Goal: Task Accomplishment & Management: Manage account settings

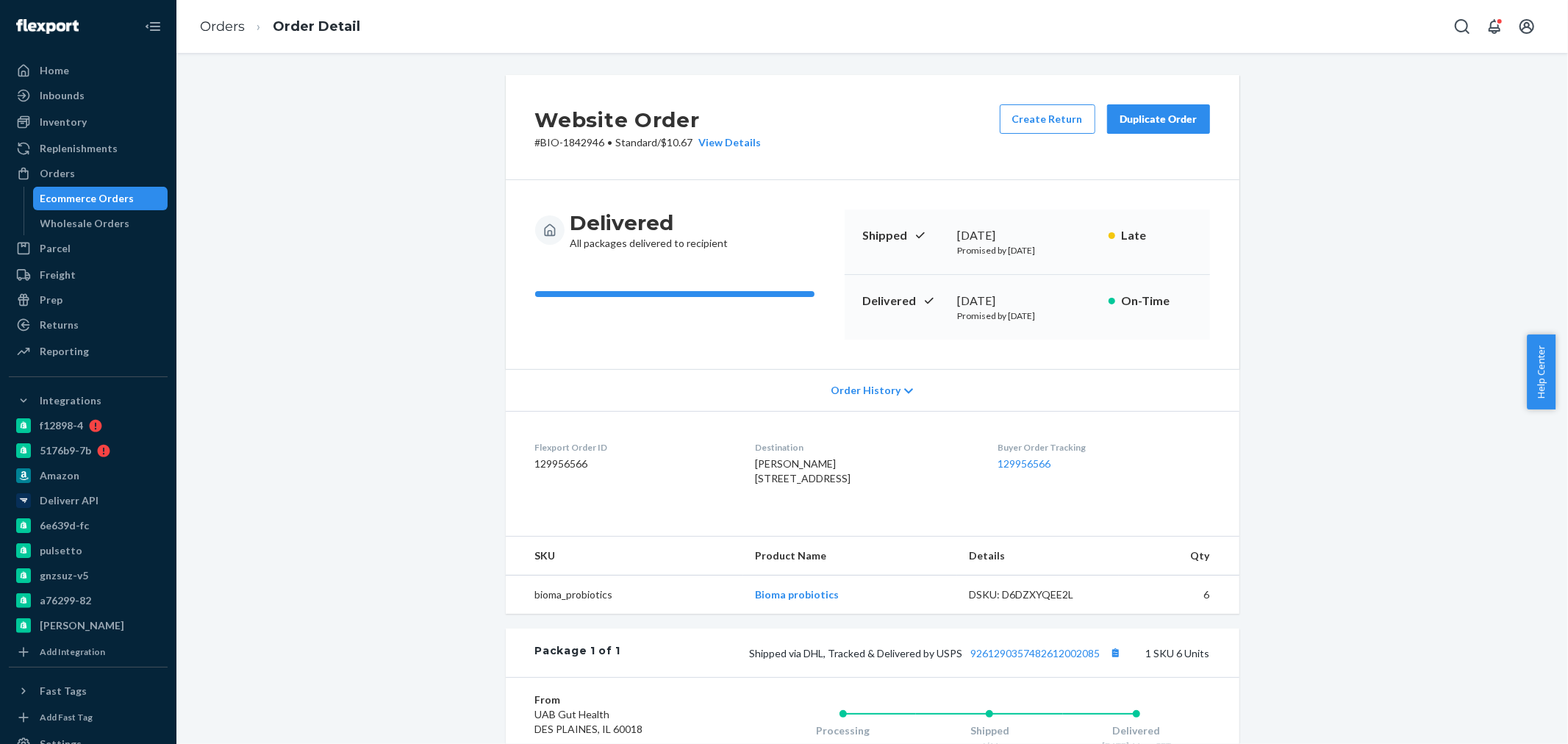
scroll to position [163, 0]
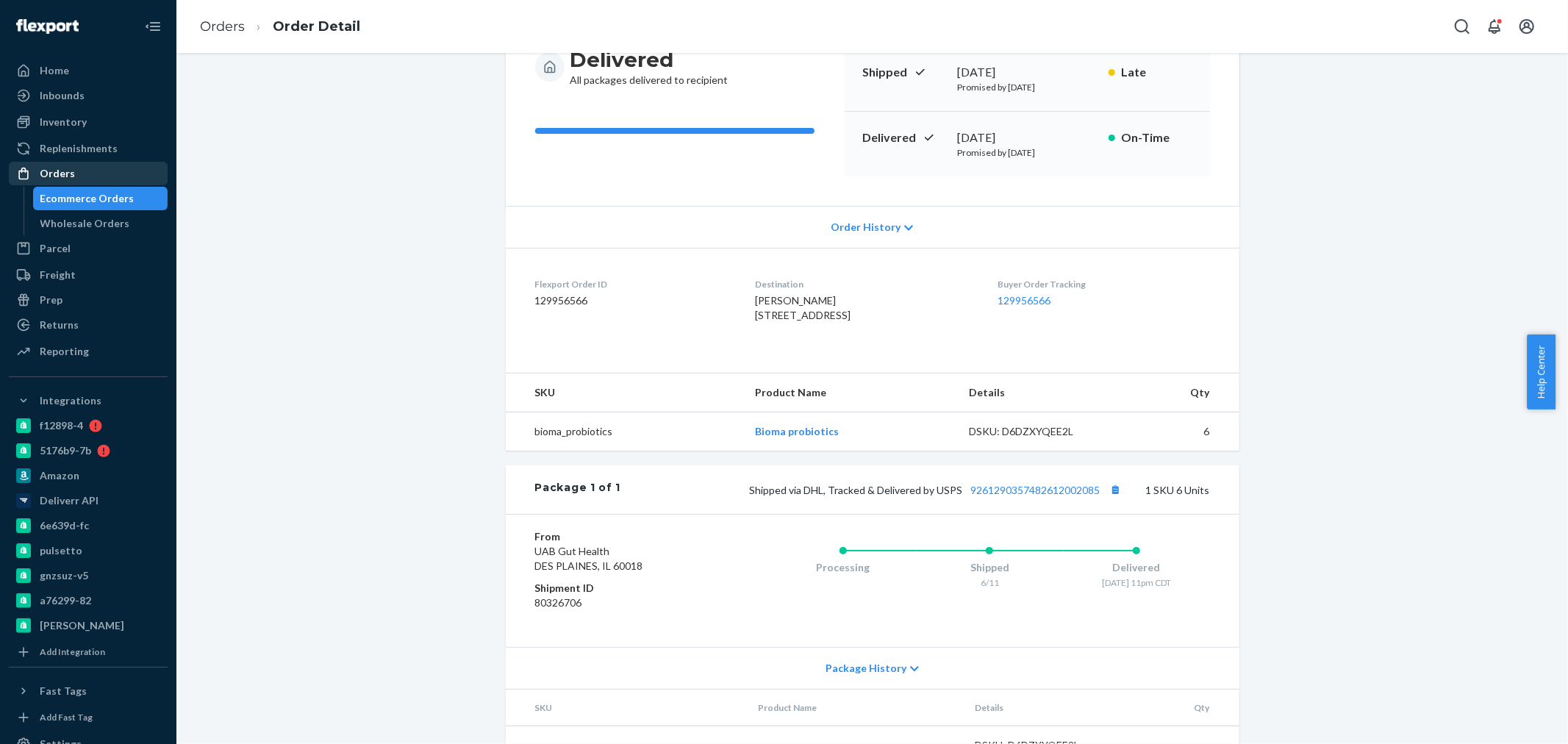
click at [76, 172] on div "Orders" at bounding box center [89, 173] width 156 height 21
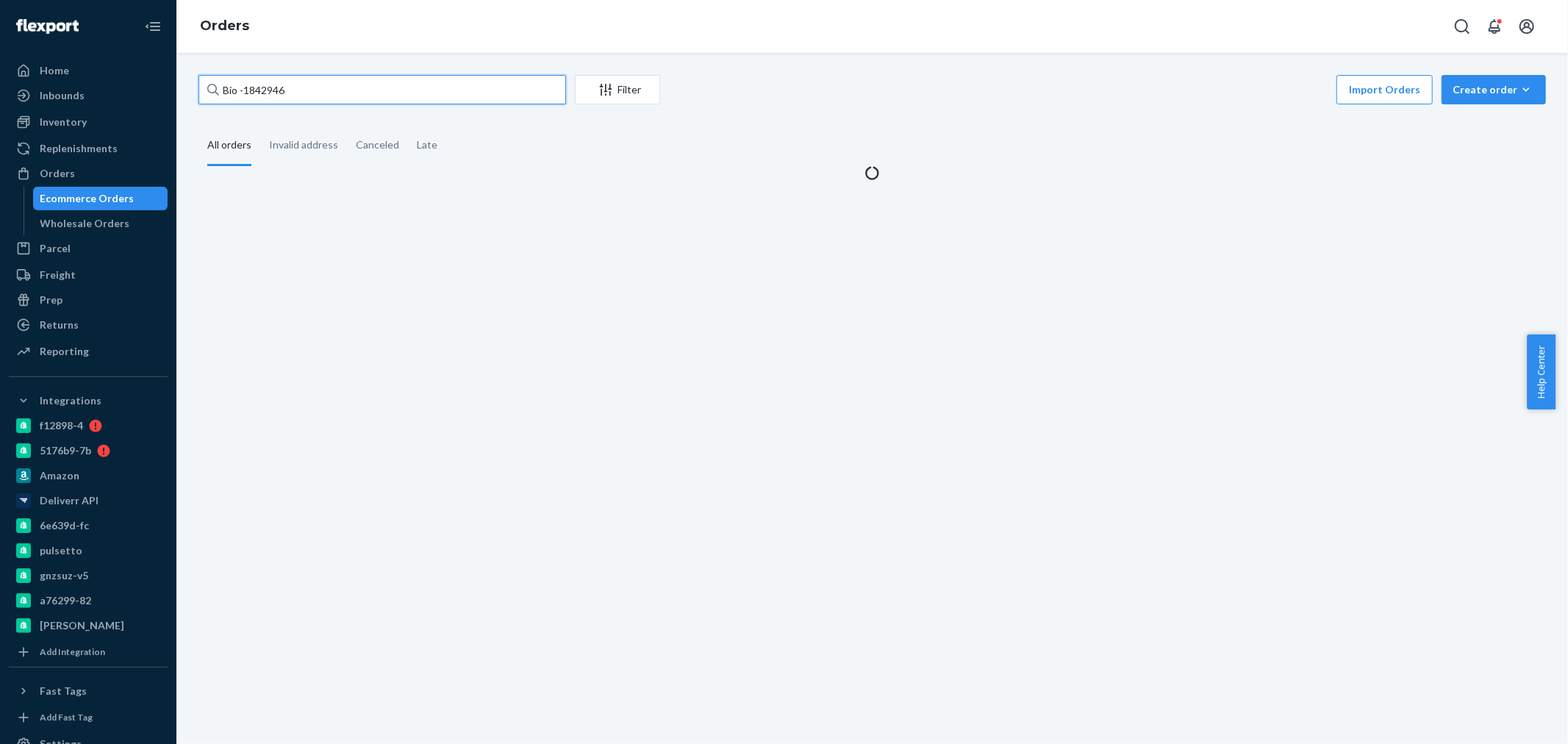
drag, startPoint x: 298, startPoint y: 93, endPoint x: 255, endPoint y: 91, distance: 43.0
click at [255, 91] on input "Bio -1842946" at bounding box center [382, 90] width 367 height 30
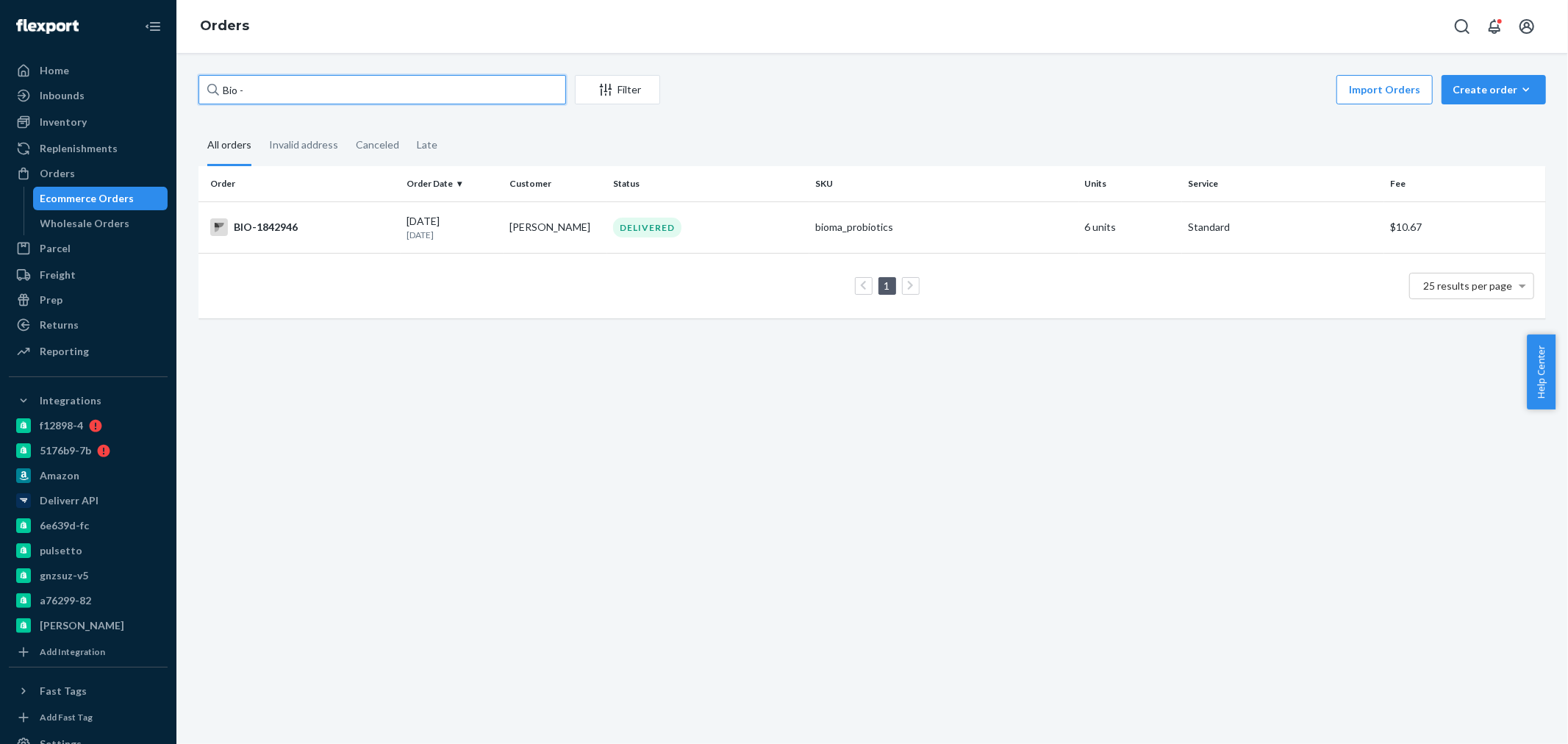
paste input "2498133"
type input "Bio - 2498133"
click at [341, 241] on td "BIO-2498133" at bounding box center [300, 227] width 202 height 52
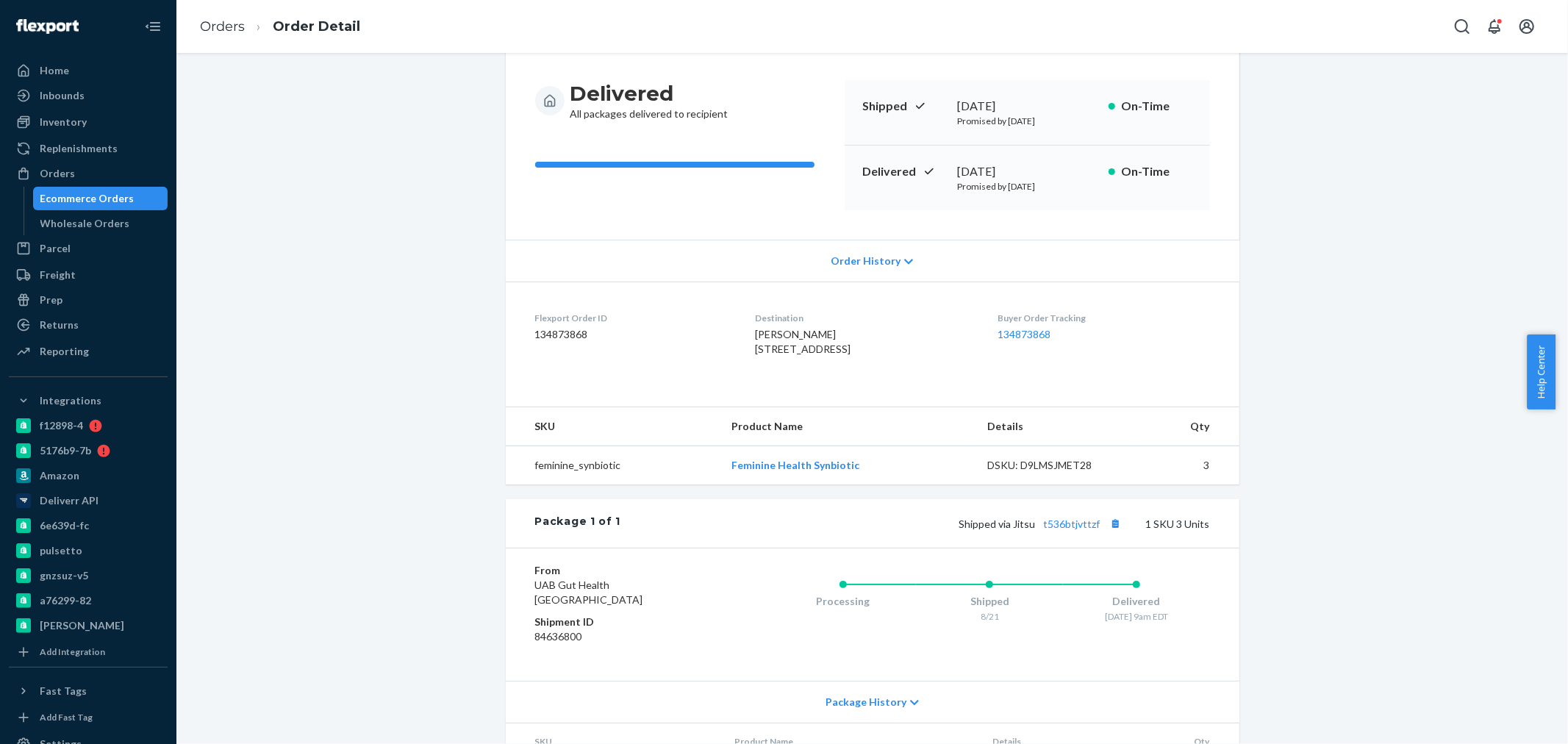
scroll to position [246, 0]
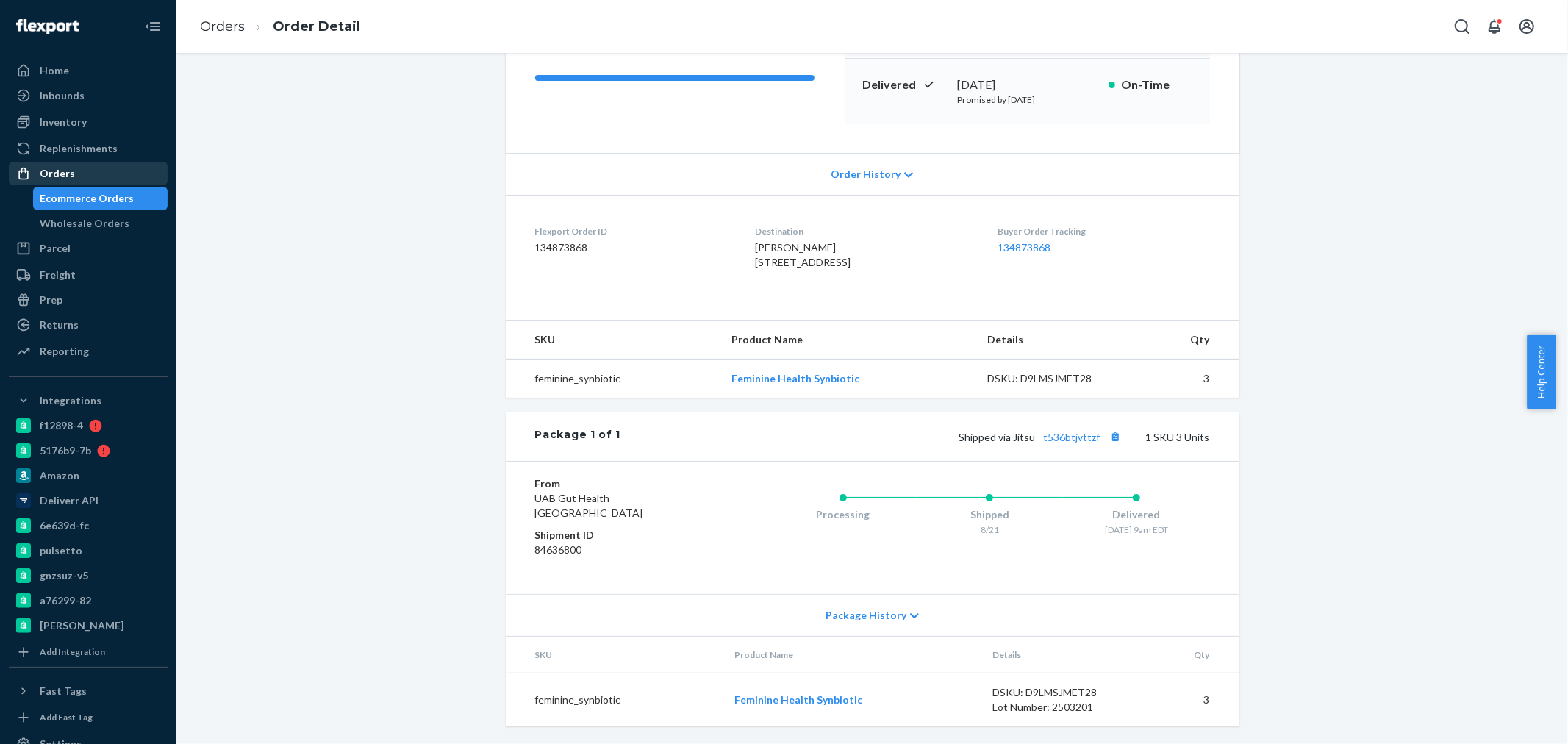
click at [56, 172] on div "Orders" at bounding box center [57, 173] width 35 height 15
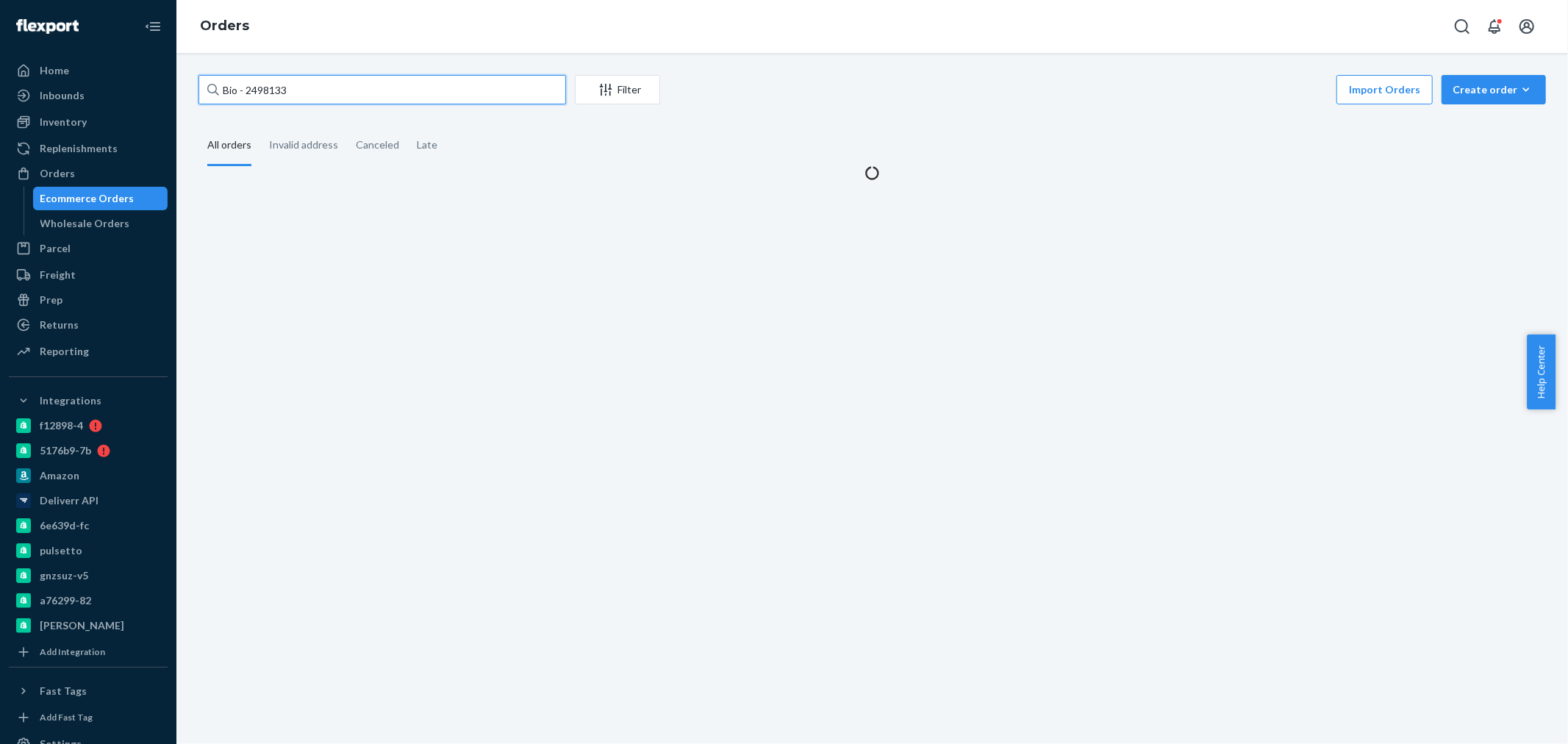
drag, startPoint x: 297, startPoint y: 87, endPoint x: 246, endPoint y: 90, distance: 51.1
click at [246, 90] on input "Bio - 2498133" at bounding box center [382, 90] width 367 height 30
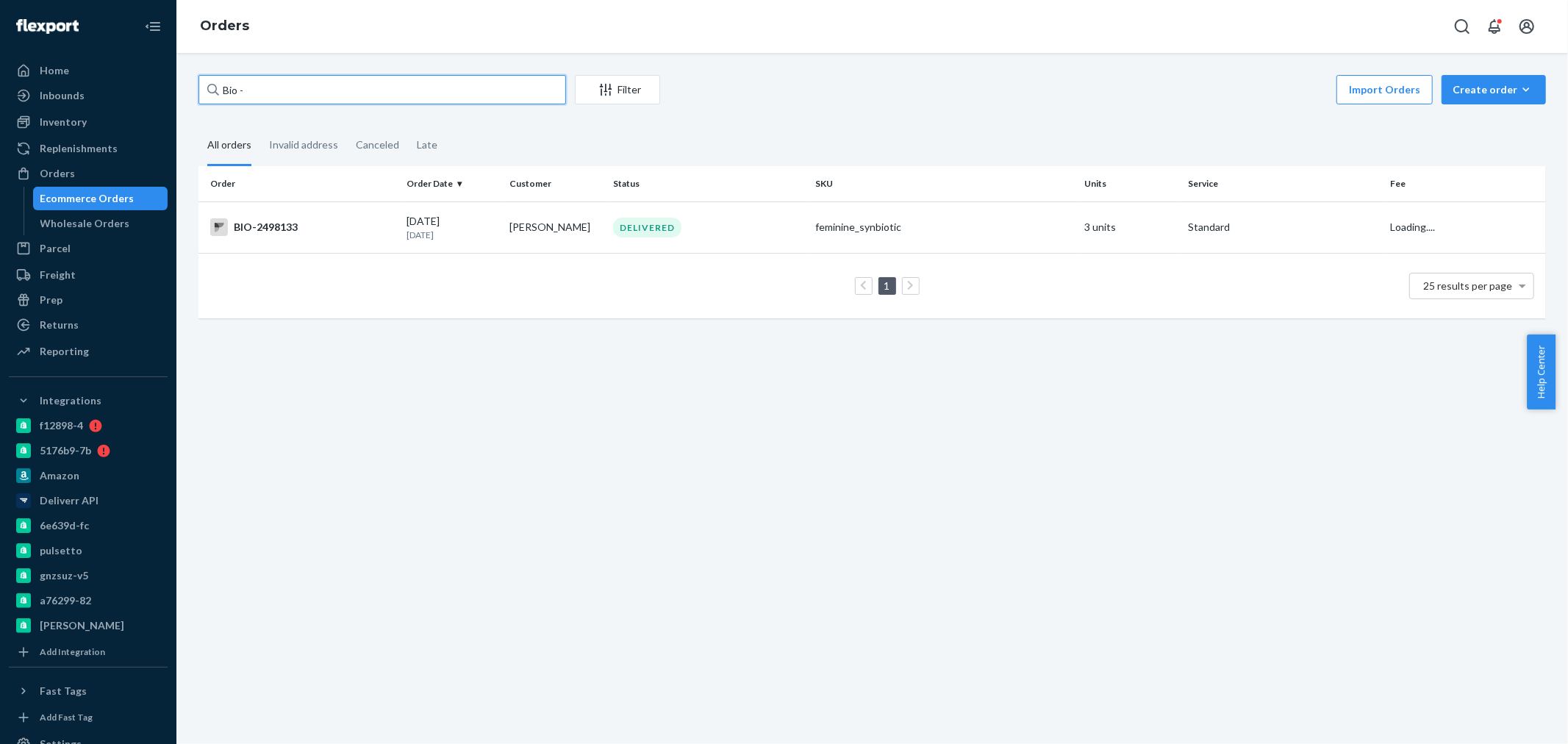
paste input "2514623"
click at [247, 88] on input "Bio - 2514623" at bounding box center [382, 90] width 367 height 30
type input "Bio - 2514623"
click at [287, 236] on td "BIO-2514623" at bounding box center [300, 227] width 202 height 52
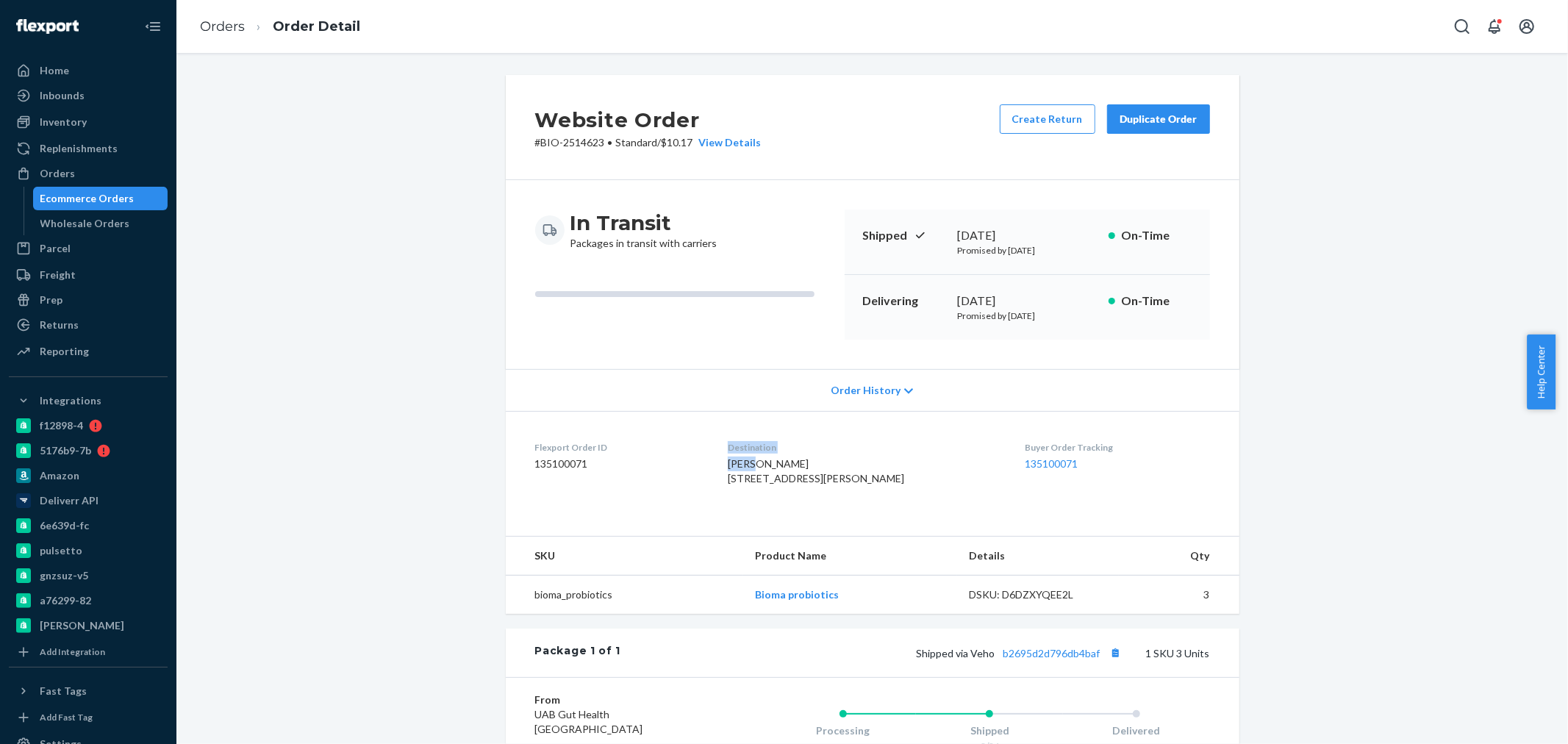
drag, startPoint x: 755, startPoint y: 466, endPoint x: 710, endPoint y: 460, distance: 45.4
click at [710, 460] on dl "Flexport Order ID 135100071 Destination Bryan Beigie 22279 Douglas Rd Shaker He…" at bounding box center [872, 466] width 733 height 110
click at [697, 479] on div "Flexport Order ID 135100071" at bounding box center [620, 466] width 170 height 51
drag, startPoint x: 757, startPoint y: 461, endPoint x: 724, endPoint y: 461, distance: 33.0
click at [724, 461] on dl "Flexport Order ID 135100071 Destination Bryan Beigie 22279 Douglas Rd Shaker He…" at bounding box center [872, 466] width 733 height 110
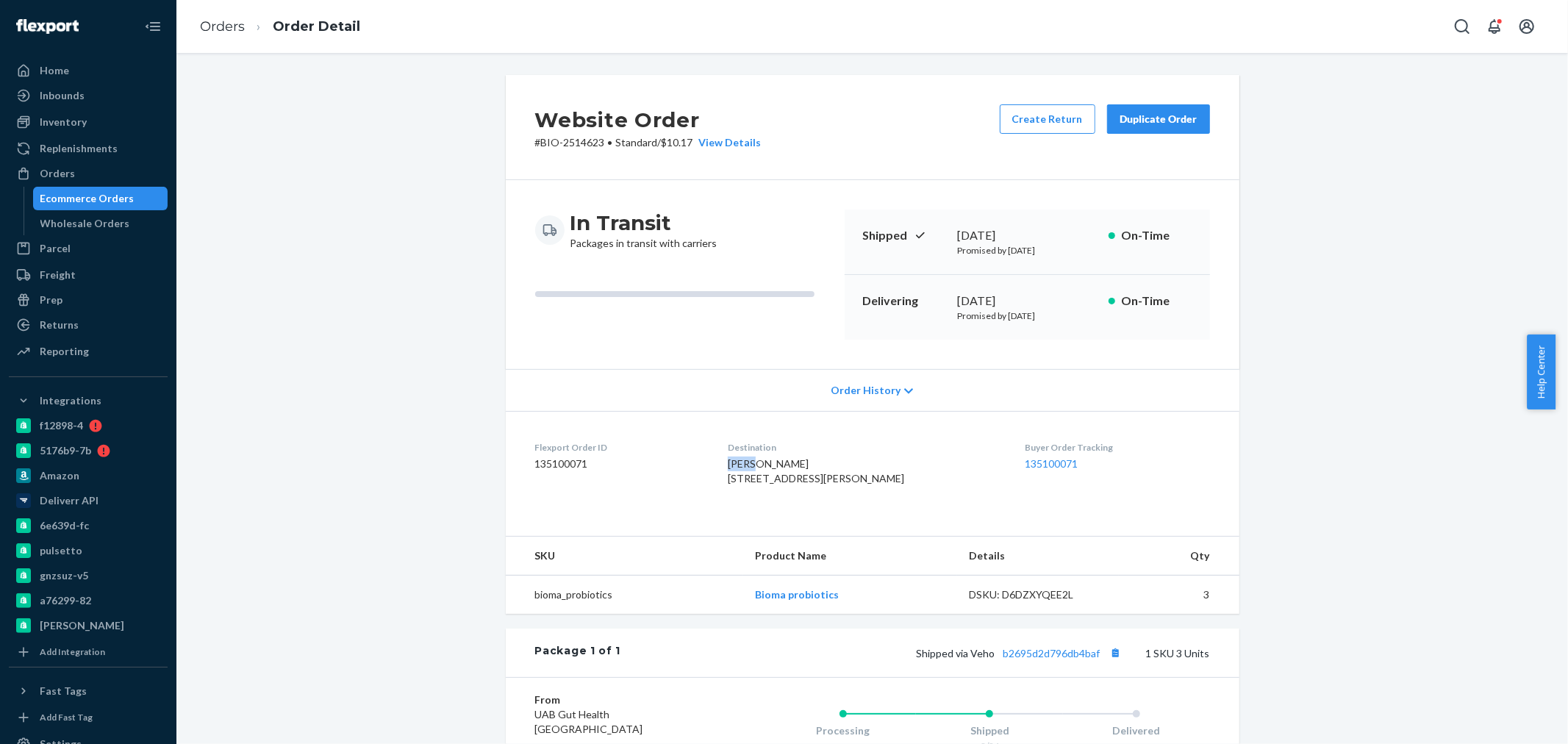
copy span "Bryan"
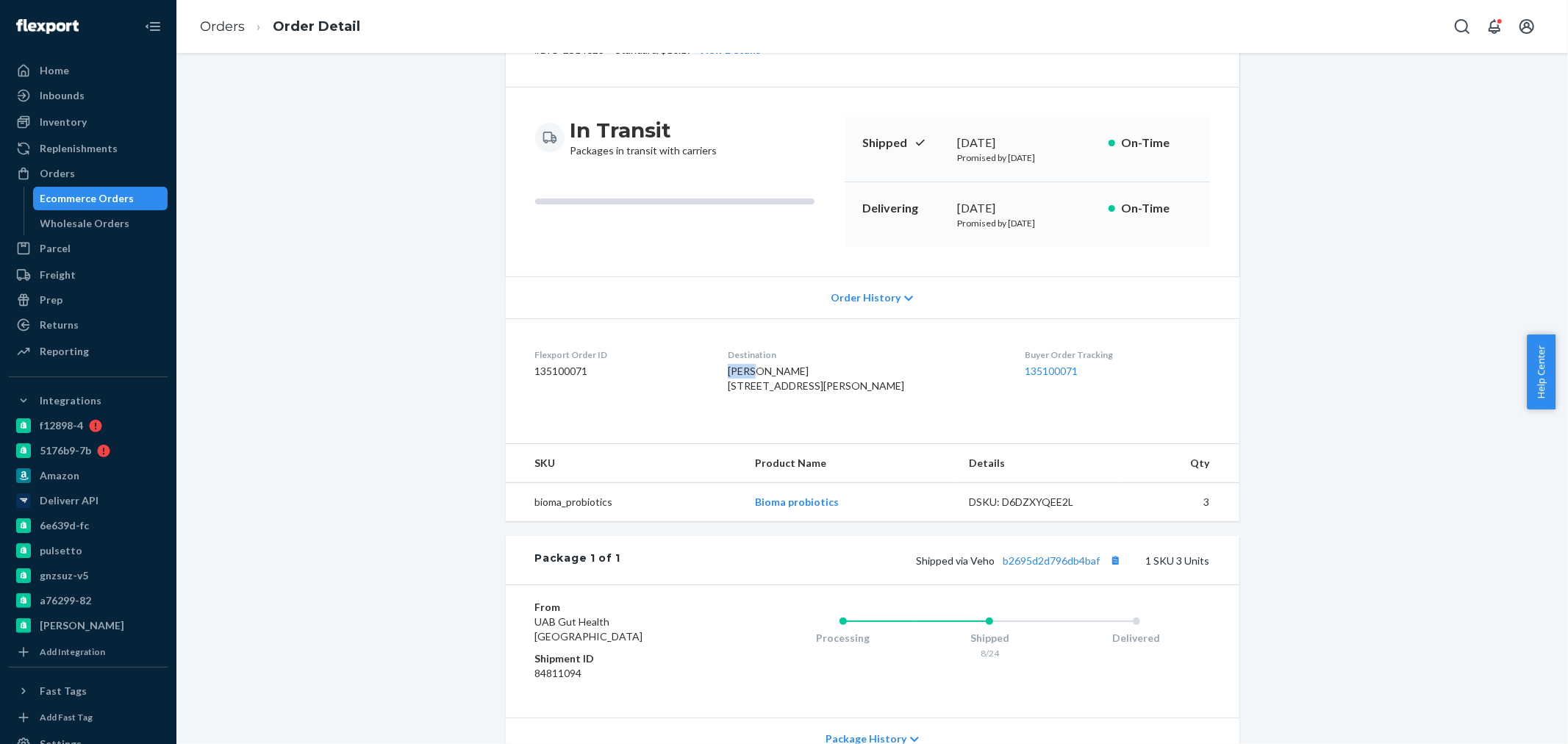
scroll to position [163, 0]
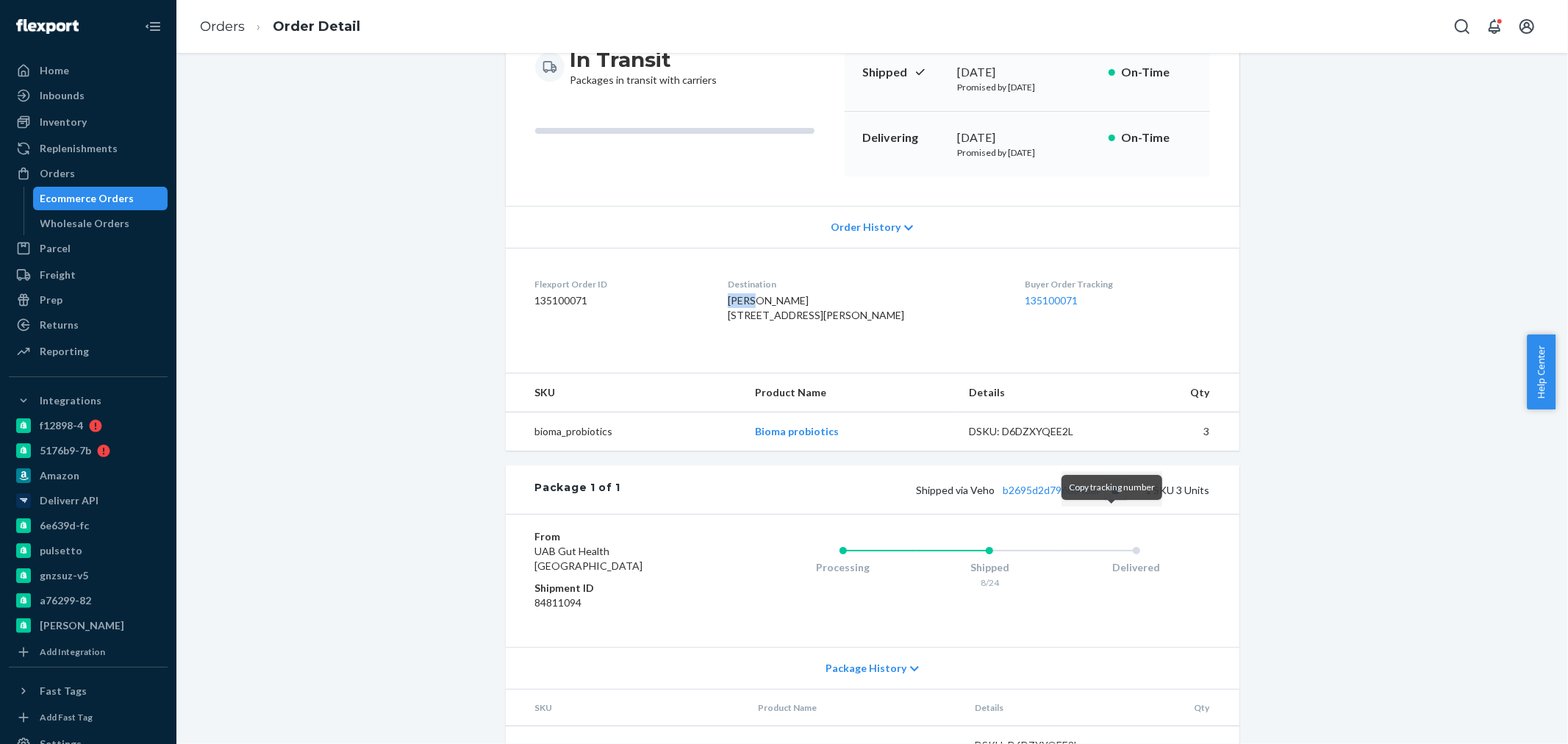
click at [1112, 499] on button "Copy tracking number" at bounding box center [1115, 489] width 19 height 19
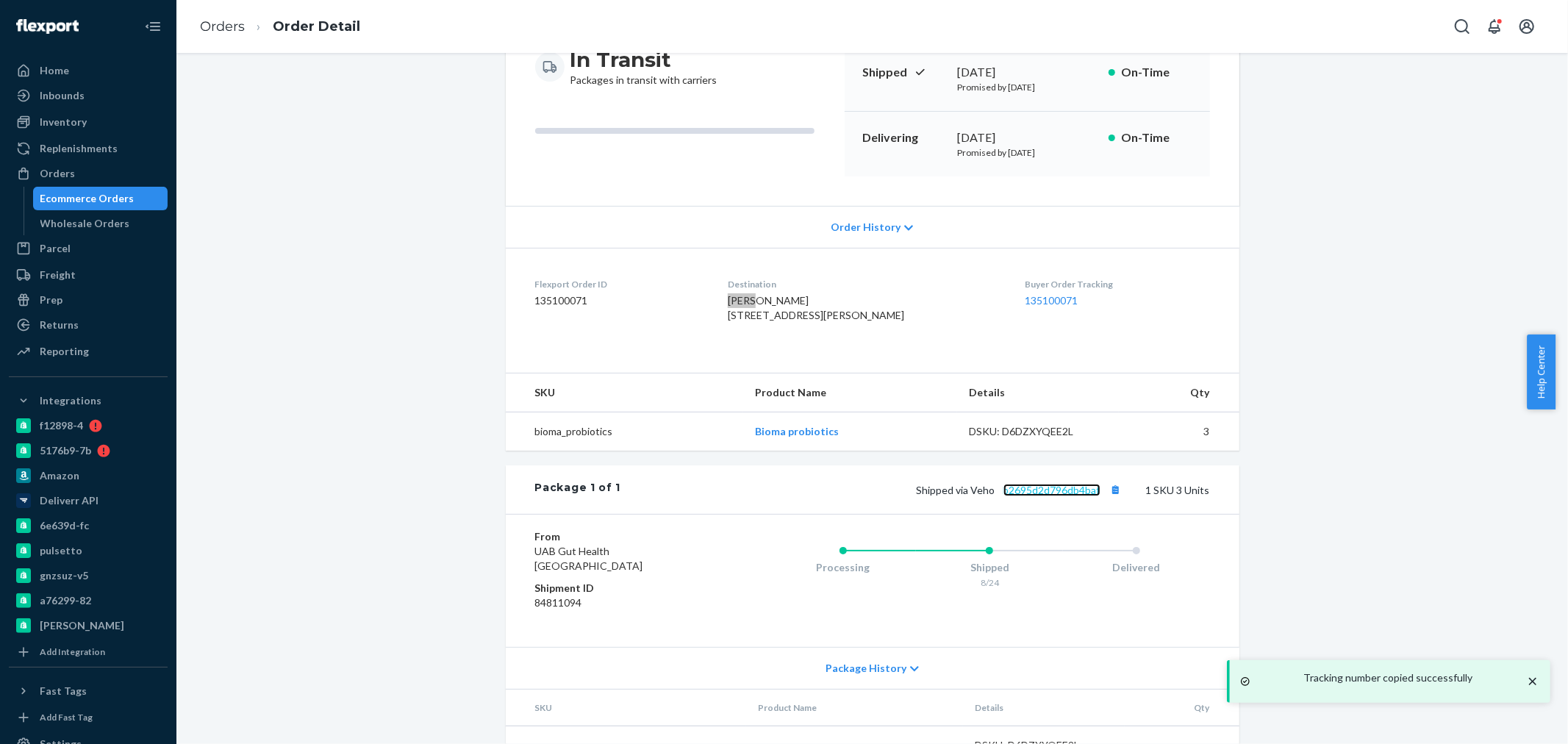
click at [1032, 496] on link "b2695d2d796db4baf" at bounding box center [1052, 489] width 97 height 12
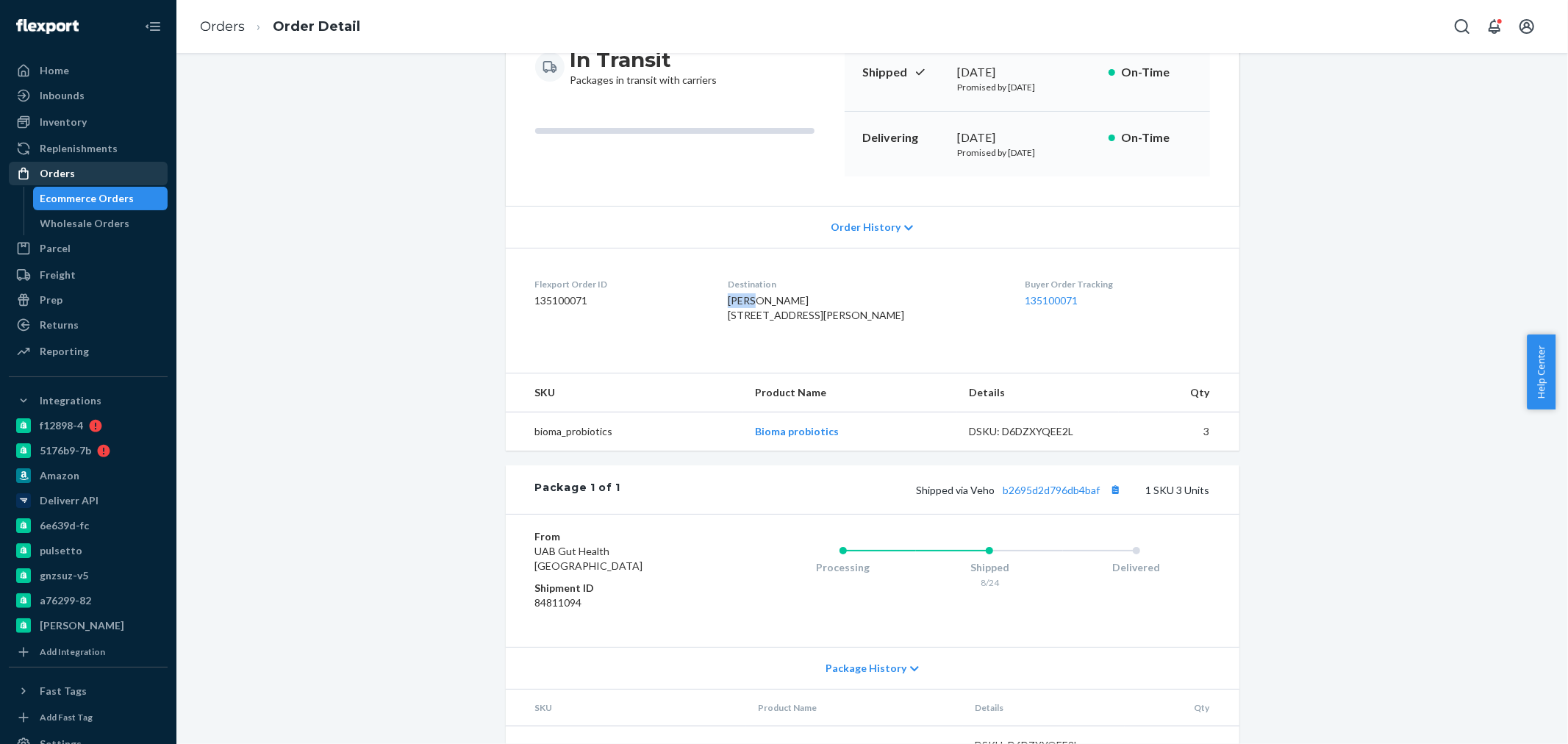
click at [52, 178] on div "Orders" at bounding box center [57, 173] width 35 height 15
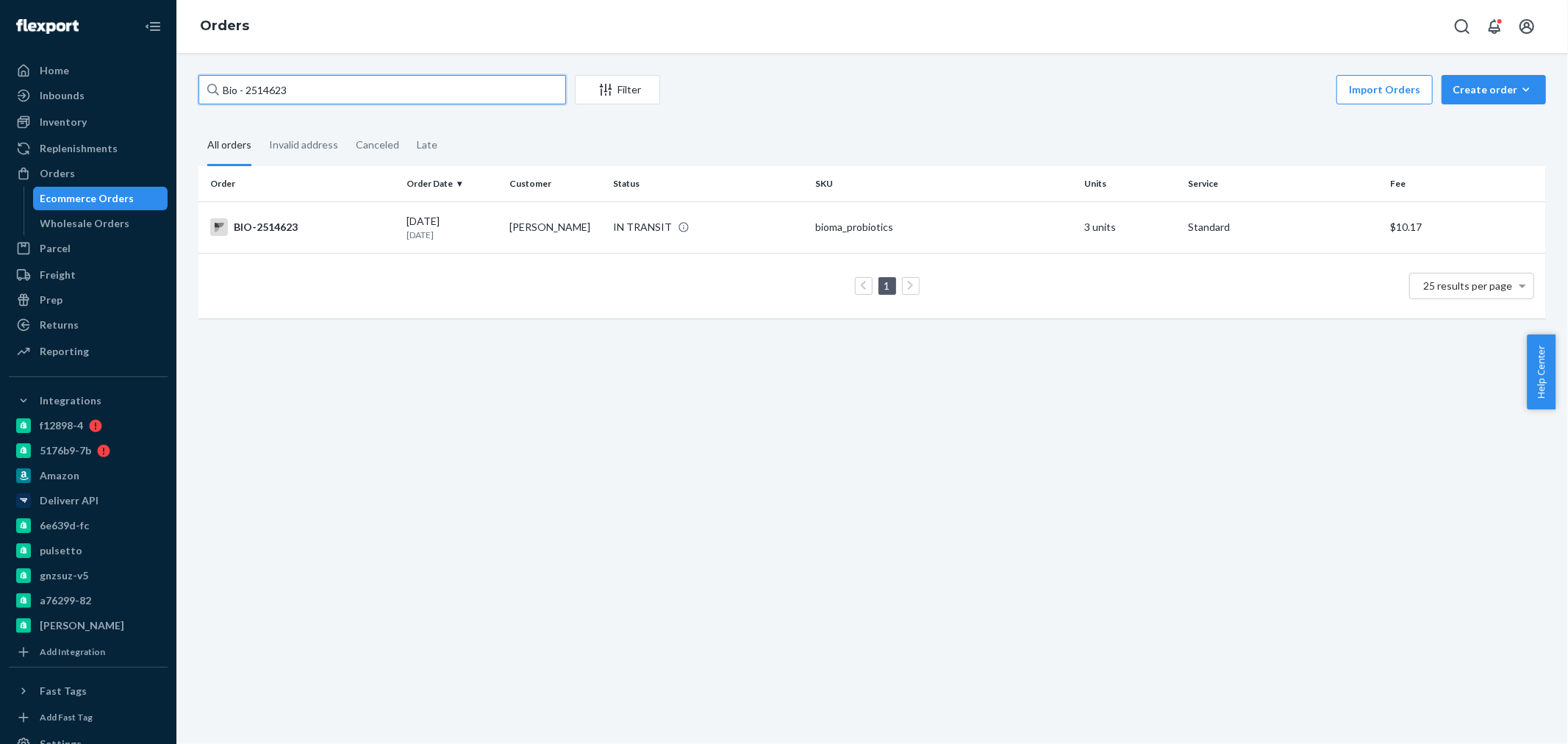
drag, startPoint x: 320, startPoint y: 85, endPoint x: 244, endPoint y: 92, distance: 76.3
click at [244, 92] on input "Bio - 2514623" at bounding box center [382, 90] width 367 height 30
paste input "2297384"
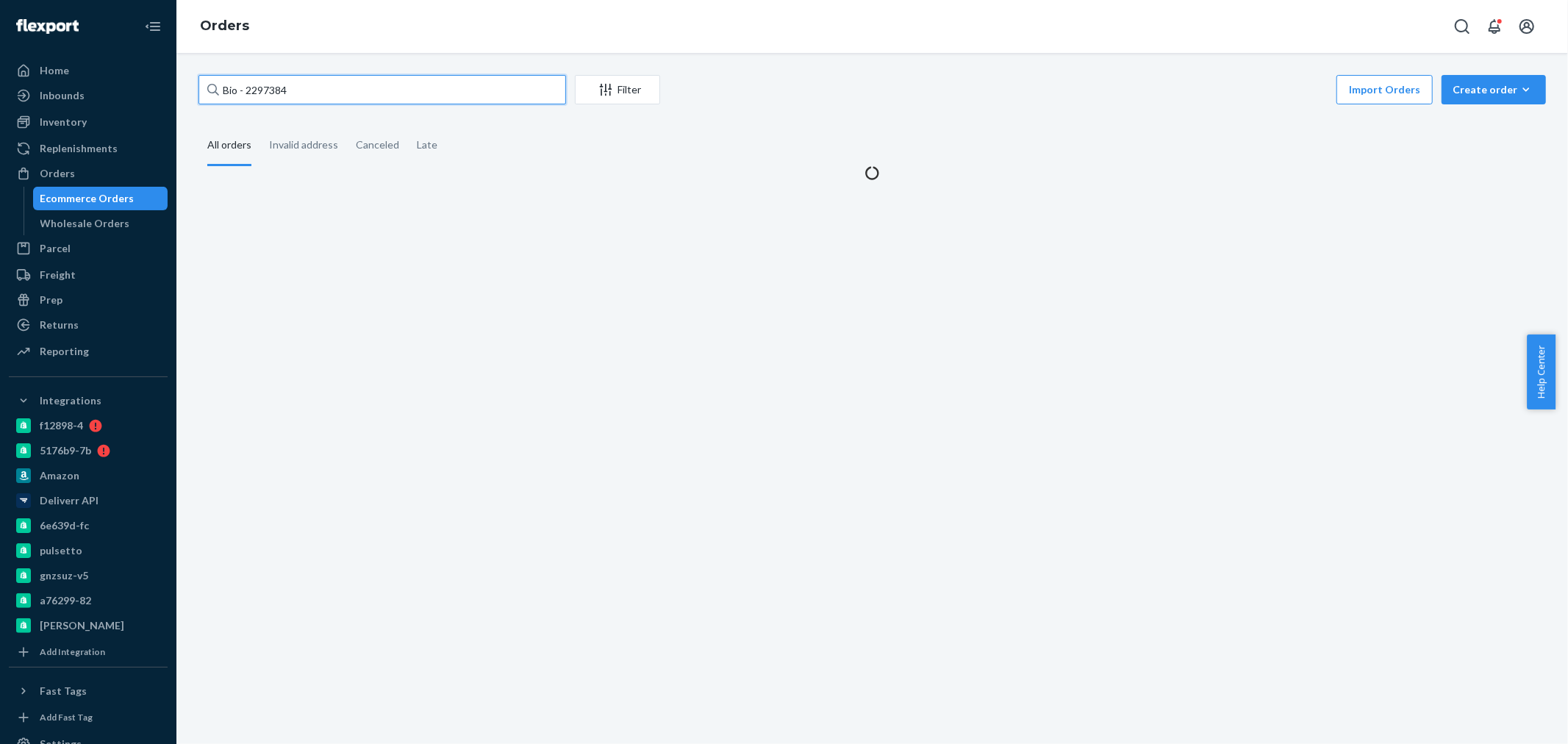
click at [248, 91] on input "Bio - 2297384" at bounding box center [382, 90] width 367 height 30
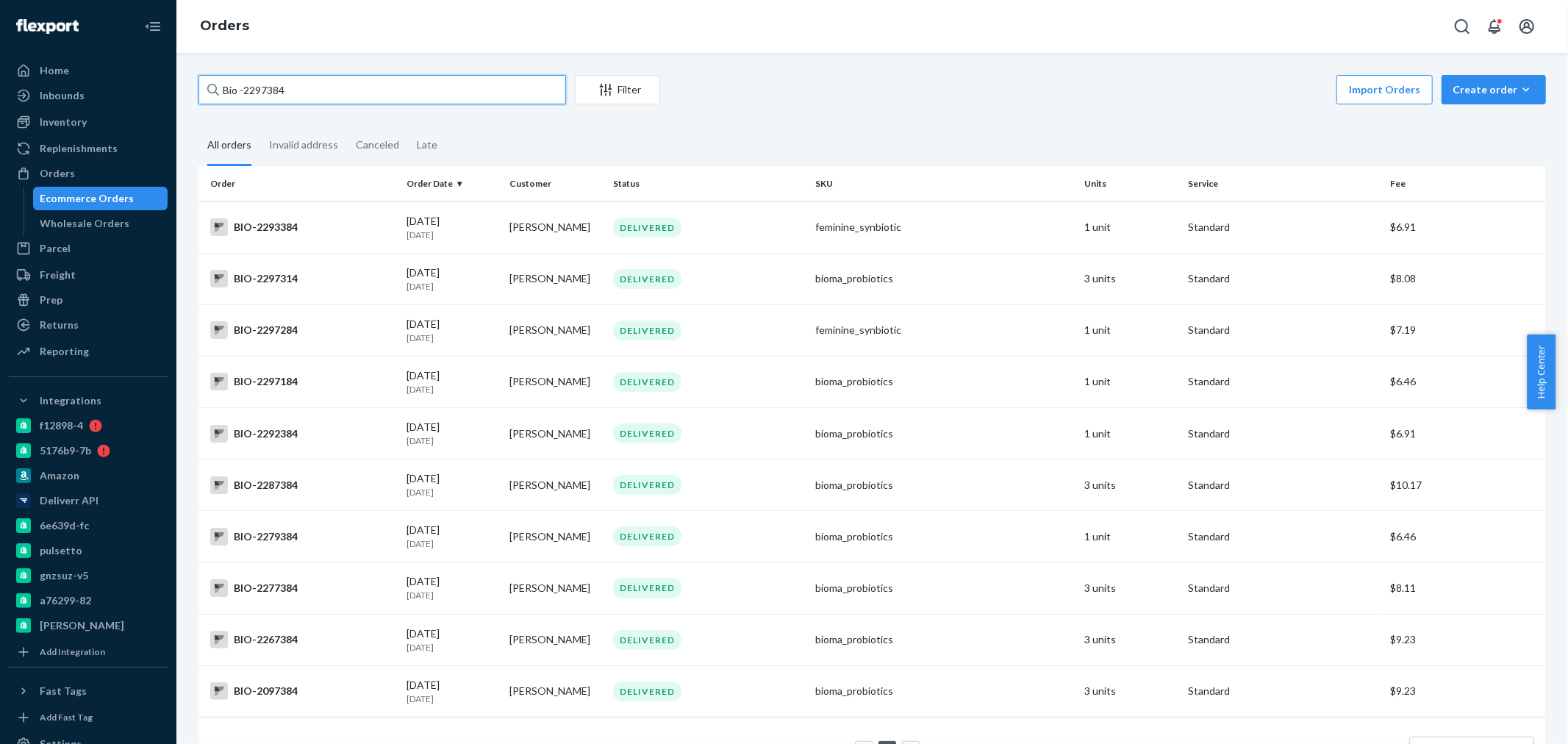
drag, startPoint x: 252, startPoint y: 90, endPoint x: 244, endPoint y: 87, distance: 8.5
click at [244, 87] on input "Bio -2297384" at bounding box center [382, 90] width 367 height 30
paste input "2523417"
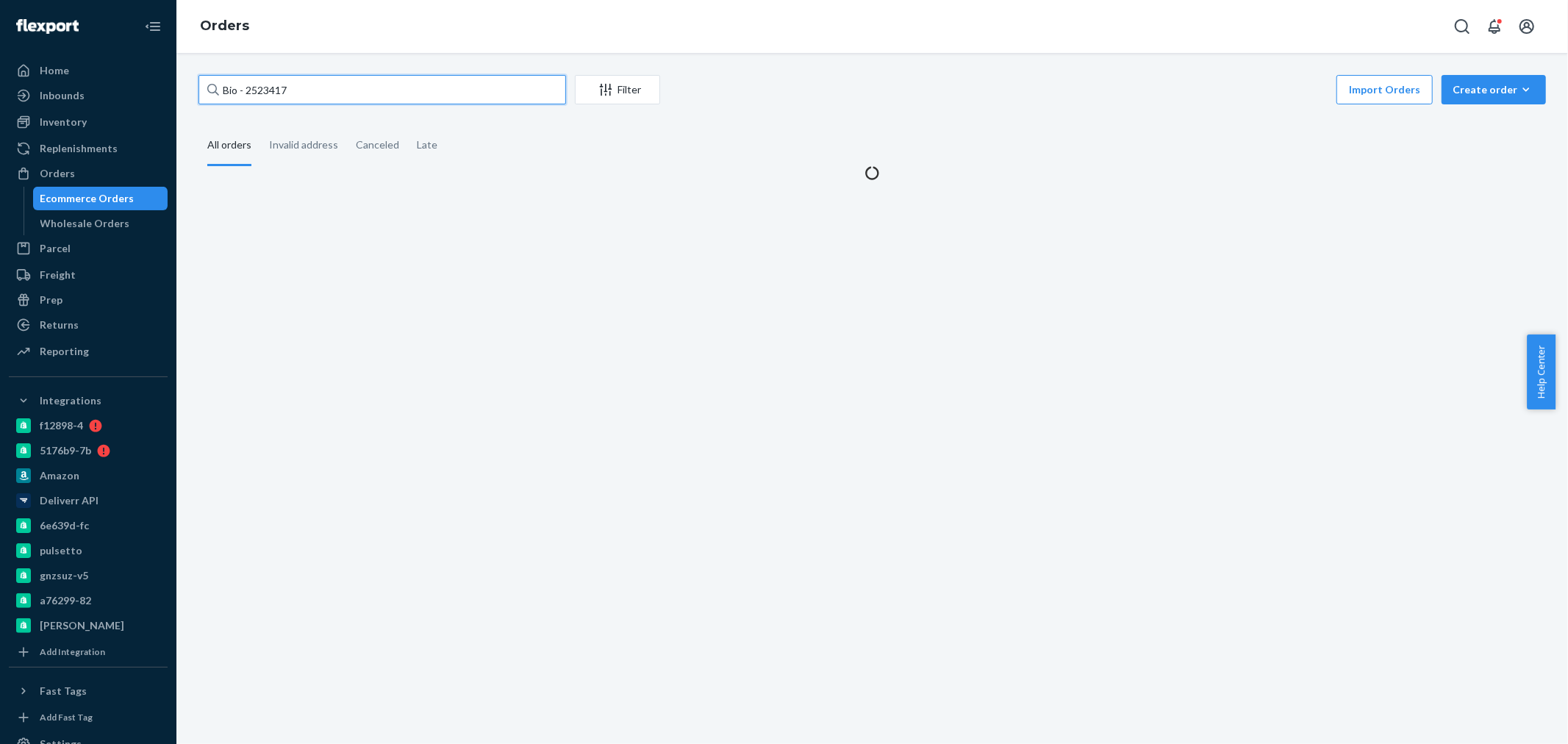
click at [245, 86] on input "Bio - 2523417" at bounding box center [382, 90] width 367 height 30
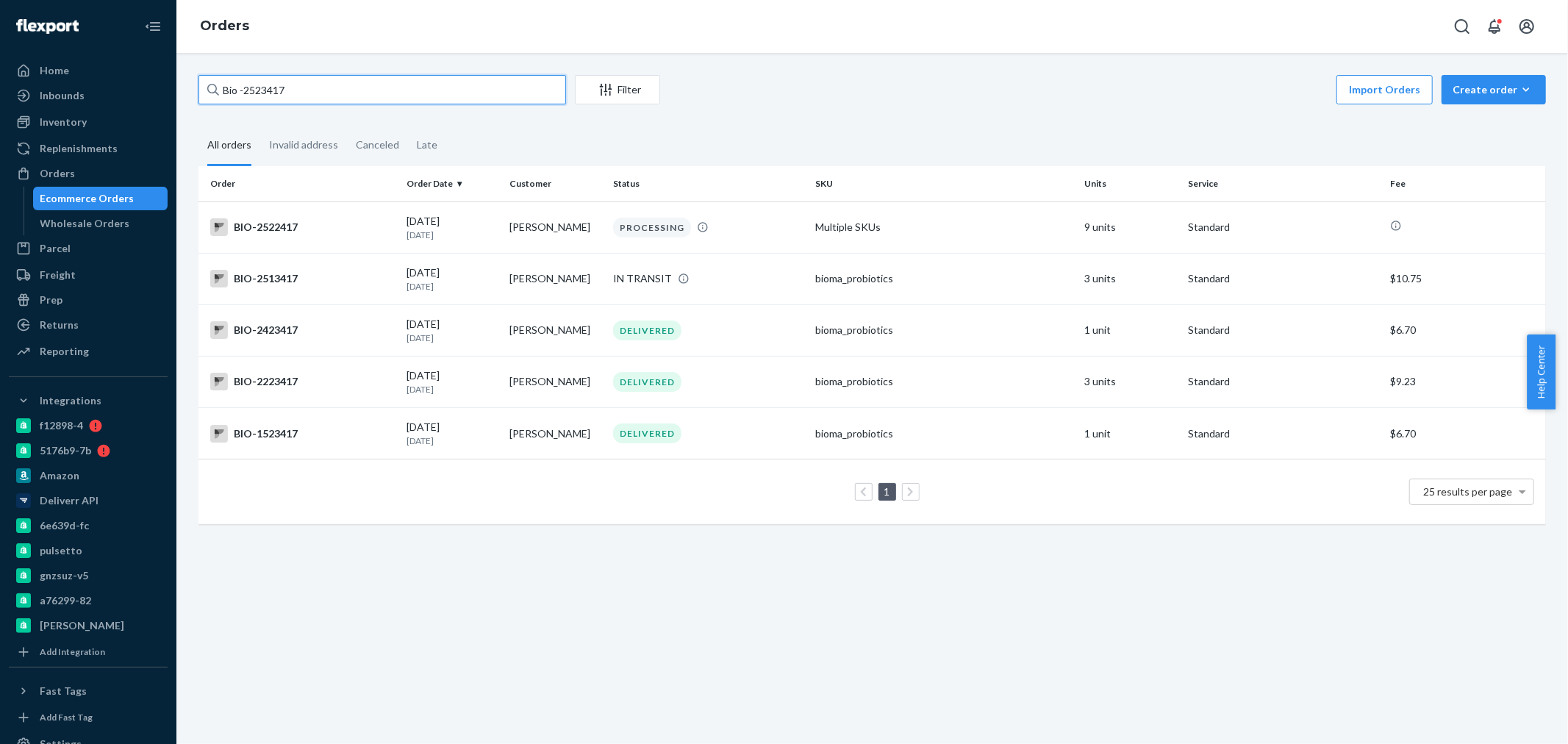
drag, startPoint x: 320, startPoint y: 85, endPoint x: 247, endPoint y: 86, distance: 73.0
click at [247, 86] on input "Bio -2523417" at bounding box center [382, 90] width 367 height 30
paste input "2523417"
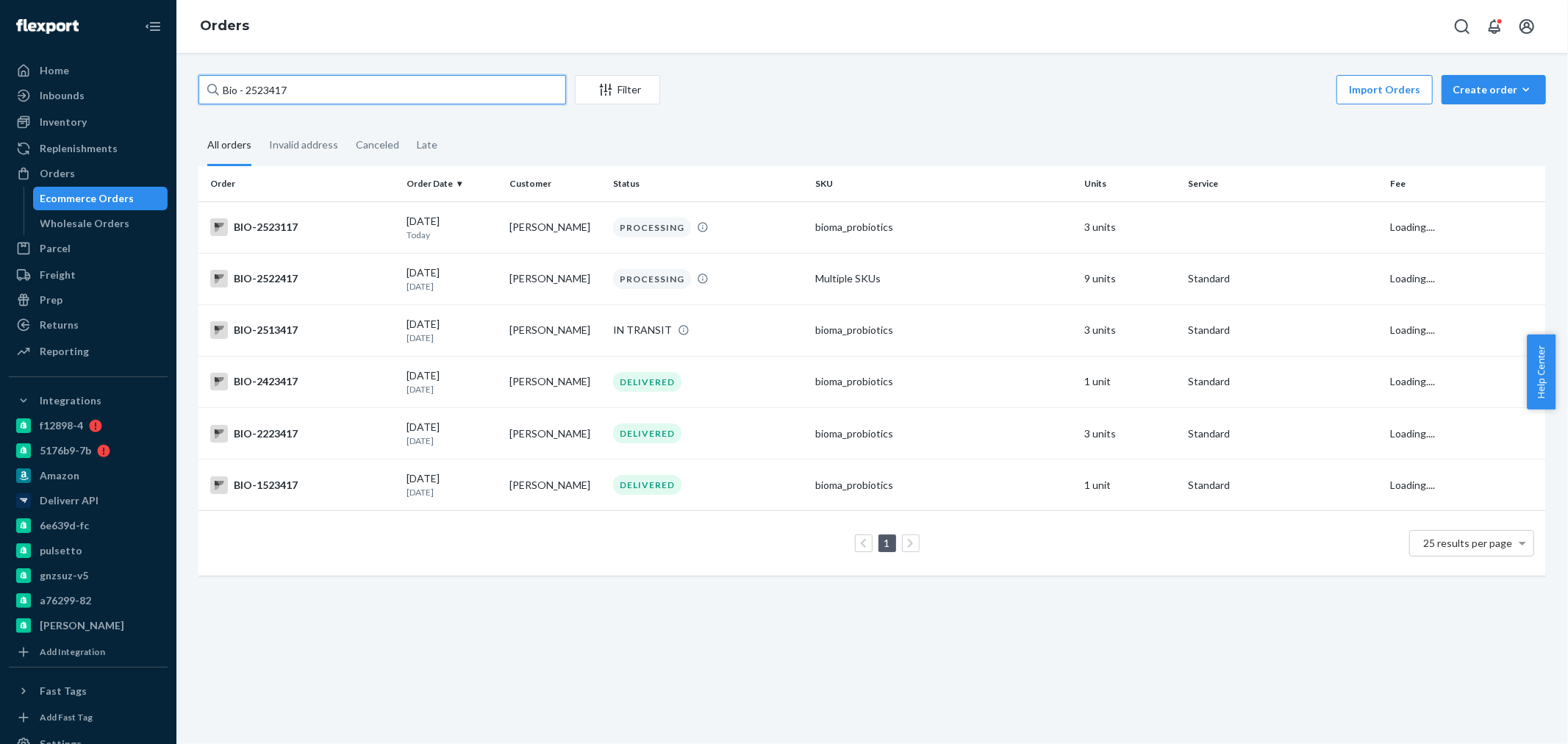
click at [242, 91] on input "Bio - 2523417" at bounding box center [382, 90] width 367 height 30
click at [246, 87] on input "Bio 2523417" at bounding box center [382, 90] width 367 height 30
drag, startPoint x: 311, startPoint y: 94, endPoint x: 245, endPoint y: 90, distance: 66.1
click at [245, 90] on input "Bio -2523417" at bounding box center [382, 90] width 367 height 30
paste input "2338340"
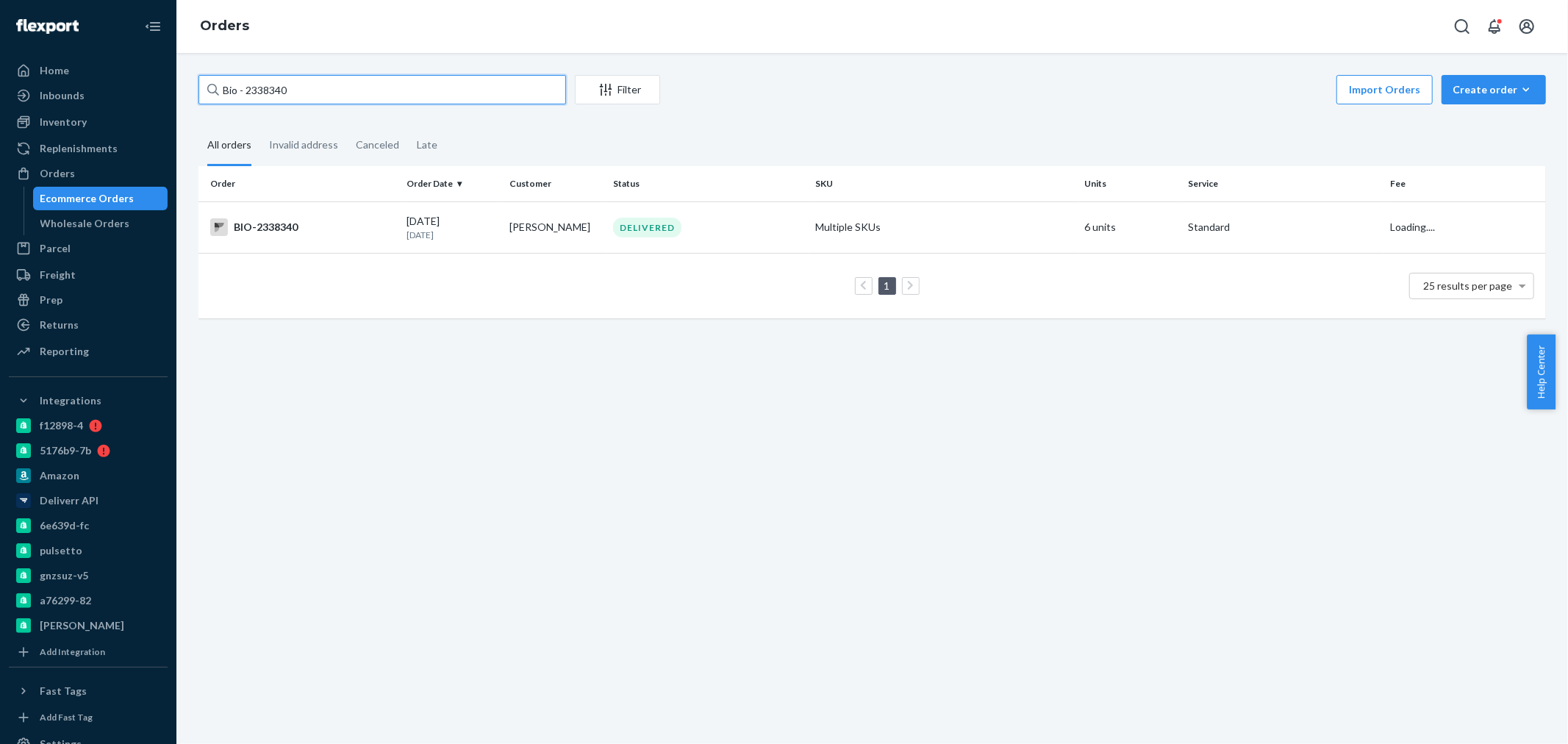
click at [245, 90] on input "Bio - 2338340" at bounding box center [382, 90] width 367 height 30
type input "Bio -2338340"
click at [410, 233] on p "24 days ago" at bounding box center [453, 234] width 92 height 12
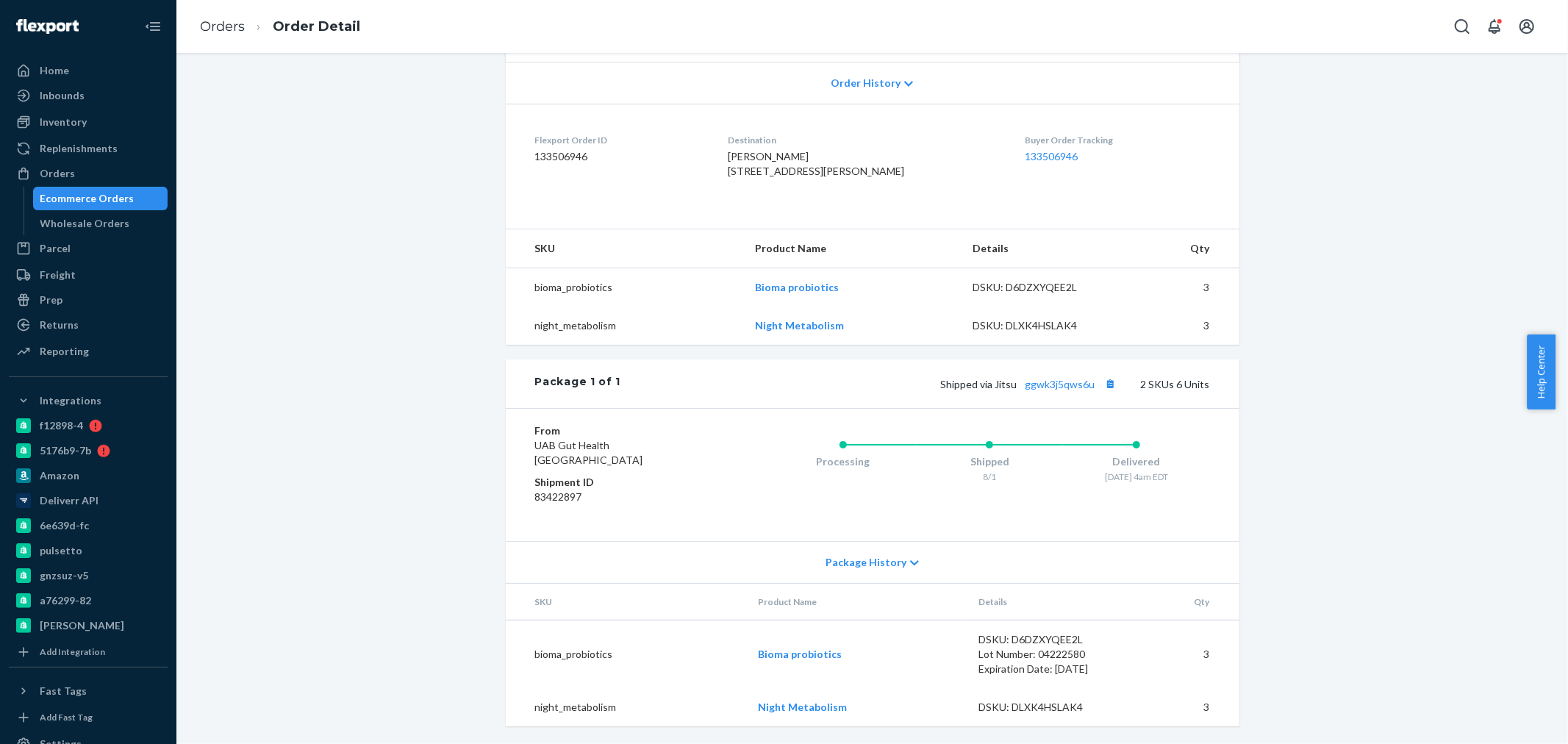
scroll to position [337, 0]
click at [1069, 379] on link "ggwk3j5qws6u" at bounding box center [1060, 383] width 70 height 12
drag, startPoint x: 76, startPoint y: 160, endPoint x: 172, endPoint y: 121, distance: 103.6
click at [76, 162] on link "Orders" at bounding box center [88, 173] width 159 height 24
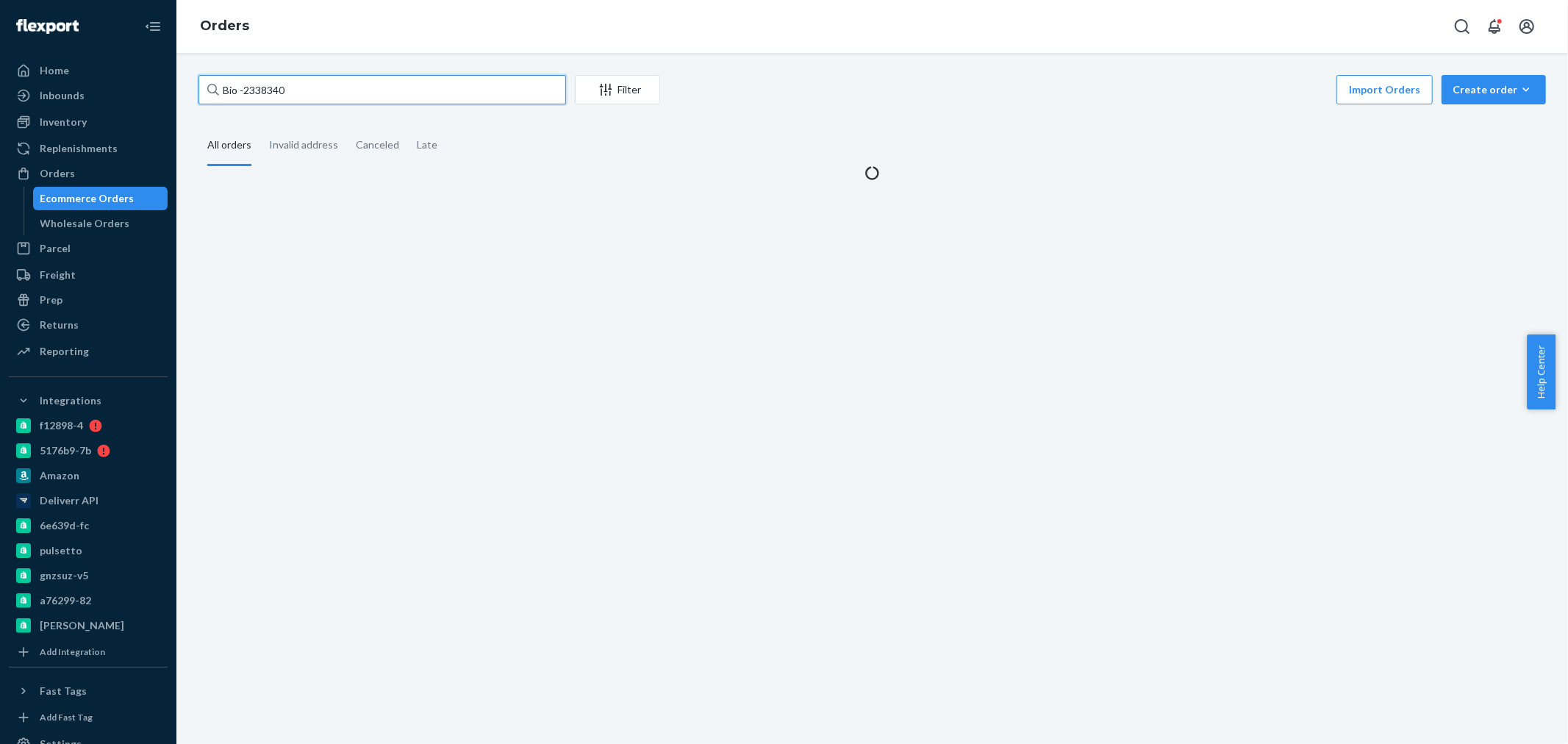
drag, startPoint x: 335, startPoint y: 84, endPoint x: 245, endPoint y: 90, distance: 90.2
click at [245, 90] on input "Bio -2338340" at bounding box center [382, 90] width 367 height 30
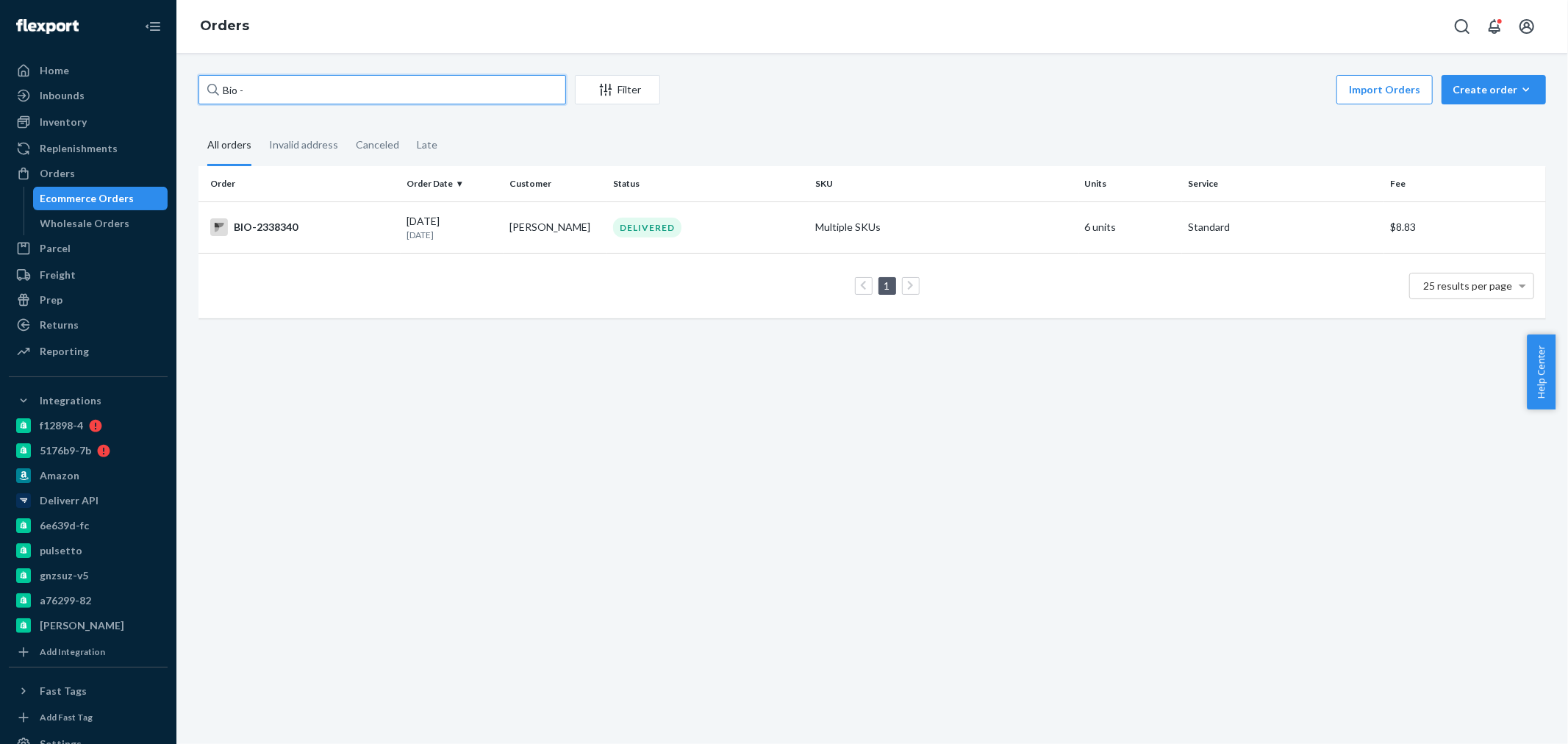
paste input "2440576"
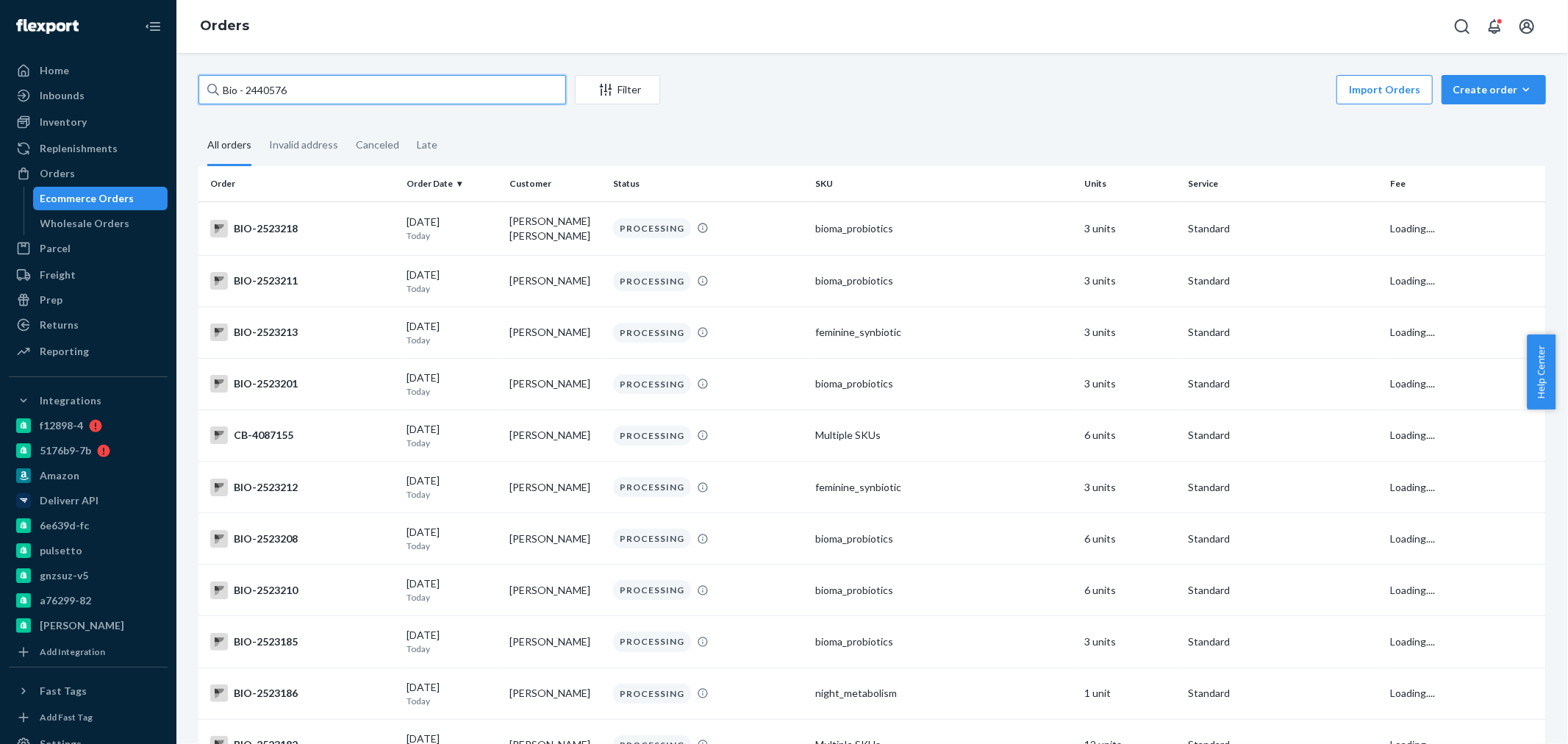
click at [246, 93] on input "Bio - 2440576" at bounding box center [382, 90] width 367 height 30
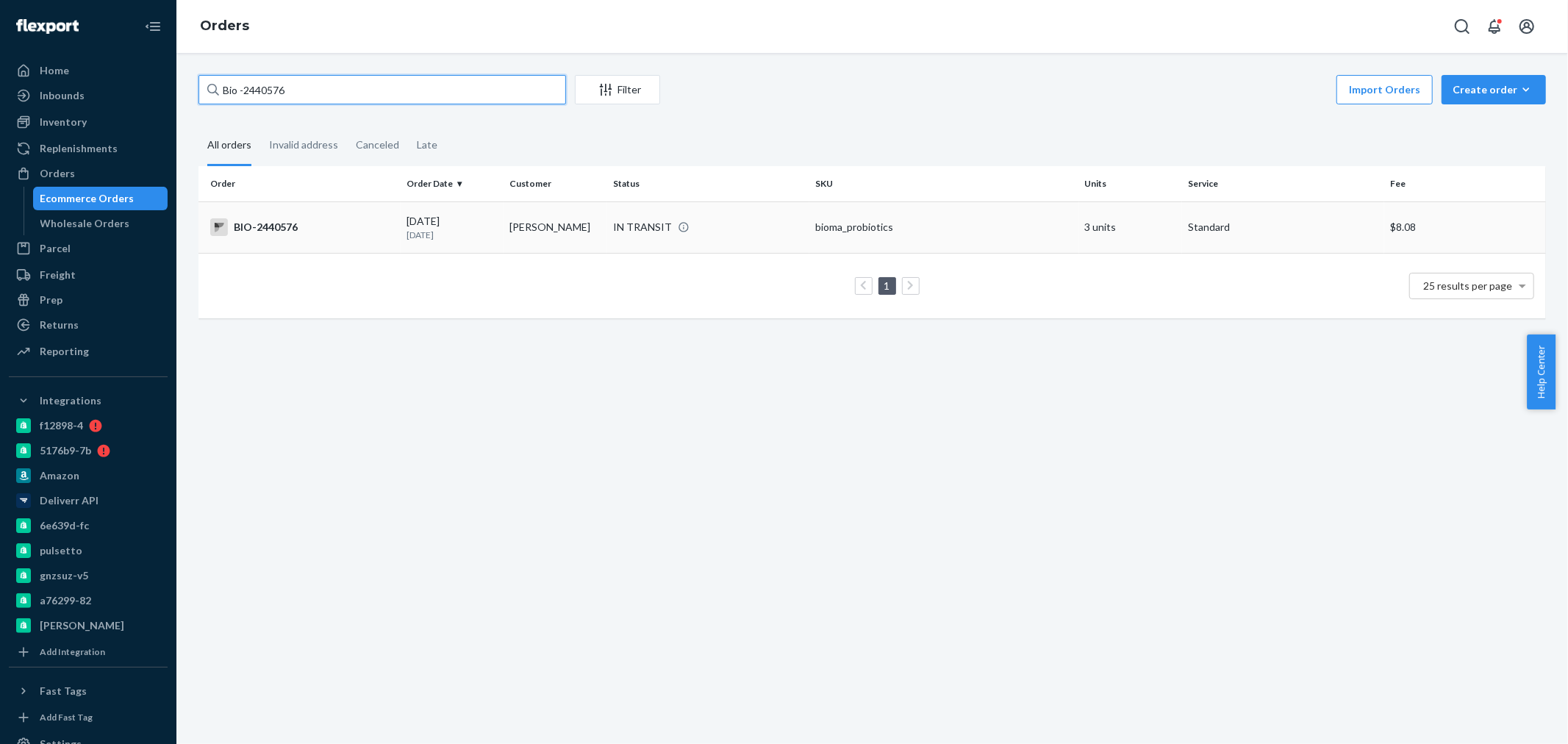
type input "Bio -2440576"
click at [361, 238] on td "BIO-2440576" at bounding box center [300, 227] width 202 height 52
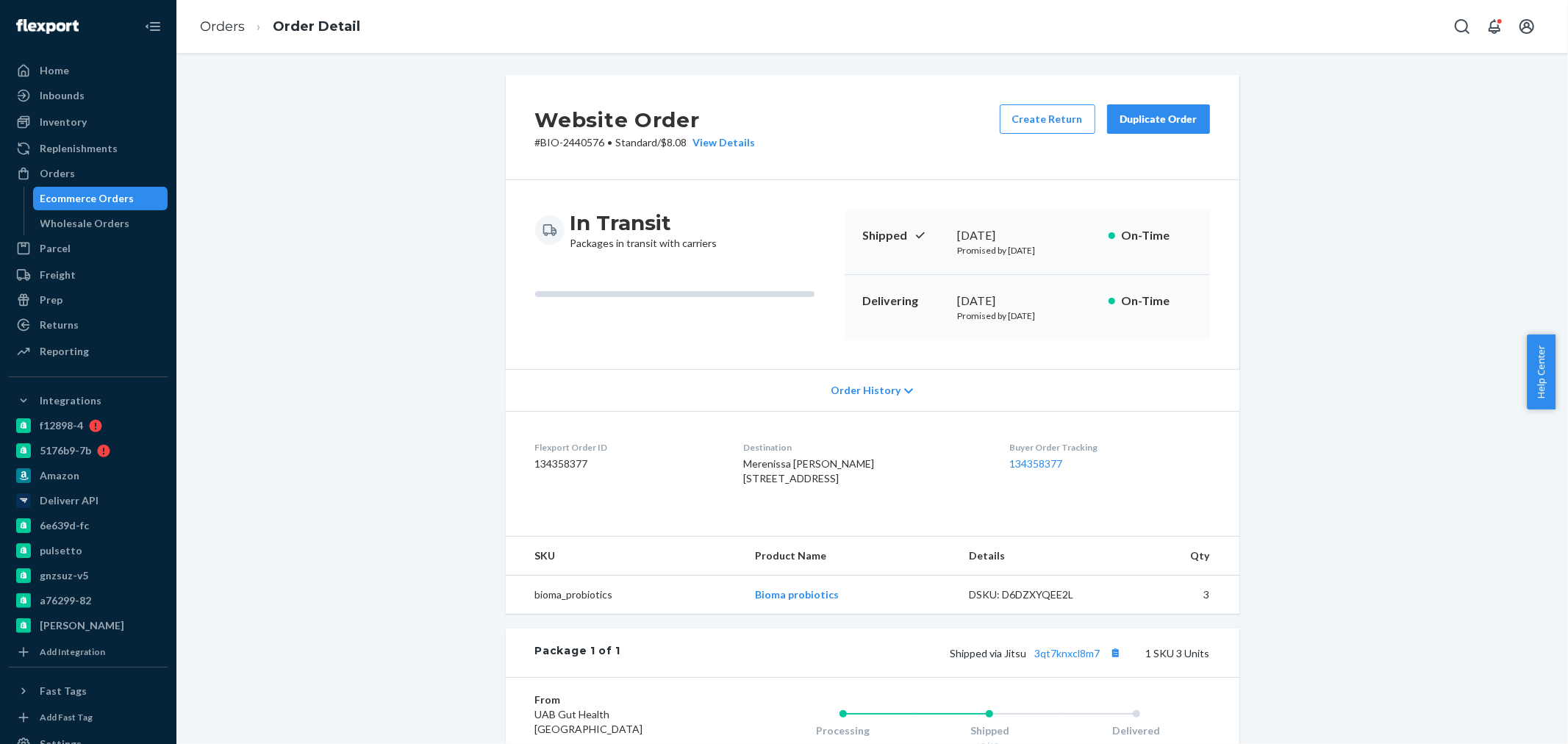
click at [436, 437] on div "Website Order # BIO-2440576 • Standard / $8.08 View Details Create Return Dupli…" at bounding box center [871, 524] width 1369 height 899
click at [908, 394] on div "Order History" at bounding box center [872, 389] width 733 height 42
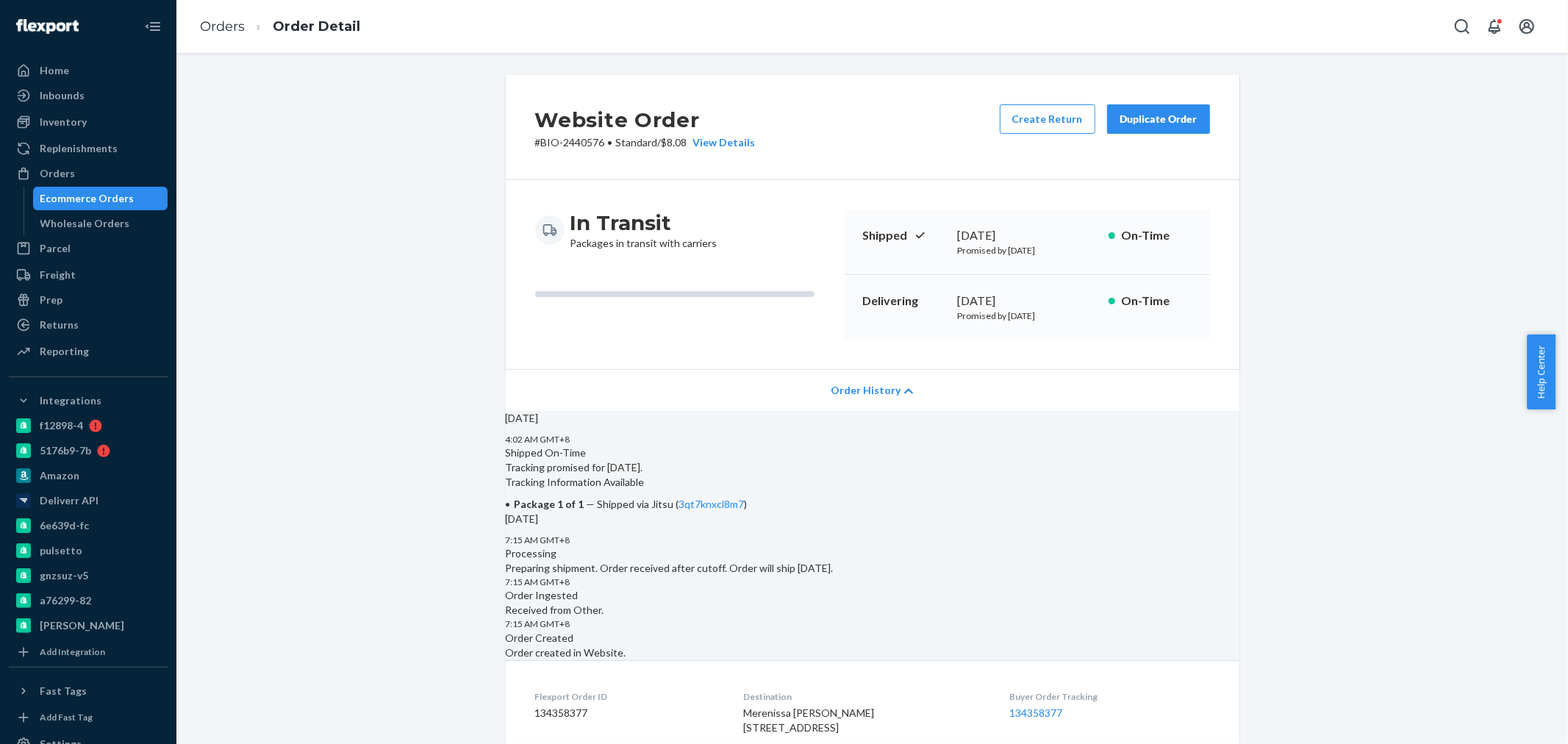
click at [908, 393] on div "Order History" at bounding box center [872, 389] width 733 height 42
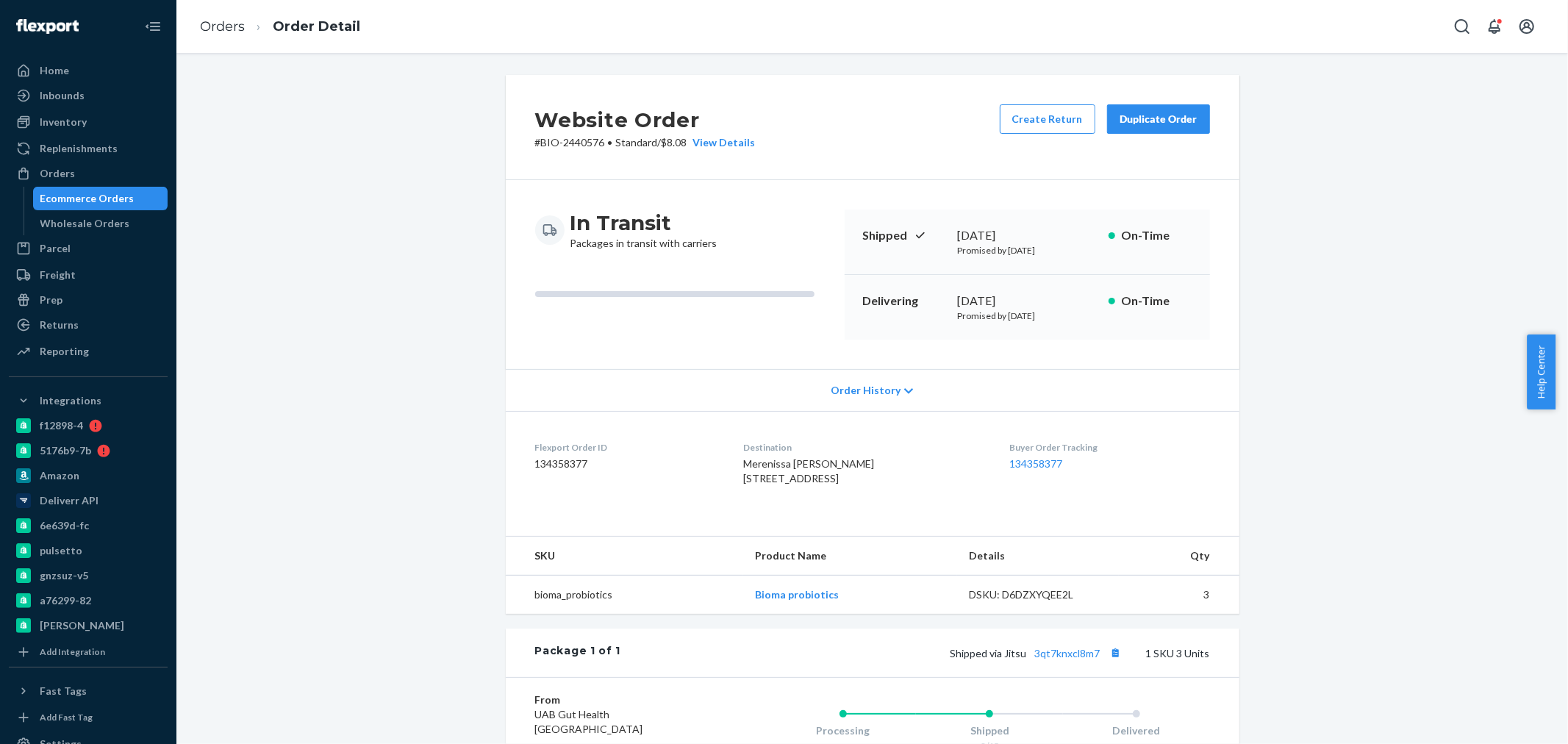
click at [908, 393] on div "Order History" at bounding box center [872, 389] width 733 height 42
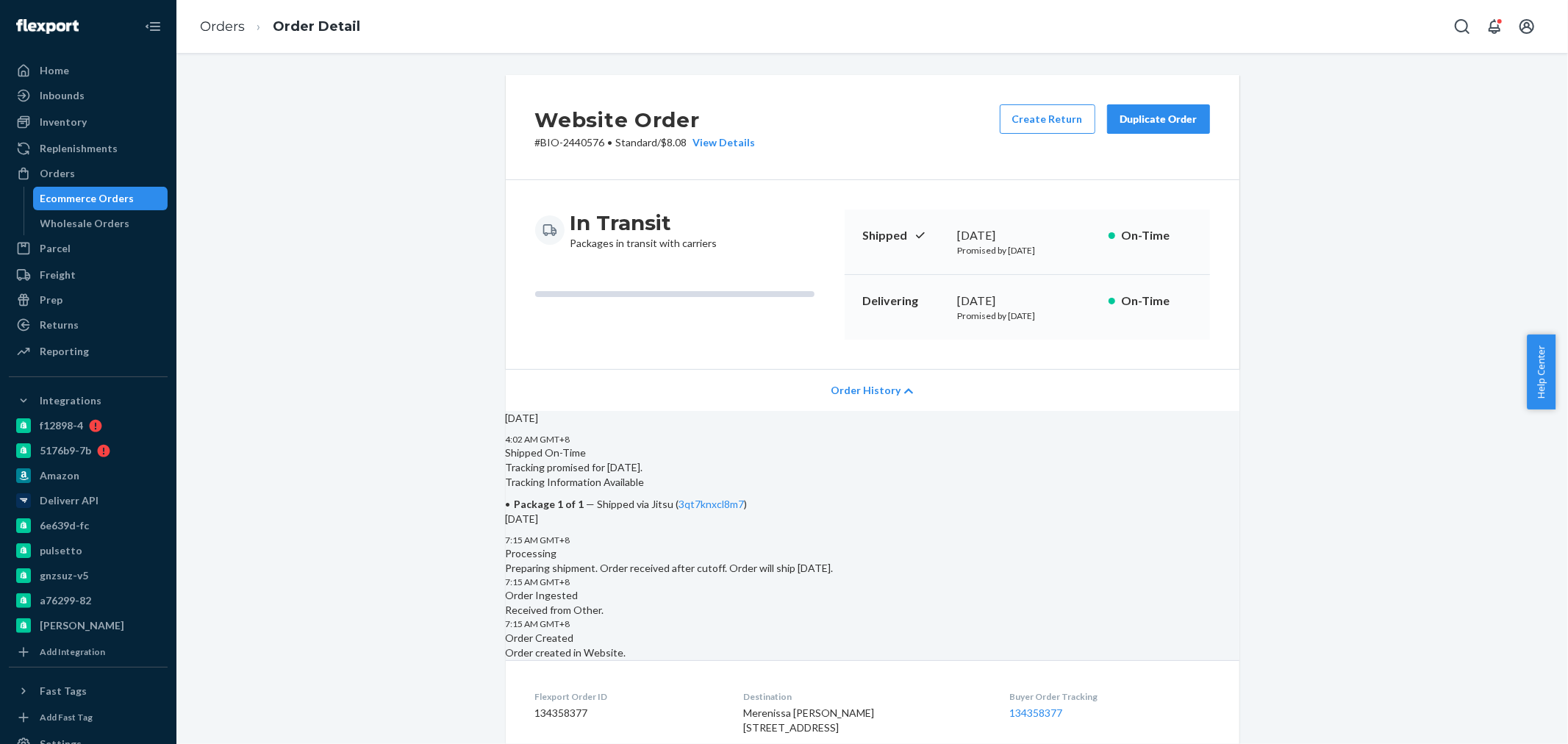
click at [908, 393] on div "Order History" at bounding box center [872, 389] width 733 height 42
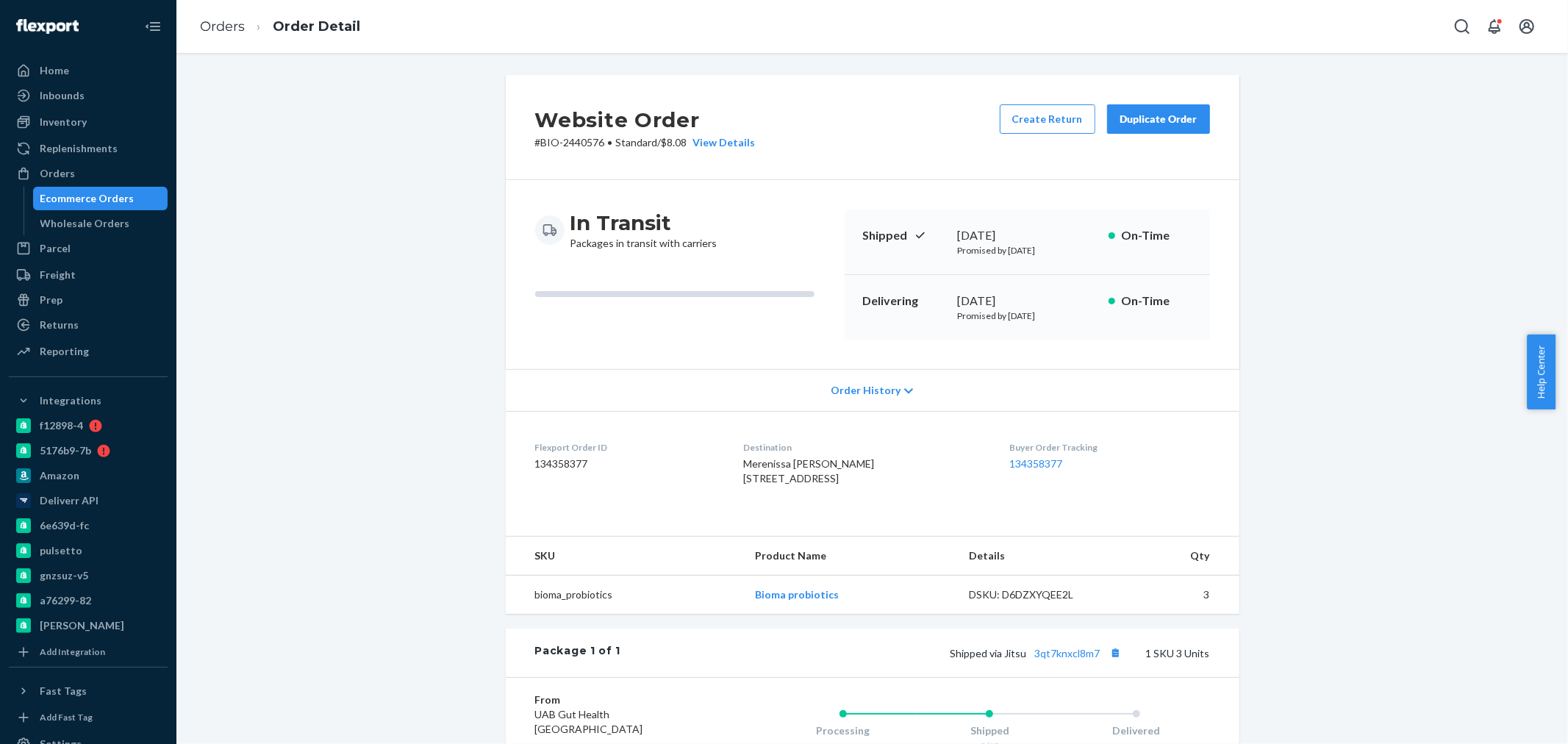
click at [414, 389] on div "Website Order # BIO-2440576 • Standard / $8.08 View Details Create Return Dupli…" at bounding box center [871, 524] width 1369 height 899
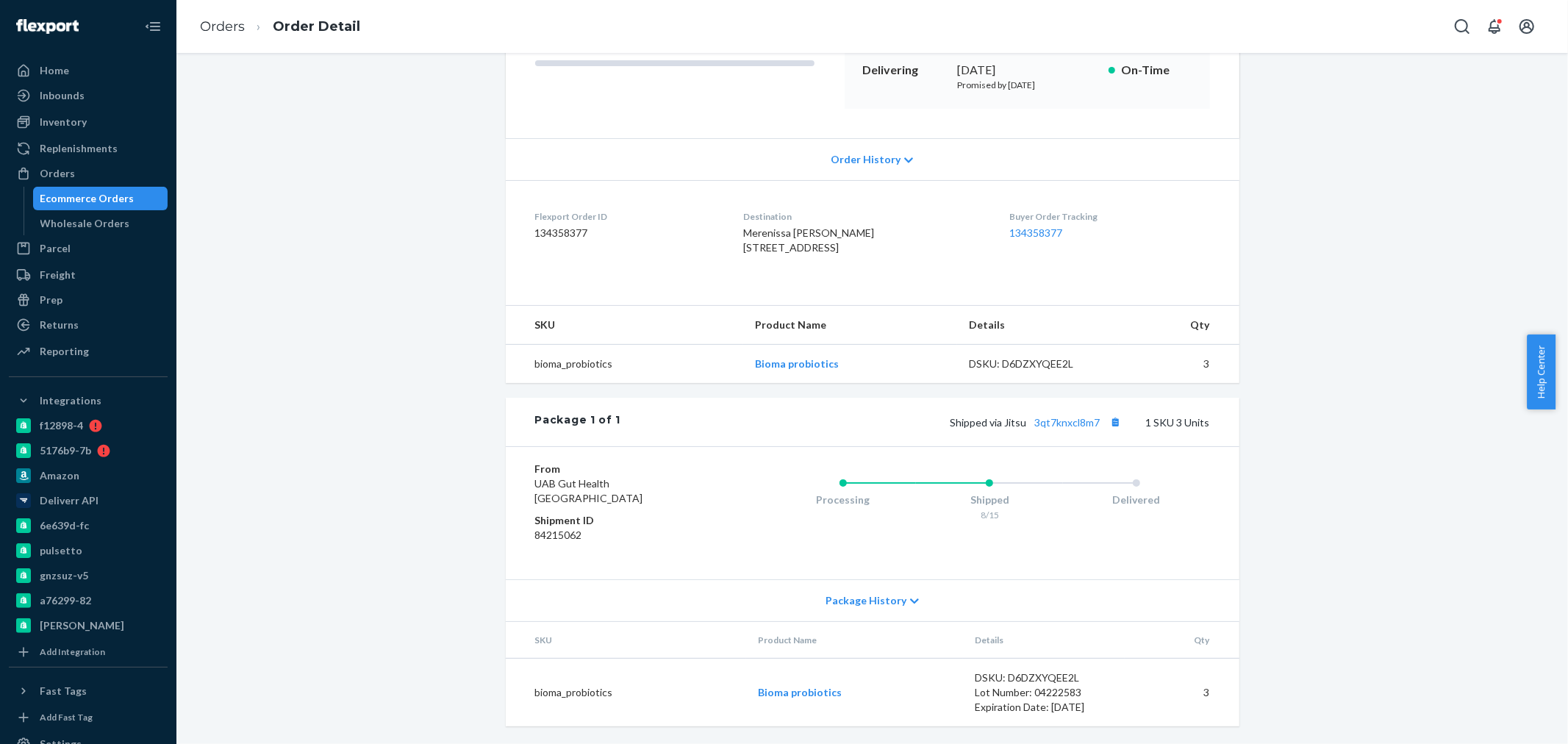
scroll to position [260, 0]
click at [898, 604] on div "Package History" at bounding box center [872, 599] width 733 height 42
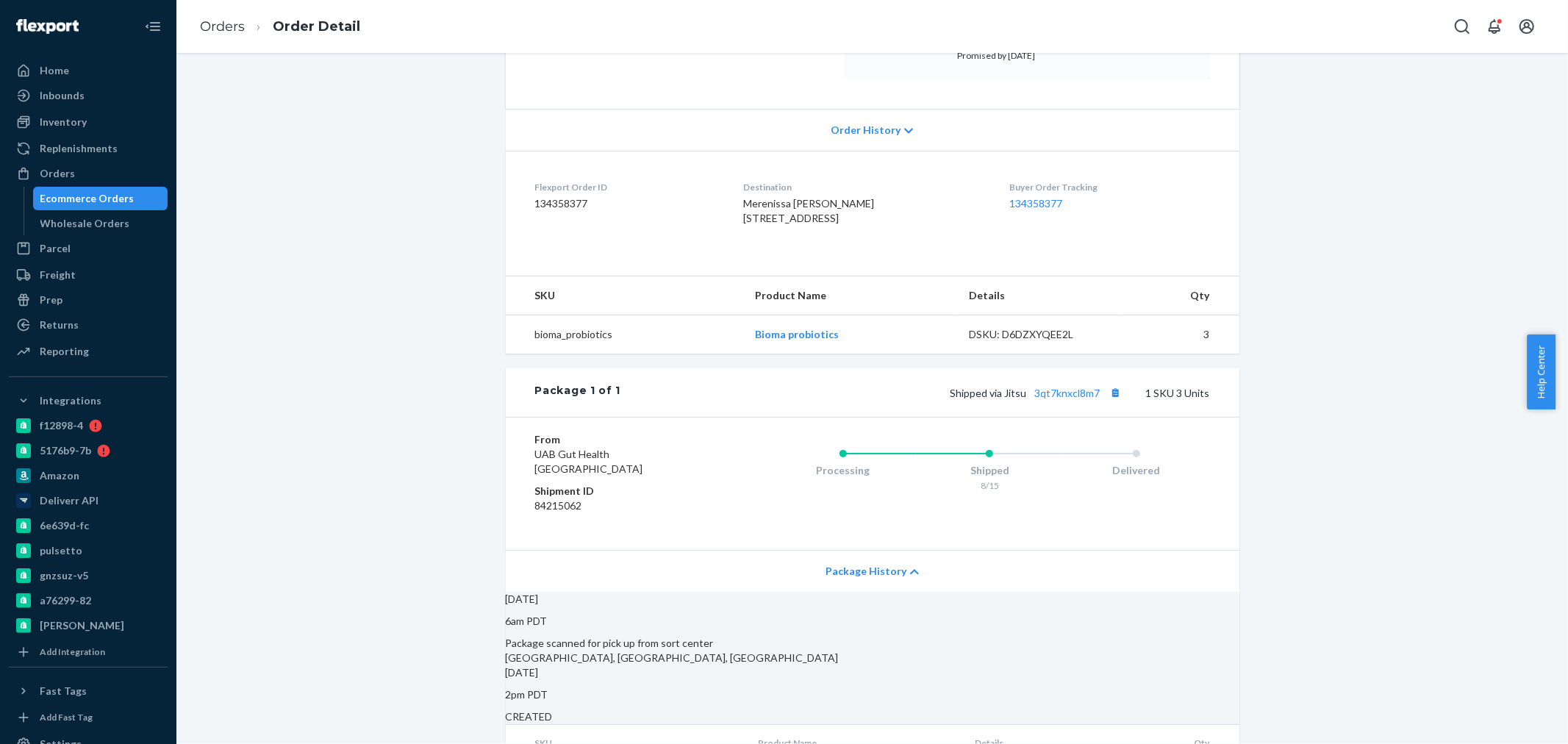
click at [1076, 402] on div "Shipped via Jitsu 3qt7knxcl8m7 1 SKU 3 Units" at bounding box center [914, 392] width 589 height 19
click at [1067, 399] on link "3qt7knxcl8m7" at bounding box center [1068, 393] width 66 height 12
click at [53, 179] on div "Orders" at bounding box center [57, 173] width 35 height 15
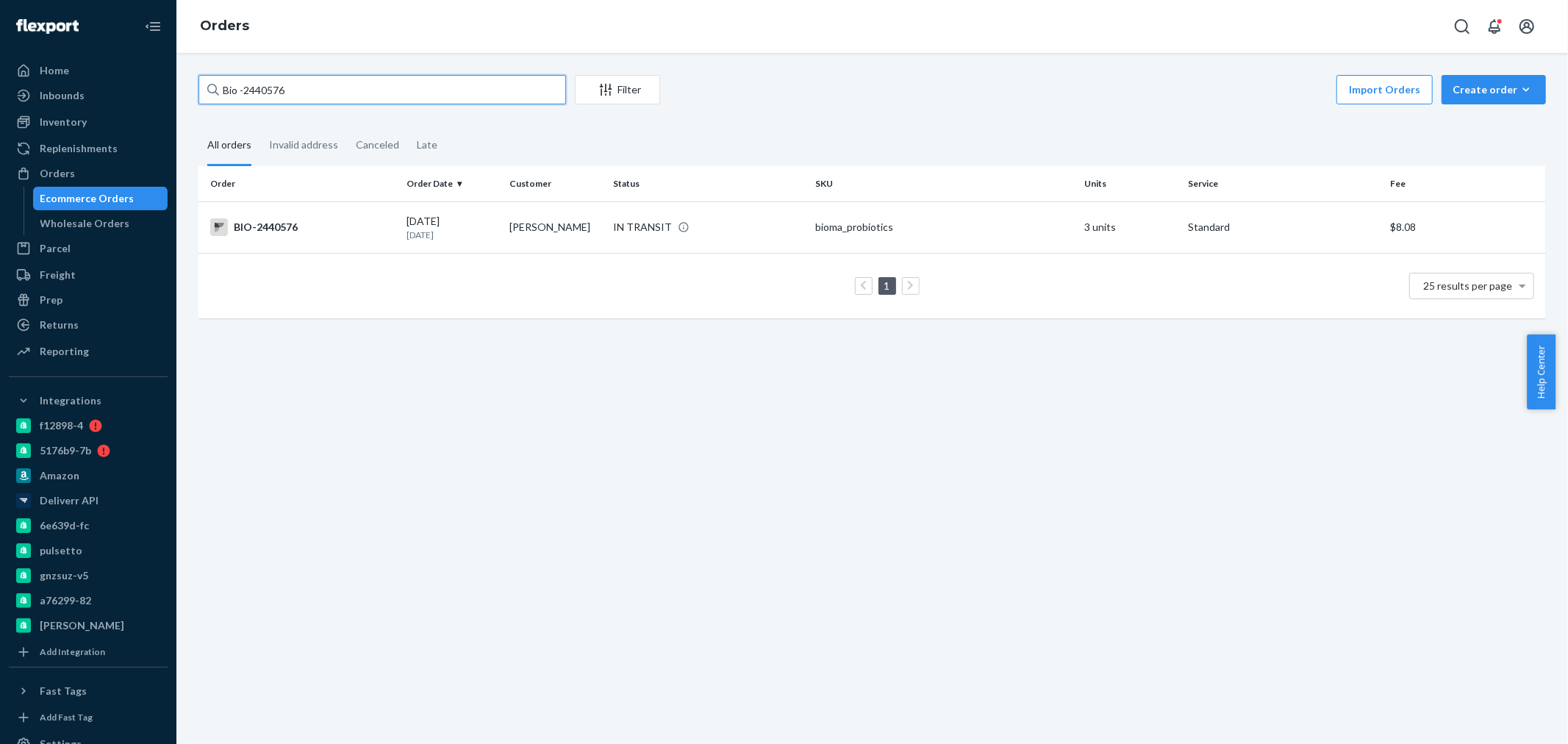
drag, startPoint x: 310, startPoint y: 93, endPoint x: 245, endPoint y: 89, distance: 65.1
click at [245, 89] on input "Bio -2440576" at bounding box center [382, 90] width 367 height 30
paste input "1430403"
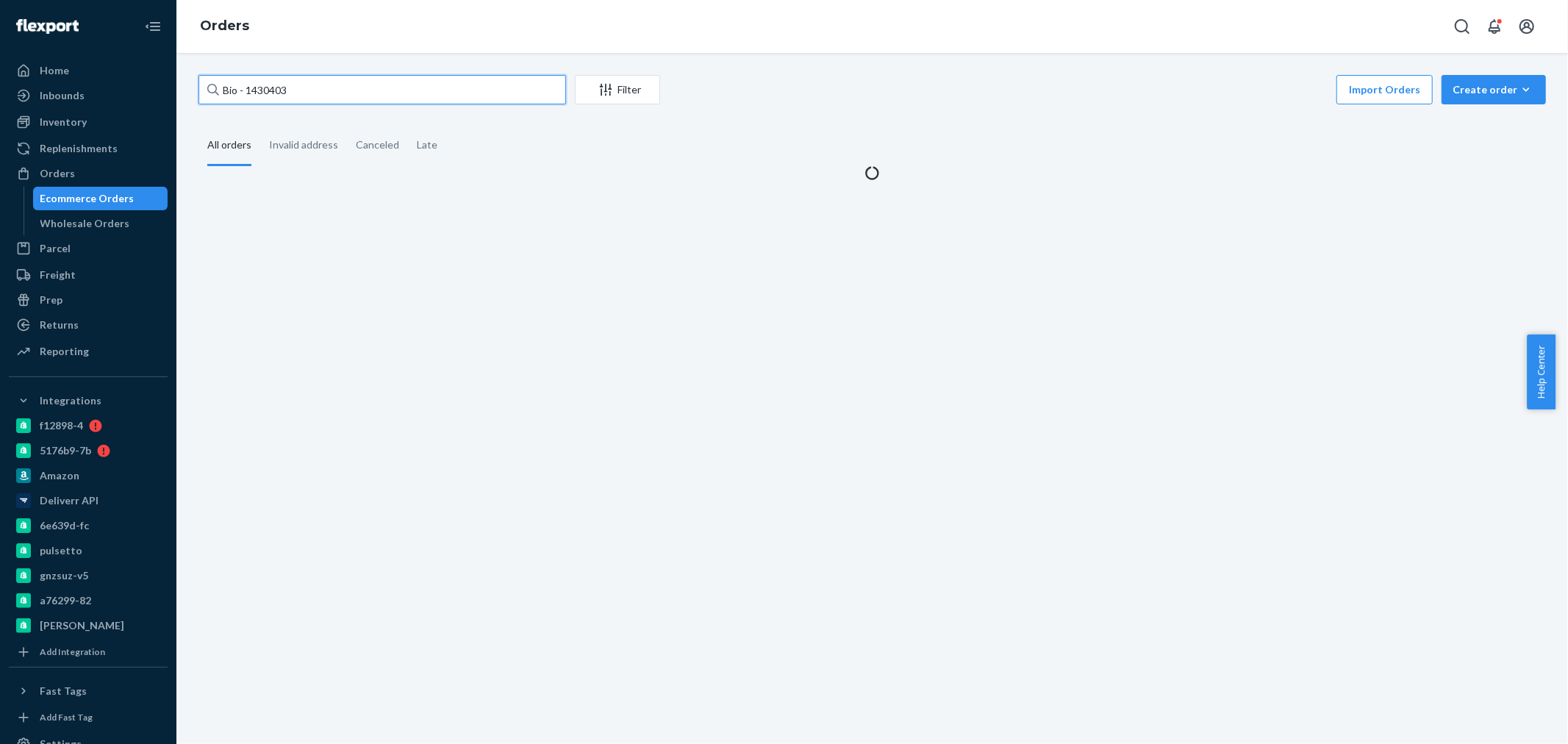
click at [245, 89] on input "Bio - 1430403" at bounding box center [382, 90] width 367 height 30
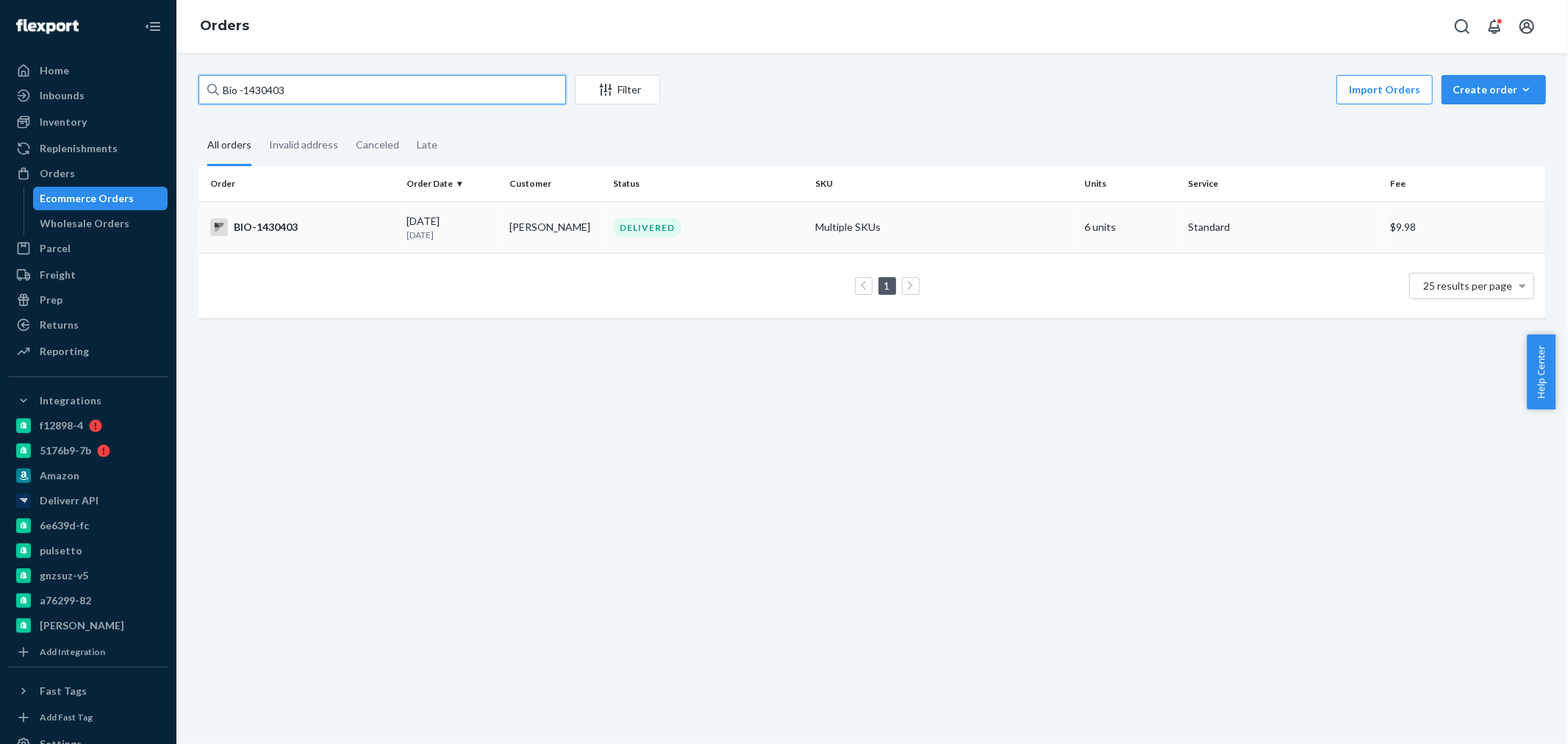
type input "Bio -1430403"
click at [419, 228] on p "4 months ago" at bounding box center [453, 234] width 92 height 12
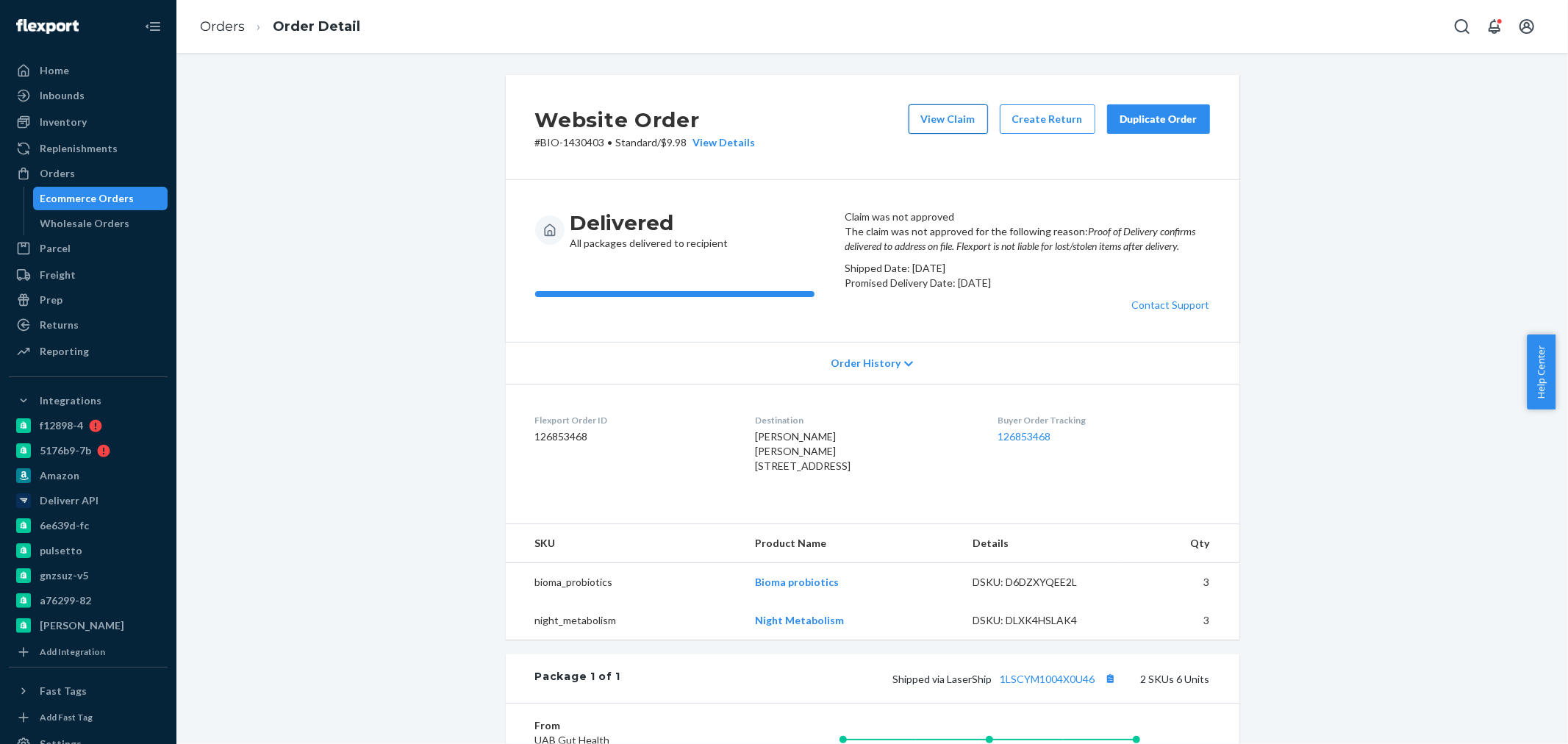
click at [936, 128] on button "View Claim" at bounding box center [948, 119] width 80 height 30
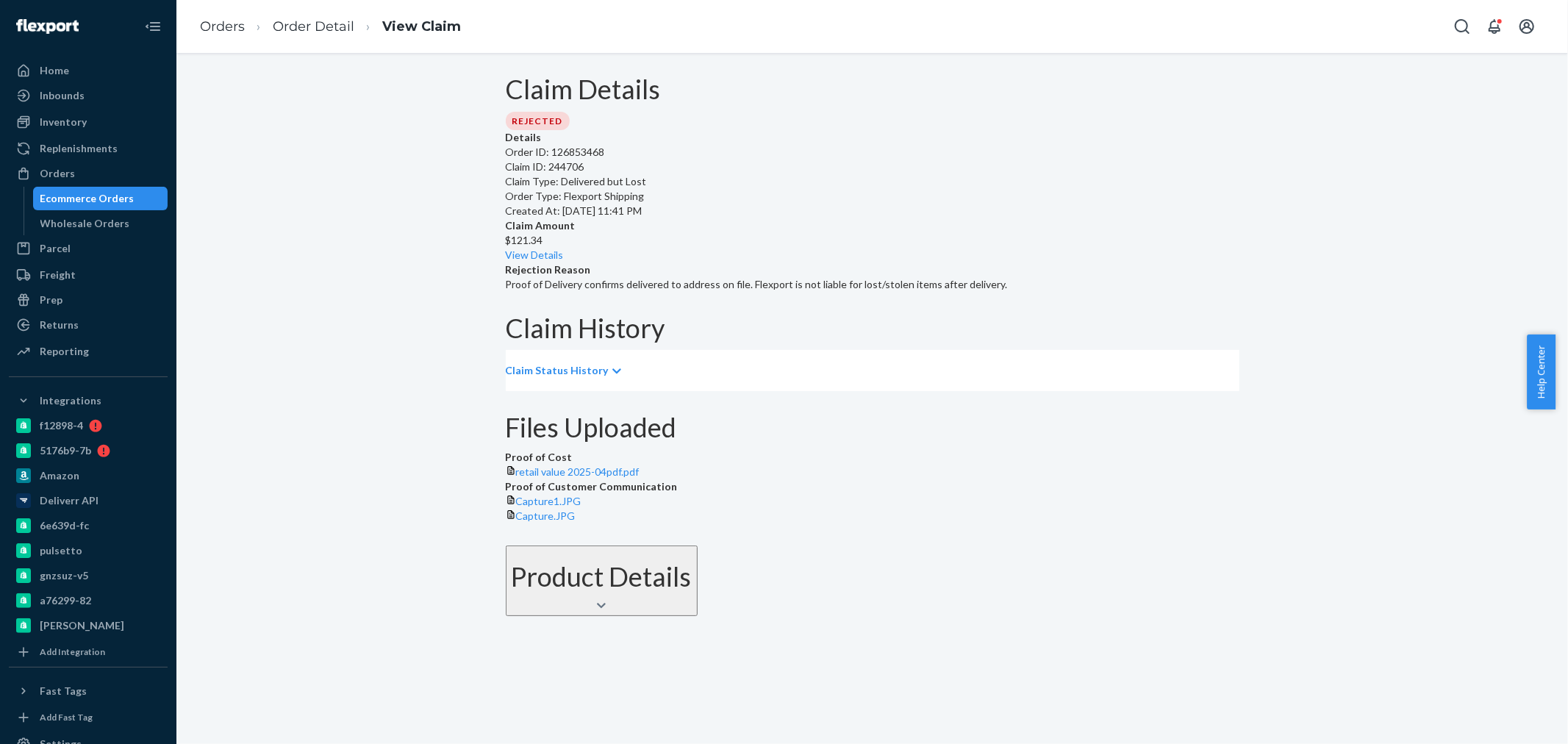
scroll to position [39, 0]
click at [582, 507] on span "Capture1.JPG" at bounding box center [549, 500] width 66 height 12
click at [606, 363] on p "Claim Status History" at bounding box center [557, 370] width 103 height 15
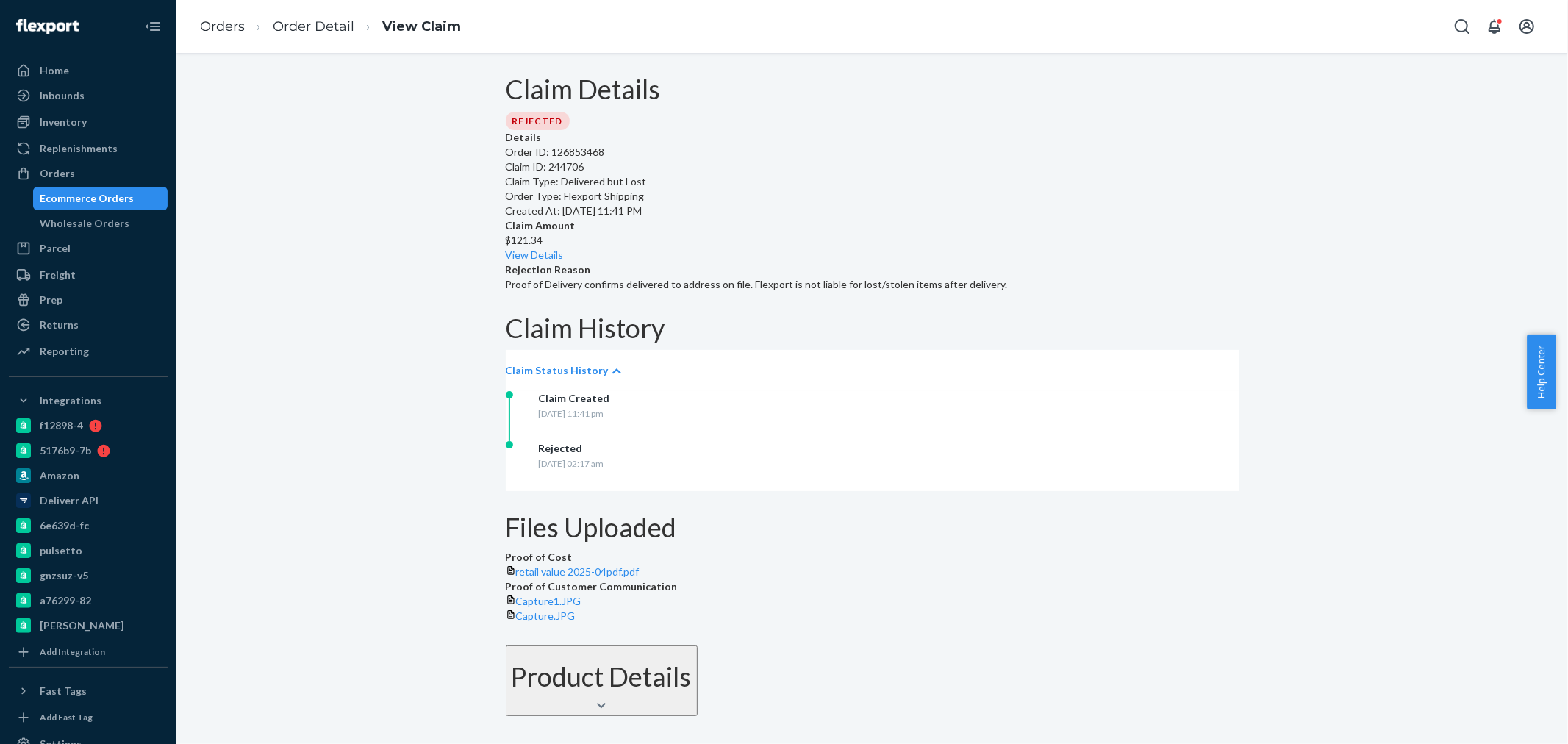
scroll to position [0, 0]
click at [563, 248] on link "View Details" at bounding box center [535, 254] width 58 height 12
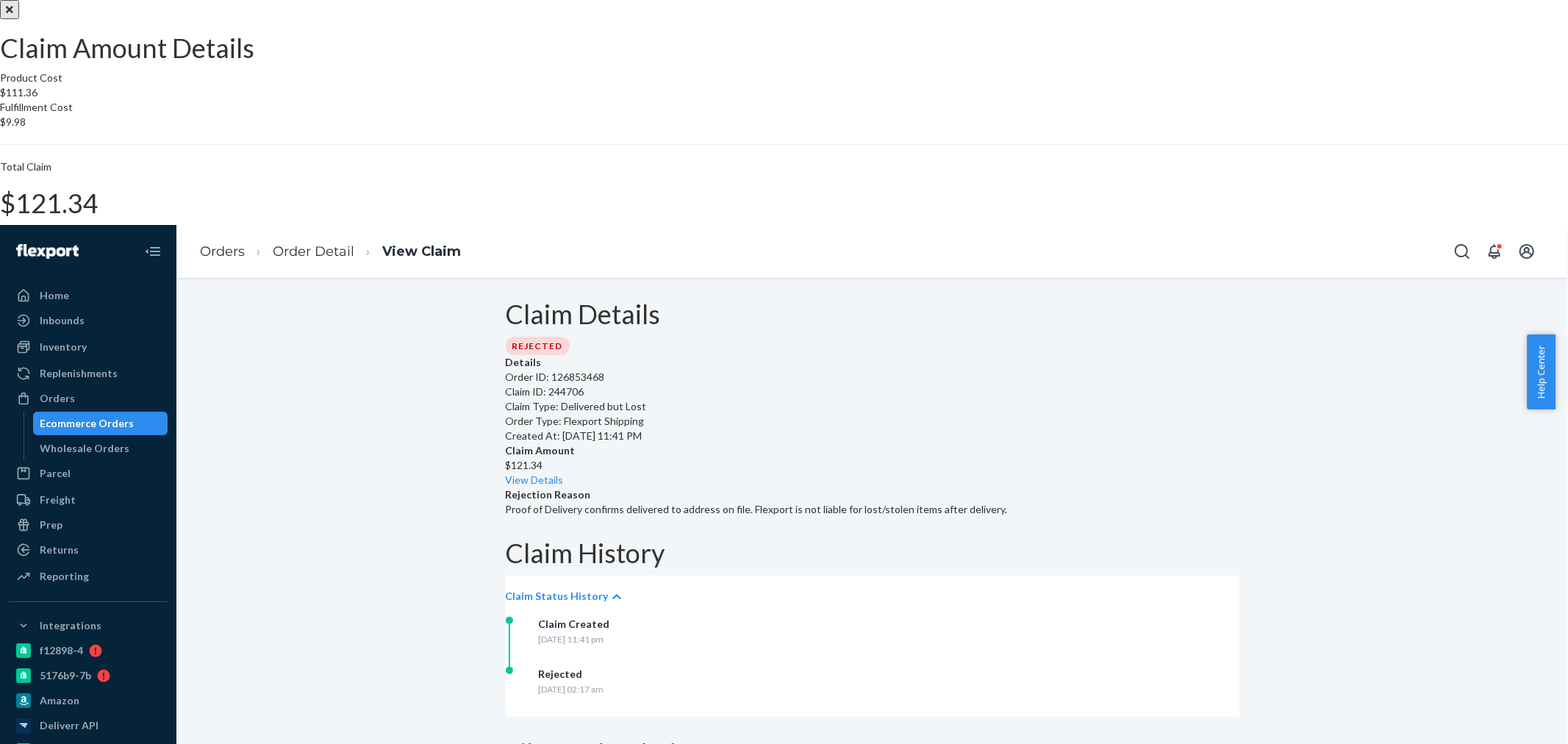
click at [19, 19] on button "Close" at bounding box center [9, 9] width 19 height 19
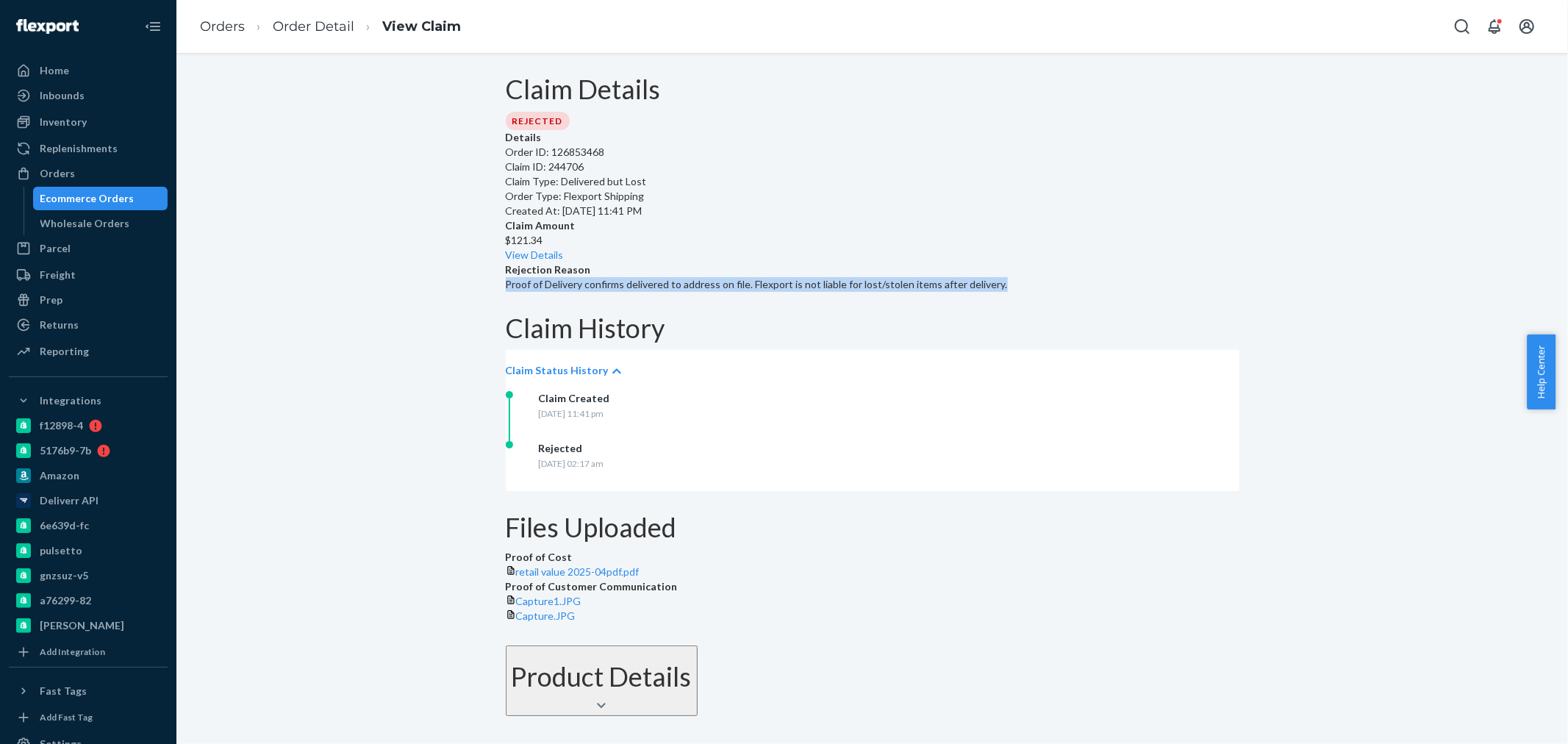
drag, startPoint x: 1199, startPoint y: 216, endPoint x: 951, endPoint y: 200, distance: 248.5
click at [951, 200] on div "Details Order ID: 126853468 Claim ID: 244706 Claim Type: Delivered but Lost Ord…" at bounding box center [872, 210] width 733 height 162
click at [982, 262] on div "Rejection Reason Proof of Delivery confirms delivered to address on file. Flexp…" at bounding box center [872, 277] width 733 height 30
drag, startPoint x: 1202, startPoint y: 218, endPoint x: 951, endPoint y: 204, distance: 251.4
click at [951, 204] on div "Details Order ID: 126853468 Claim ID: 244706 Claim Type: Delivered but Lost Ord…" at bounding box center [872, 210] width 733 height 162
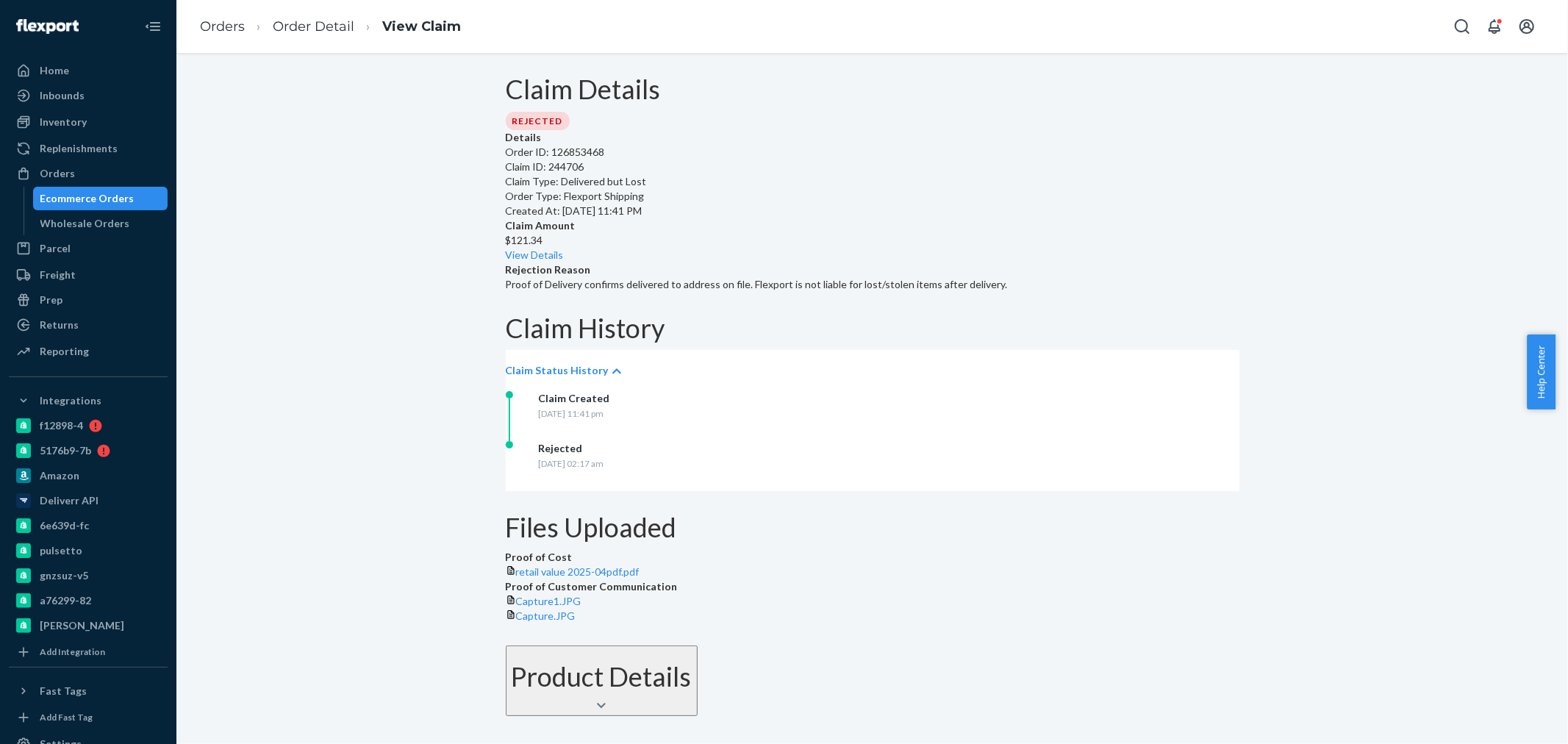
click at [715, 159] on p "Order ID: 126853468" at bounding box center [872, 152] width 733 height 15
click at [297, 30] on link "Order Detail" at bounding box center [313, 26] width 81 height 16
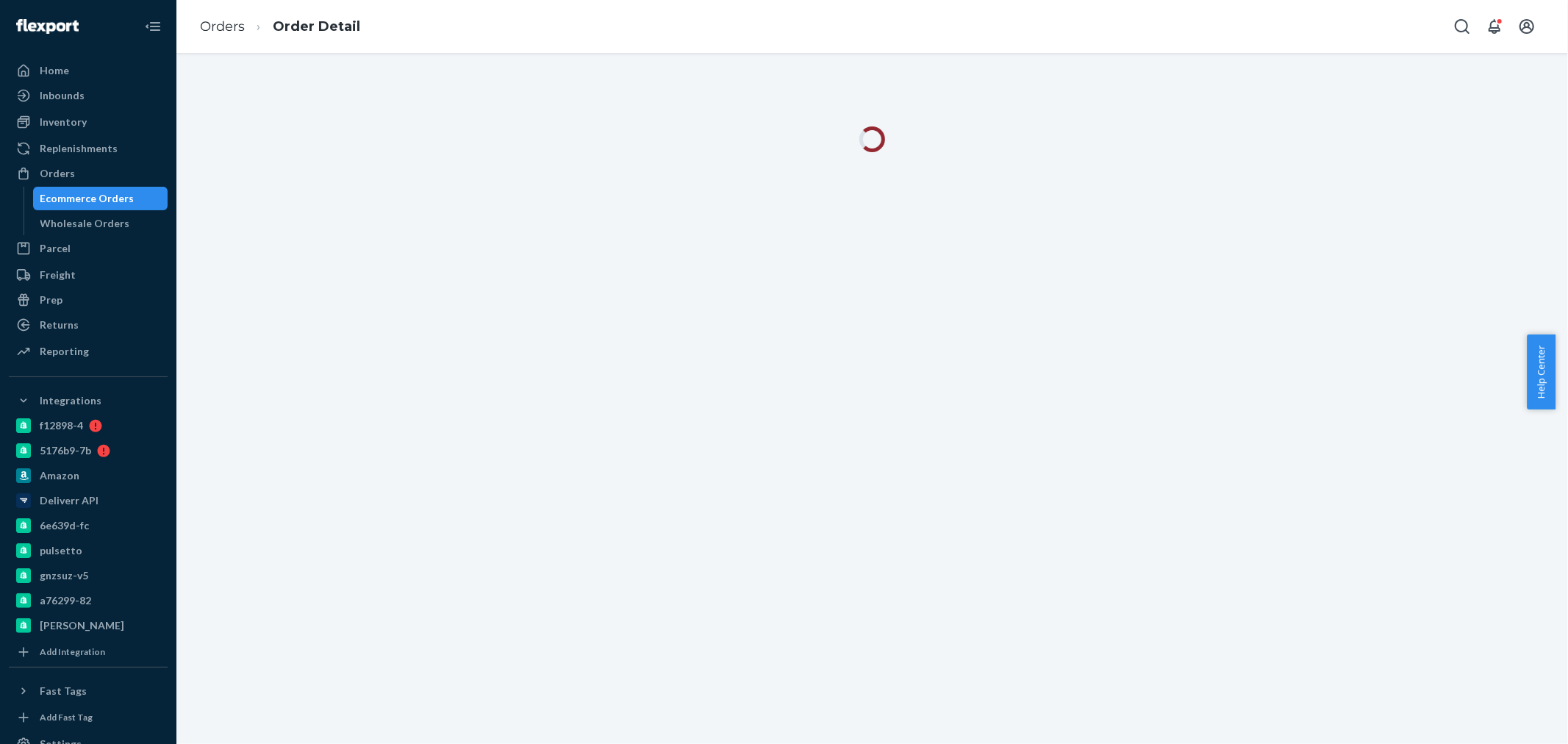
click at [223, 16] on ol "Orders Order Detail" at bounding box center [280, 26] width 184 height 44
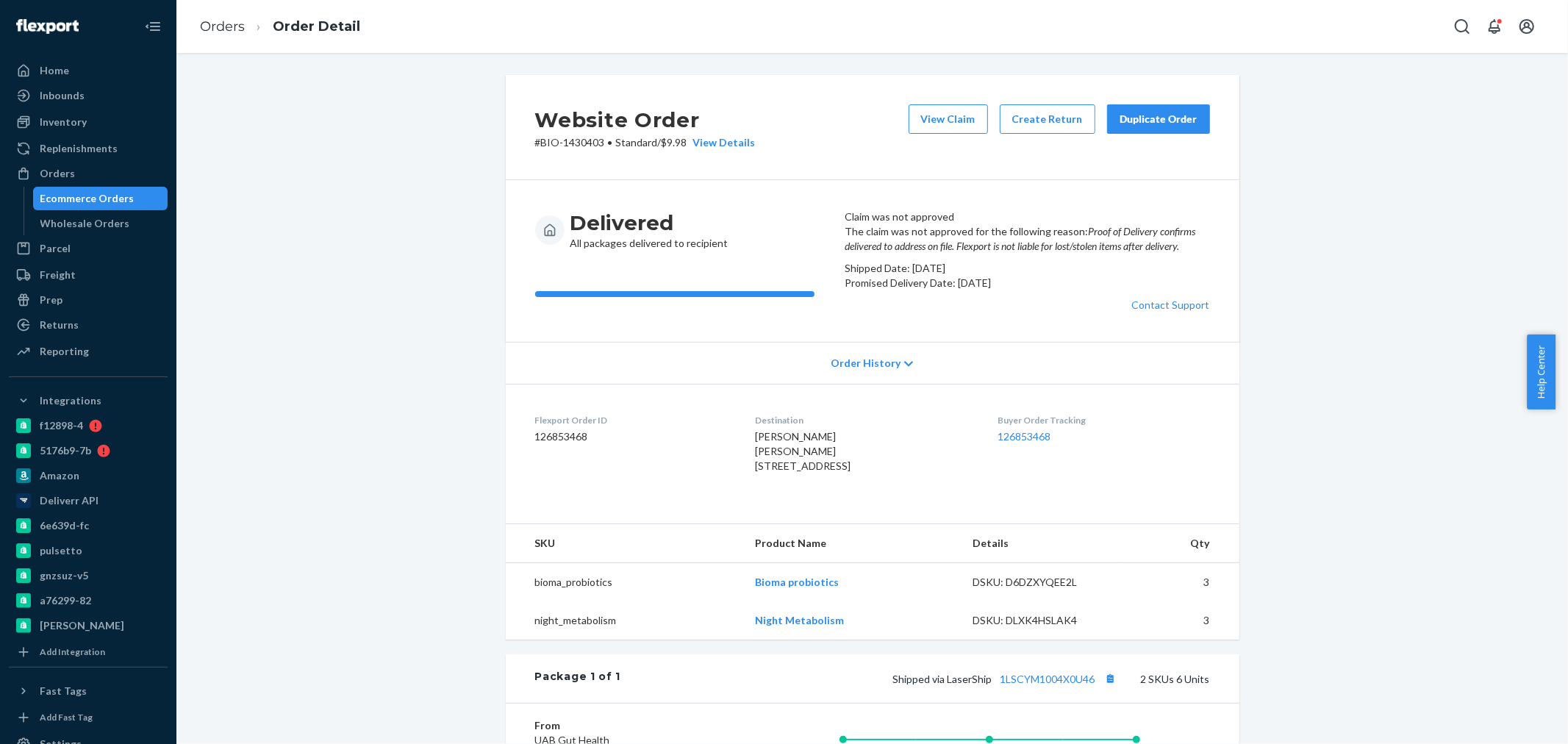
drag, startPoint x: 53, startPoint y: 172, endPoint x: 343, endPoint y: 214, distance: 293.0
click at [53, 172] on div "Orders" at bounding box center [57, 173] width 35 height 15
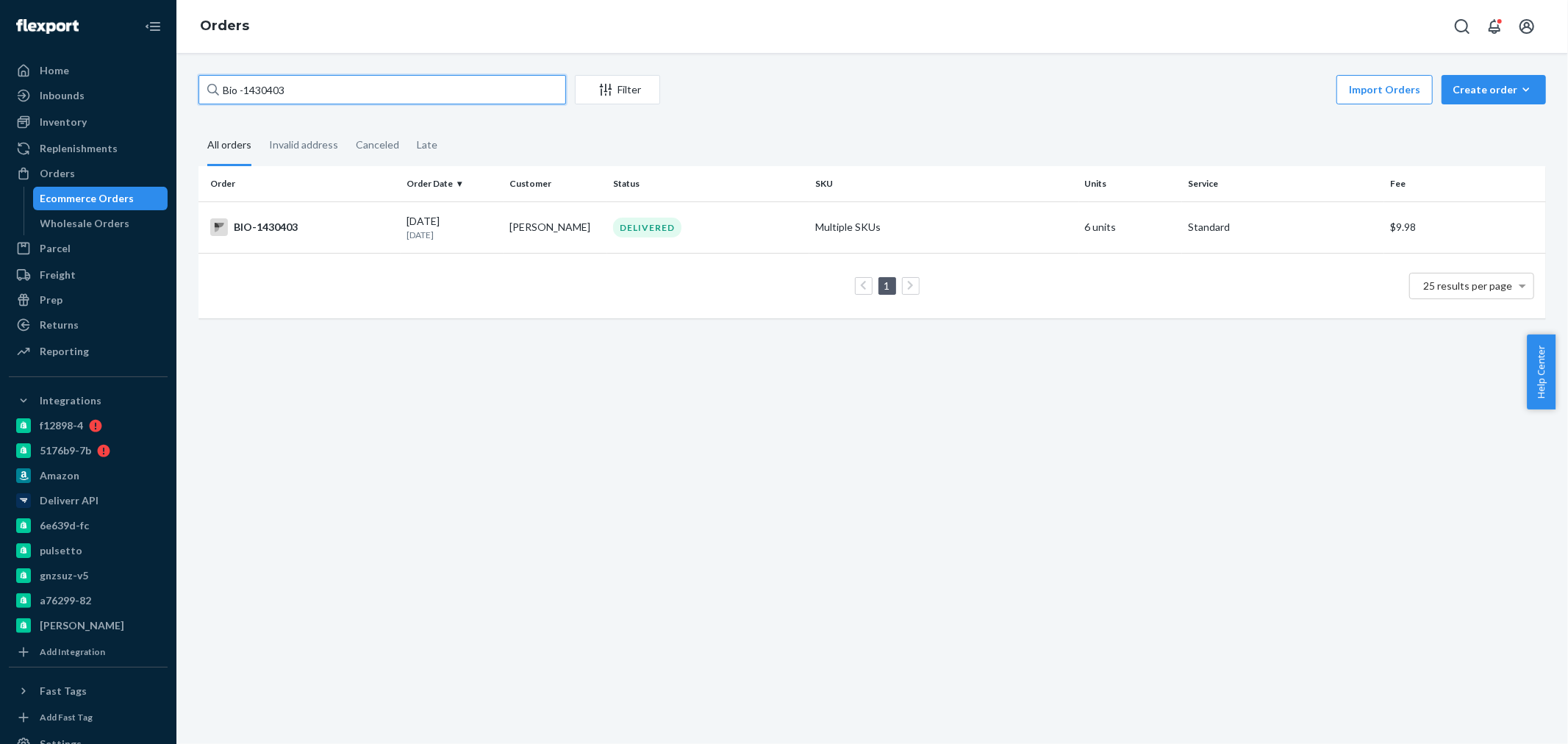
drag, startPoint x: 298, startPoint y: 93, endPoint x: 259, endPoint y: 81, distance: 40.8
click at [259, 81] on input "Bio -1430403" at bounding box center [382, 90] width 367 height 30
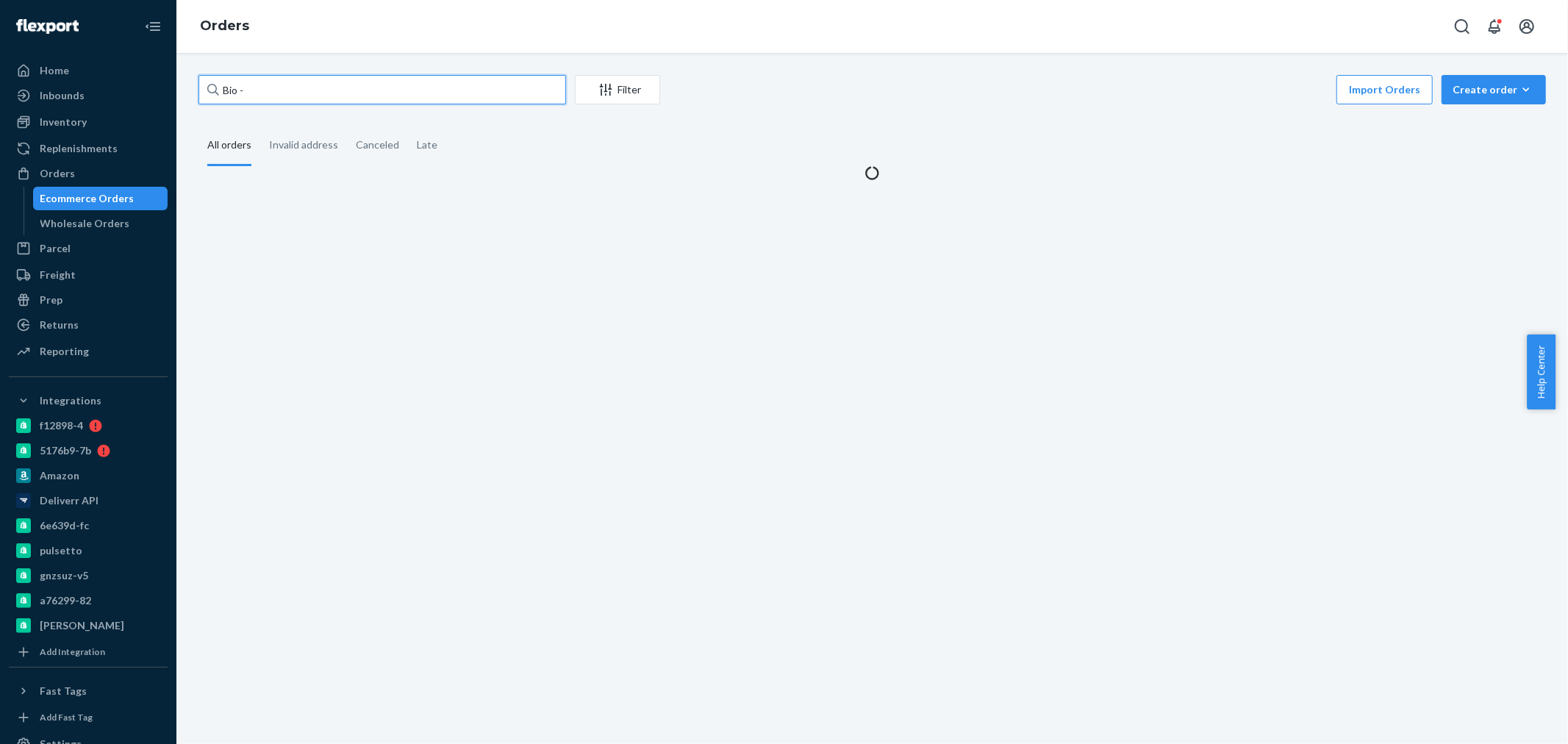
paste input "1430403"
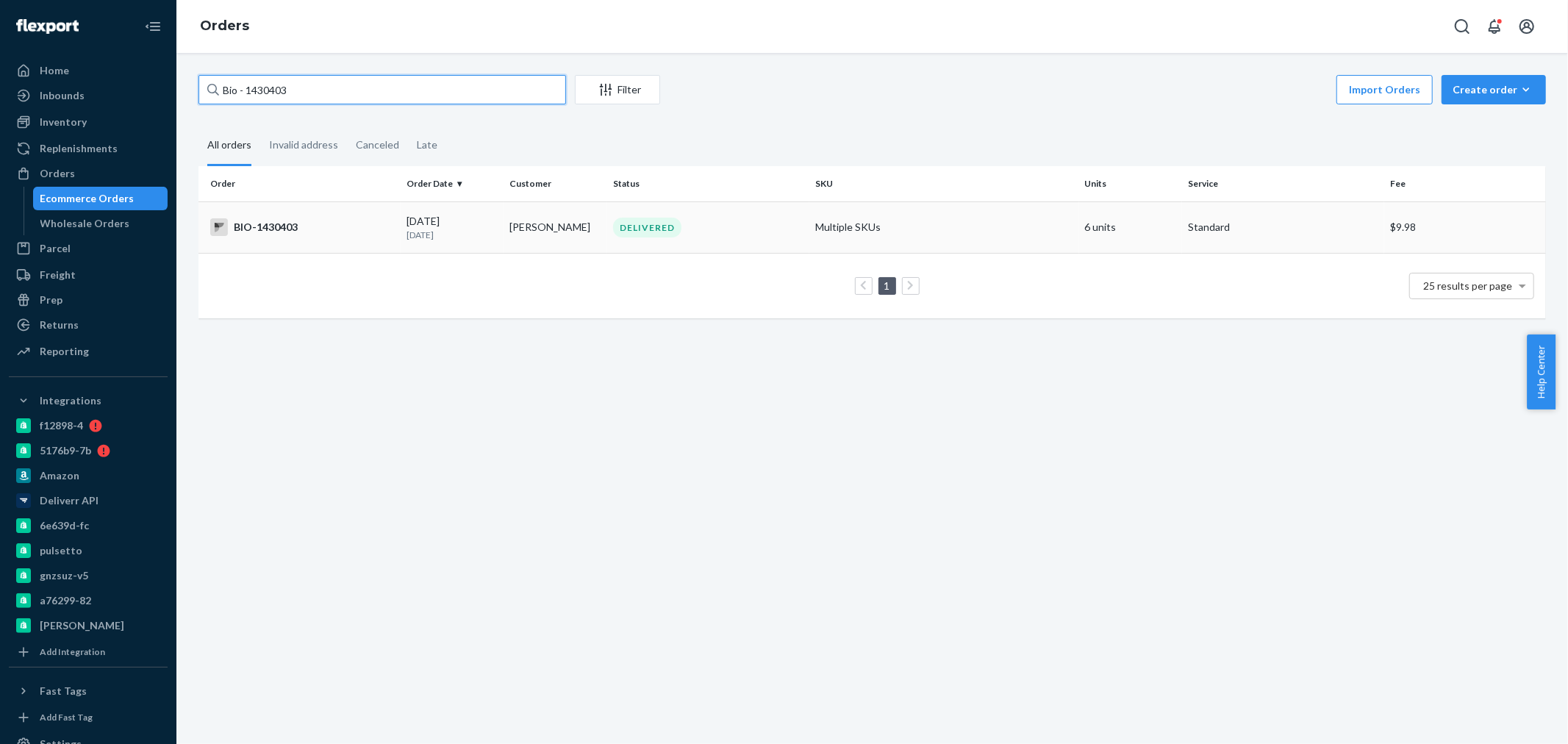
type input "Bio - 1430403"
click at [351, 231] on div "BIO-1430403" at bounding box center [302, 227] width 185 height 17
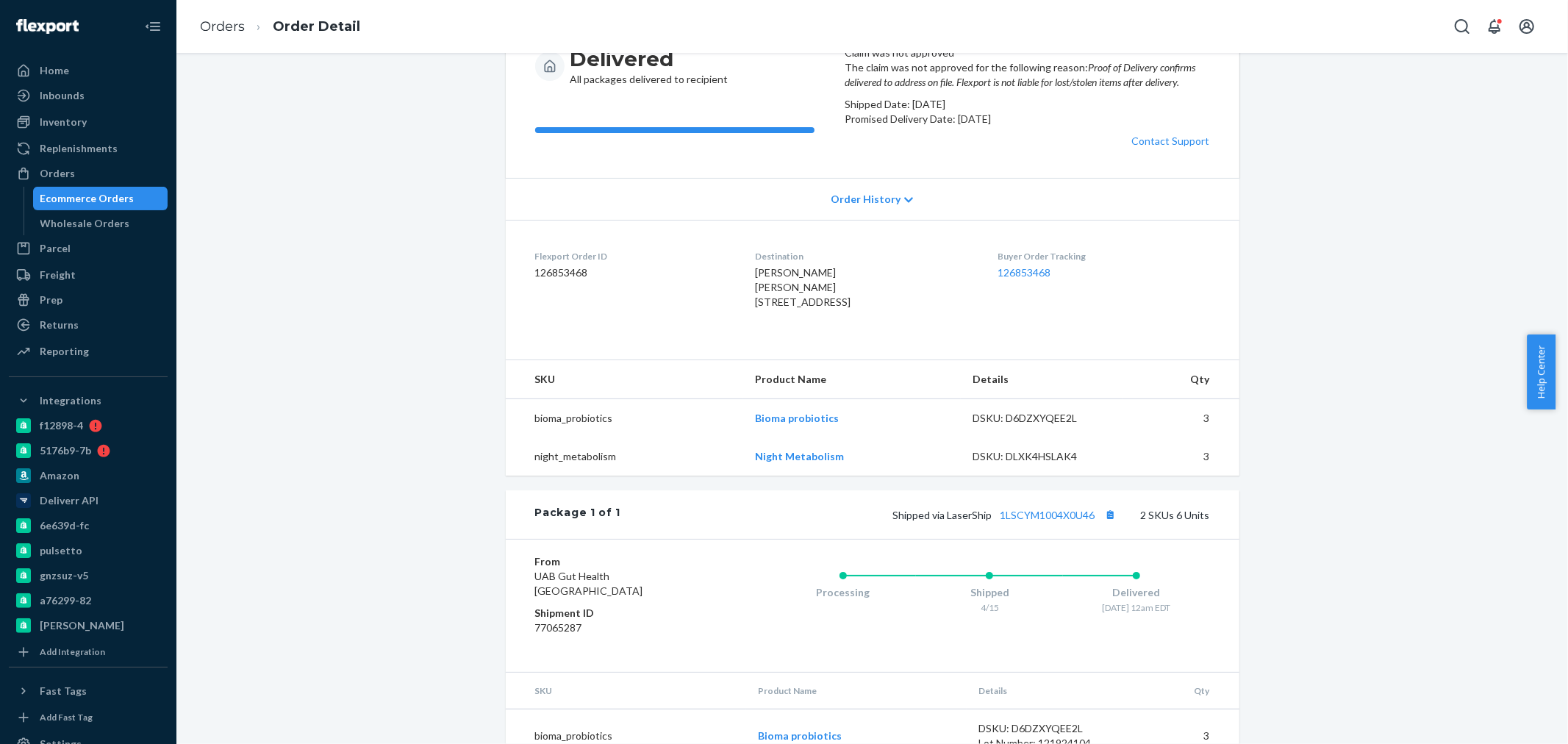
scroll to position [326, 0]
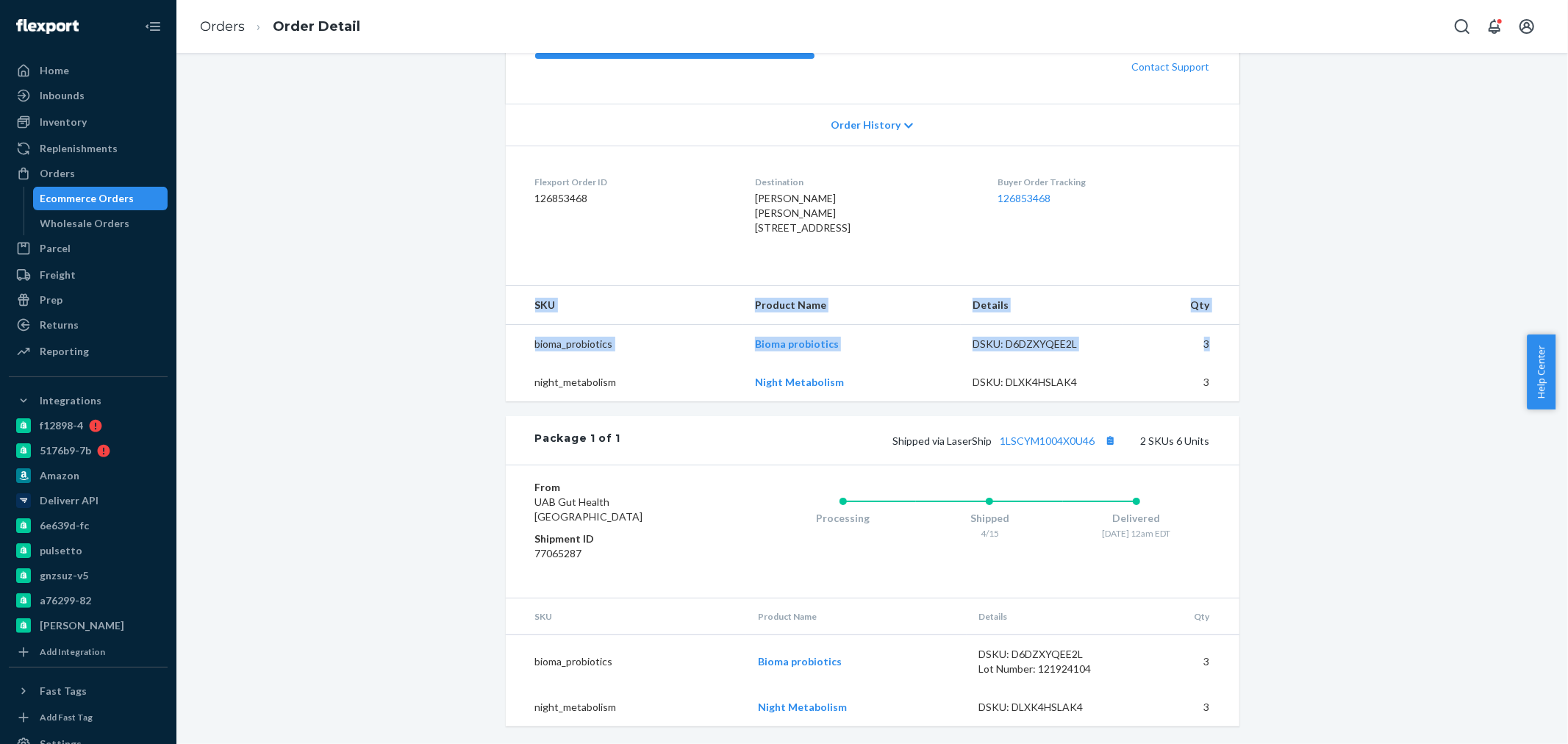
drag, startPoint x: 989, startPoint y: 368, endPoint x: 494, endPoint y: 362, distance: 495.0
click at [494, 362] on div "Website Order # BIO-1430403 • Standard / $9.98 View Details View Claim Create R…" at bounding box center [872, 281] width 756 height 889
click at [689, 393] on td "night_metabolism" at bounding box center [624, 382] width 237 height 39
drag, startPoint x: 817, startPoint y: 374, endPoint x: 707, endPoint y: 373, distance: 110.0
click at [707, 364] on tr "bioma_probiotics Bioma probiotics DSKU: D6DZXYQEE2L 3" at bounding box center [872, 344] width 733 height 39
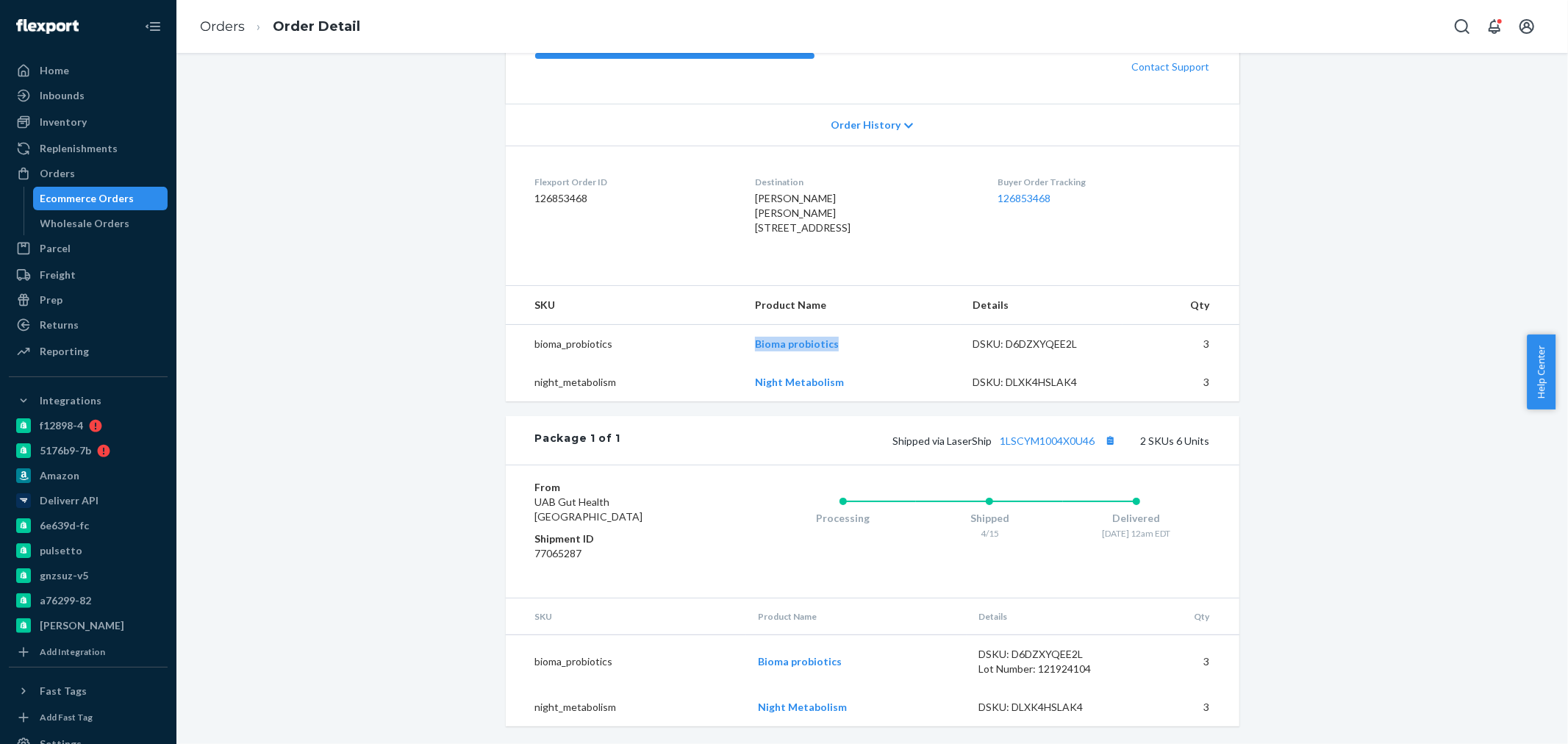
copy tr "Bioma probiotics"
drag, startPoint x: 858, startPoint y: 406, endPoint x: 1385, endPoint y: 263, distance: 546.1
click at [693, 402] on tr "night_metabolism Night Metabolism DSKU: DLXK4HSLAK4 3" at bounding box center [872, 382] width 733 height 39
copy tr "Night Metabolism"
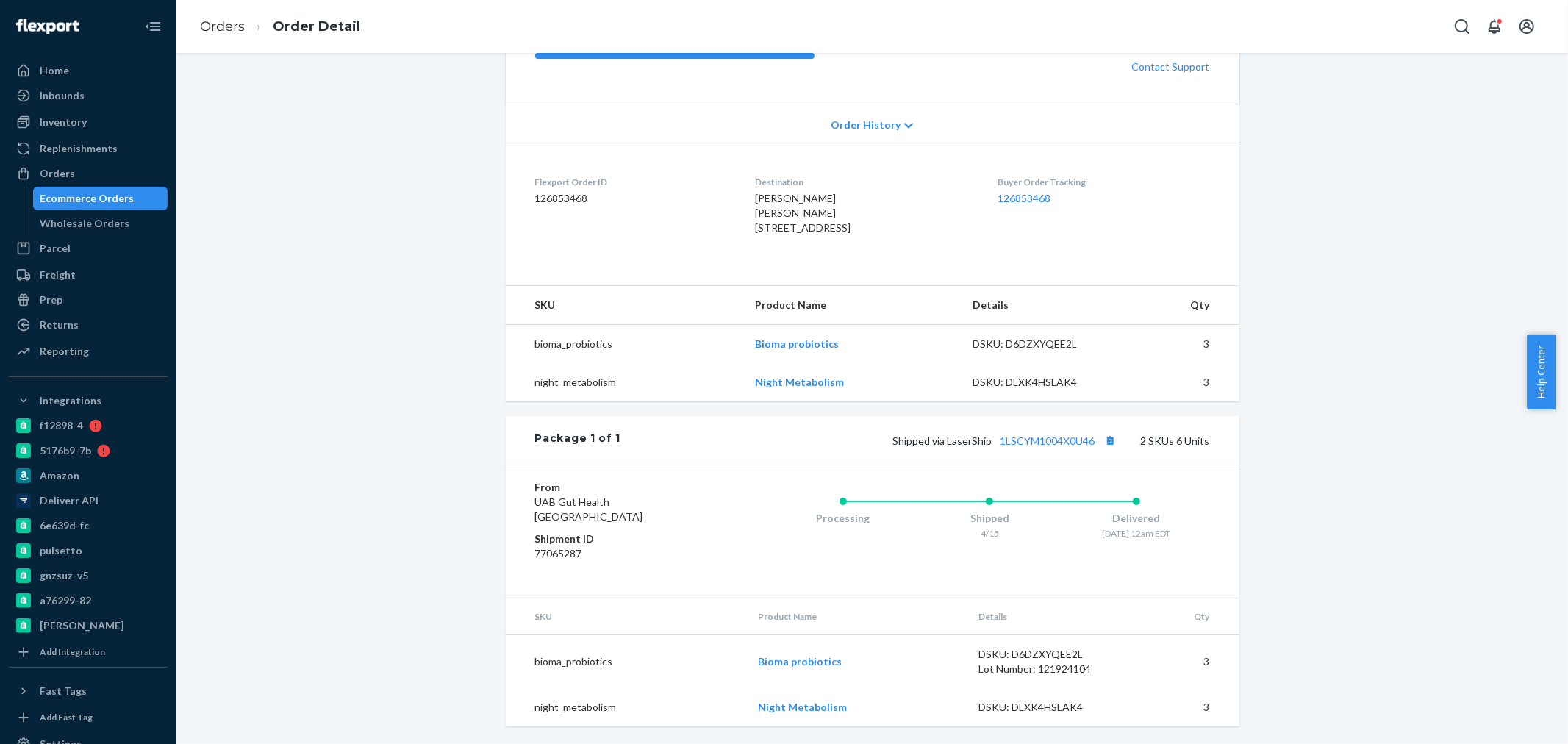
click at [1039, 449] on div "Shipped via LaserShip 1LSCYM1004X0U46 2 SKUs 6 Units" at bounding box center [914, 439] width 589 height 19
click at [1050, 436] on link "1LSCYM1004X0U46" at bounding box center [1047, 440] width 94 height 12
drag, startPoint x: 783, startPoint y: 231, endPoint x: 736, endPoint y: 192, distance: 61.1
click at [736, 192] on dl "Flexport Order ID 126853468 Destination Sherry Jennings Sherry Jennings 2200 S …" at bounding box center [872, 208] width 733 height 125
click at [833, 253] on dl "Flexport Order ID 126853468 Destination Sherry Jennings Sherry Jennings 2200 S …" at bounding box center [872, 208] width 733 height 125
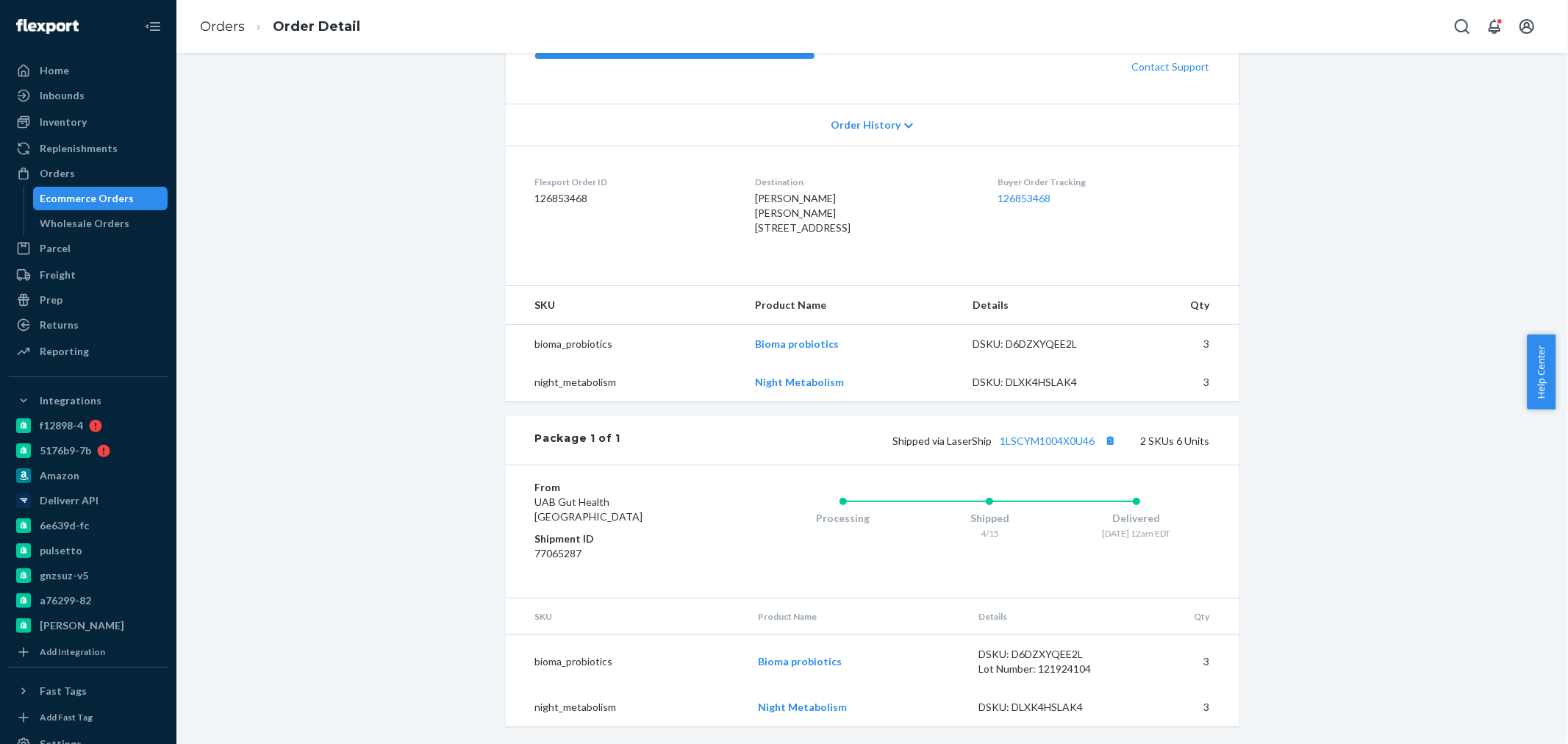
drag, startPoint x: 792, startPoint y: 246, endPoint x: 733, endPoint y: 186, distance: 84.1
click at [733, 186] on dl "Flexport Order ID 126853468 Destination Sherry Jennings Sherry Jennings 2200 S …" at bounding box center [872, 208] width 733 height 125
copy span "Sherry Jennings 2200 S Salina St # 753 Syracuse, NY 13205-4429 US"
drag, startPoint x: 56, startPoint y: 165, endPoint x: 62, endPoint y: 174, distance: 10.8
click at [56, 166] on div "Orders" at bounding box center [57, 173] width 35 height 15
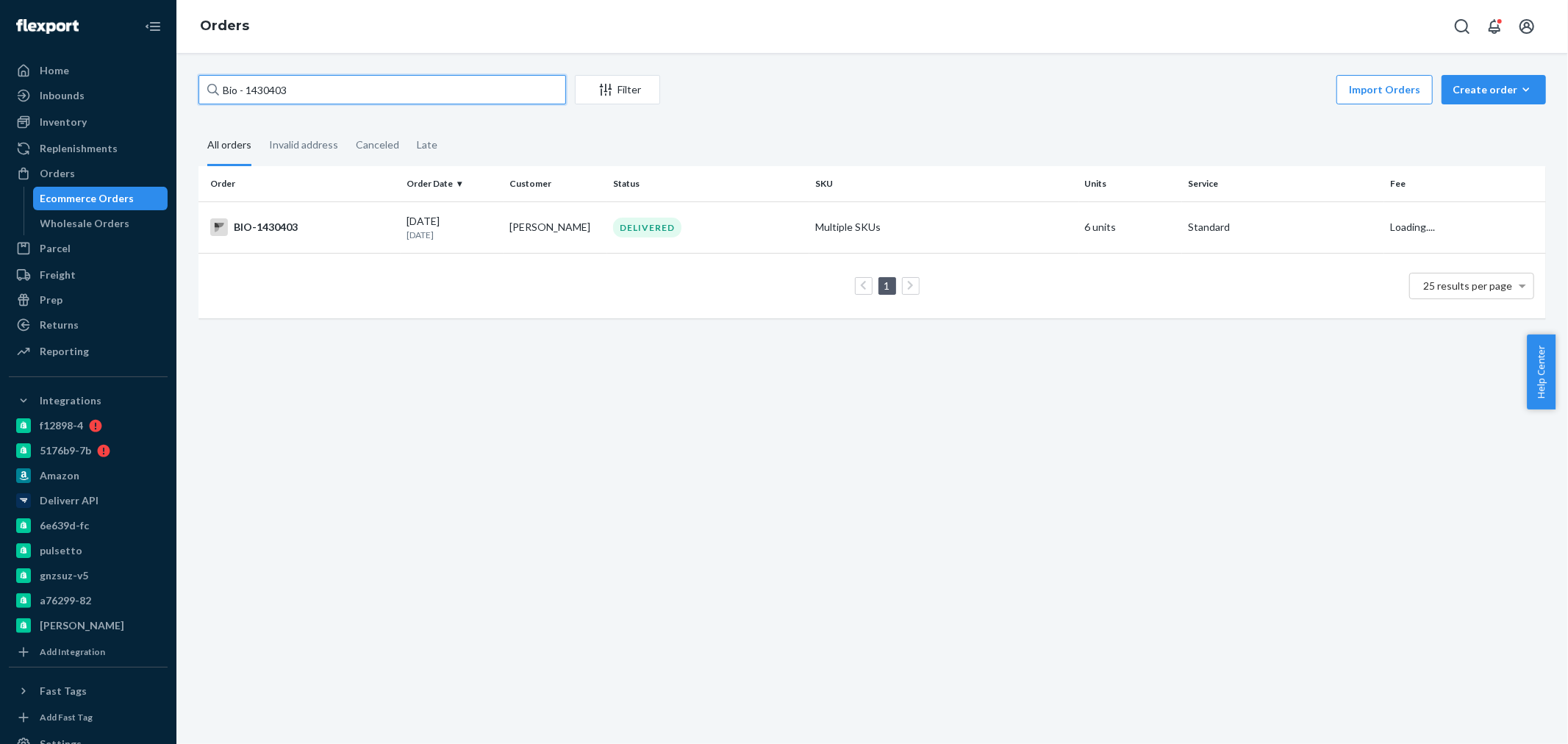
drag, startPoint x: 325, startPoint y: 82, endPoint x: 247, endPoint y: 90, distance: 78.4
click at [246, 90] on input "Bio - 1430403" at bounding box center [382, 90] width 367 height 30
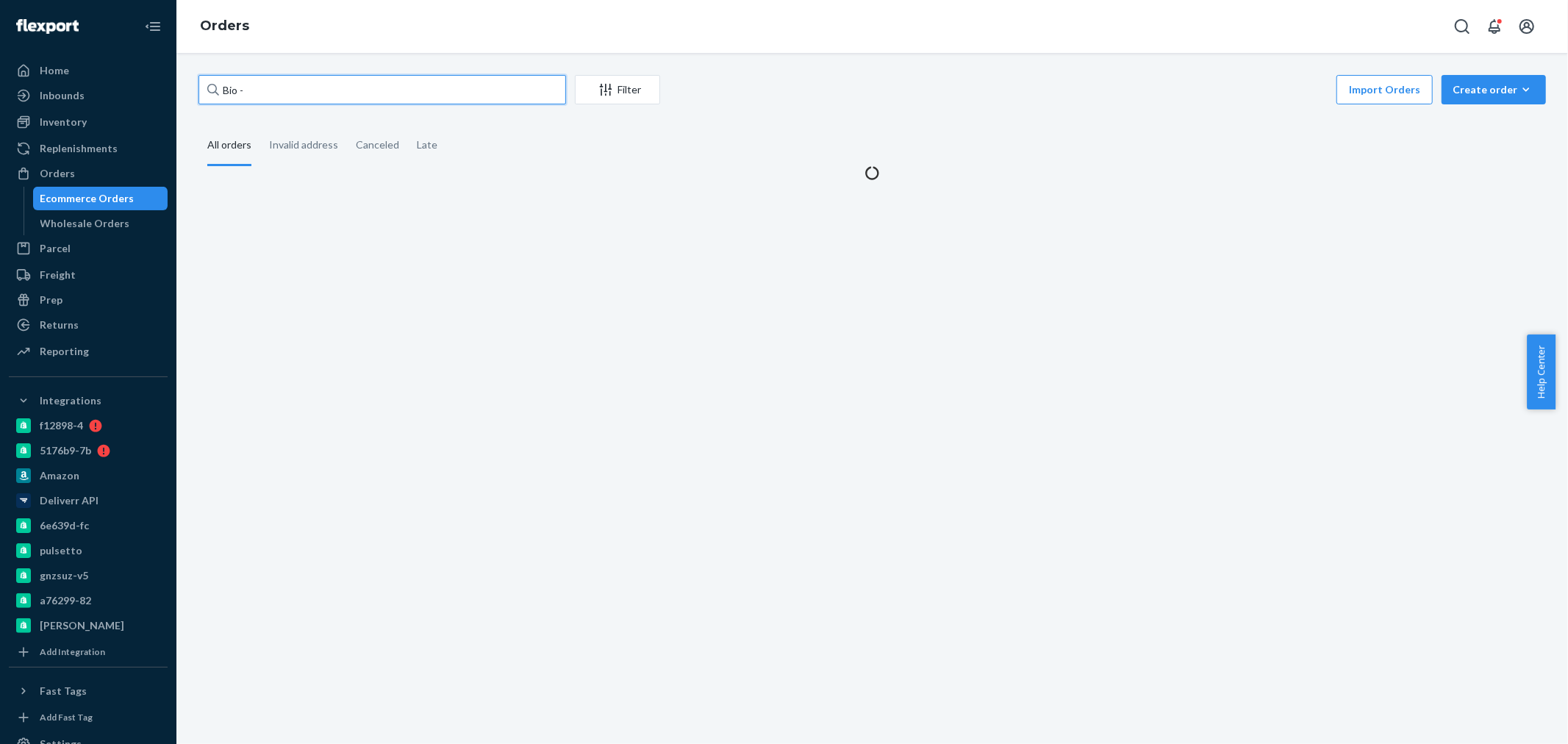
paste input "2521308"
click at [247, 90] on input "Bio - 2521308" at bounding box center [382, 90] width 367 height 30
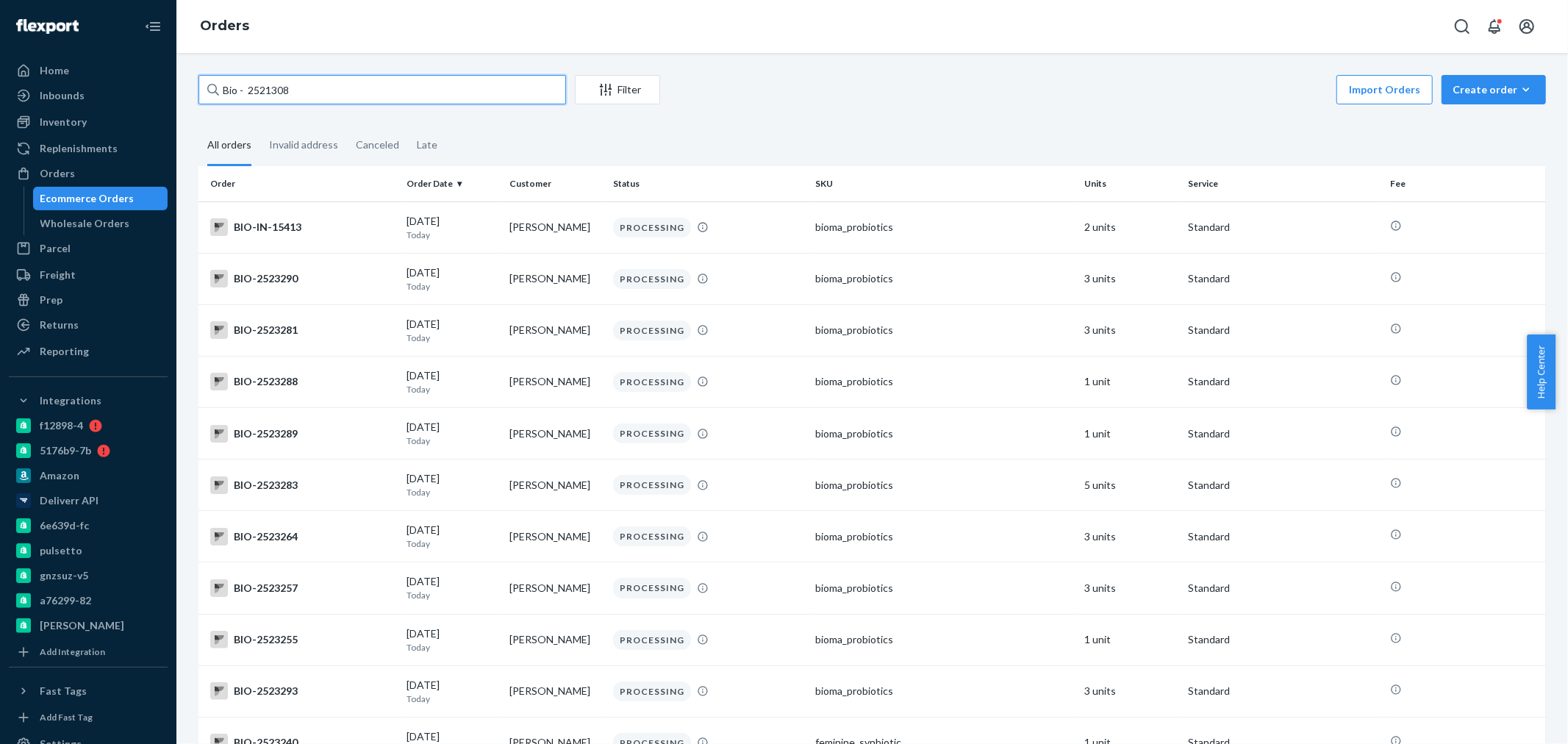
type input "Bio - 2521308"
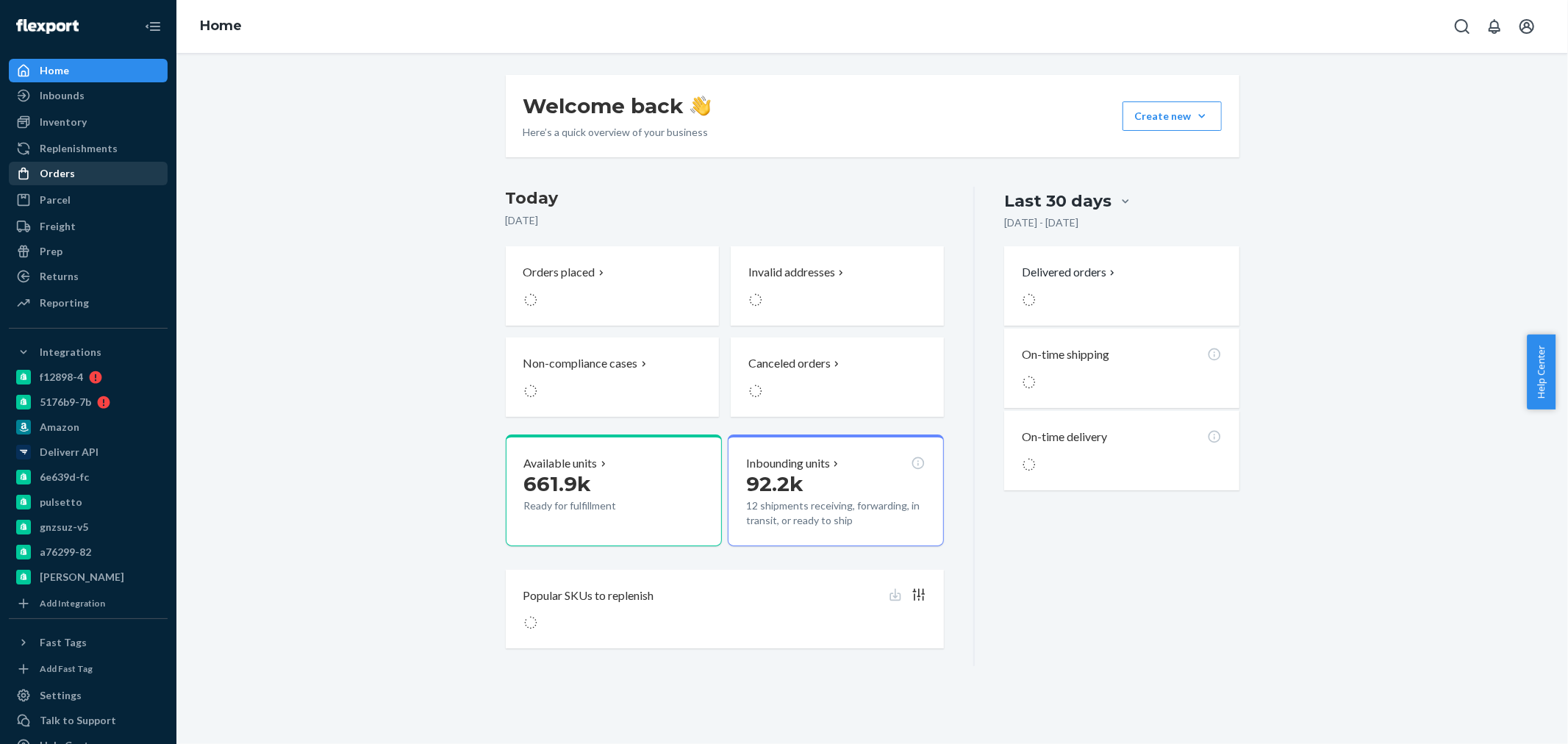
click at [45, 170] on div "Orders" at bounding box center [57, 173] width 35 height 15
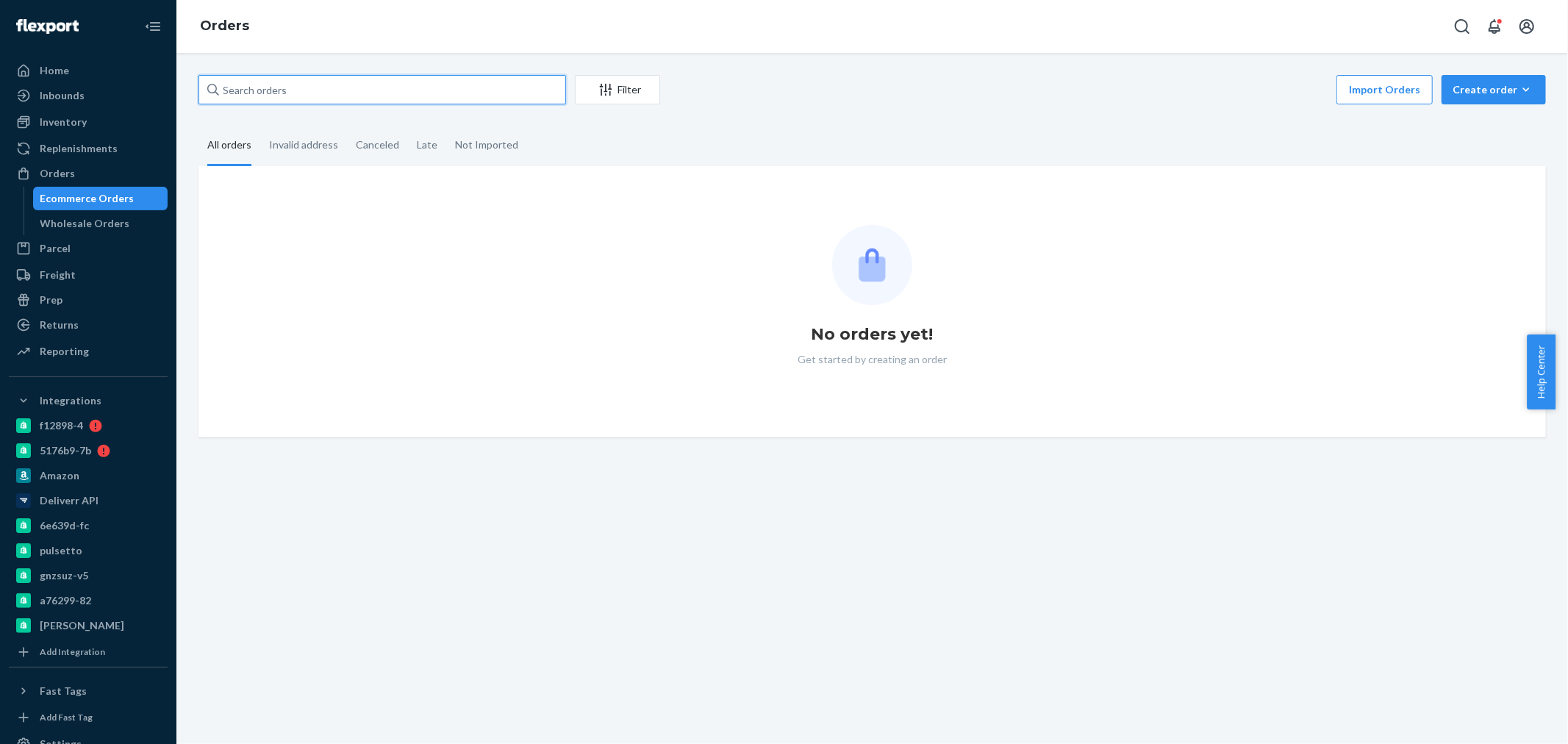
click at [291, 90] on input "text" at bounding box center [382, 90] width 367 height 30
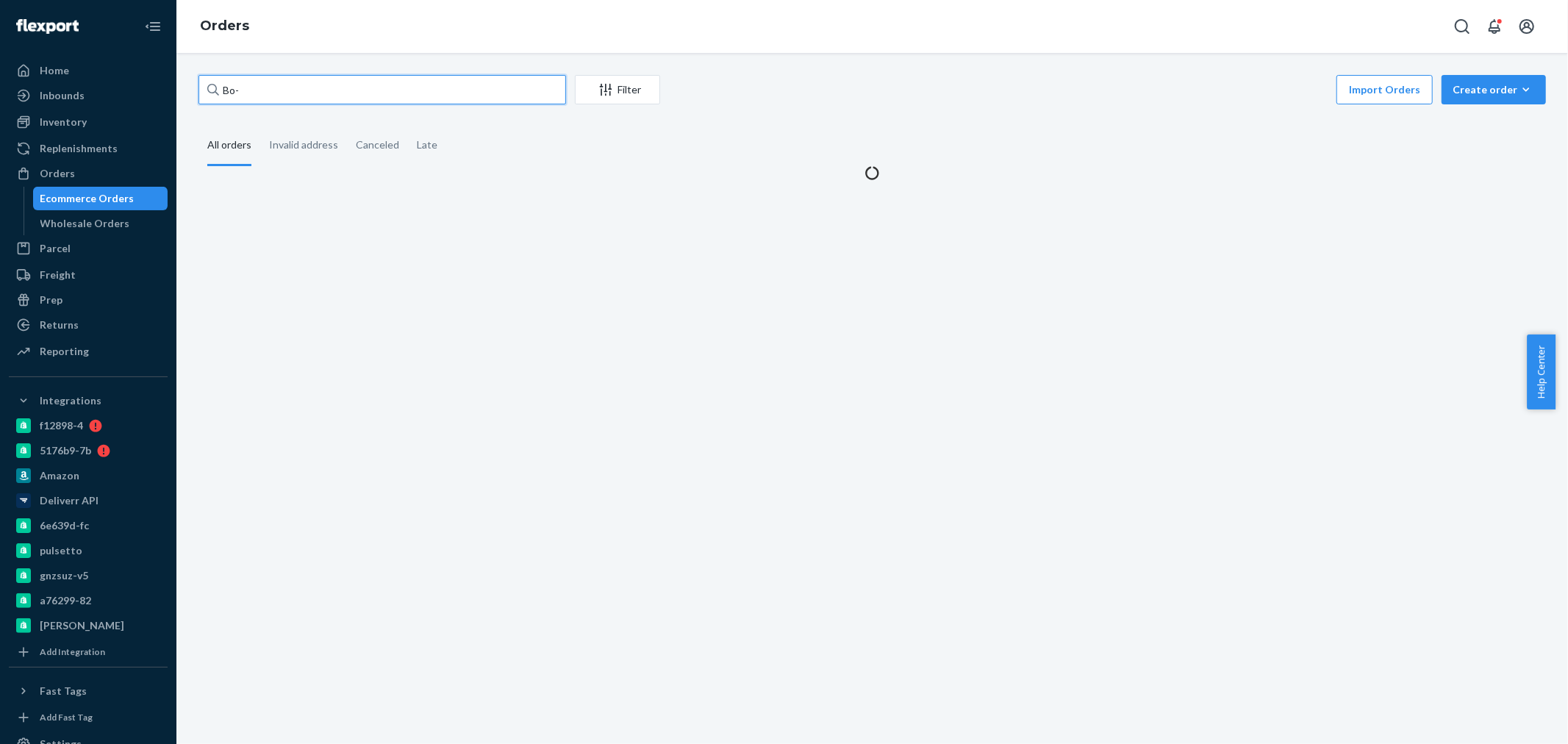
paste input "2521322"
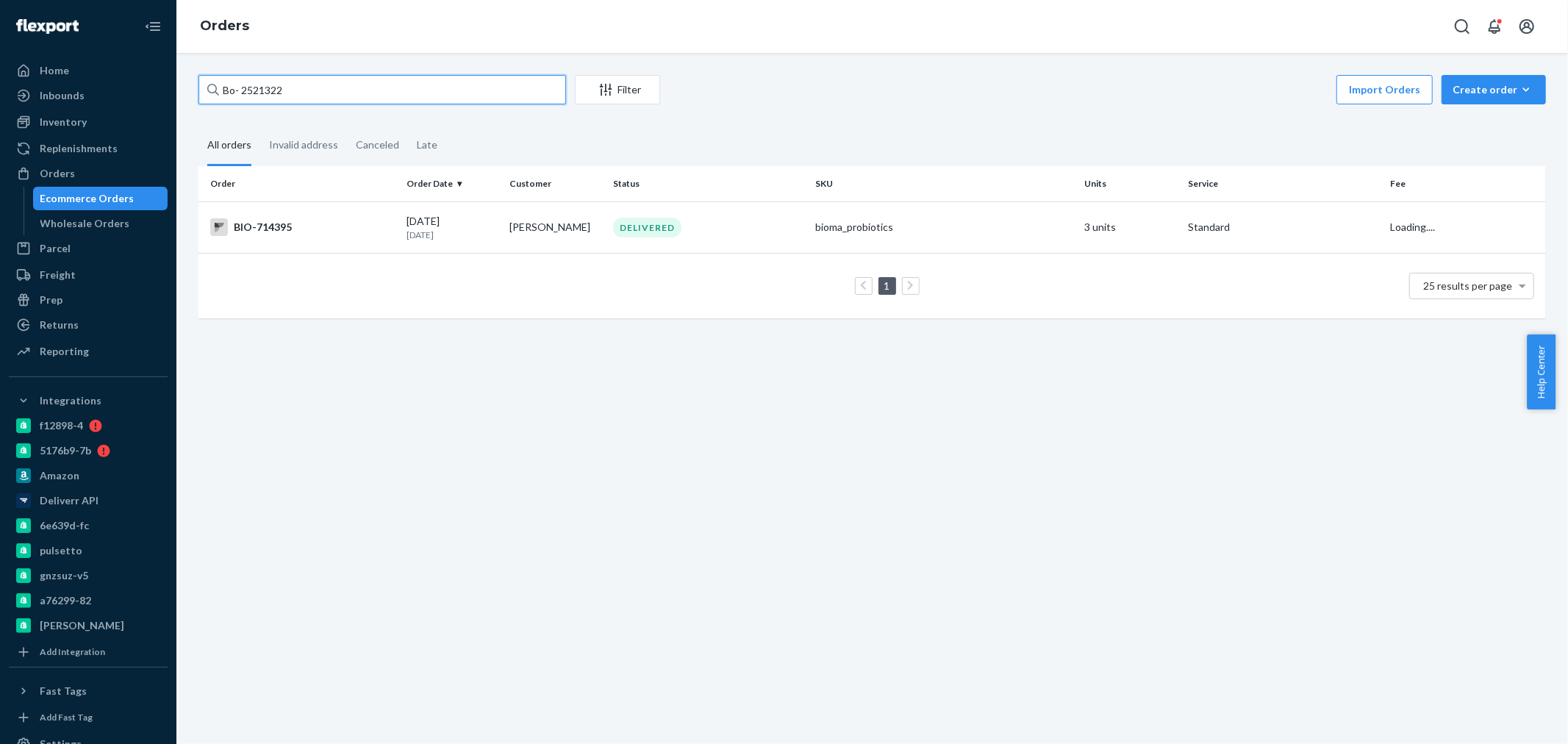
click at [236, 90] on input "Bo- 2521322" at bounding box center [382, 90] width 367 height 30
type input "Bio- 2521322"
click at [789, 223] on div "IN TRANSIT" at bounding box center [708, 227] width 196 height 20
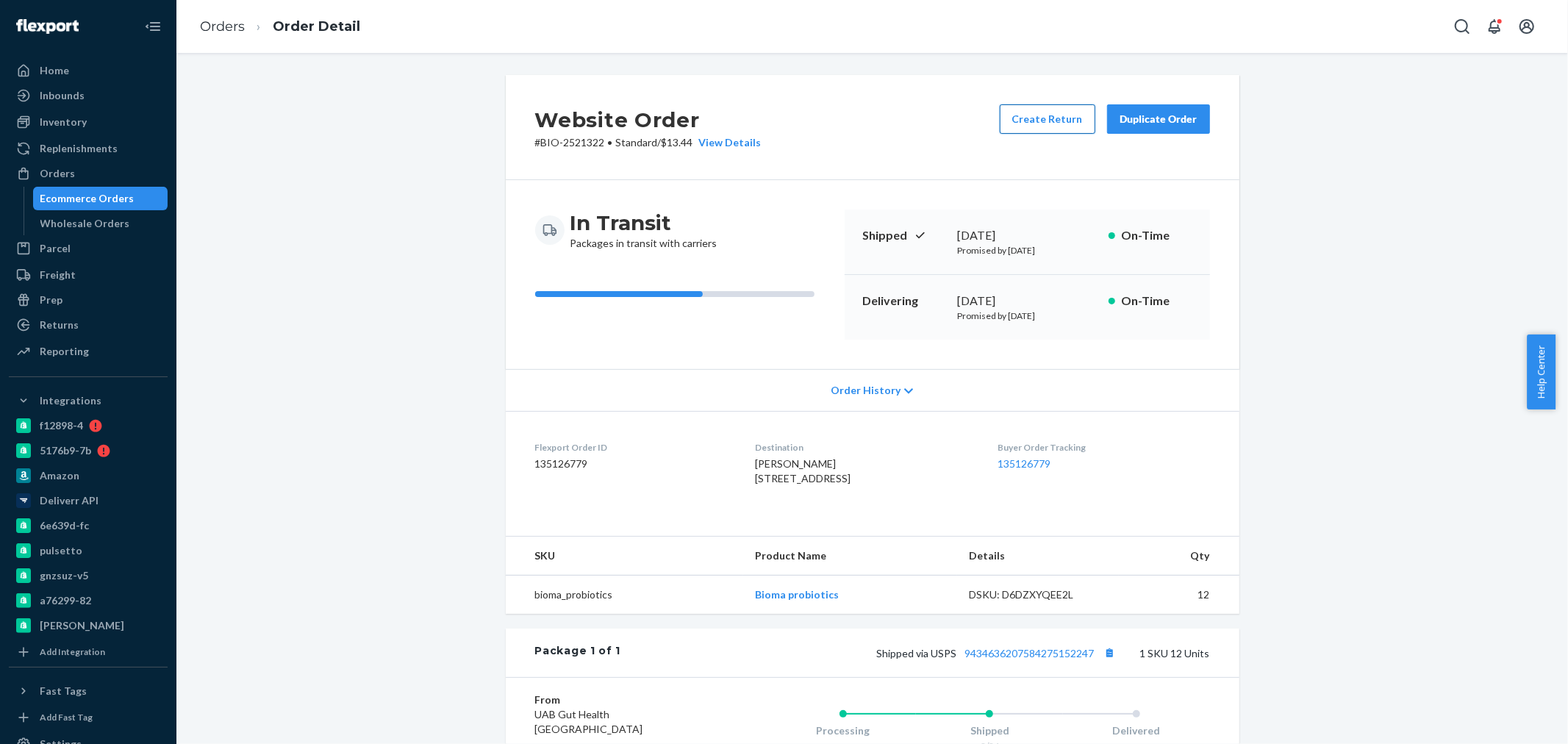
click at [1035, 119] on button "Create Return" at bounding box center [1047, 119] width 95 height 30
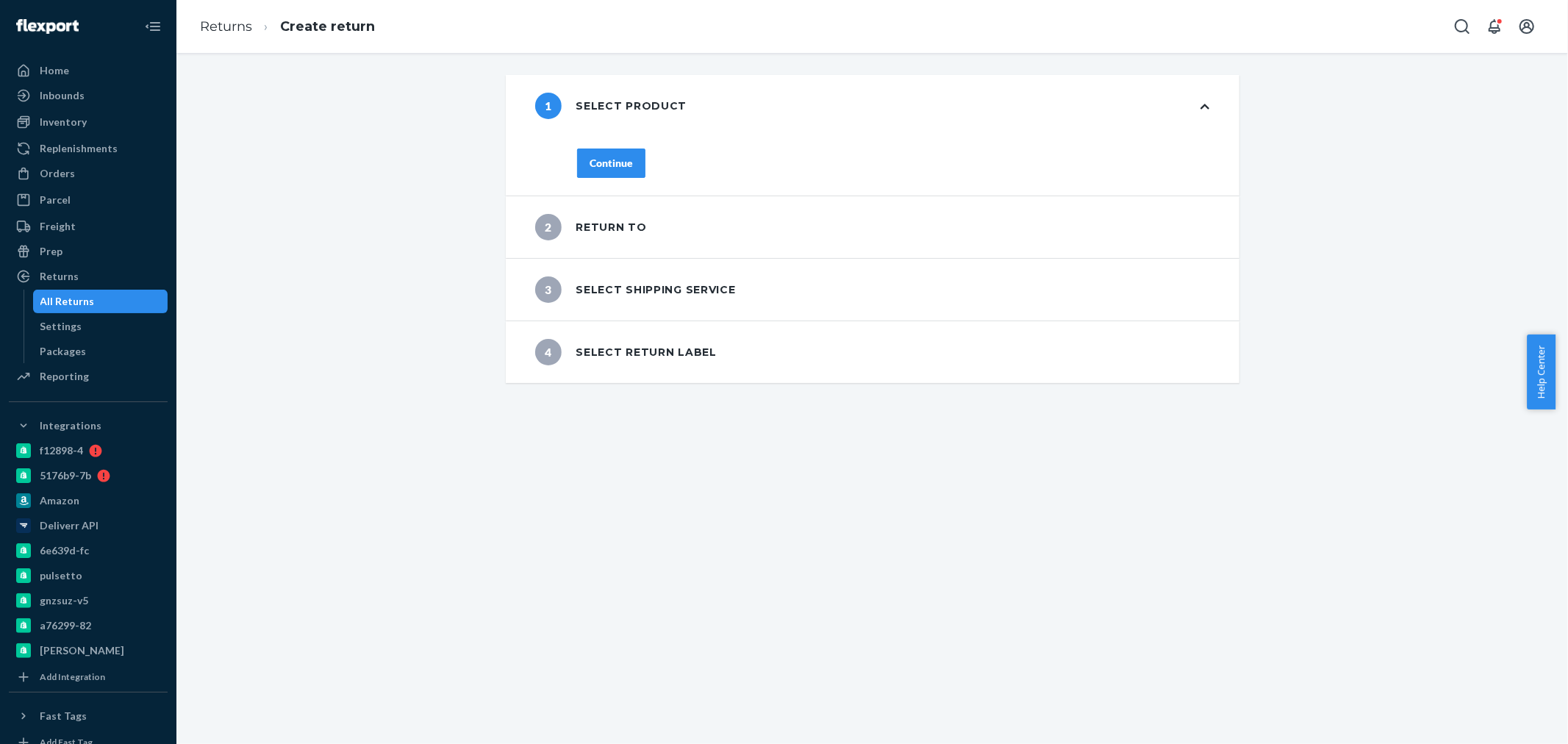
click at [612, 170] on div "Continue" at bounding box center [611, 163] width 44 height 15
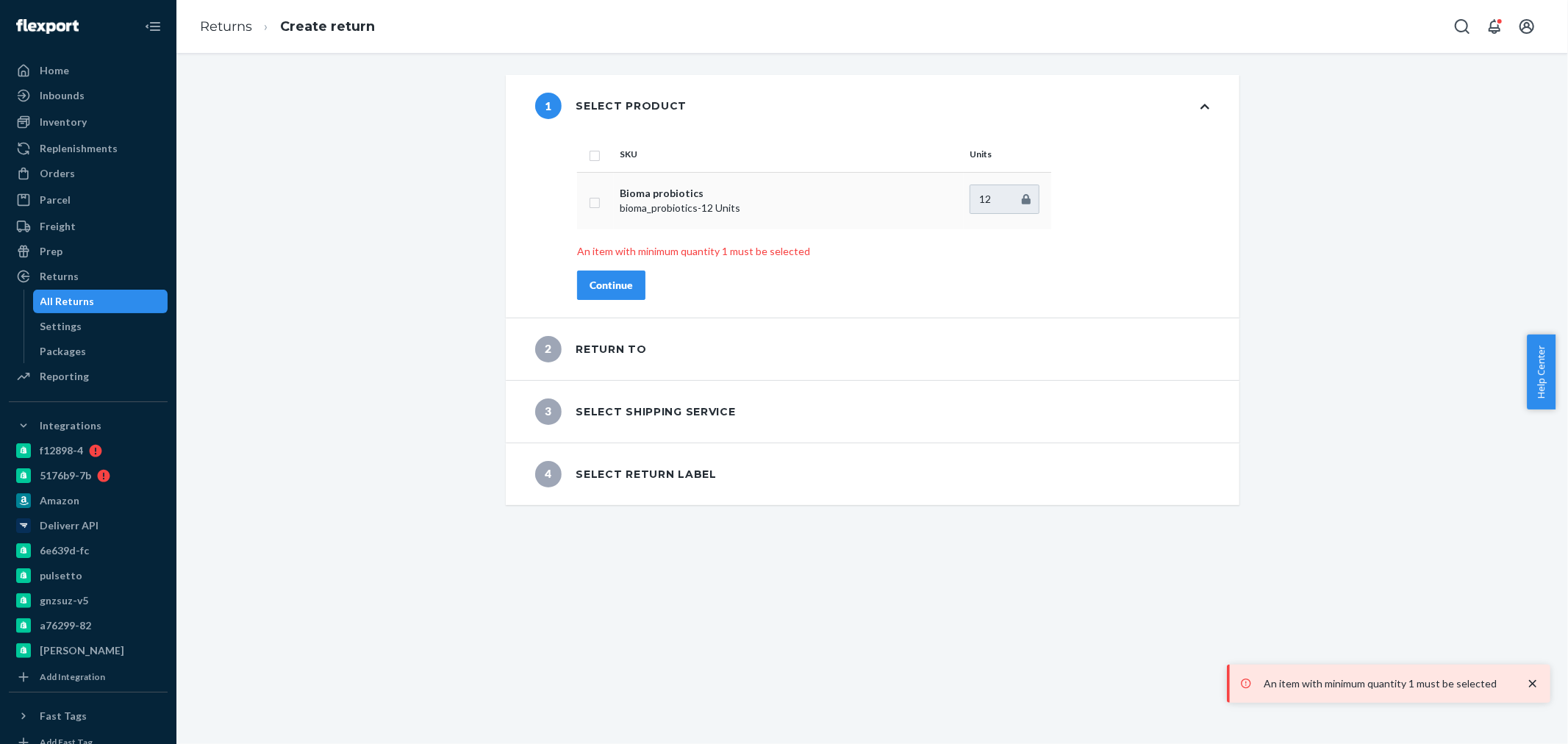
click at [590, 202] on input "checkbox" at bounding box center [595, 200] width 11 height 16
checkbox input "true"
click at [596, 301] on div "SKU Units Bioma probiotics bioma_probiotics - 12 Units 12 An item with minimum …" at bounding box center [893, 227] width 691 height 181
click at [605, 288] on div "Continue" at bounding box center [611, 285] width 44 height 15
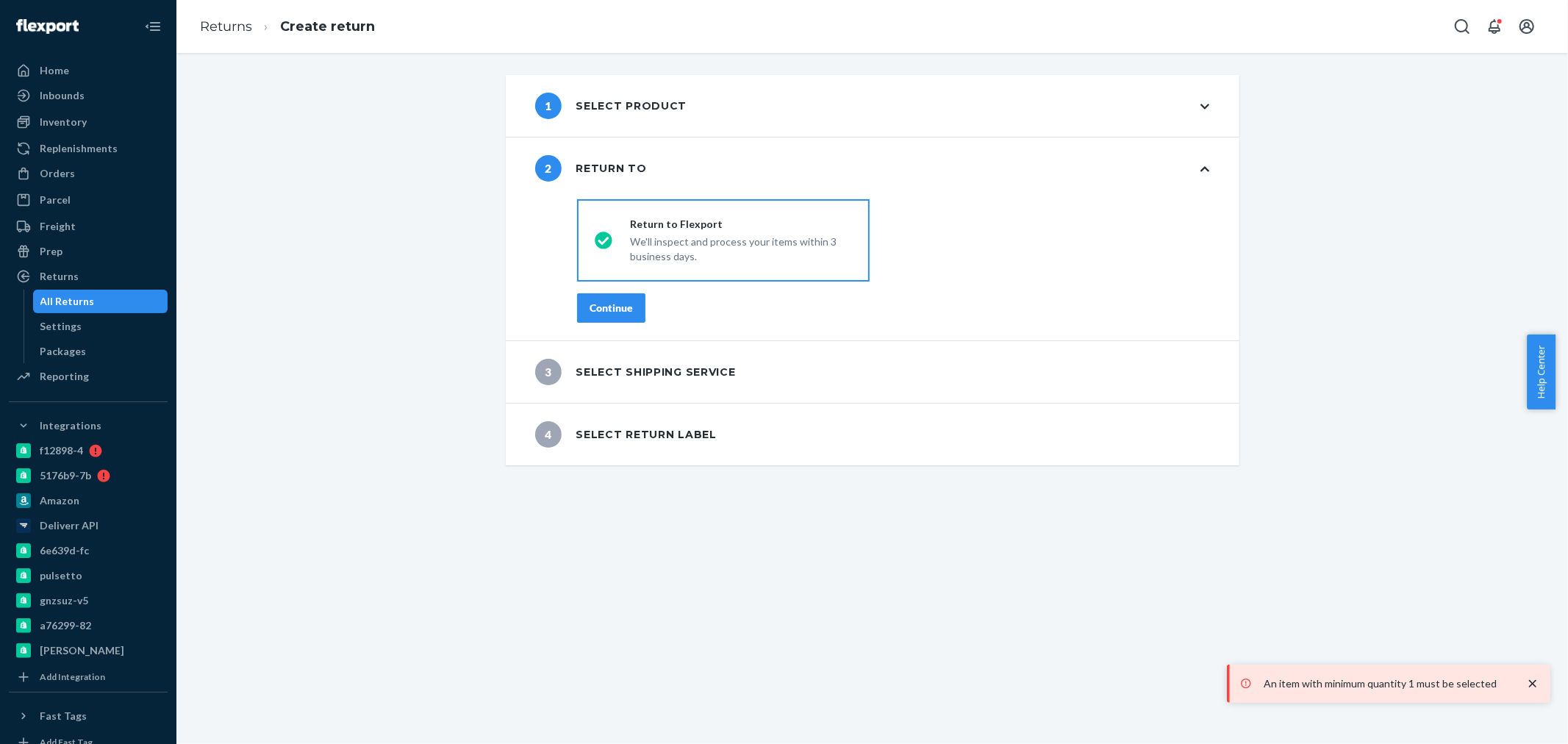
click at [601, 314] on button "Continue" at bounding box center [611, 308] width 68 height 30
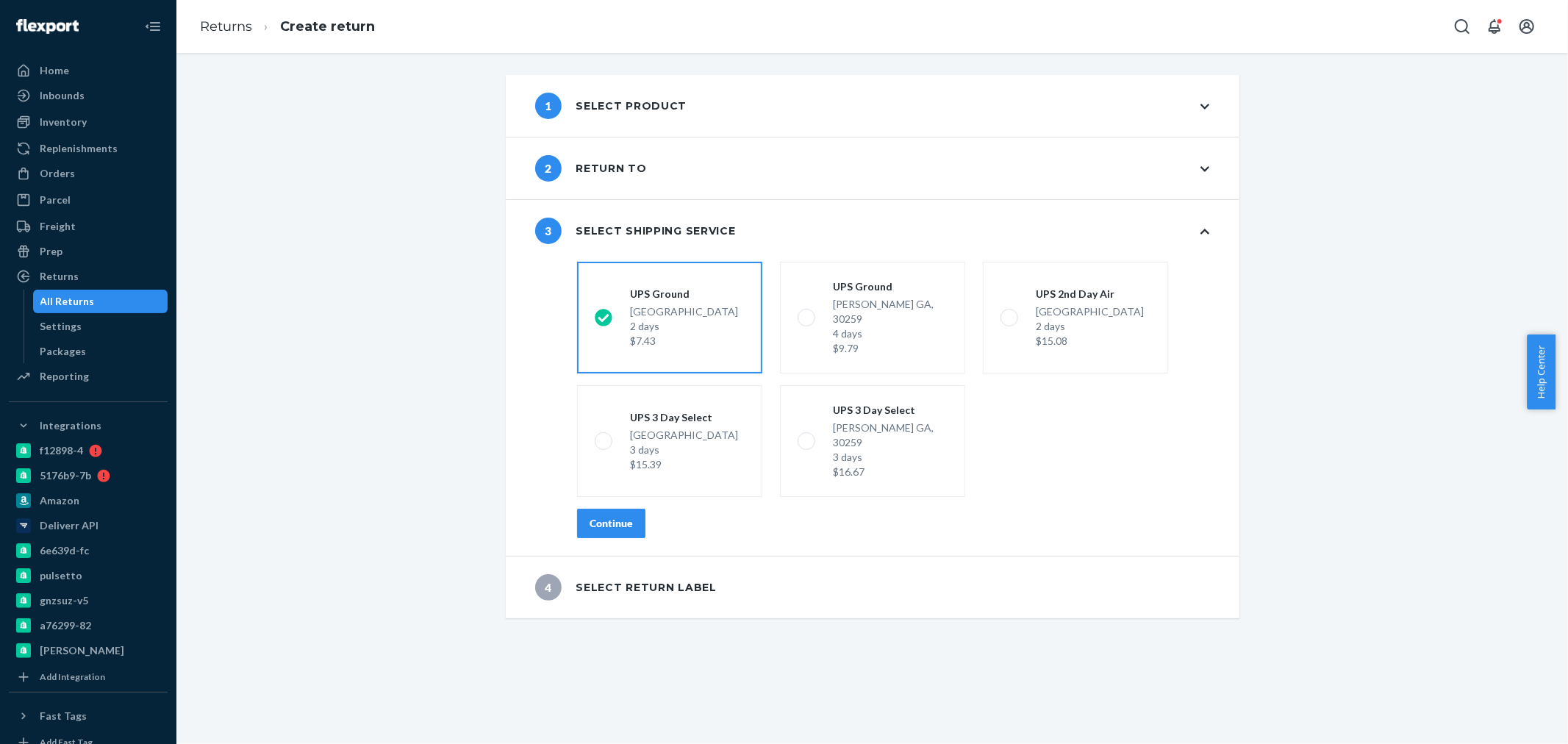
click at [598, 516] on div "Continue" at bounding box center [611, 523] width 44 height 15
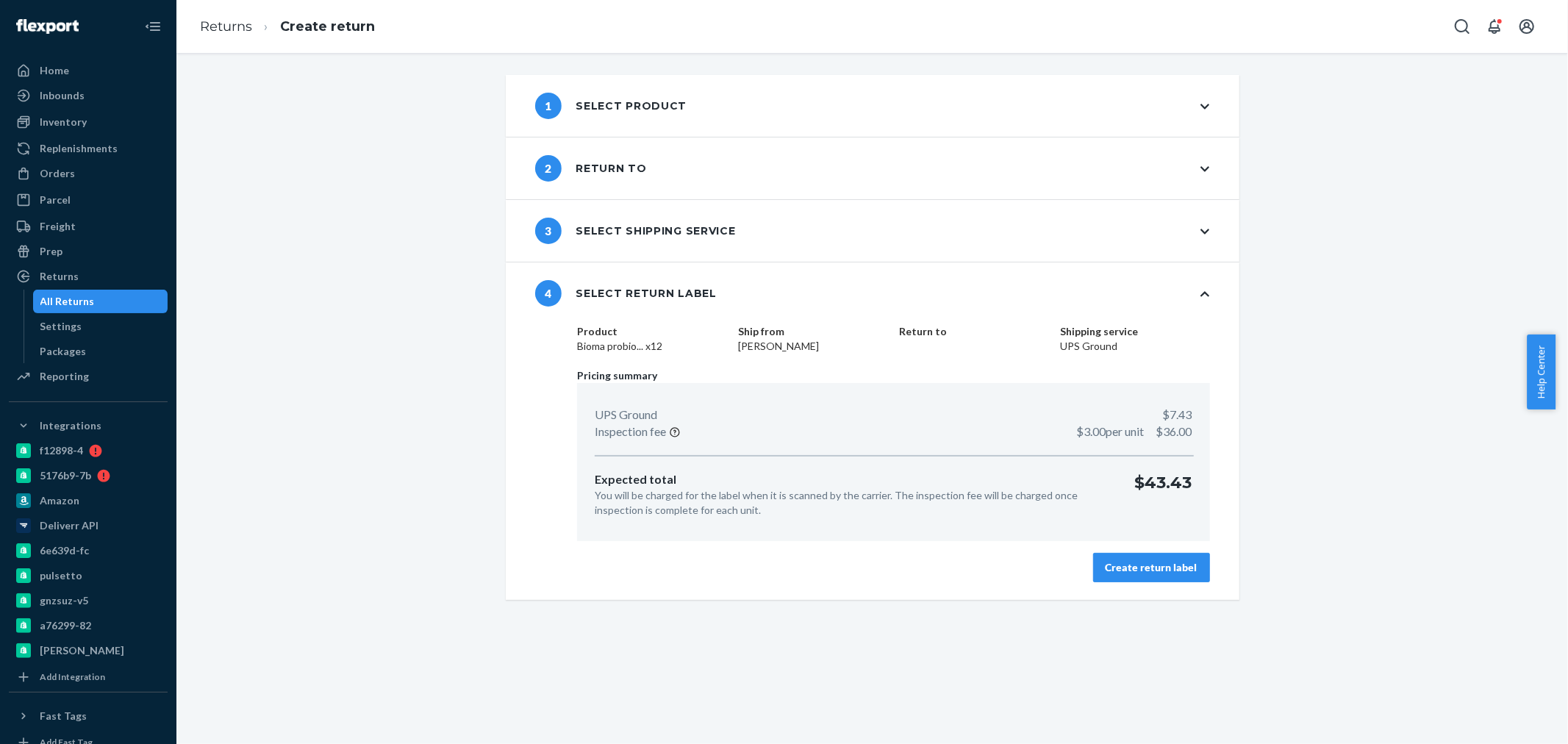
click at [1144, 558] on button "Create return label" at bounding box center [1152, 567] width 117 height 30
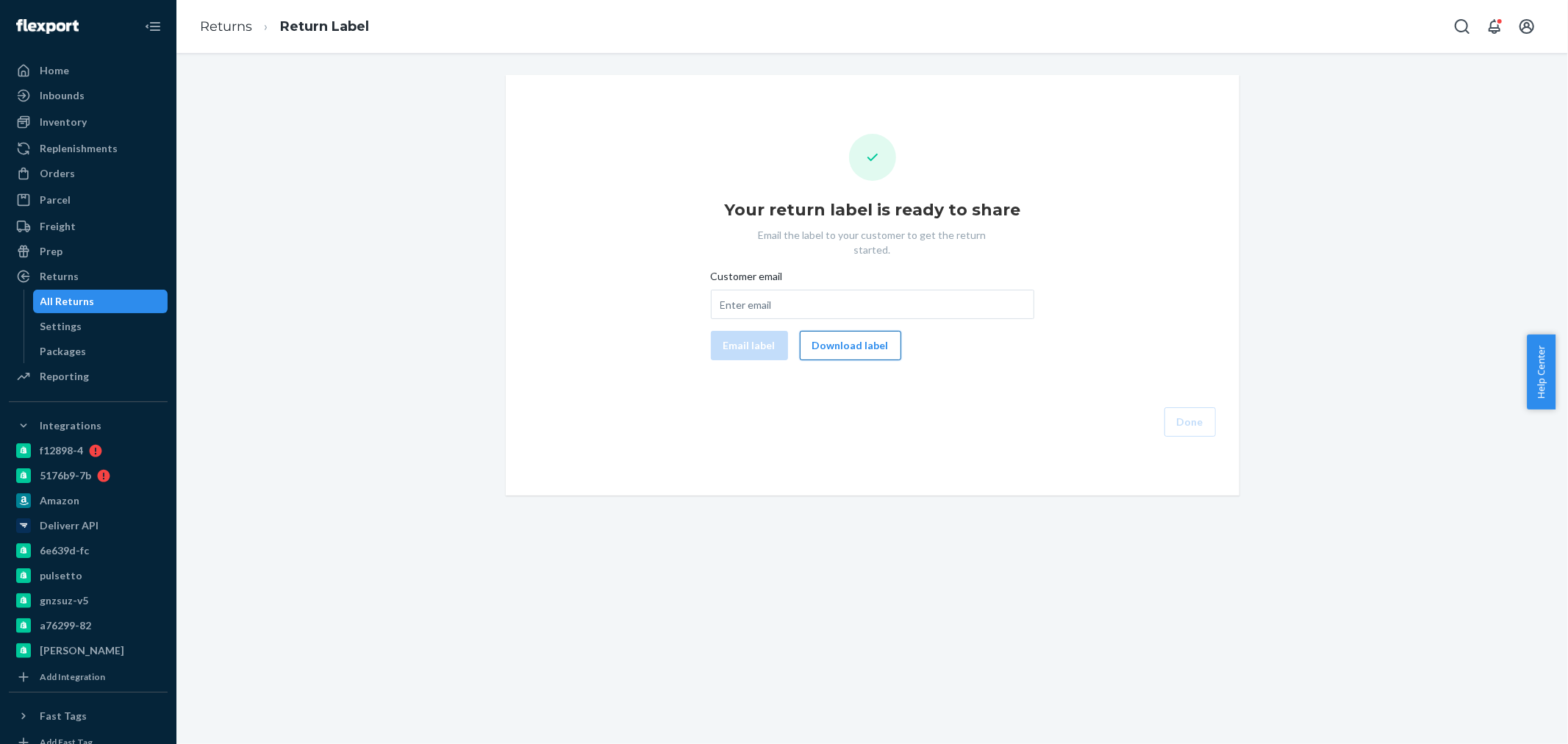
click at [853, 331] on button "Download label" at bounding box center [851, 346] width 102 height 30
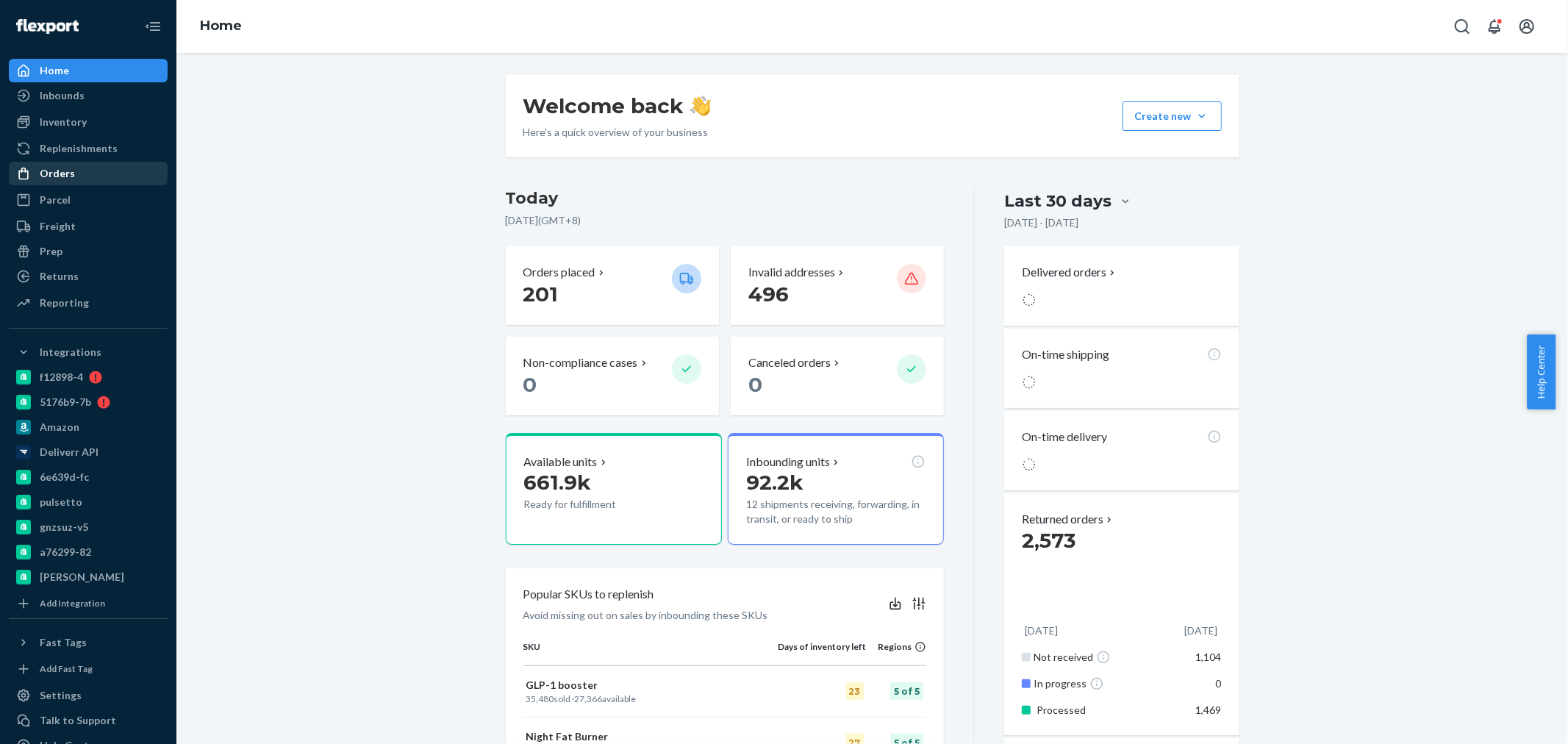
drag, startPoint x: 42, startPoint y: 172, endPoint x: 115, endPoint y: 172, distance: 73.0
click at [42, 172] on div "Orders" at bounding box center [57, 173] width 35 height 15
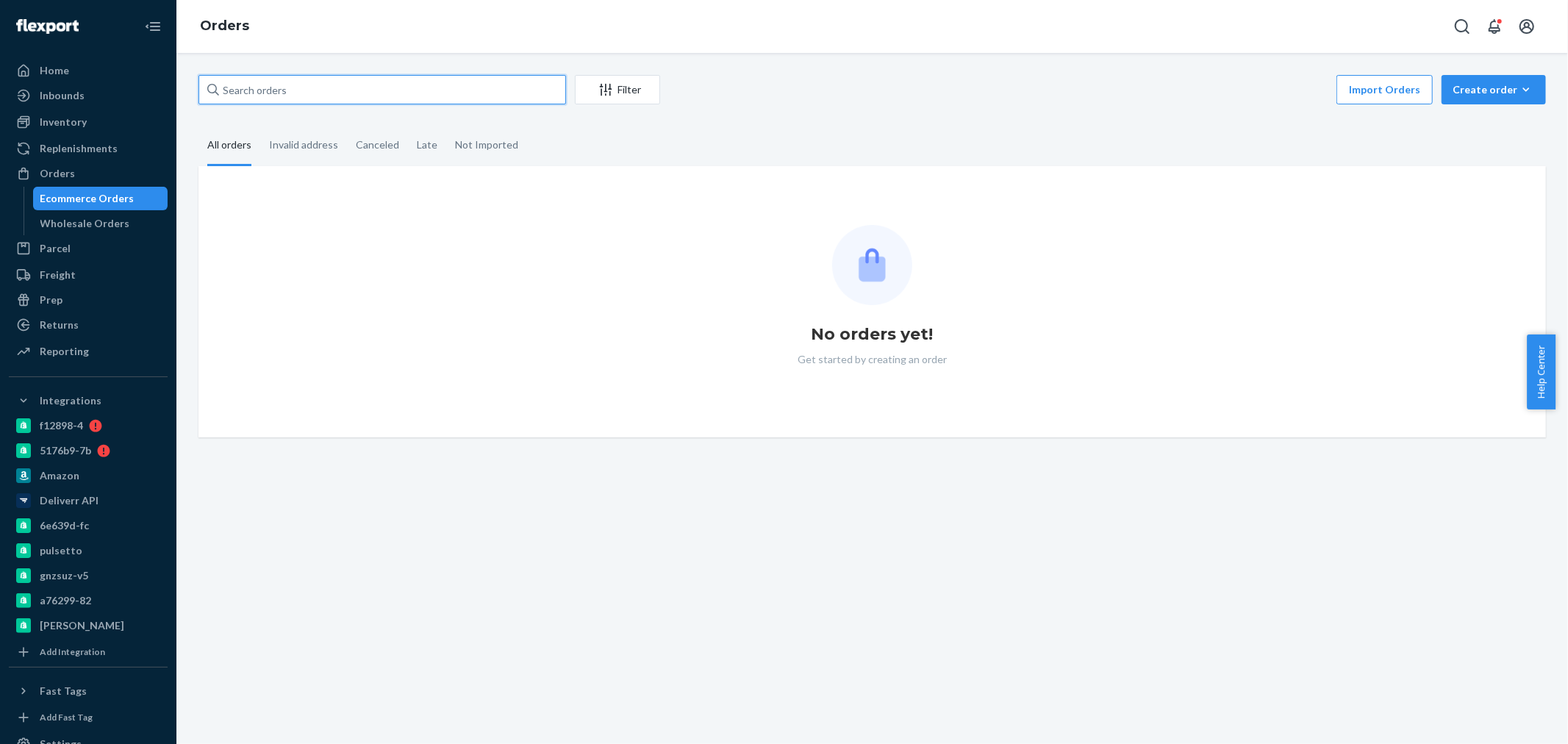
click at [251, 85] on input "text" at bounding box center [382, 90] width 367 height 30
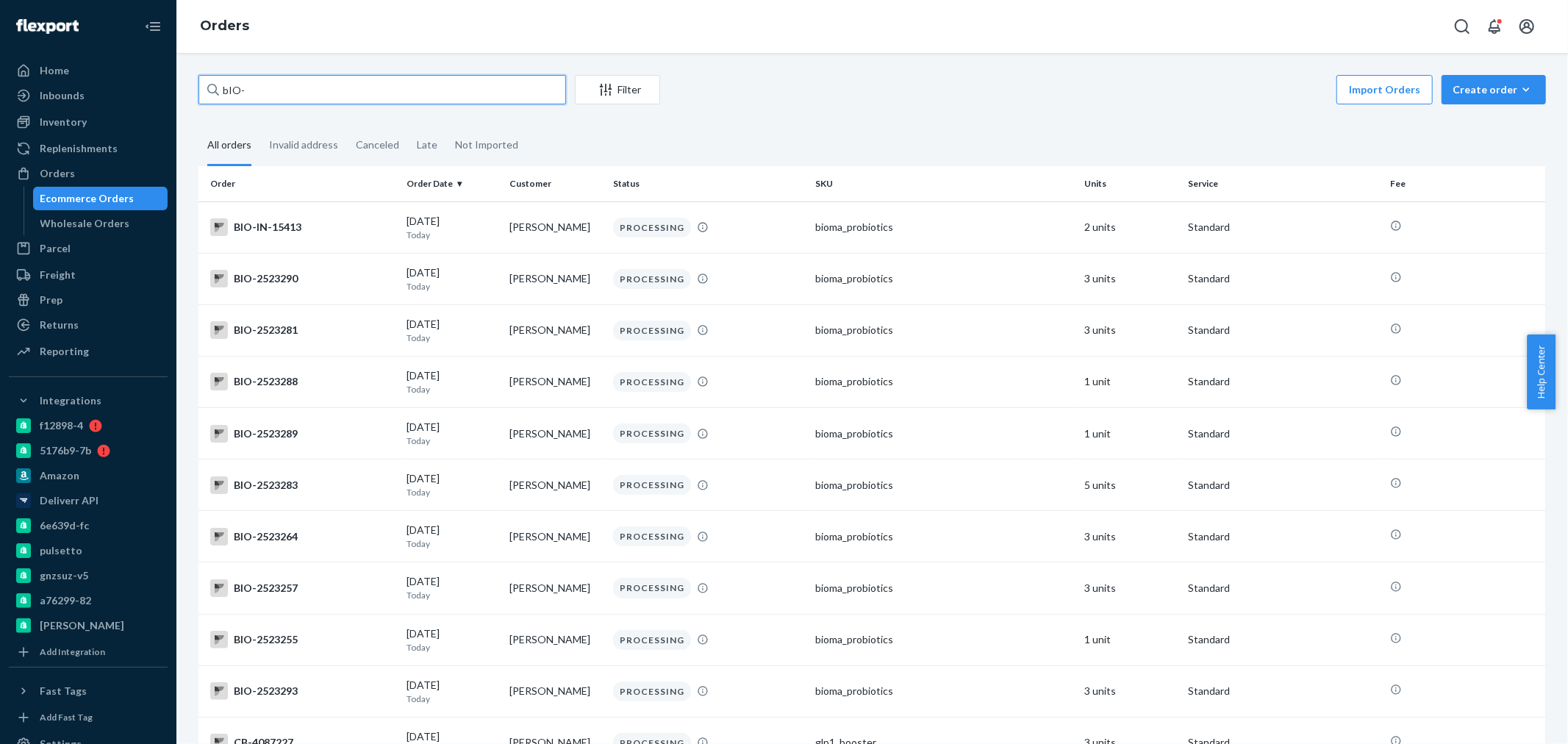
paste input "mtnmama1047@gmail.com"
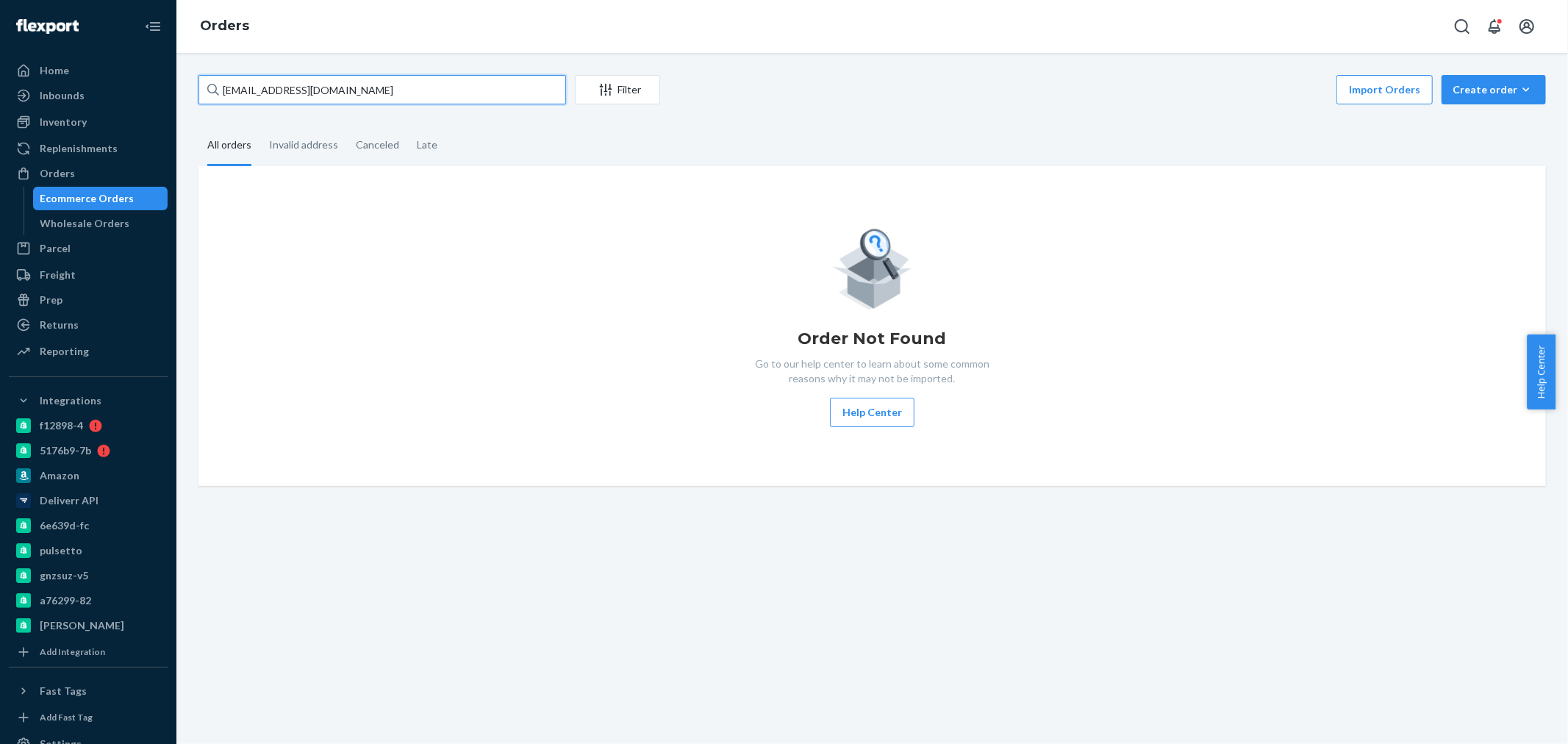
drag, startPoint x: 366, startPoint y: 89, endPoint x: 255, endPoint y: 85, distance: 111.1
click at [255, 85] on input "bIO-mtnmama1047@gmail.com" at bounding box center [382, 90] width 367 height 30
type input "b"
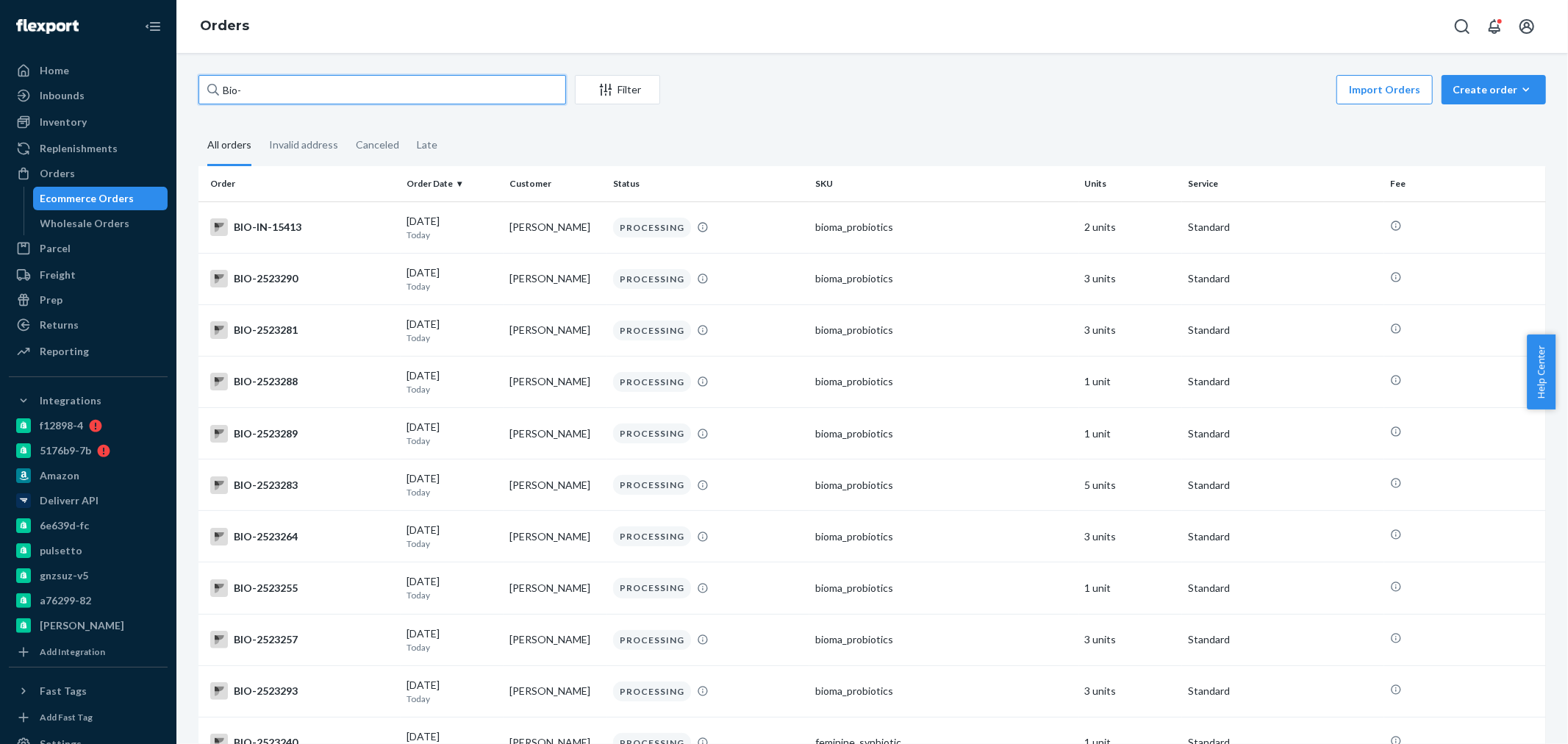
paste input "2521308"
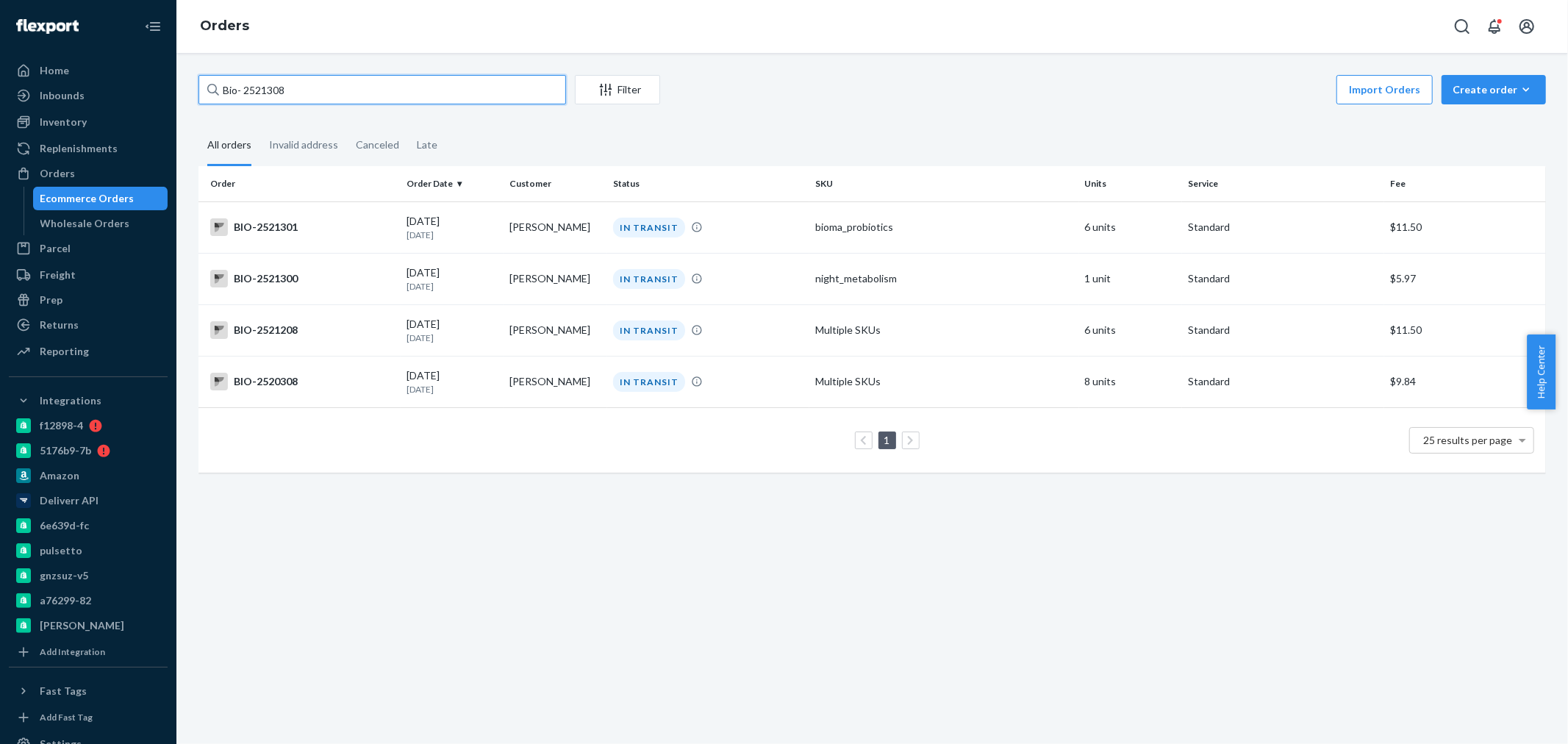
drag, startPoint x: 314, startPoint y: 86, endPoint x: 242, endPoint y: 88, distance: 72.0
click at [242, 88] on input "Bio- 2521308" at bounding box center [382, 90] width 367 height 30
paste input "2521322"
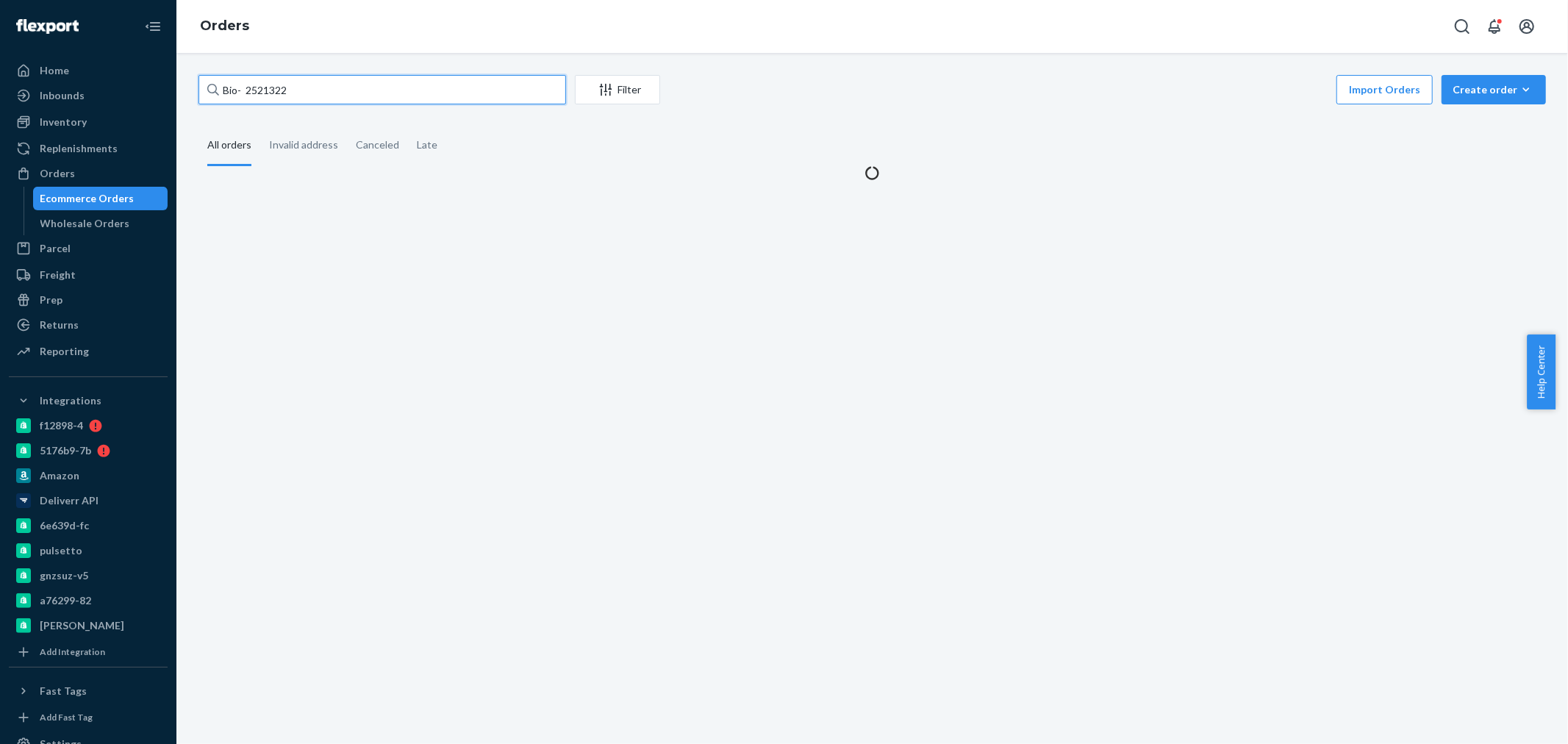
click at [242, 89] on input "Bio- 2521322" at bounding box center [382, 90] width 367 height 30
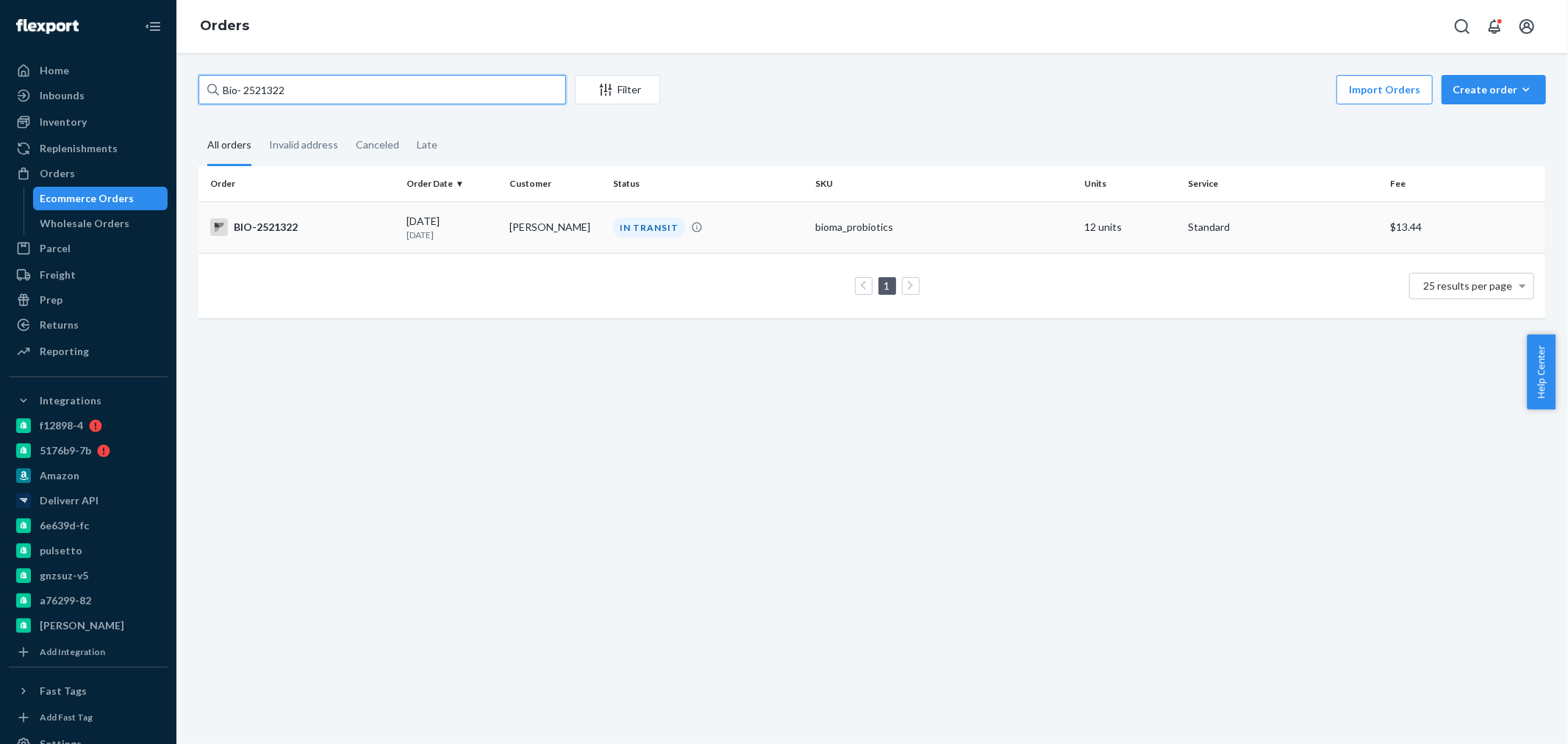
type input "Bio- 2521322"
click at [447, 232] on p "[DATE]" at bounding box center [453, 234] width 92 height 12
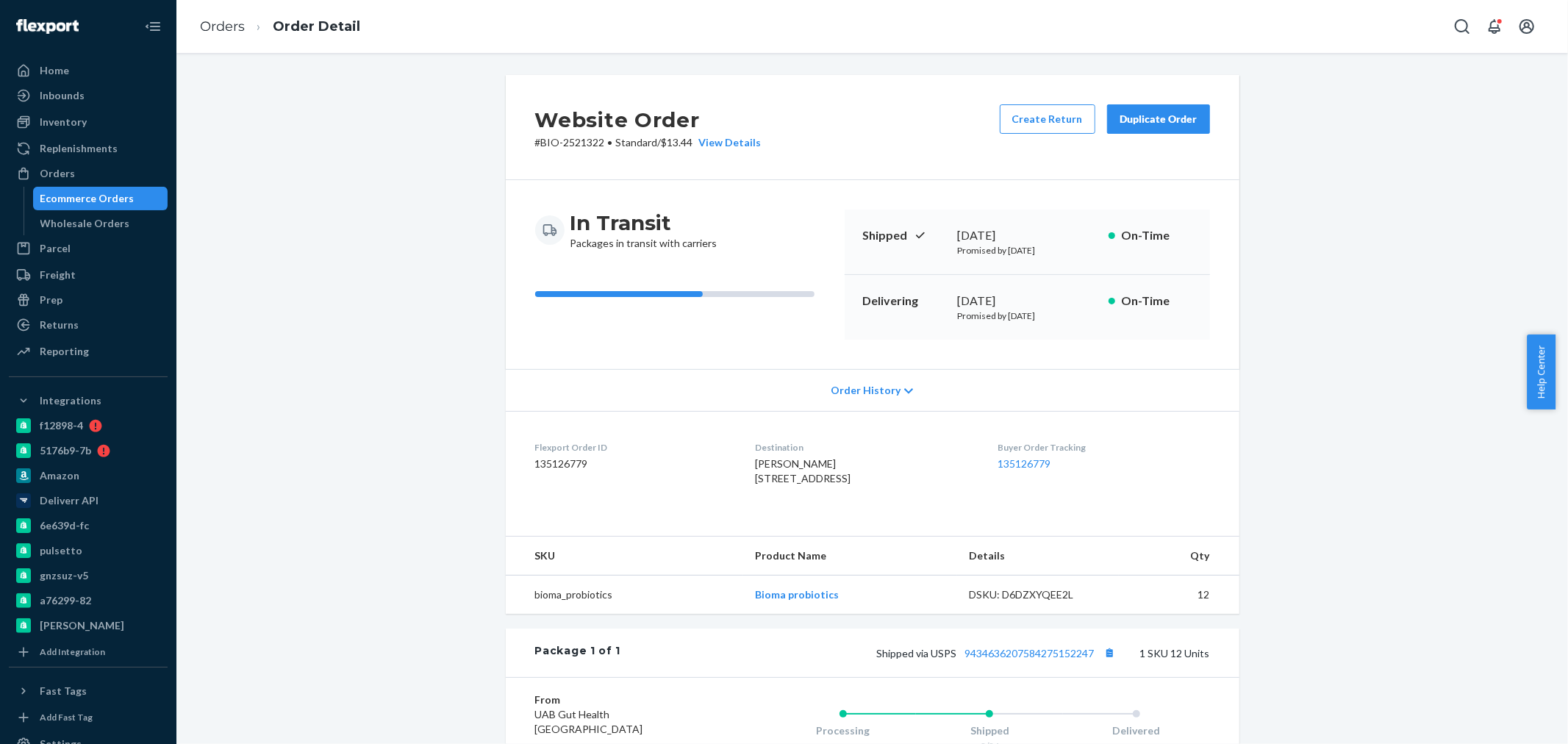
click at [796, 463] on span "[PERSON_NAME] [STREET_ADDRESS]" at bounding box center [802, 471] width 95 height 27
drag, startPoint x: 817, startPoint y: 463, endPoint x: 689, endPoint y: 463, distance: 128.0
click at [689, 463] on dl "Flexport Order ID 135126779 Destination Patricia Baker 1047 E Road 1 N Chino Va…" at bounding box center [872, 466] width 733 height 110
click at [594, 427] on dl "Flexport Order ID 135126779 Destination Patricia Baker 1047 E Road 1 N Chino Va…" at bounding box center [872, 466] width 733 height 110
drag, startPoint x: 596, startPoint y: 465, endPoint x: 517, endPoint y: 465, distance: 79.0
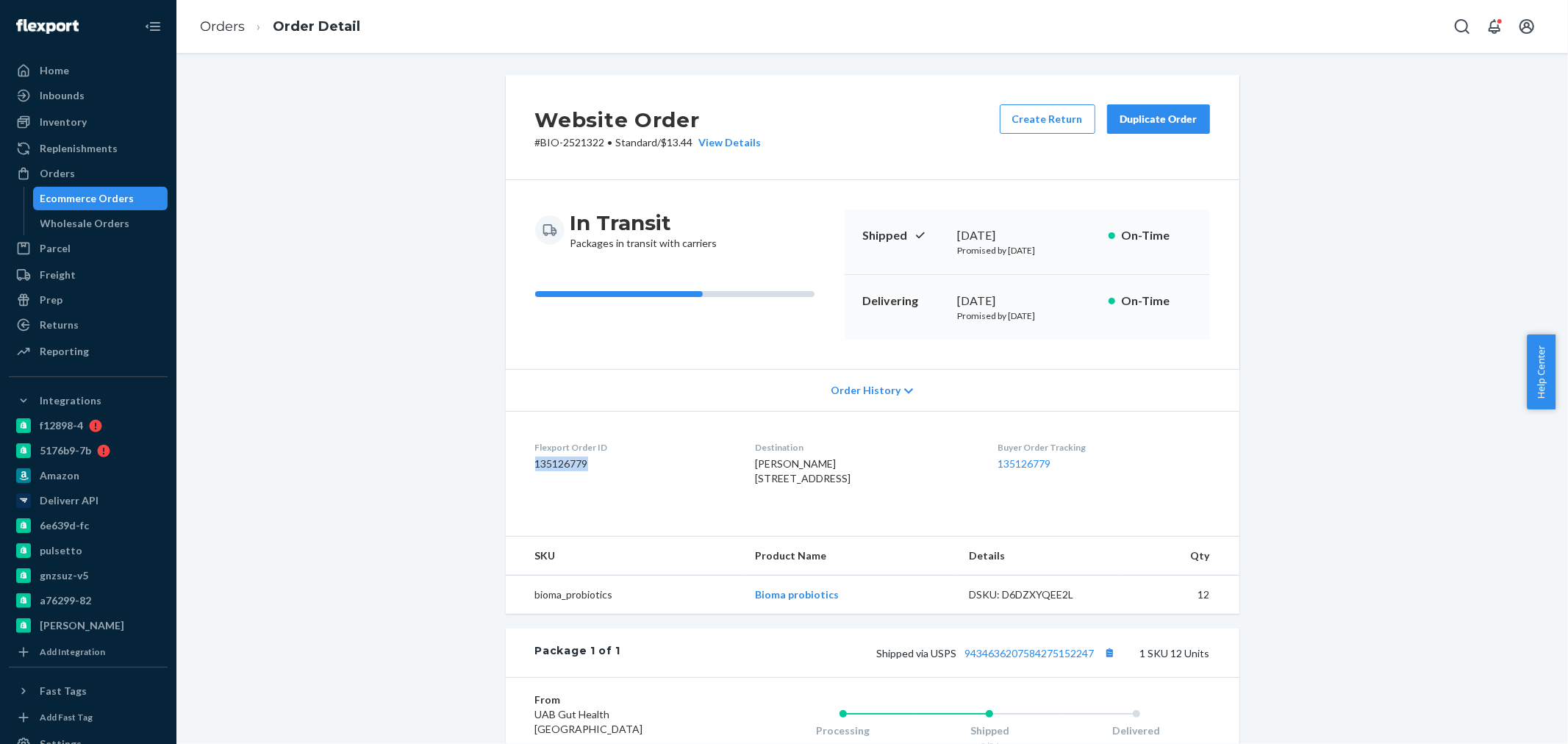
click at [517, 465] on dl "Flexport Order ID 135126779 Destination Patricia Baker 1047 E Road 1 N Chino Va…" at bounding box center [872, 466] width 733 height 110
click at [835, 456] on div "Destination Patricia Baker 1047 E Road 1 N Chino Valley, AZ 86323-7074 US" at bounding box center [864, 466] width 219 height 51
drag, startPoint x: 715, startPoint y: 469, endPoint x: 735, endPoint y: 460, distance: 21.9
click at [735, 460] on dl "Flexport Order ID 135126779 Destination Patricia Baker 1047 E Road 1 N Chino Va…" at bounding box center [872, 466] width 733 height 110
copy span "[PERSON_NAME]"
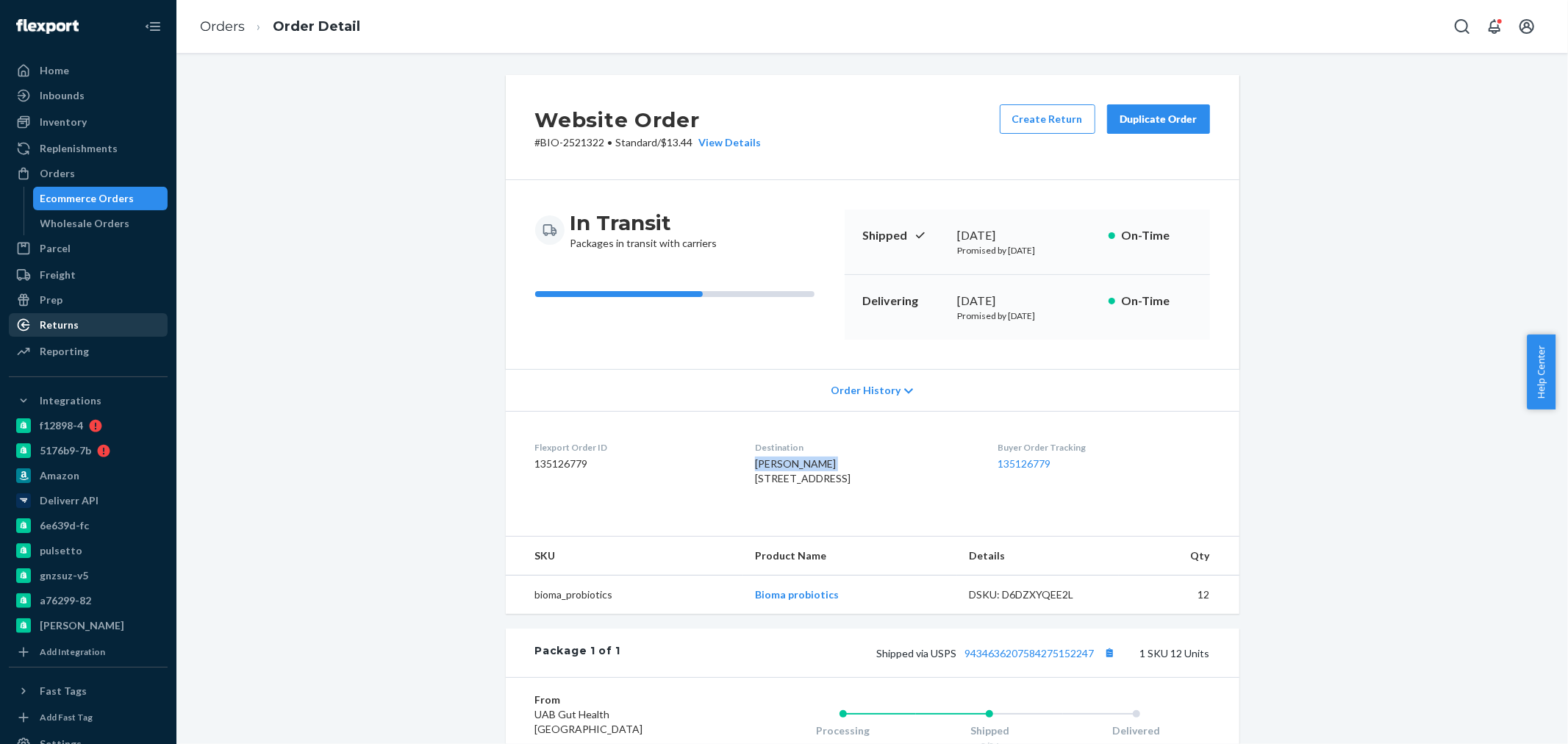
click at [53, 319] on div "Returns" at bounding box center [58, 325] width 39 height 15
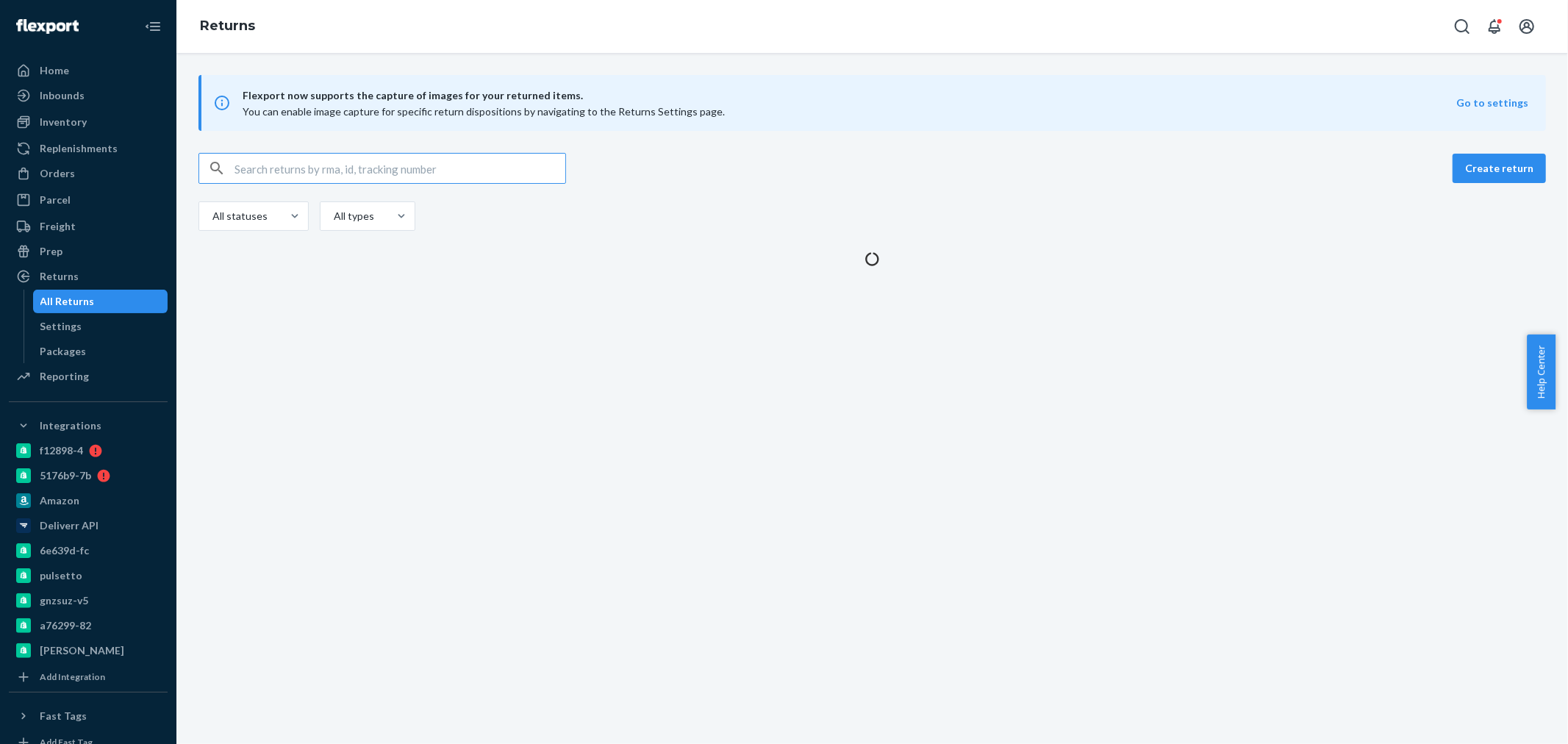
click at [291, 164] on input "text" at bounding box center [399, 168] width 331 height 30
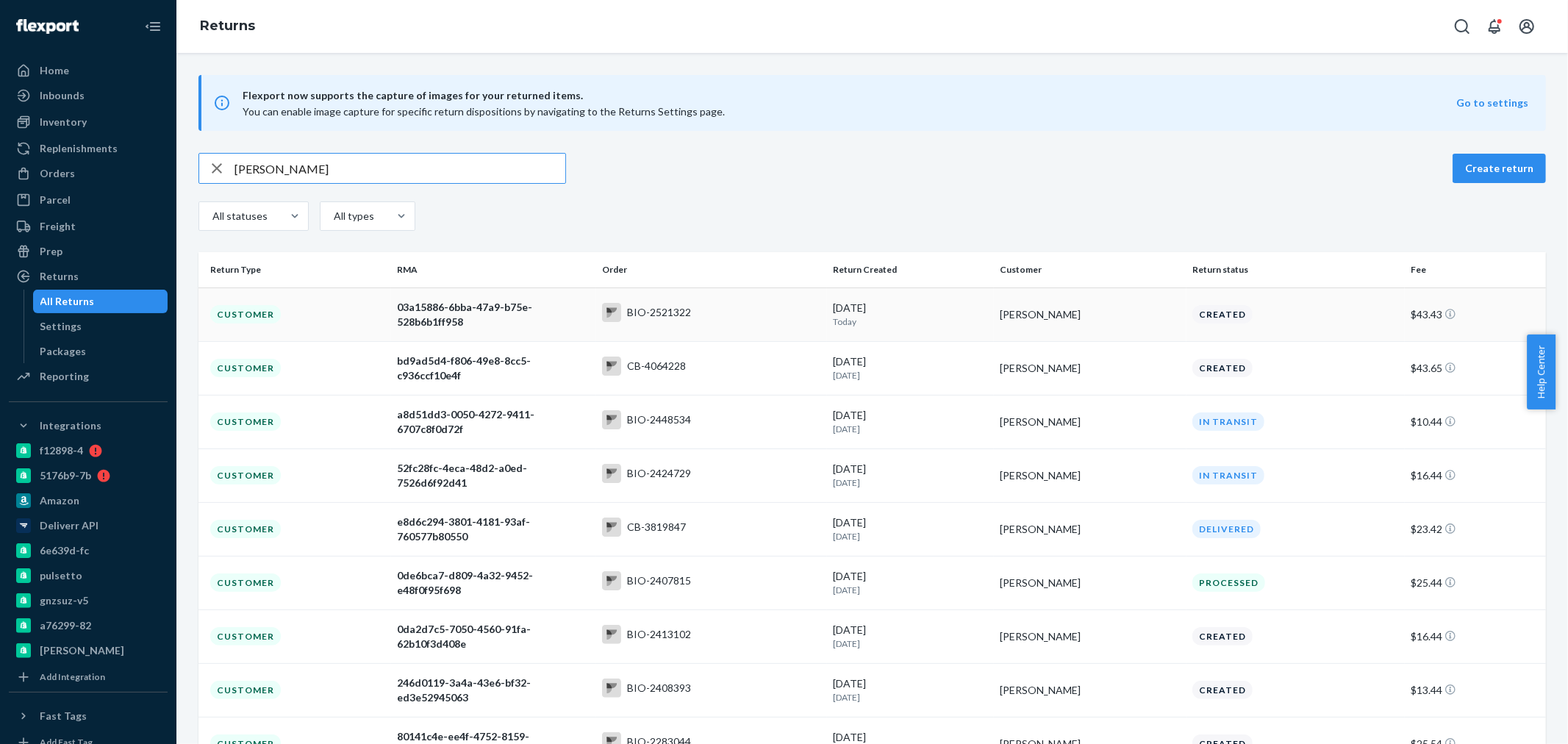
type input "[PERSON_NAME]"
click at [1085, 314] on div "[PERSON_NAME]" at bounding box center [1090, 315] width 181 height 15
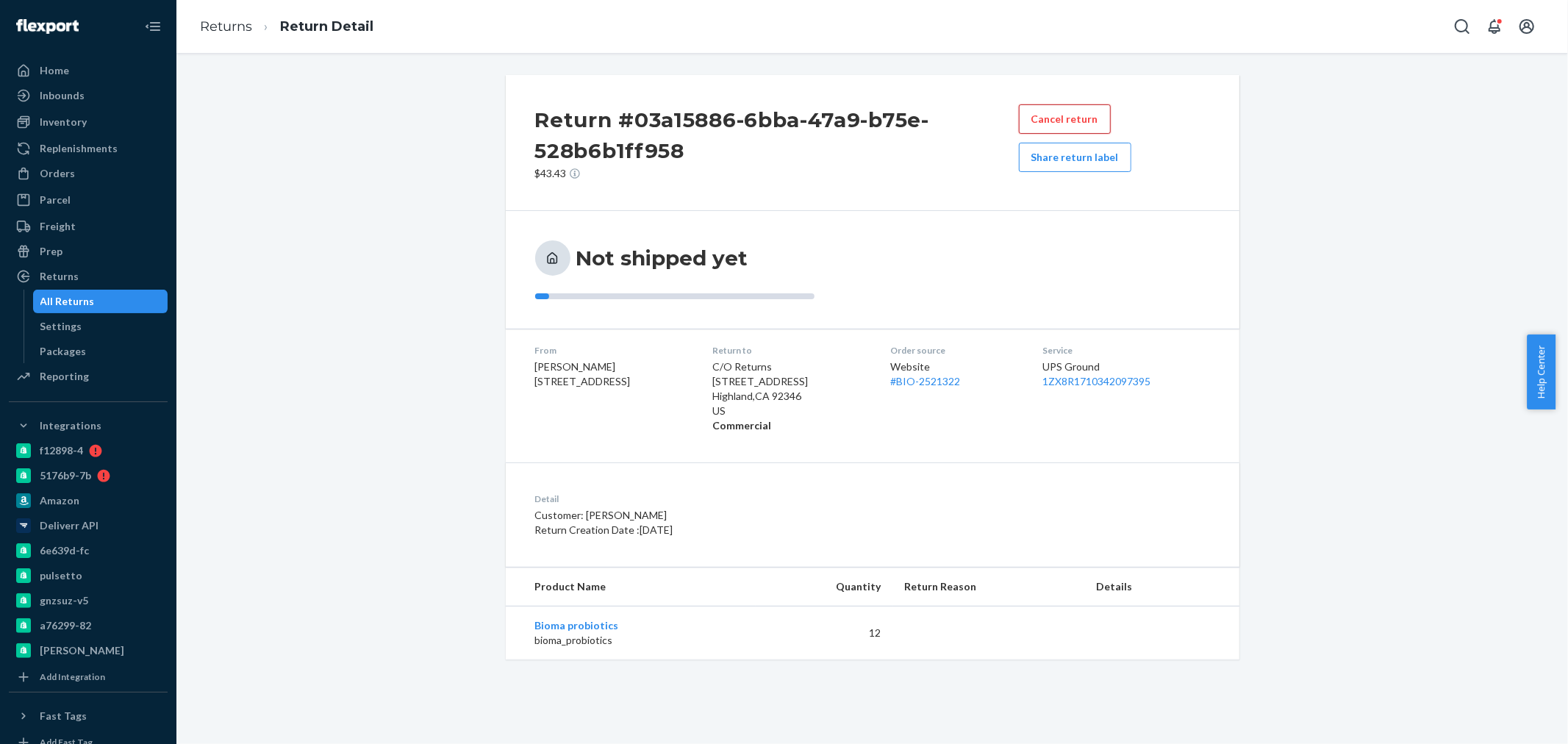
click at [1041, 125] on button "Cancel return" at bounding box center [1064, 119] width 92 height 30
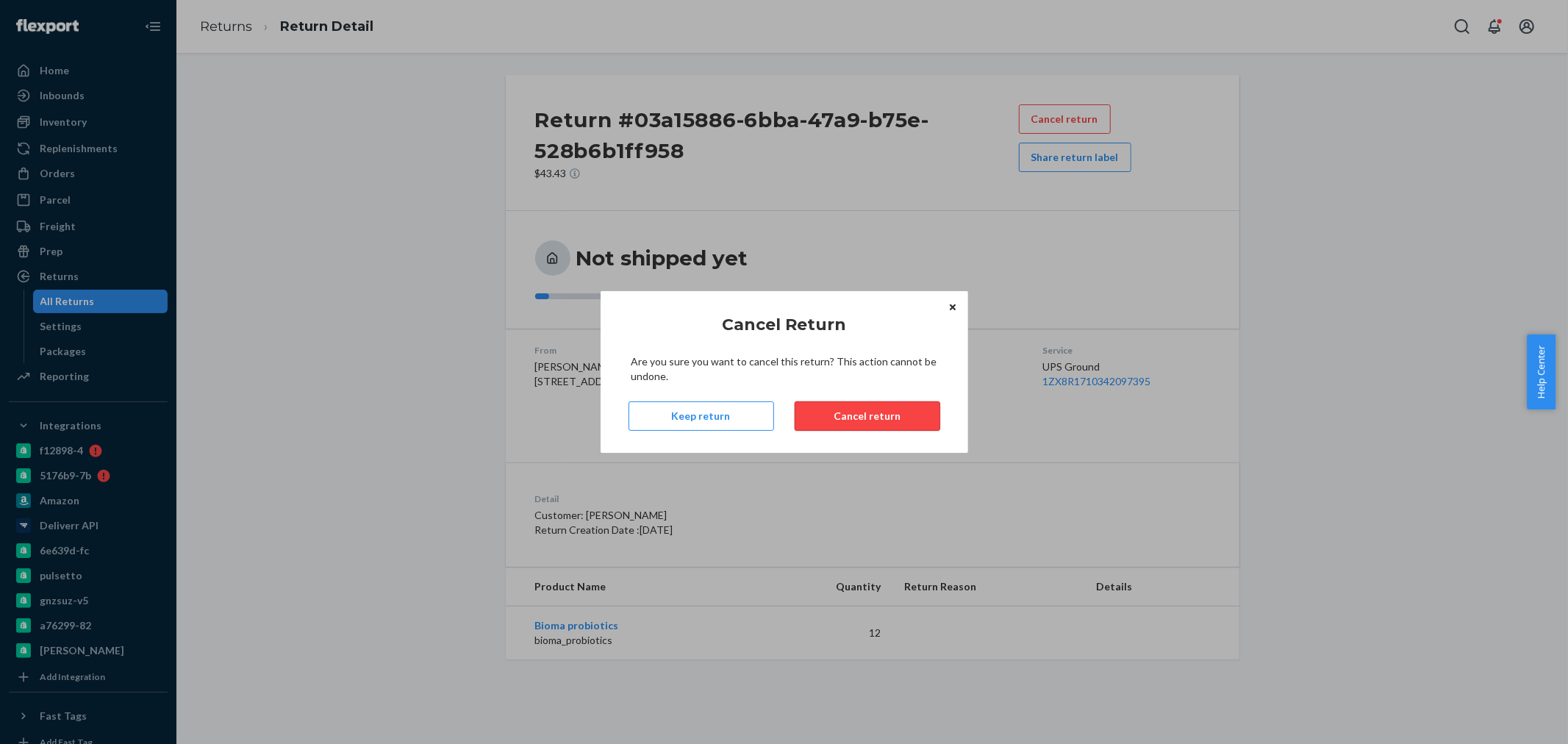
click at [851, 423] on button "Cancel return" at bounding box center [867, 416] width 145 height 30
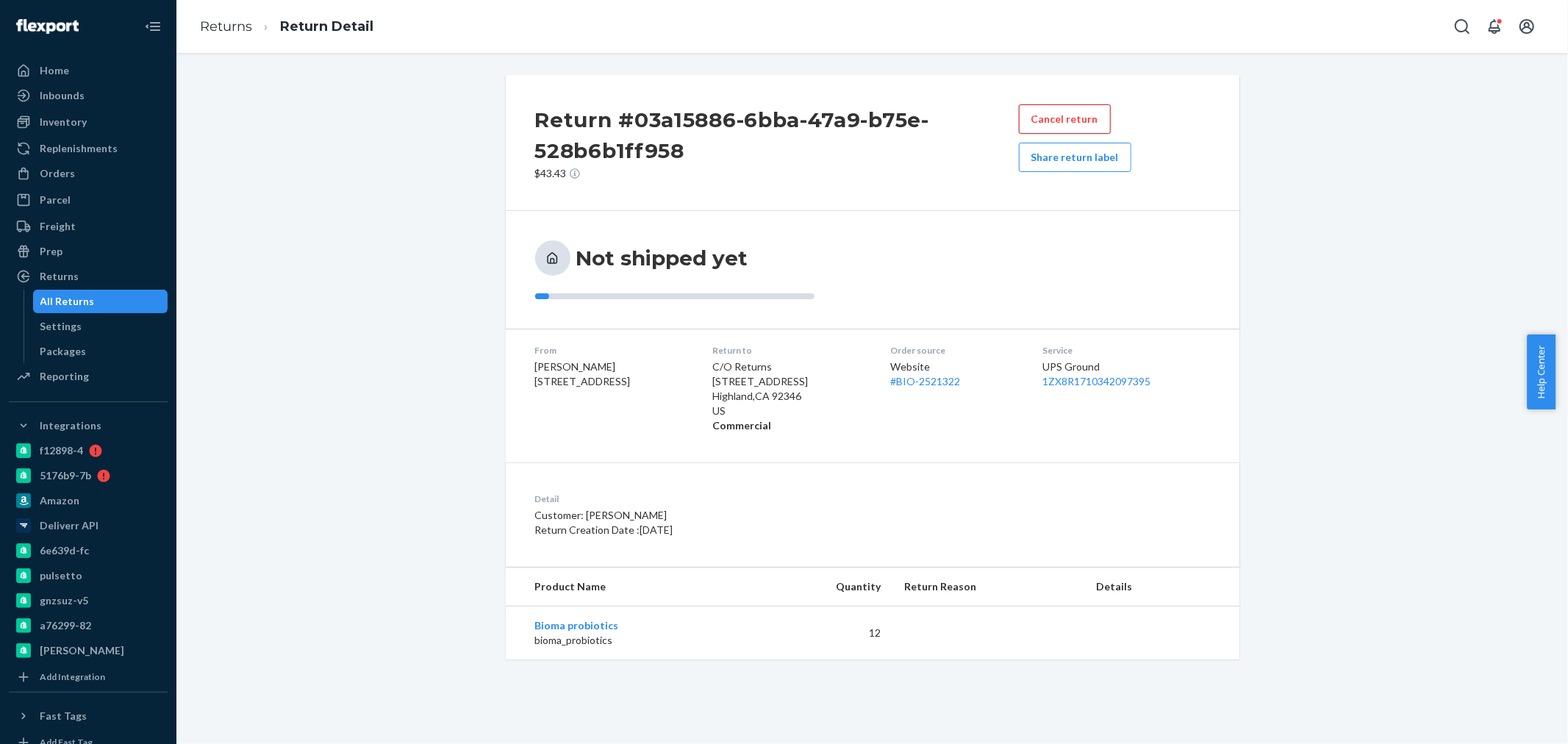
click at [1060, 112] on button "Cancel return" at bounding box center [1064, 119] width 92 height 30
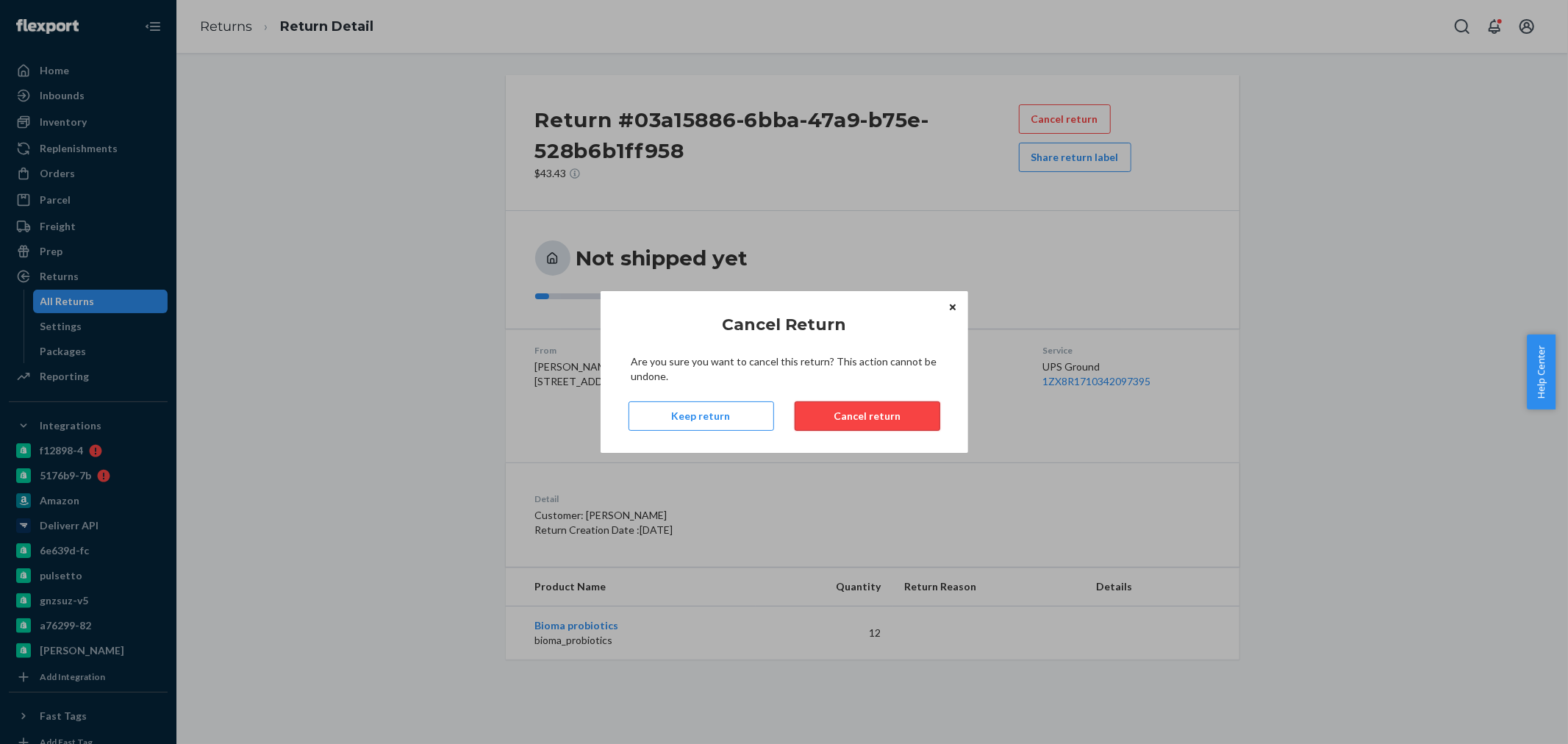
click at [866, 420] on button "Cancel return" at bounding box center [867, 416] width 145 height 30
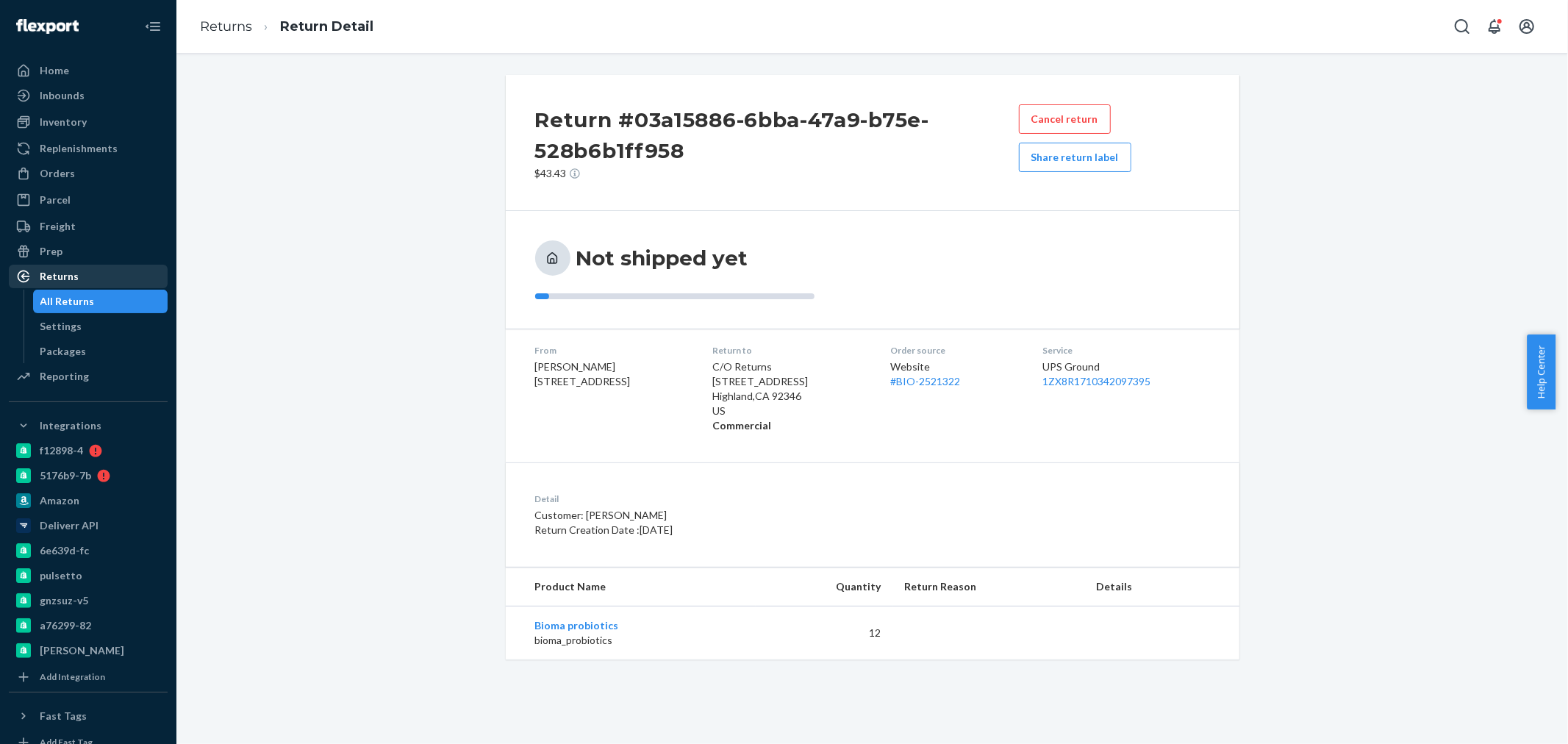
click at [76, 278] on div "Returns" at bounding box center [89, 276] width 156 height 21
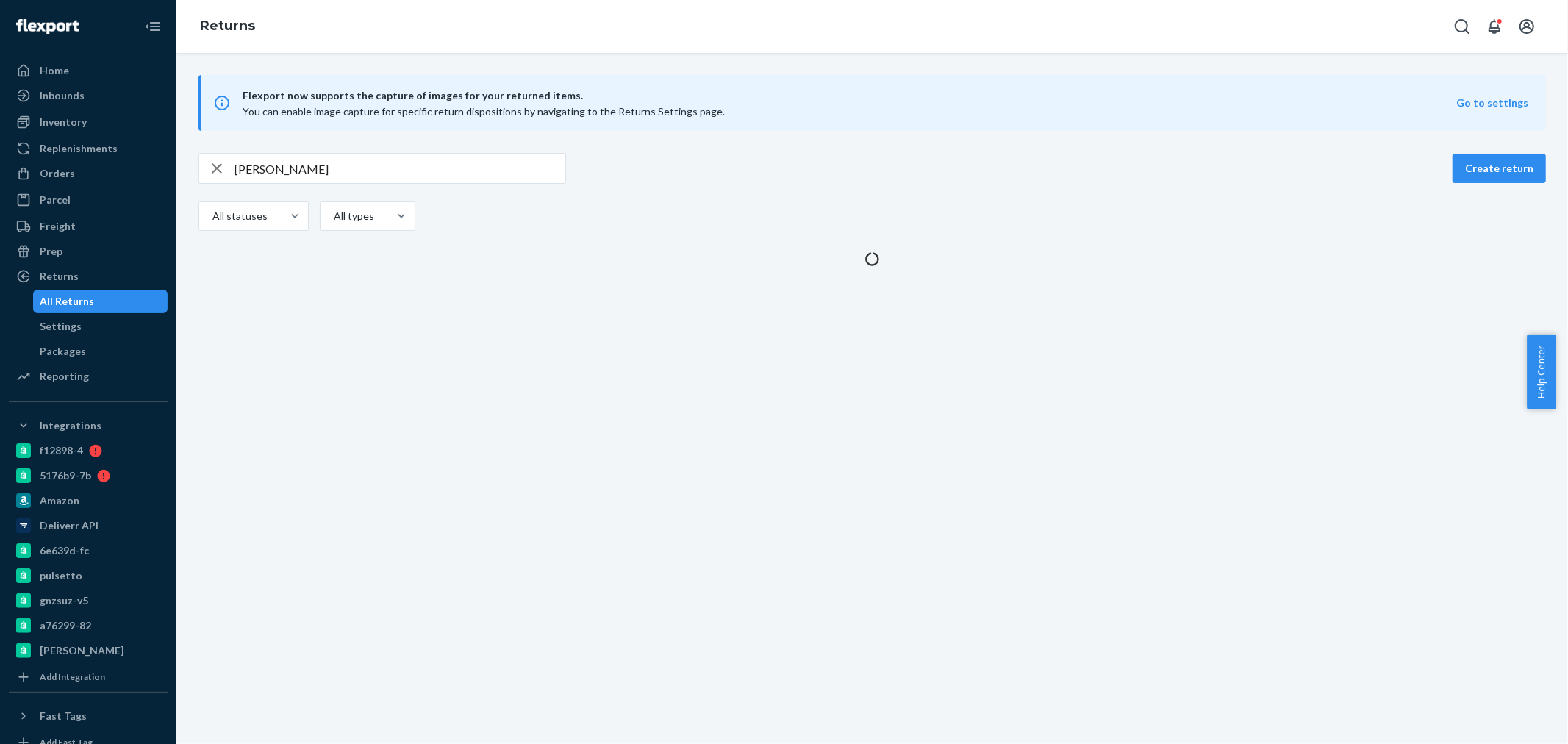
click at [54, 291] on div "All Returns" at bounding box center [100, 301] width 132 height 21
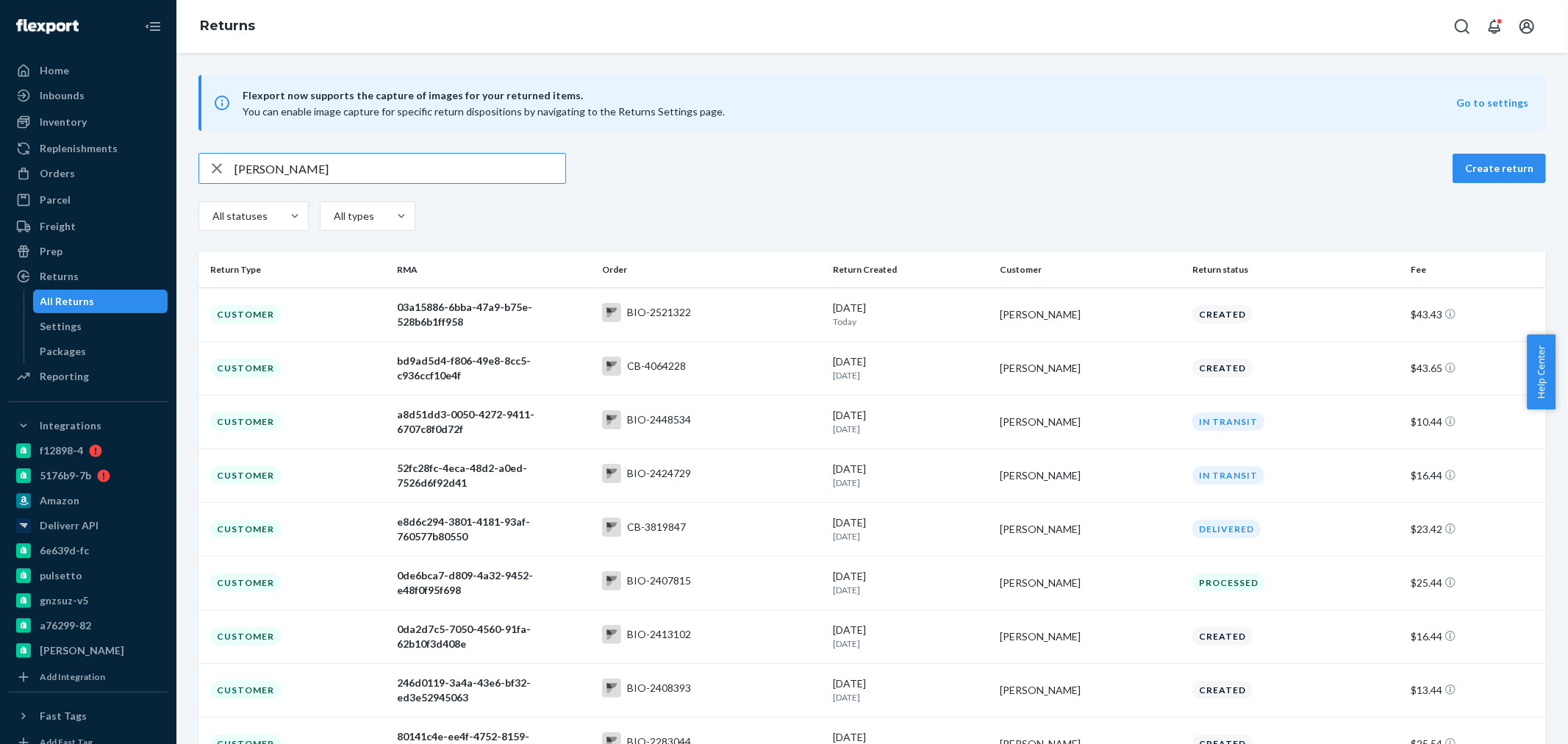
click at [328, 173] on input "[PERSON_NAME]" at bounding box center [399, 168] width 331 height 30
click at [998, 325] on td "[PERSON_NAME]" at bounding box center [1090, 314] width 192 height 53
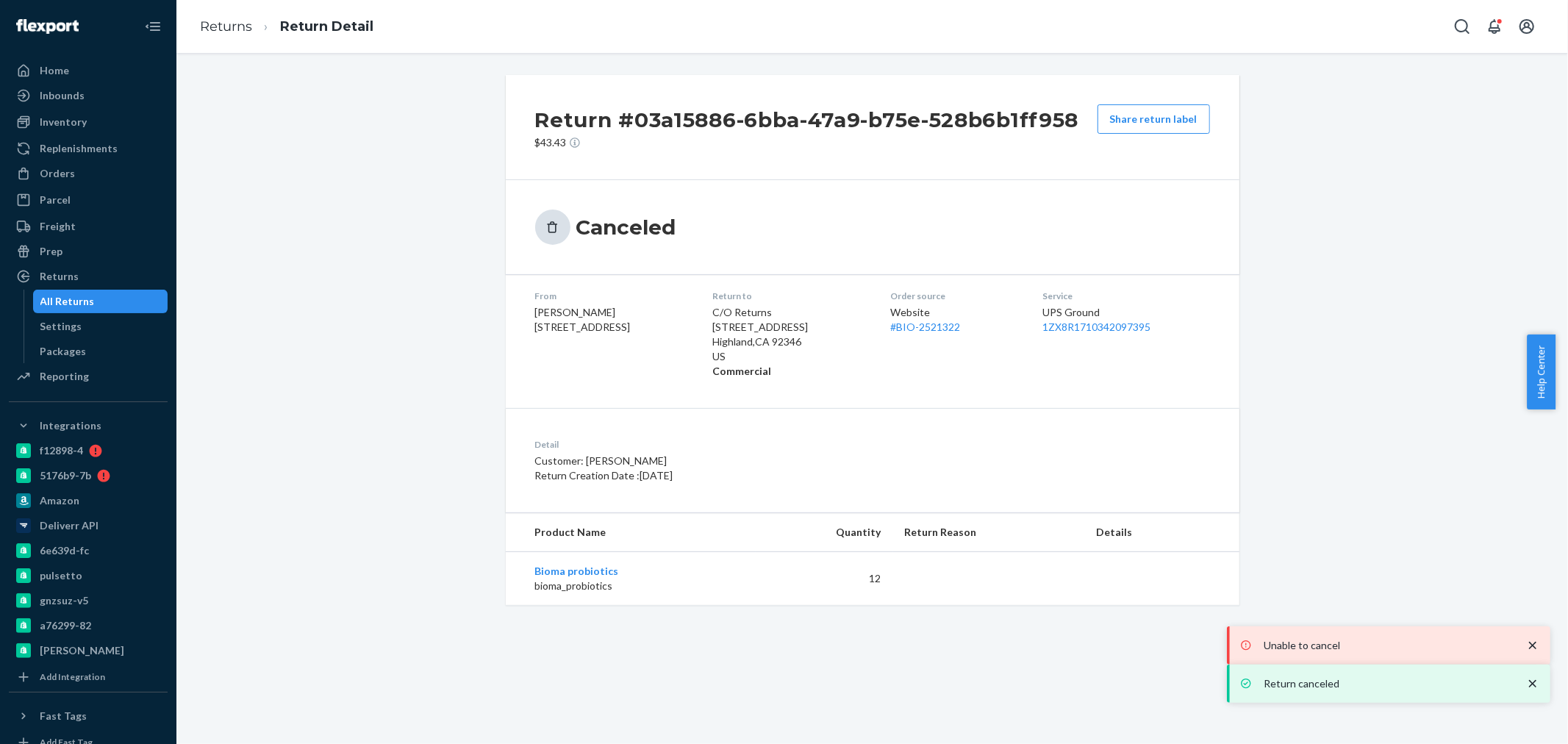
click at [1534, 640] on icon "close toast" at bounding box center [1533, 645] width 15 height 15
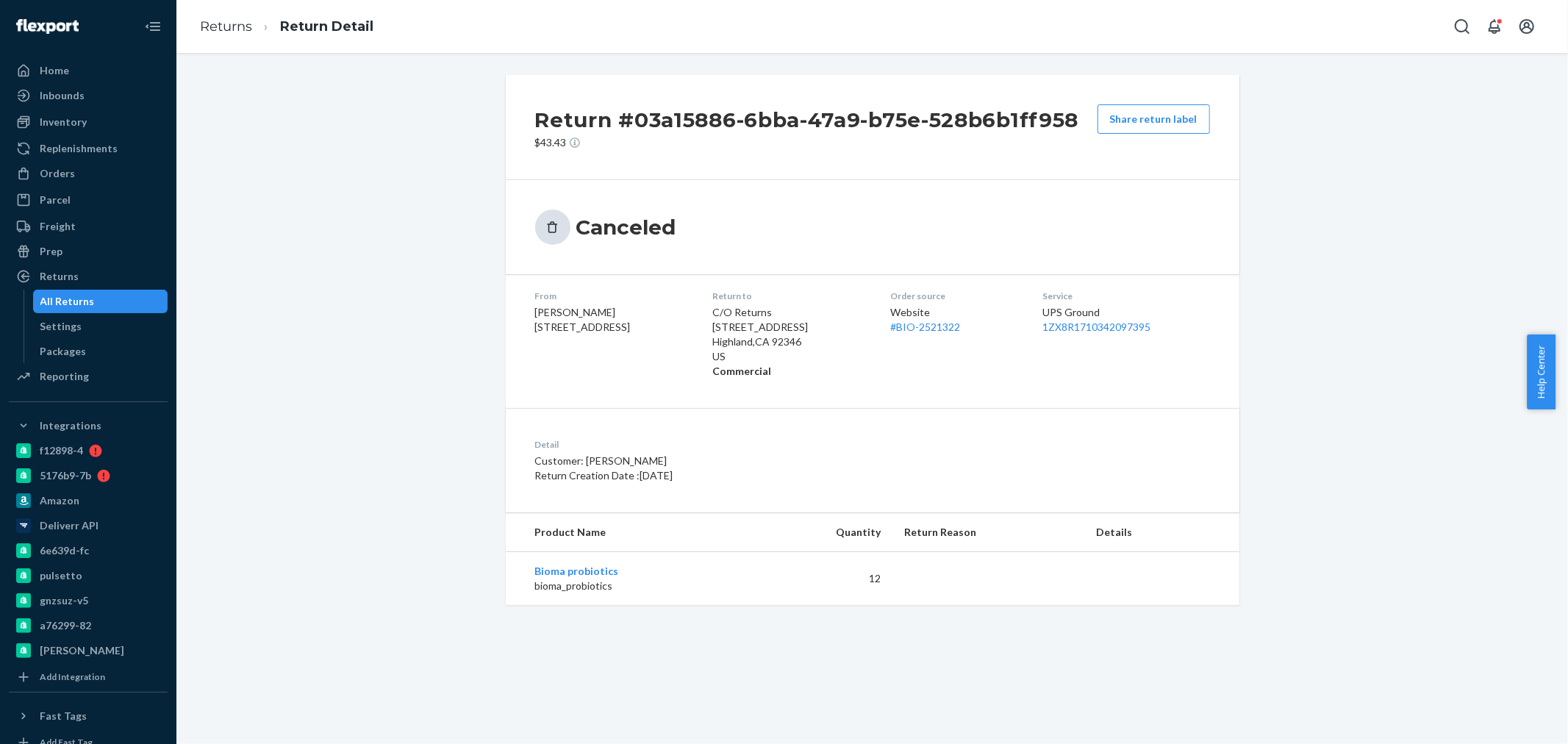
click at [54, 172] on div "Orders" at bounding box center [57, 173] width 35 height 15
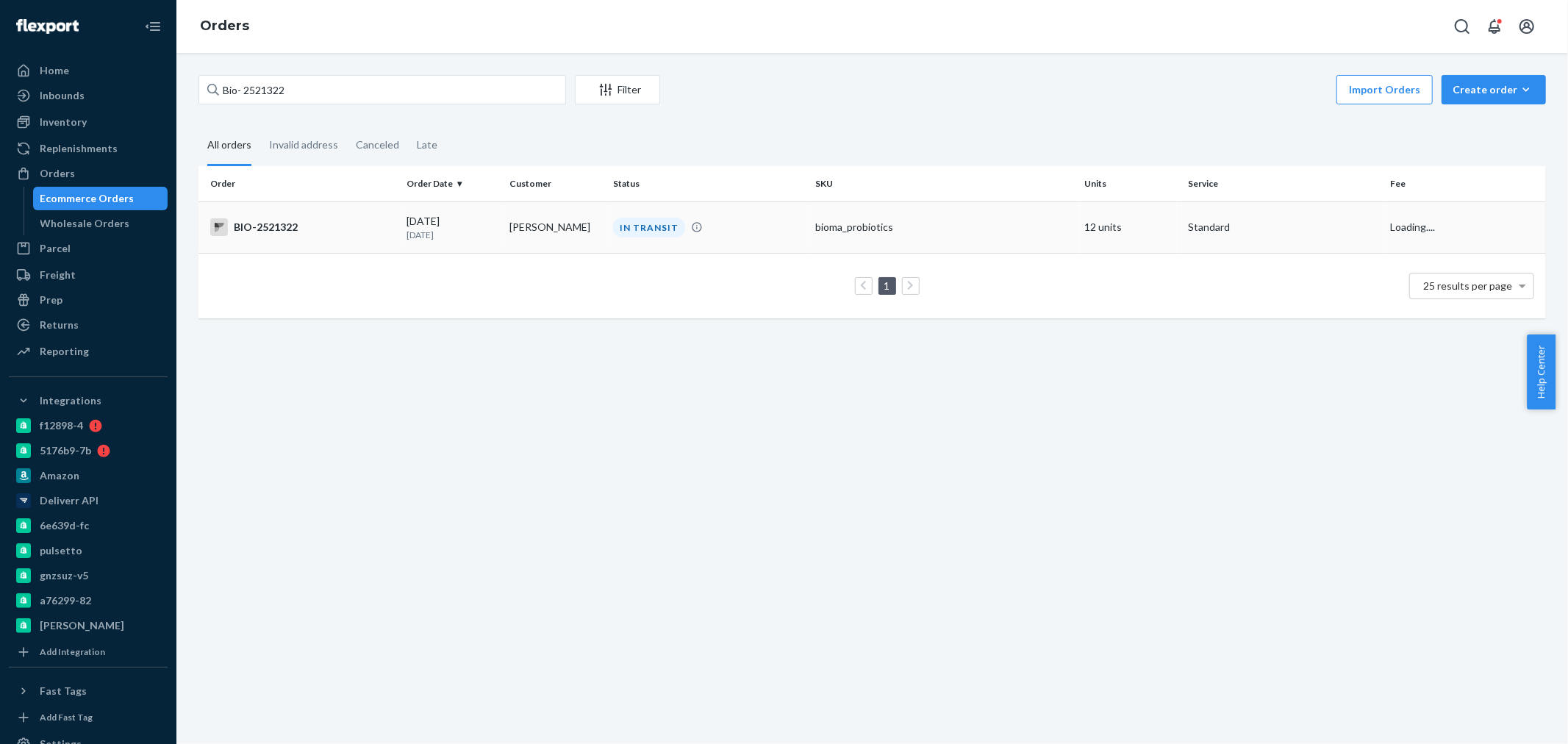
click at [380, 229] on div "BIO-2521322" at bounding box center [302, 227] width 185 height 17
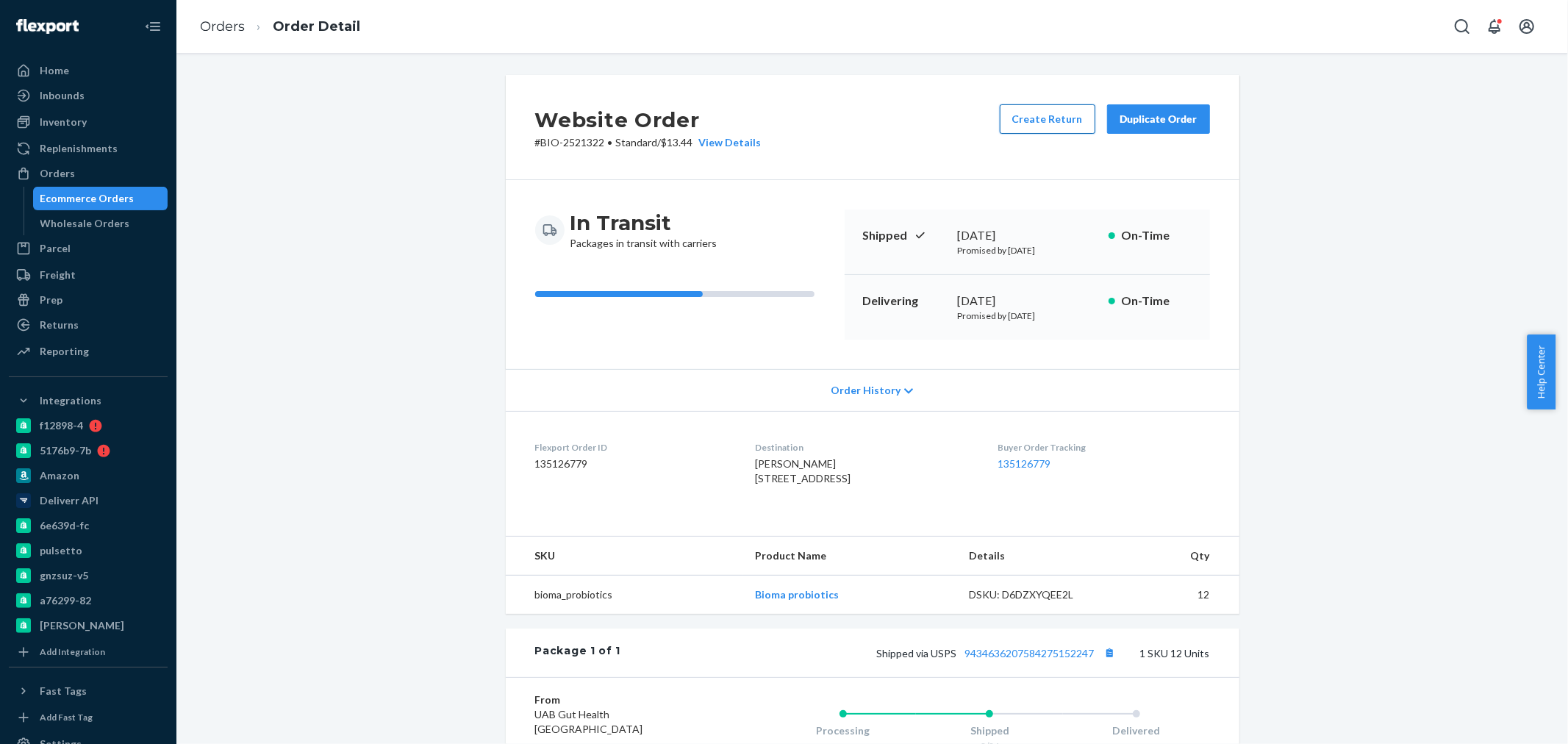
click at [1032, 112] on button "Create Return" at bounding box center [1047, 119] width 95 height 30
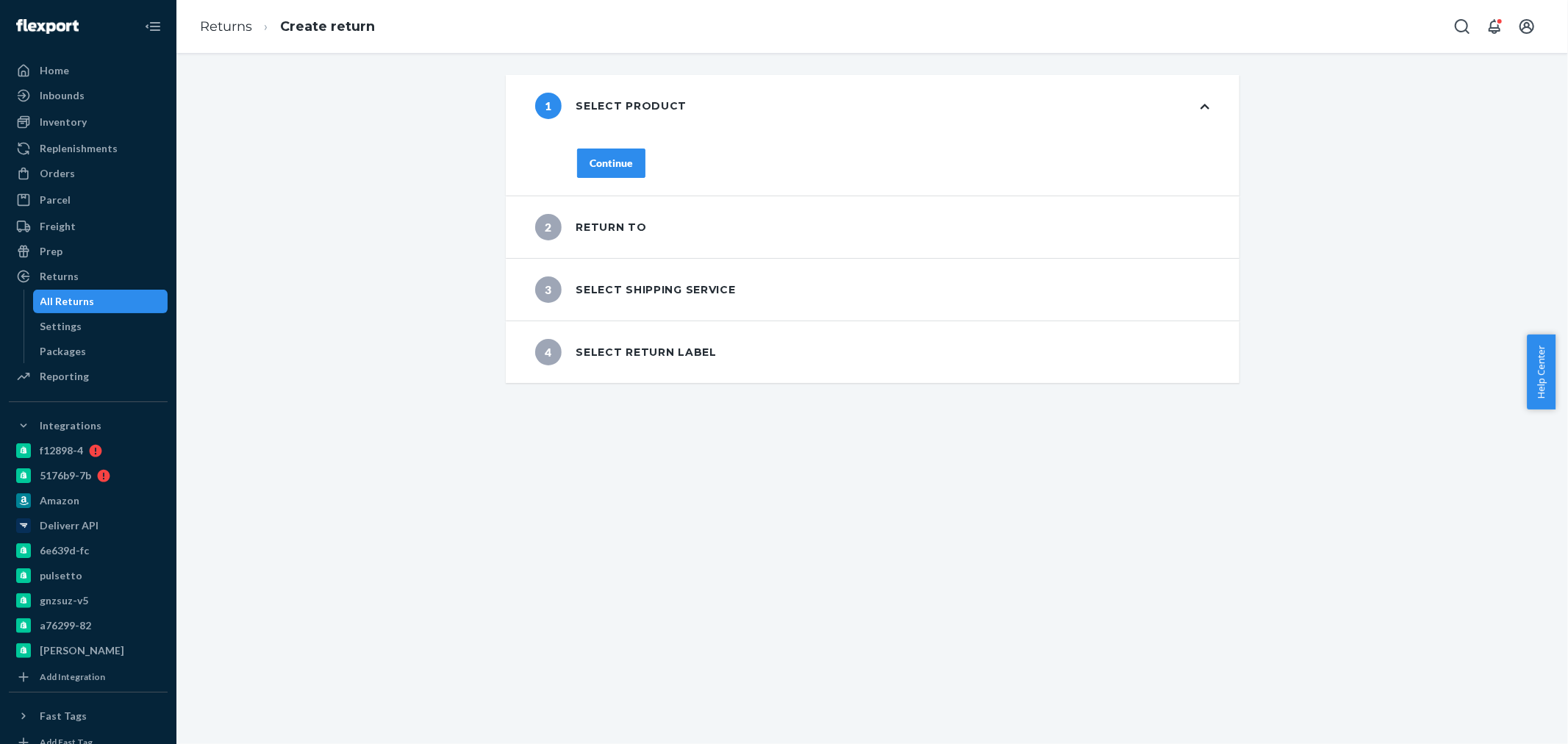
click at [596, 169] on div "Continue" at bounding box center [611, 163] width 44 height 15
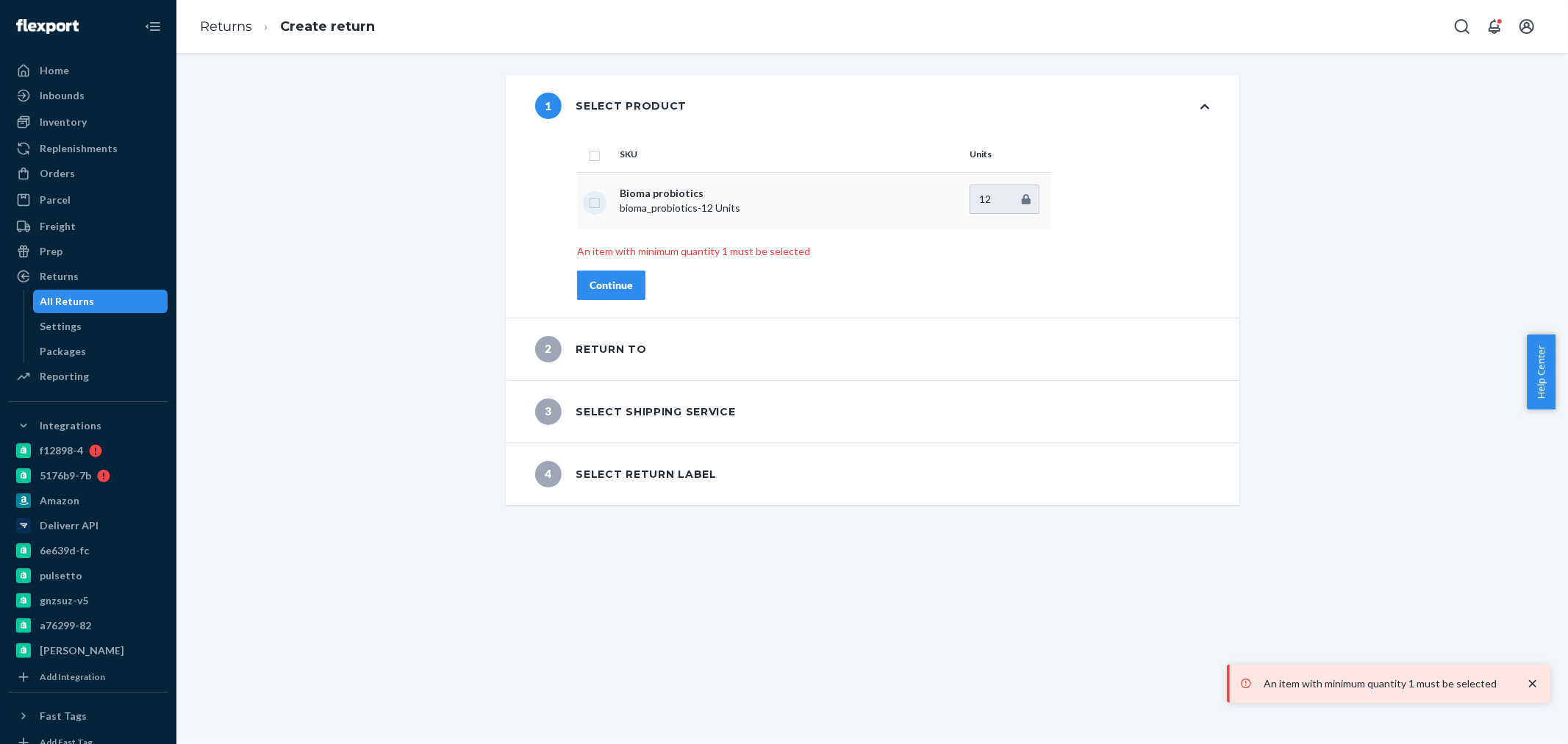
click at [589, 204] on input "checkbox" at bounding box center [595, 200] width 11 height 16
checkbox input "true"
click at [996, 200] on input "12" at bounding box center [1004, 200] width 70 height 30
type input "1"
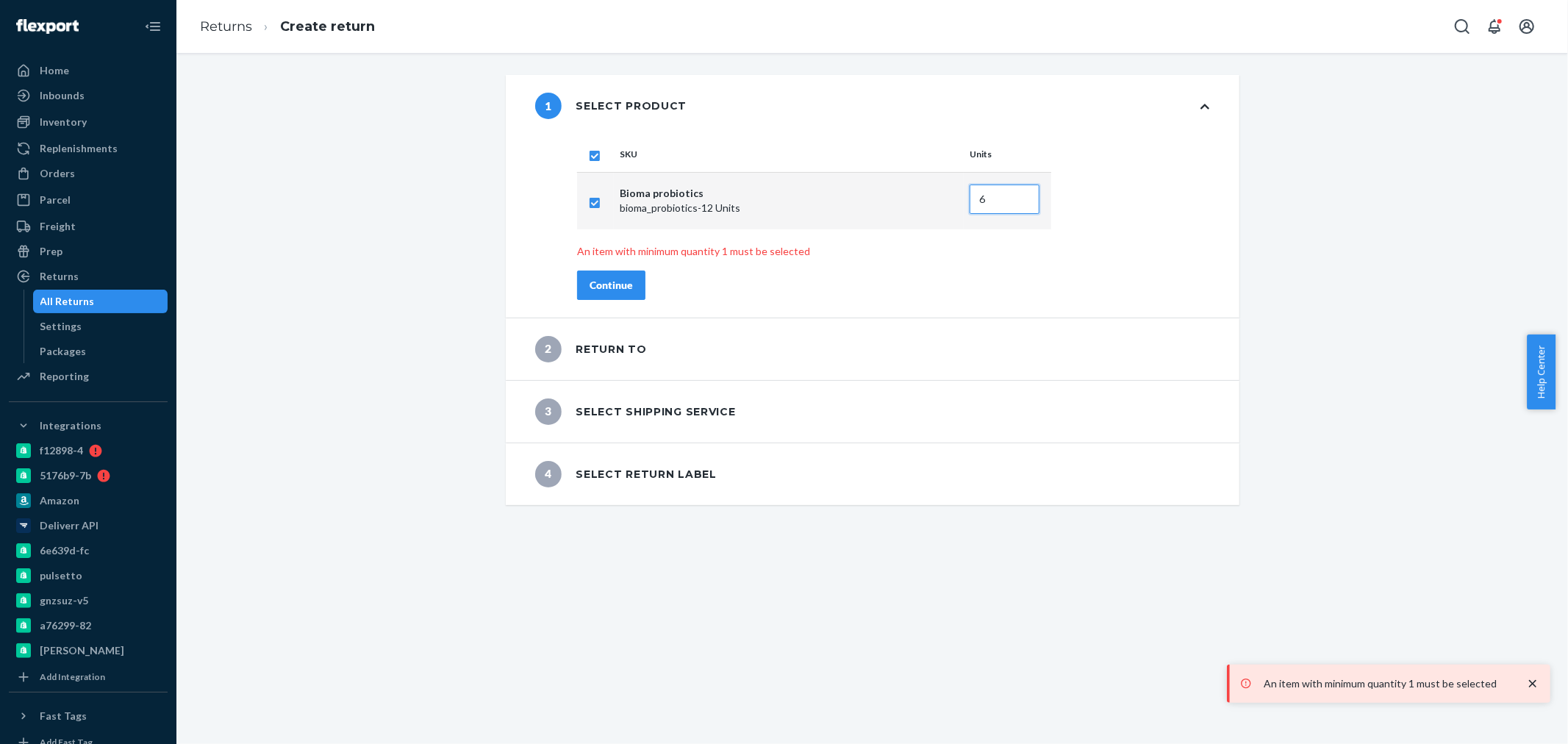
type input "6"
click at [598, 287] on div "Continue" at bounding box center [611, 285] width 44 height 15
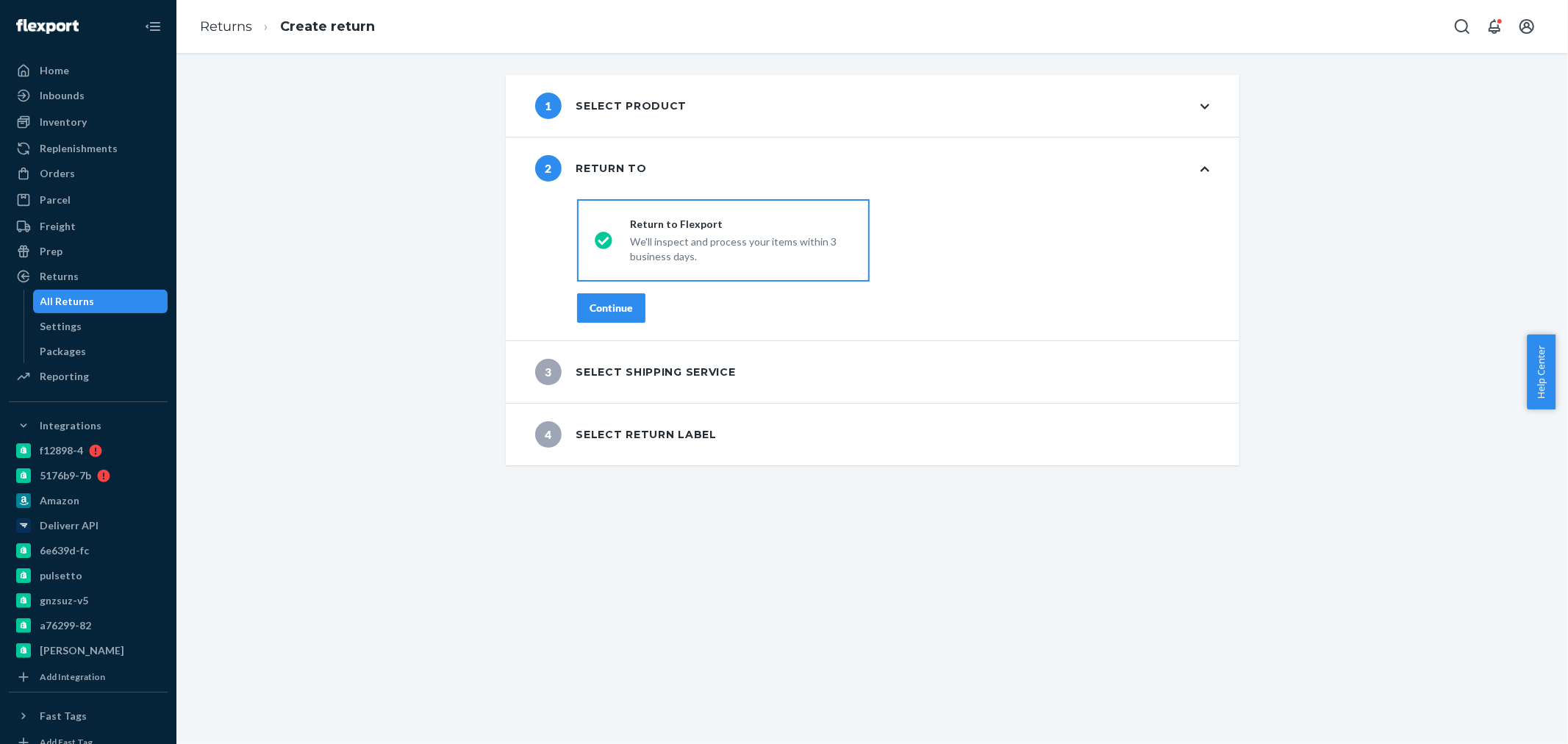
click at [612, 311] on div "Continue" at bounding box center [611, 308] width 44 height 15
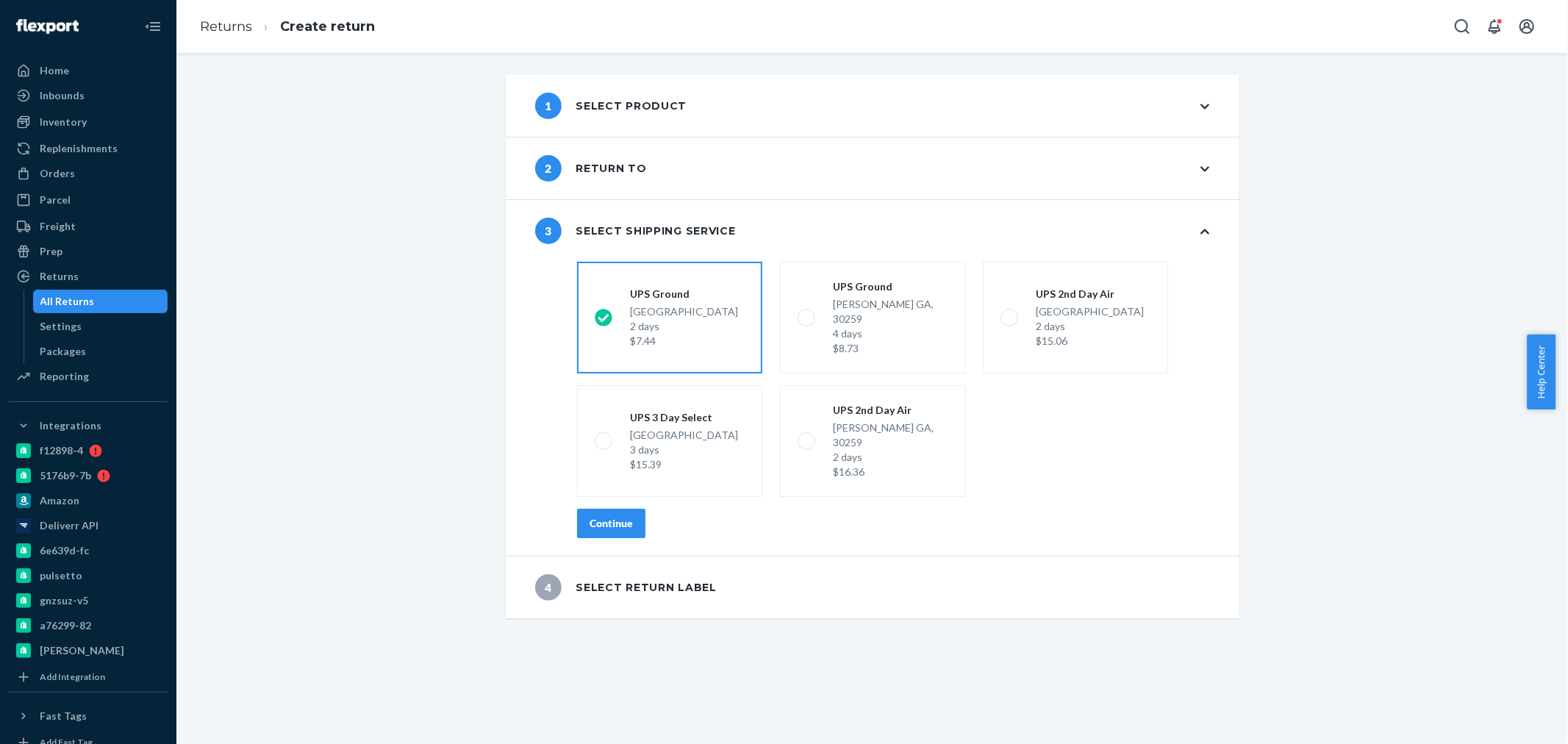
click at [613, 478] on div "shippingRatesRadioGroup UPS Ground Highland CA, 92346 2 days $7.44 UPS Ground M…" at bounding box center [893, 405] width 691 height 300
click at [619, 508] on button "Continue" at bounding box center [611, 523] width 68 height 30
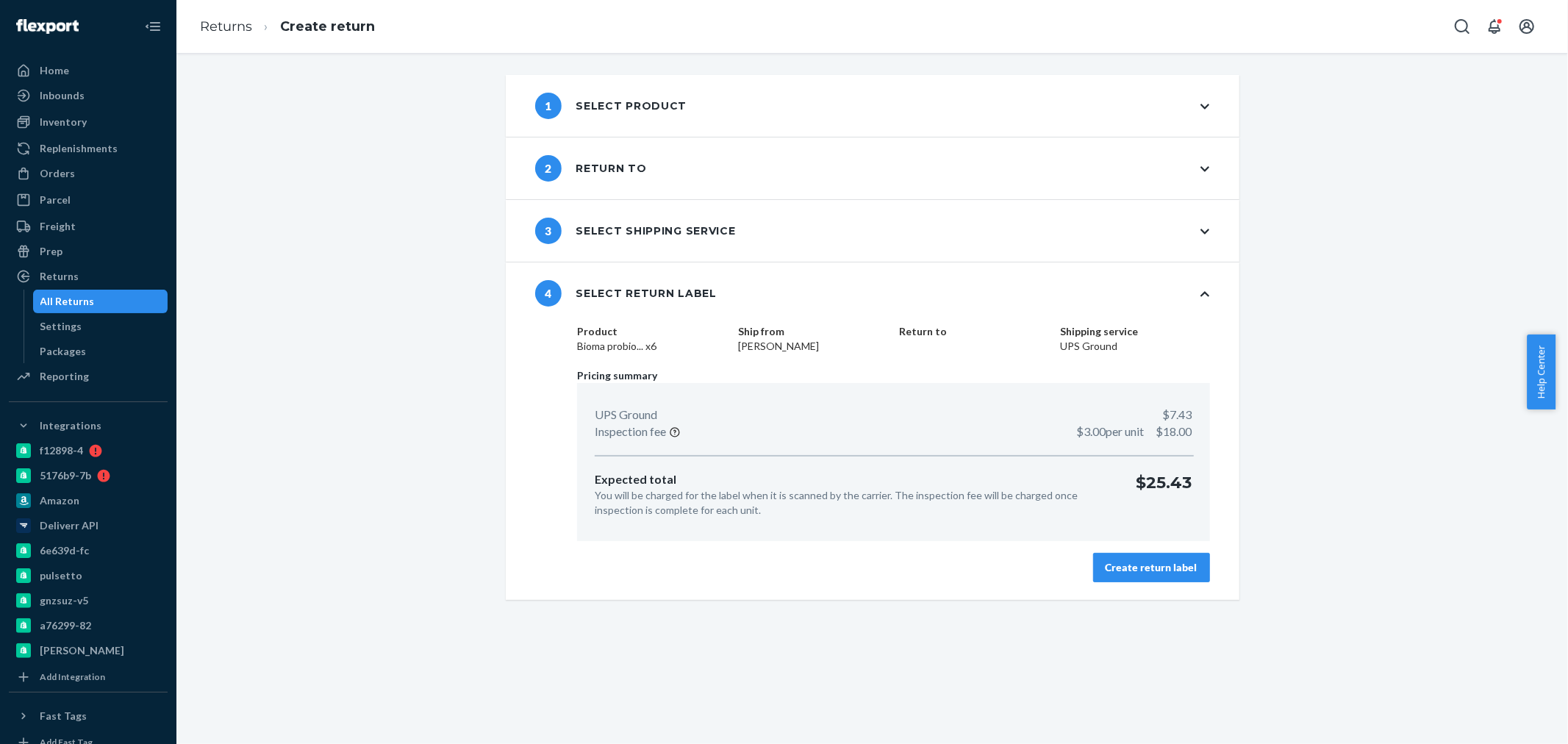
click at [566, 241] on div "3 Select shipping service" at bounding box center [636, 231] width 200 height 26
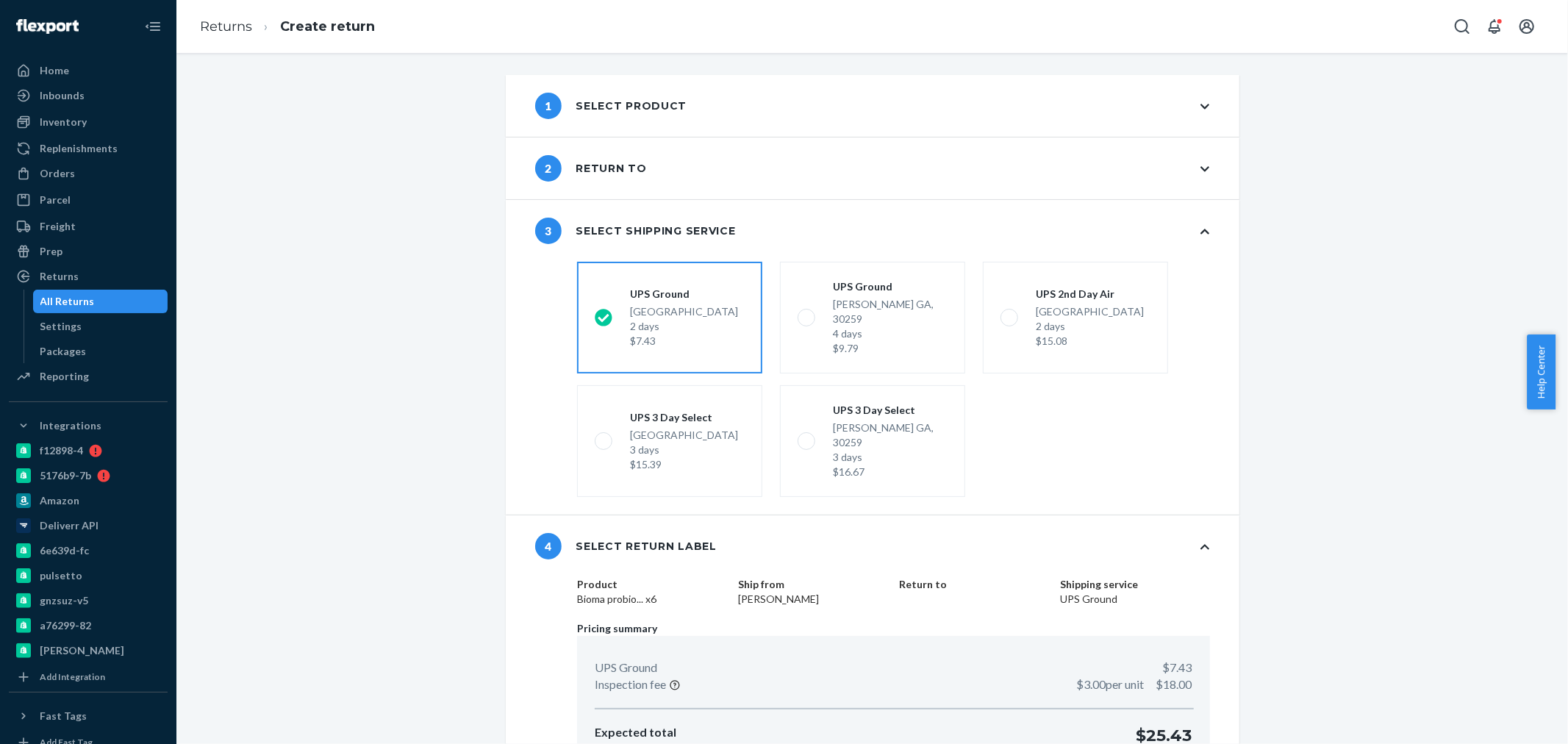
scroll to position [79, 0]
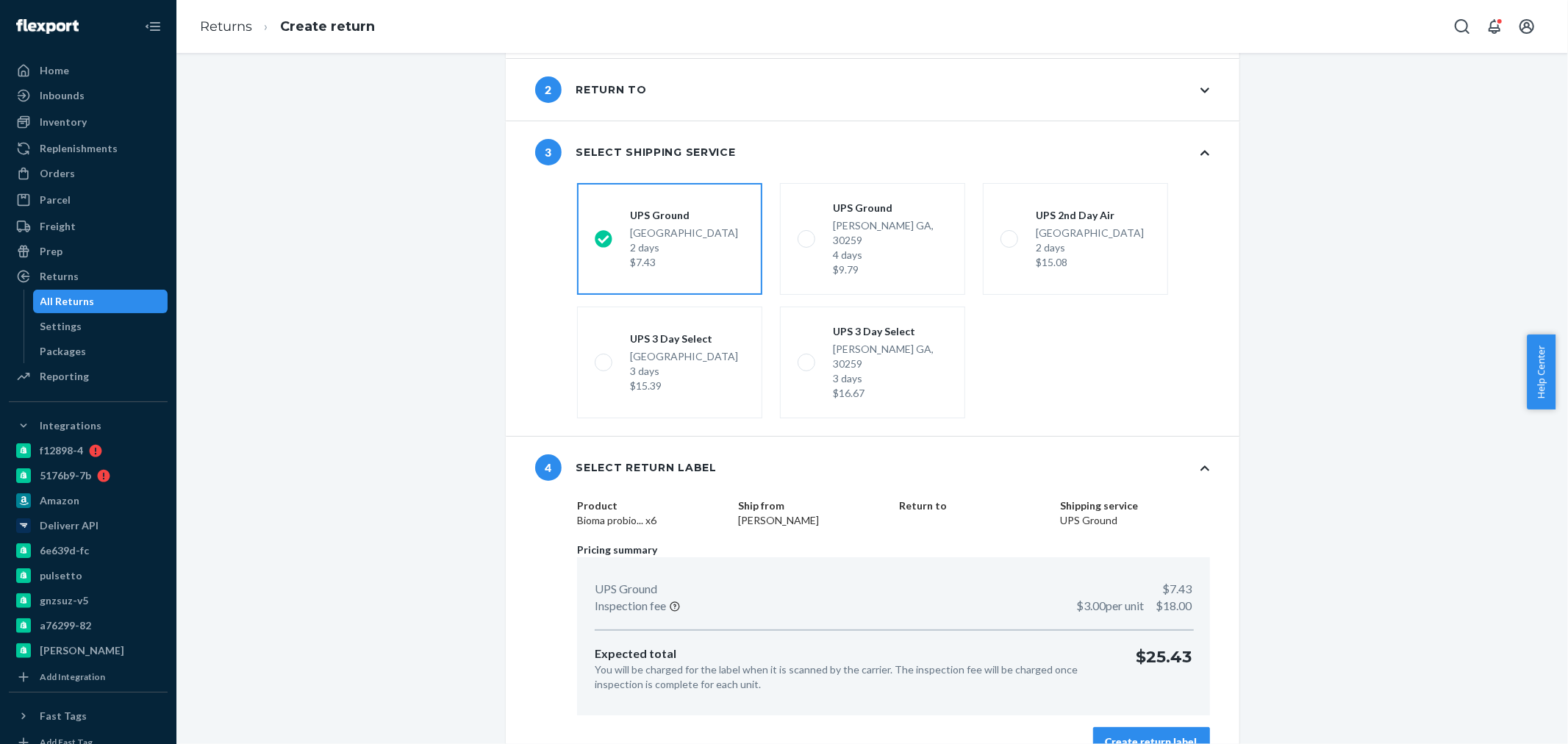
click at [1159, 727] on button "Create return label" at bounding box center [1152, 742] width 117 height 30
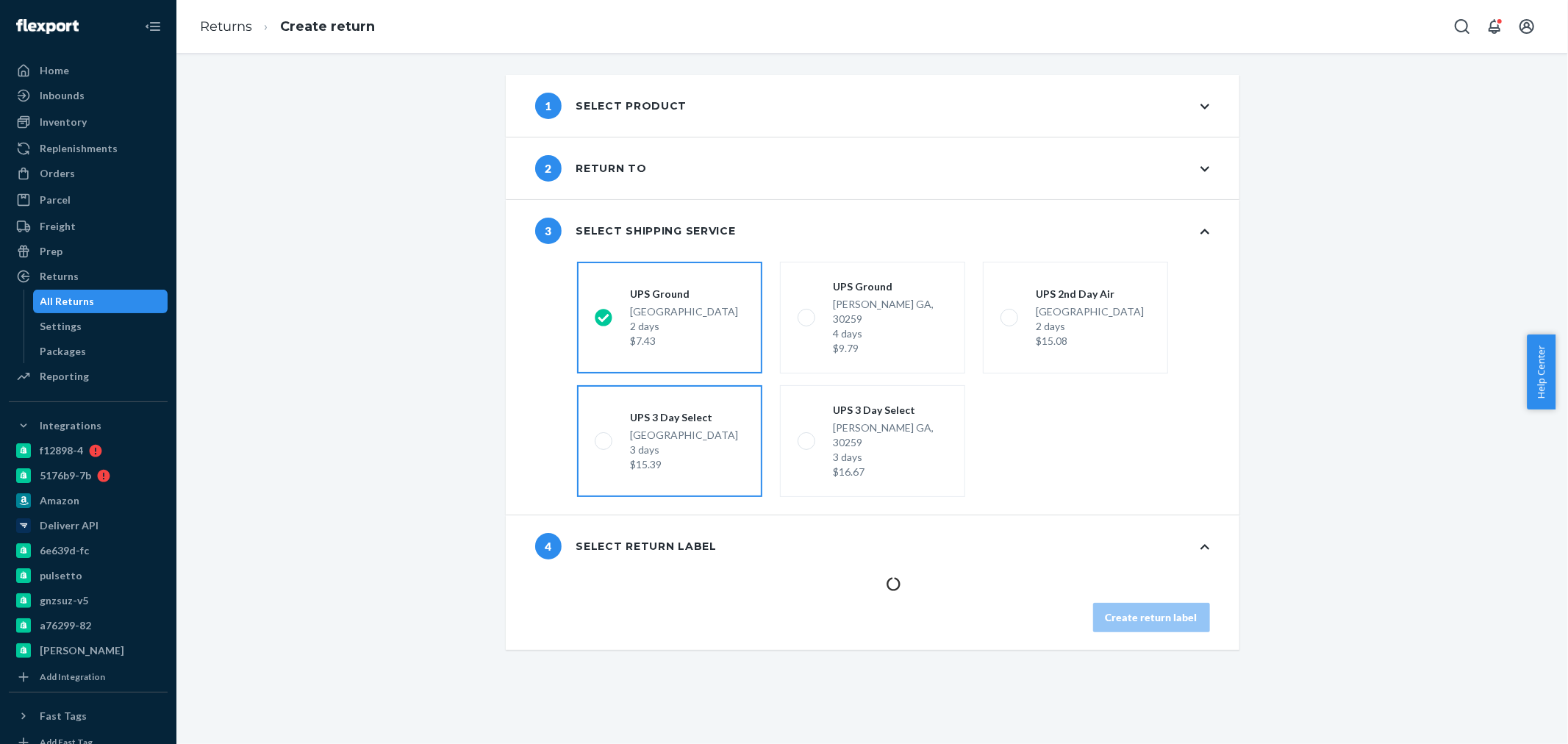
scroll to position [0, 0]
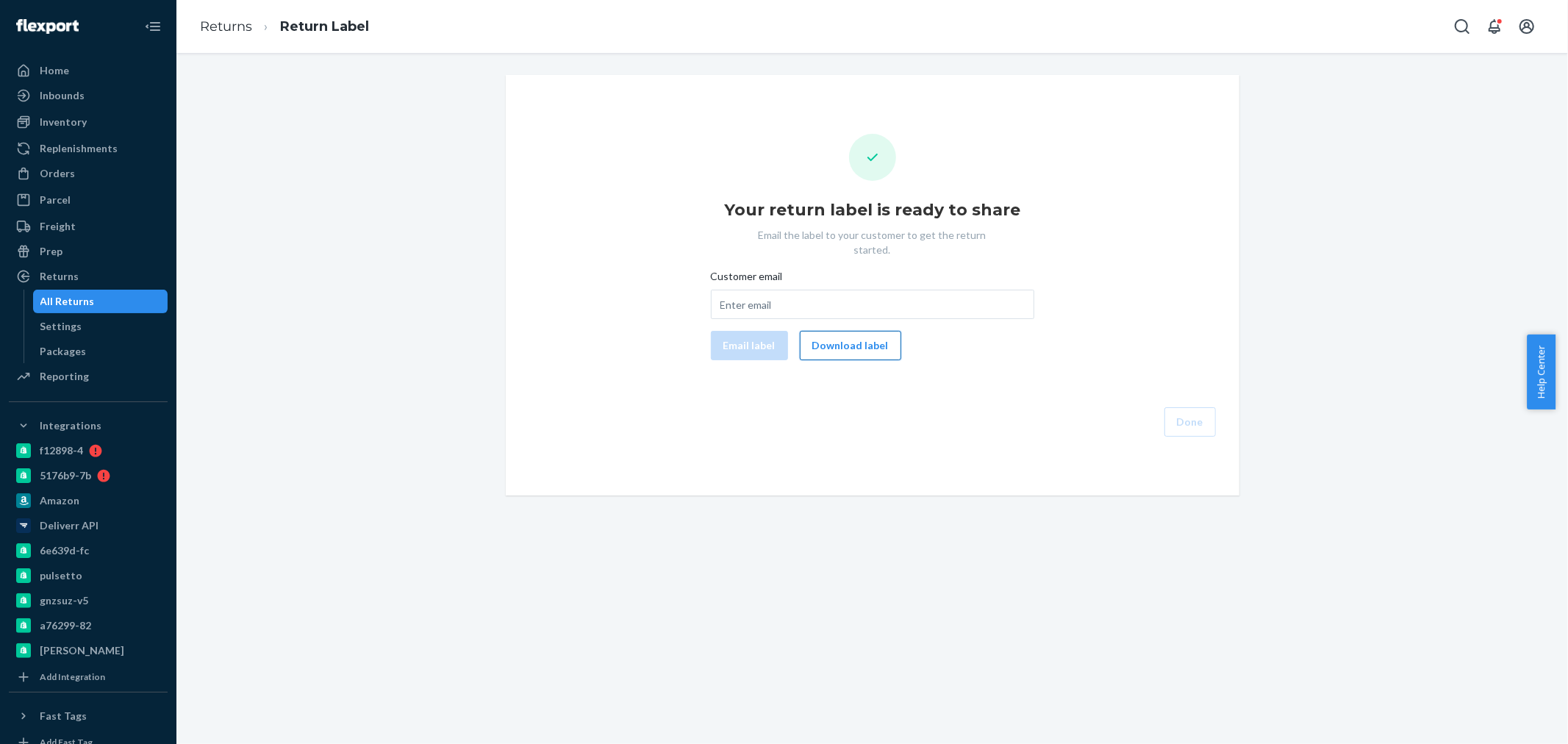
click at [822, 331] on button "Download label" at bounding box center [851, 346] width 102 height 30
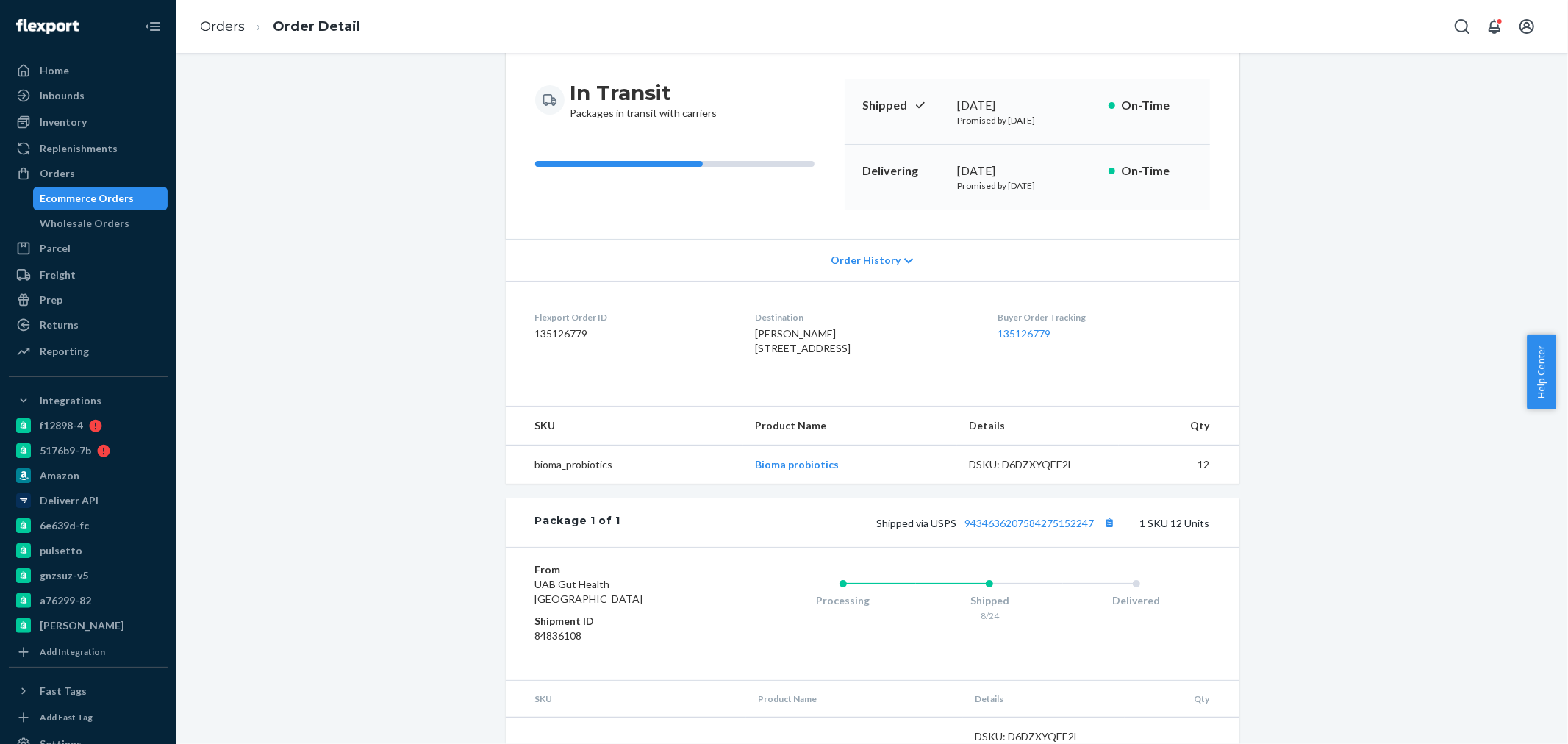
scroll to position [218, 0]
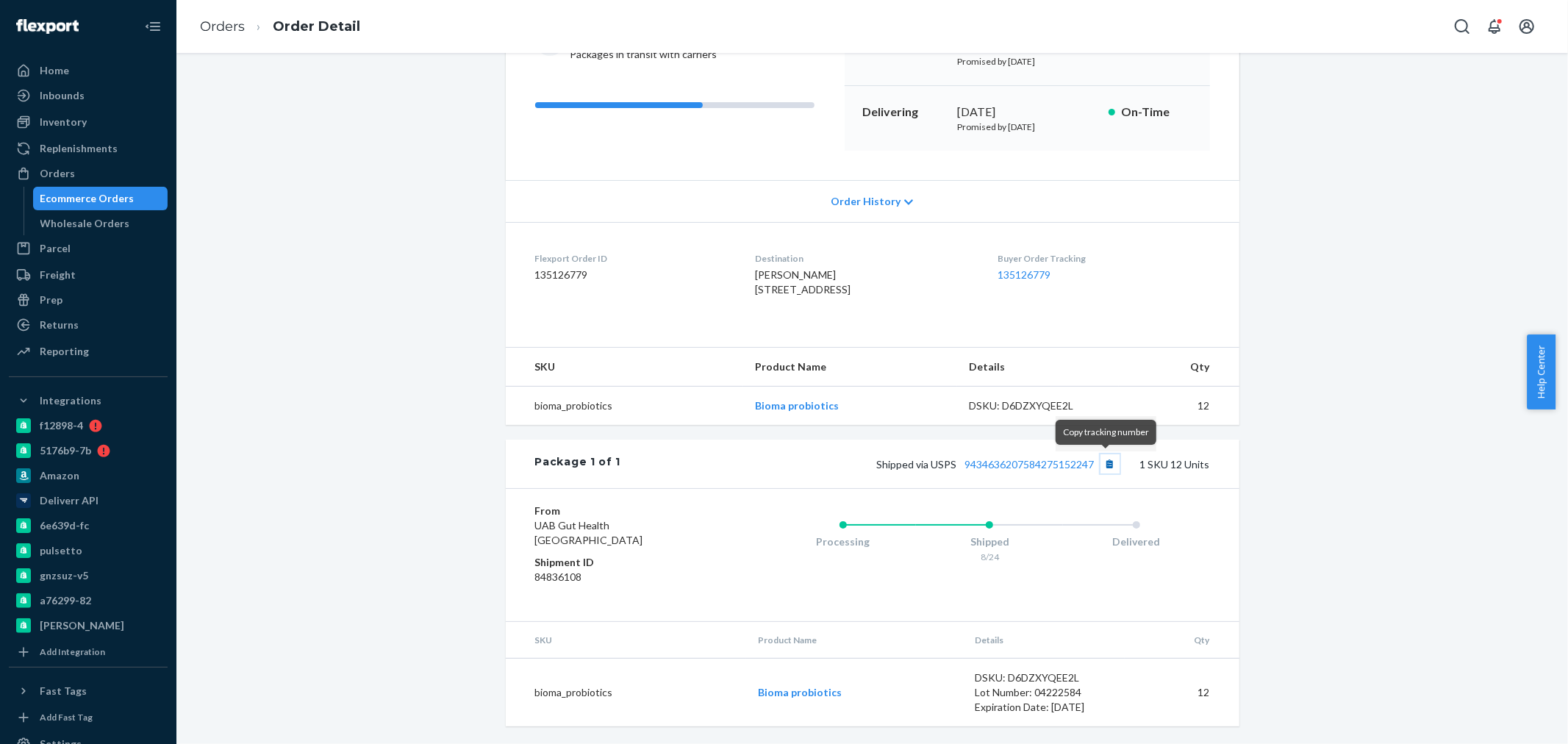
click at [1106, 460] on button "Copy tracking number" at bounding box center [1110, 463] width 19 height 19
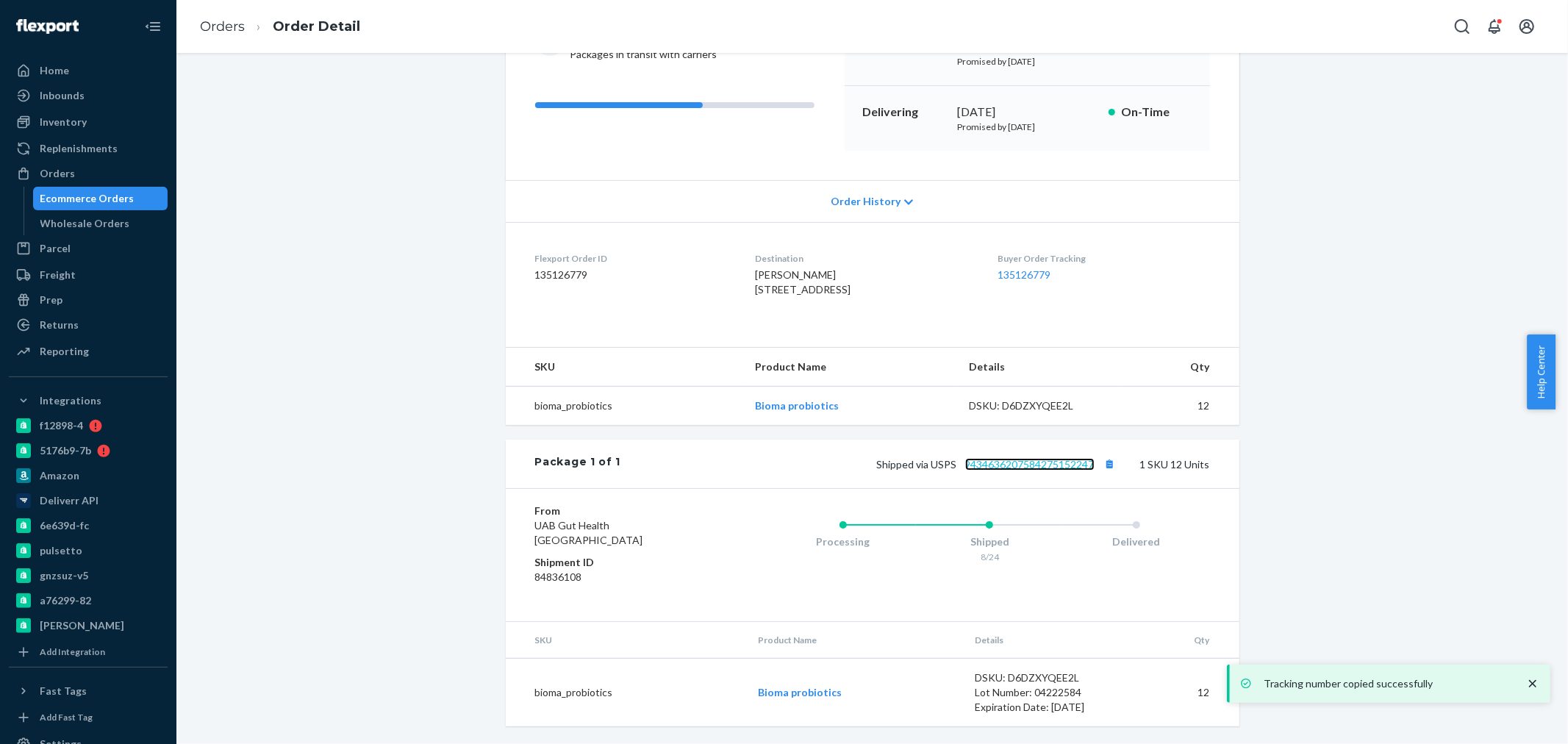
click at [1064, 459] on link "9434636207584275152247" at bounding box center [1030, 464] width 130 height 12
click at [1032, 462] on link "9434636207584275152247" at bounding box center [1030, 464] width 130 height 12
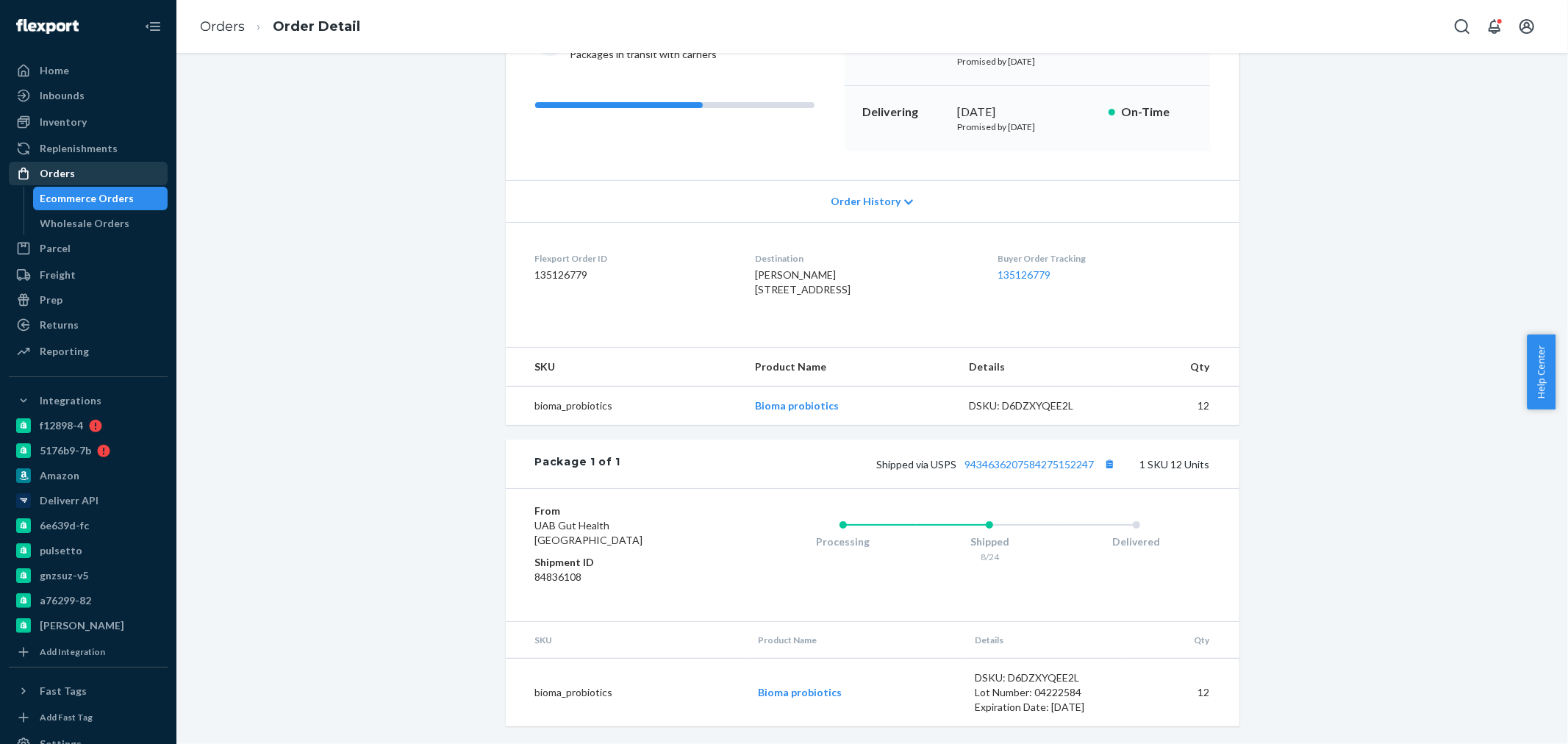
drag, startPoint x: 65, startPoint y: 158, endPoint x: 142, endPoint y: 163, distance: 77.2
click at [65, 158] on div "Replenishments" at bounding box center [89, 148] width 156 height 21
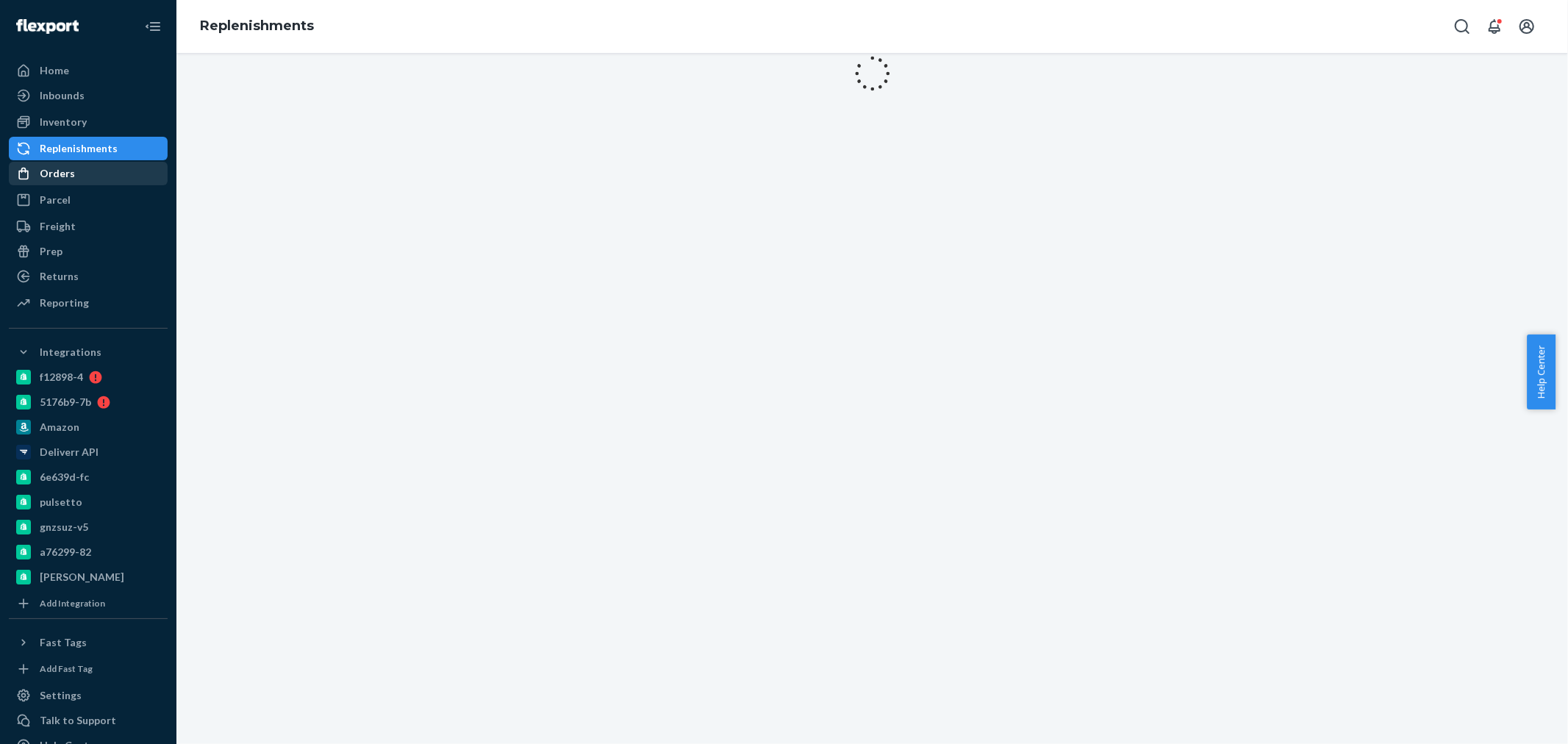
click at [72, 170] on div "Orders" at bounding box center [89, 173] width 156 height 21
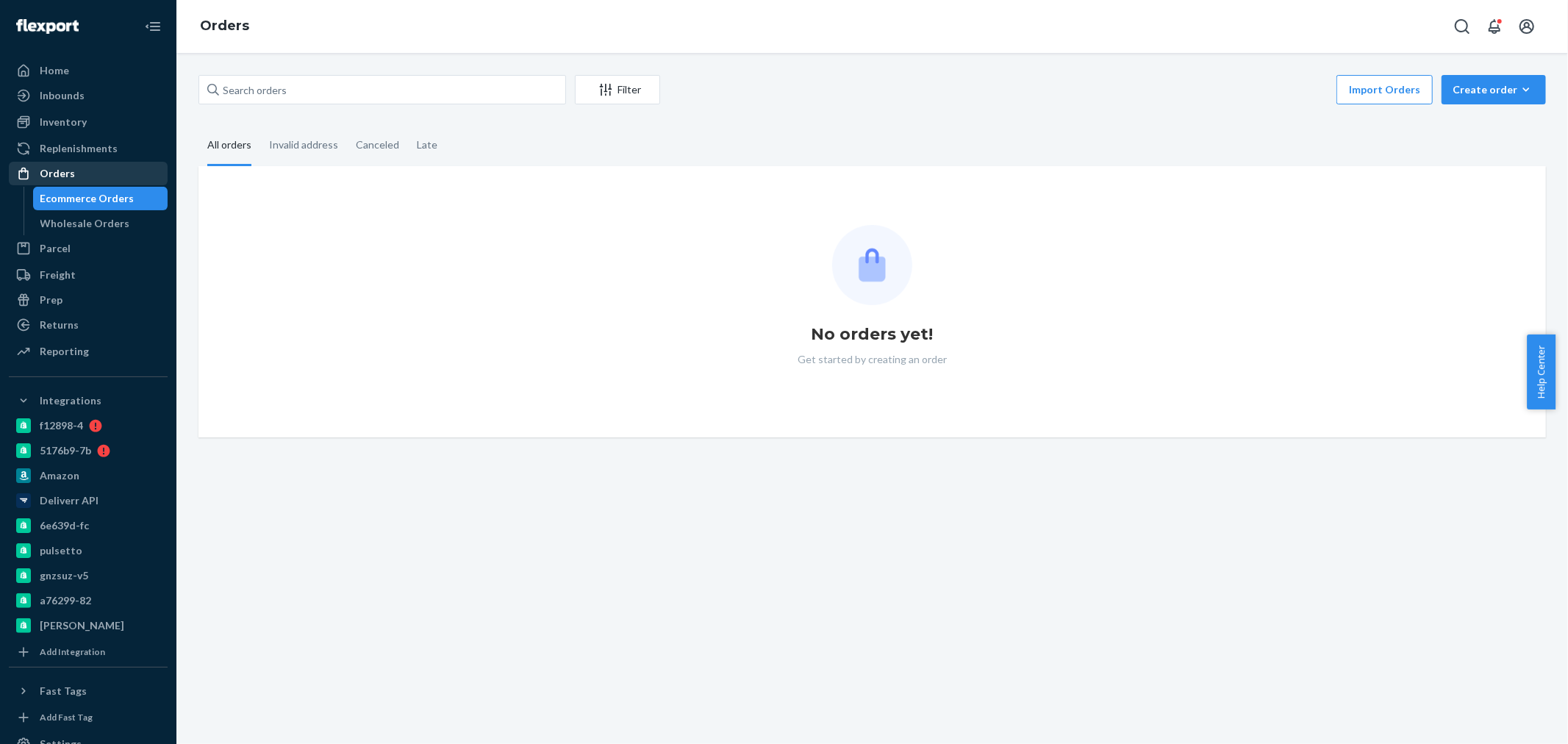
click at [52, 166] on div "Orders" at bounding box center [57, 173] width 35 height 15
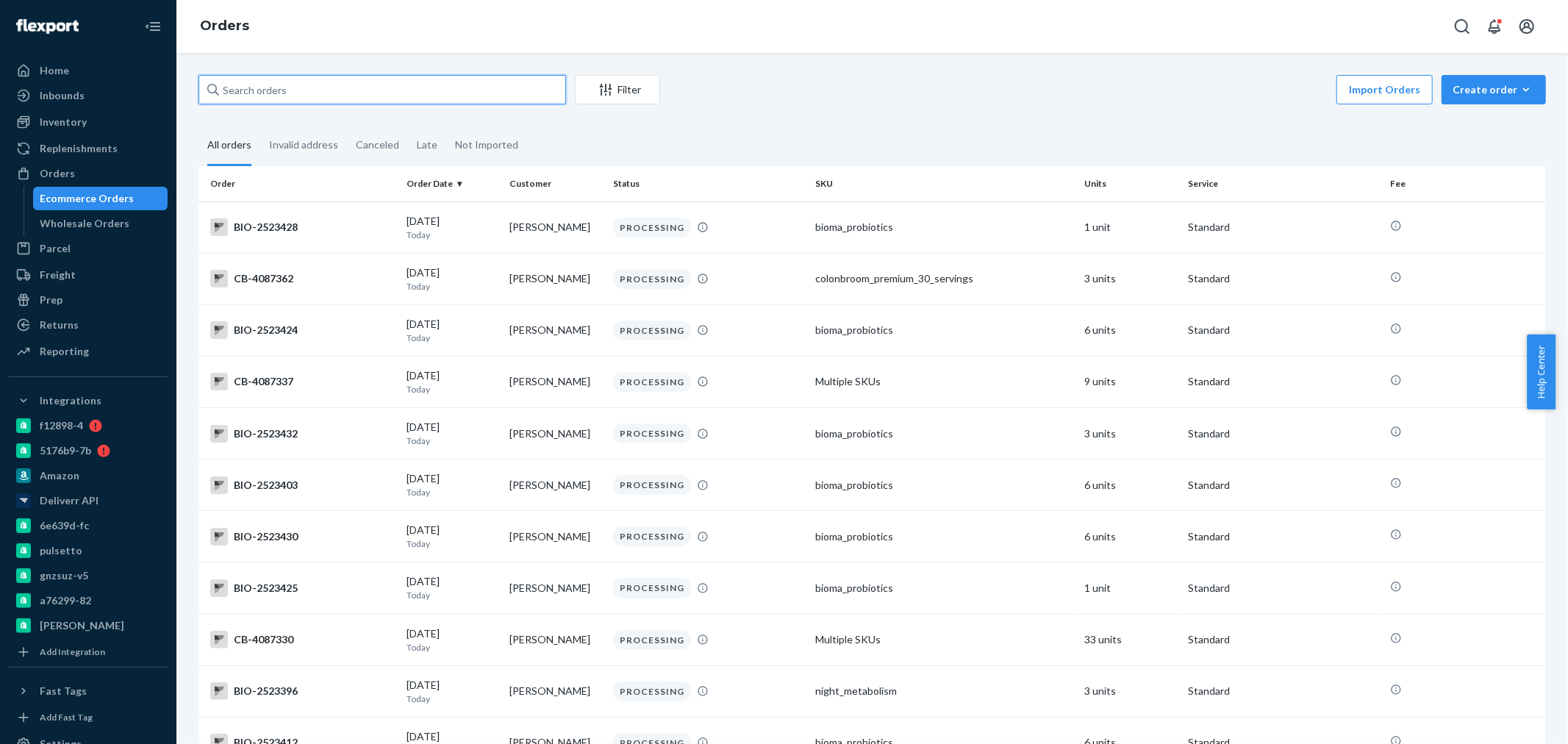
click at [254, 90] on input "text" at bounding box center [382, 90] width 367 height 30
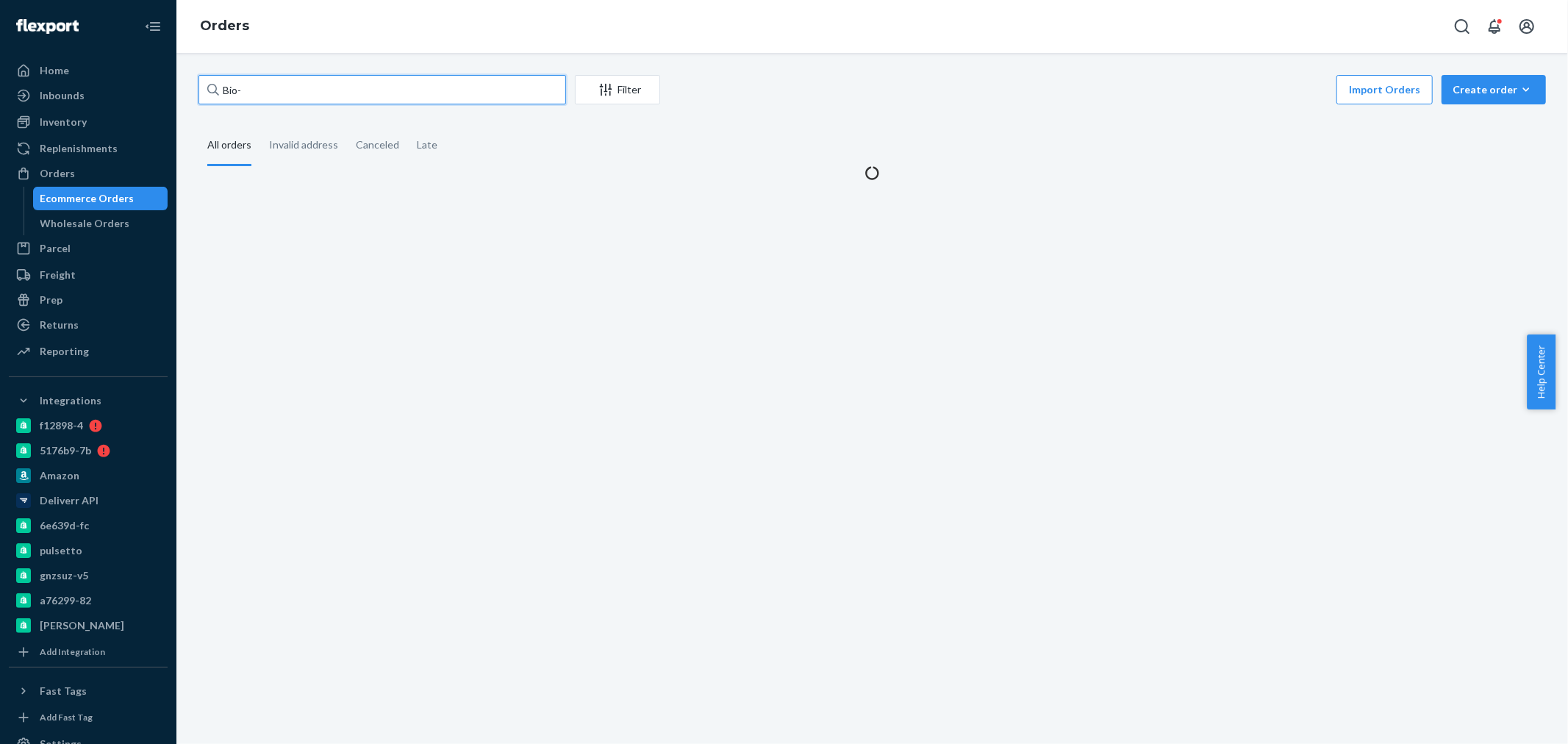
paste input "2424910"
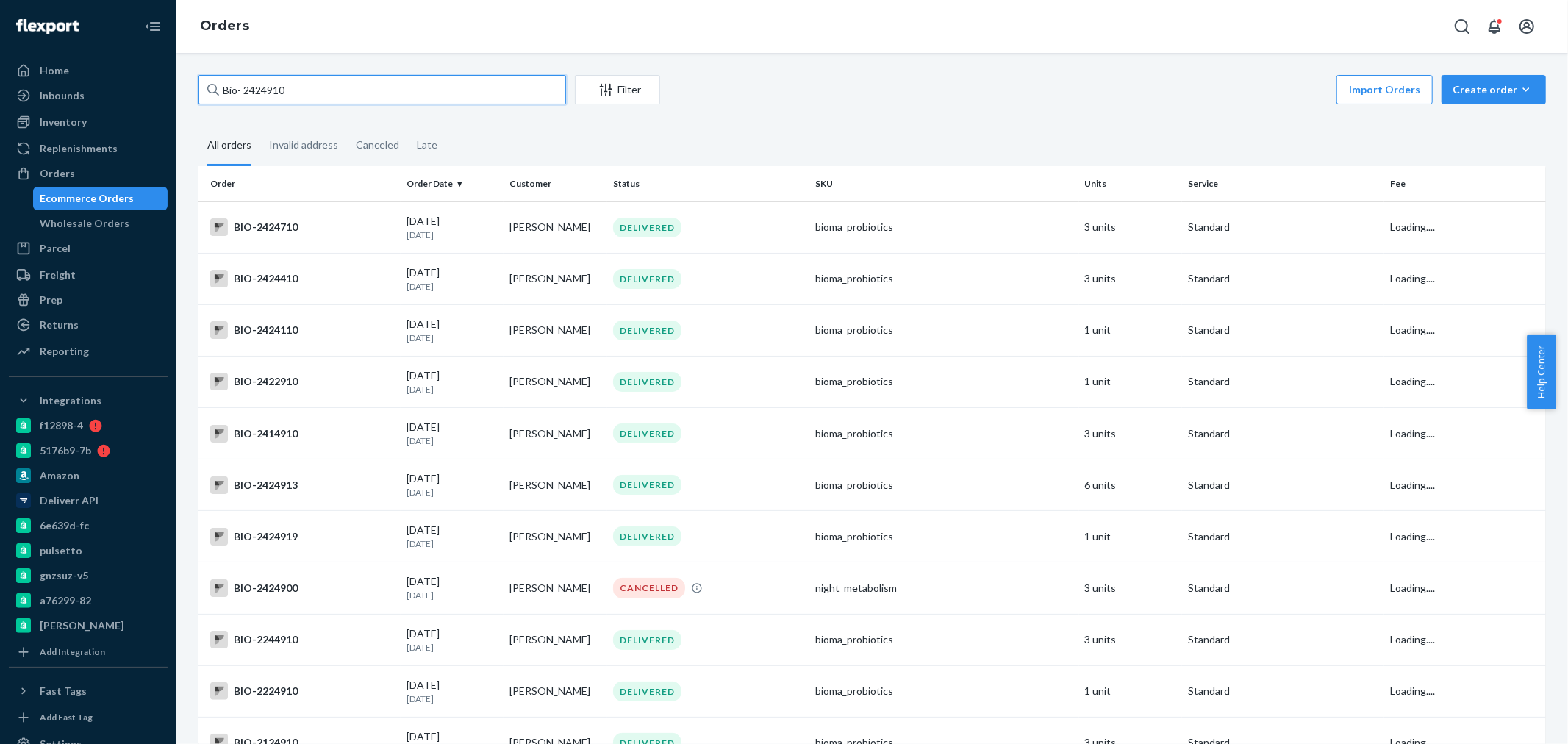
click at [255, 85] on input "Bio- 2424910" at bounding box center [382, 90] width 367 height 30
drag, startPoint x: 317, startPoint y: 91, endPoint x: 248, endPoint y: 90, distance: 69.0
click at [248, 90] on input "Bio- 2424910" at bounding box center [382, 90] width 367 height 30
paste input "2424914"
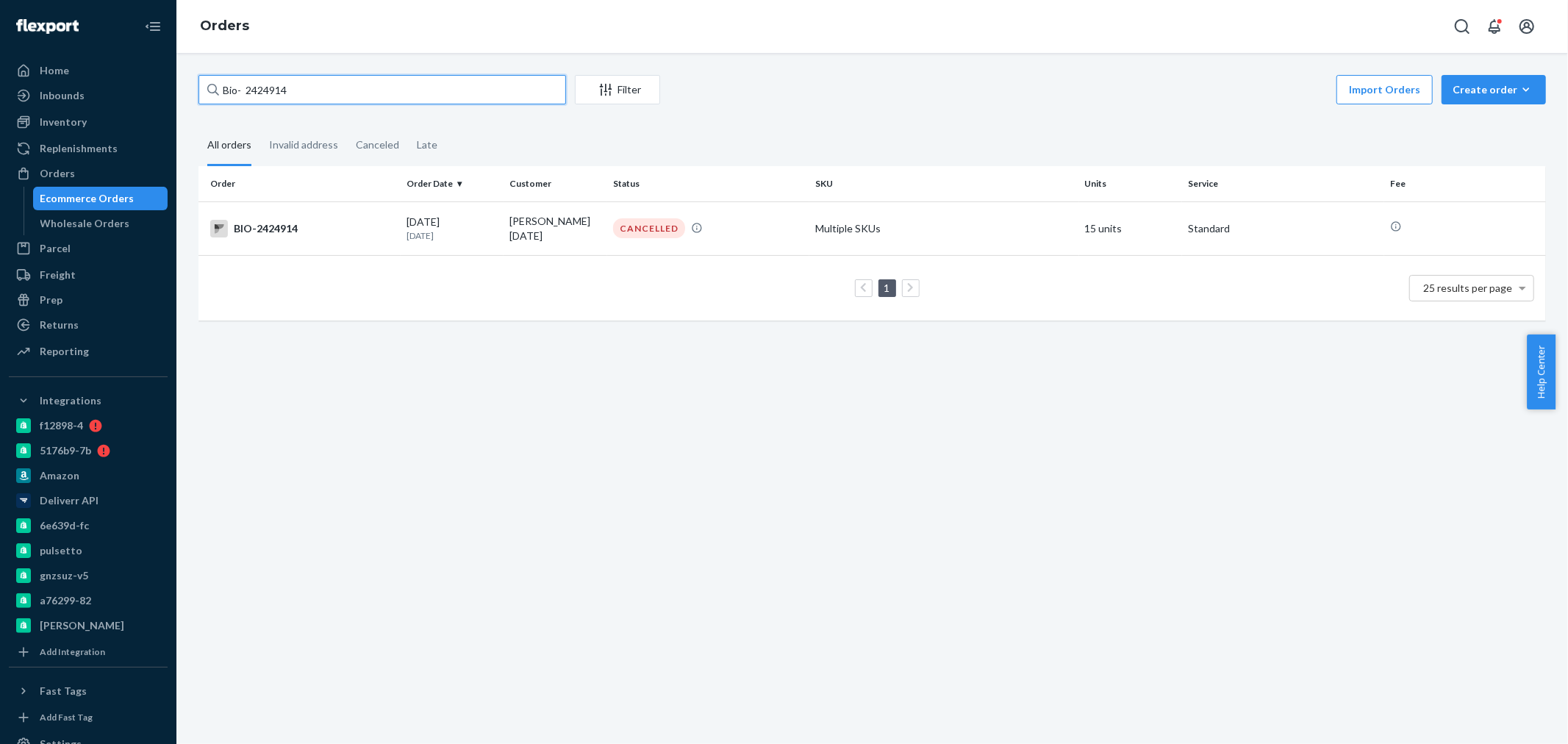
click at [248, 90] on input "Bio- 2424914" at bounding box center [382, 90] width 367 height 30
type input "Bio- 2424914"
click at [486, 237] on p "13 days ago" at bounding box center [453, 235] width 92 height 12
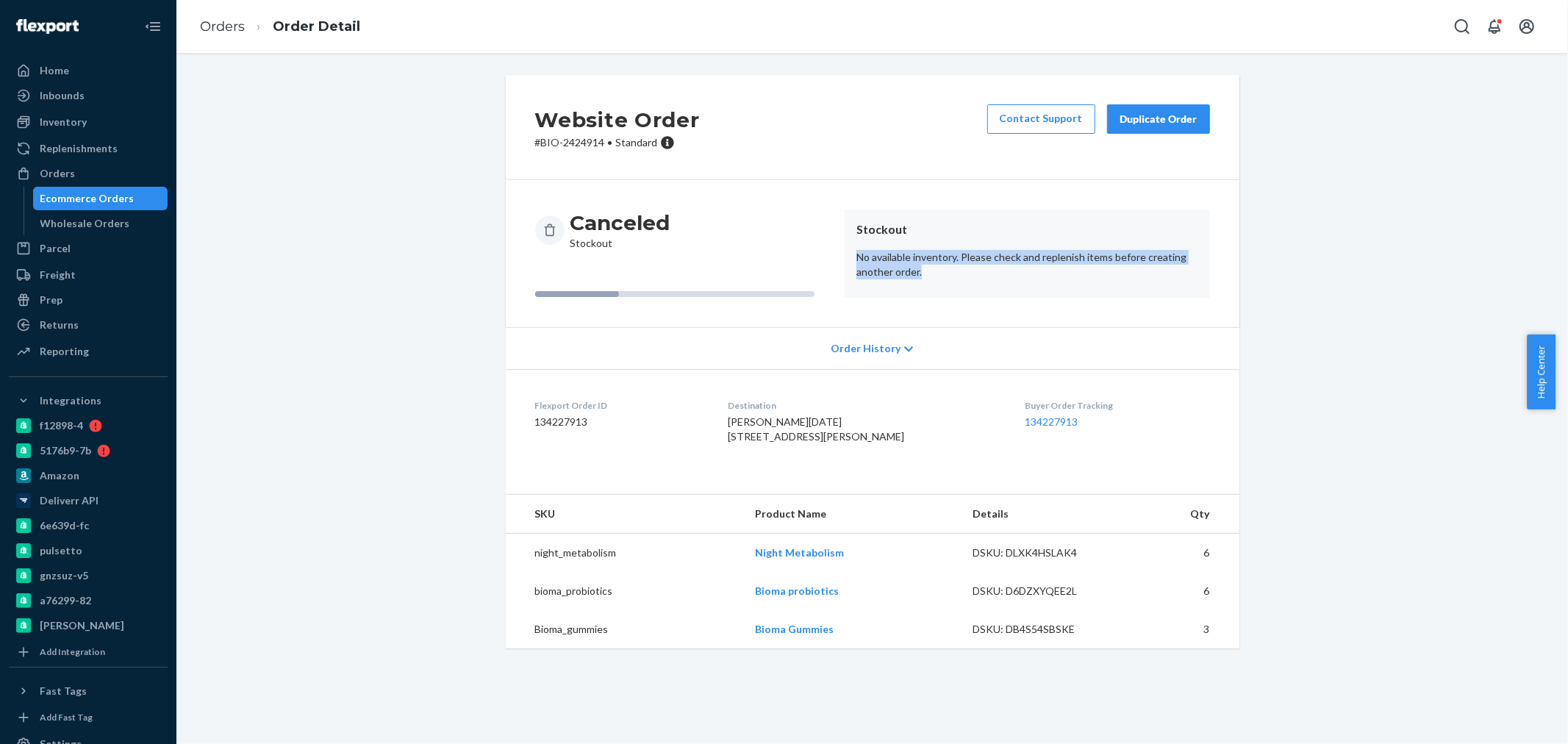
drag, startPoint x: 950, startPoint y: 280, endPoint x: 845, endPoint y: 250, distance: 109.2
click at [845, 250] on article "Stockout No available inventory. Please check and replenish items before creati…" at bounding box center [1027, 253] width 366 height 88
click at [968, 273] on p "No available inventory. Please check and replenish items before creating anothe…" at bounding box center [1028, 264] width 342 height 30
drag, startPoint x: 949, startPoint y: 269, endPoint x: 838, endPoint y: 255, distance: 111.9
click at [844, 255] on article "Stockout No available inventory. Please check and replenish items before creati…" at bounding box center [1027, 253] width 366 height 88
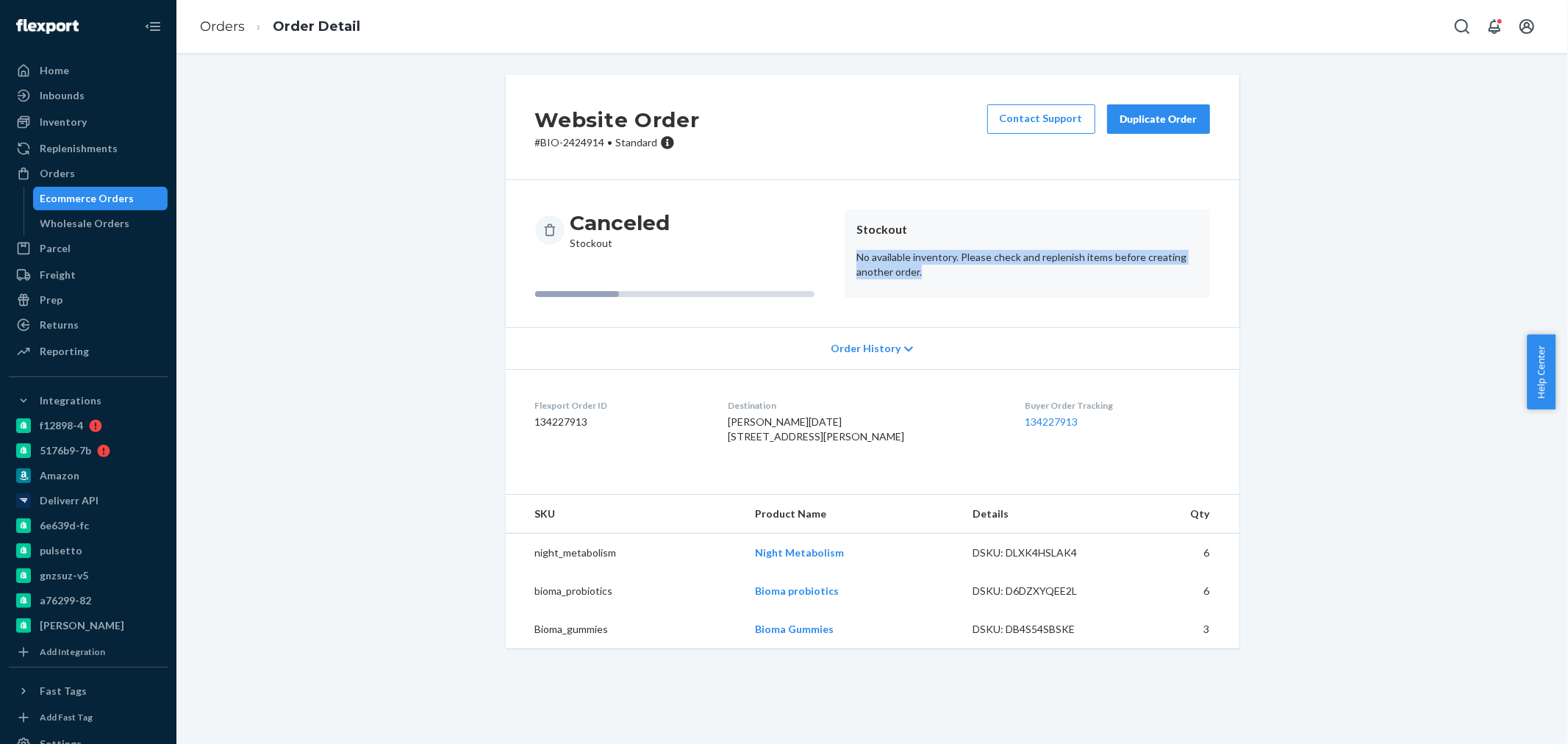
click at [959, 272] on p "No available inventory. Please check and replenish items before creating anothe…" at bounding box center [1028, 264] width 342 height 30
drag, startPoint x: 863, startPoint y: 577, endPoint x: 724, endPoint y: 581, distance: 139.1
click at [724, 572] on tr "night_metabolism Night Metabolism DSKU: DLXK4HSLAK4 6" at bounding box center [872, 553] width 733 height 39
copy tr "Night Metabolism"
drag, startPoint x: 848, startPoint y: 627, endPoint x: 738, endPoint y: 619, distance: 110.3
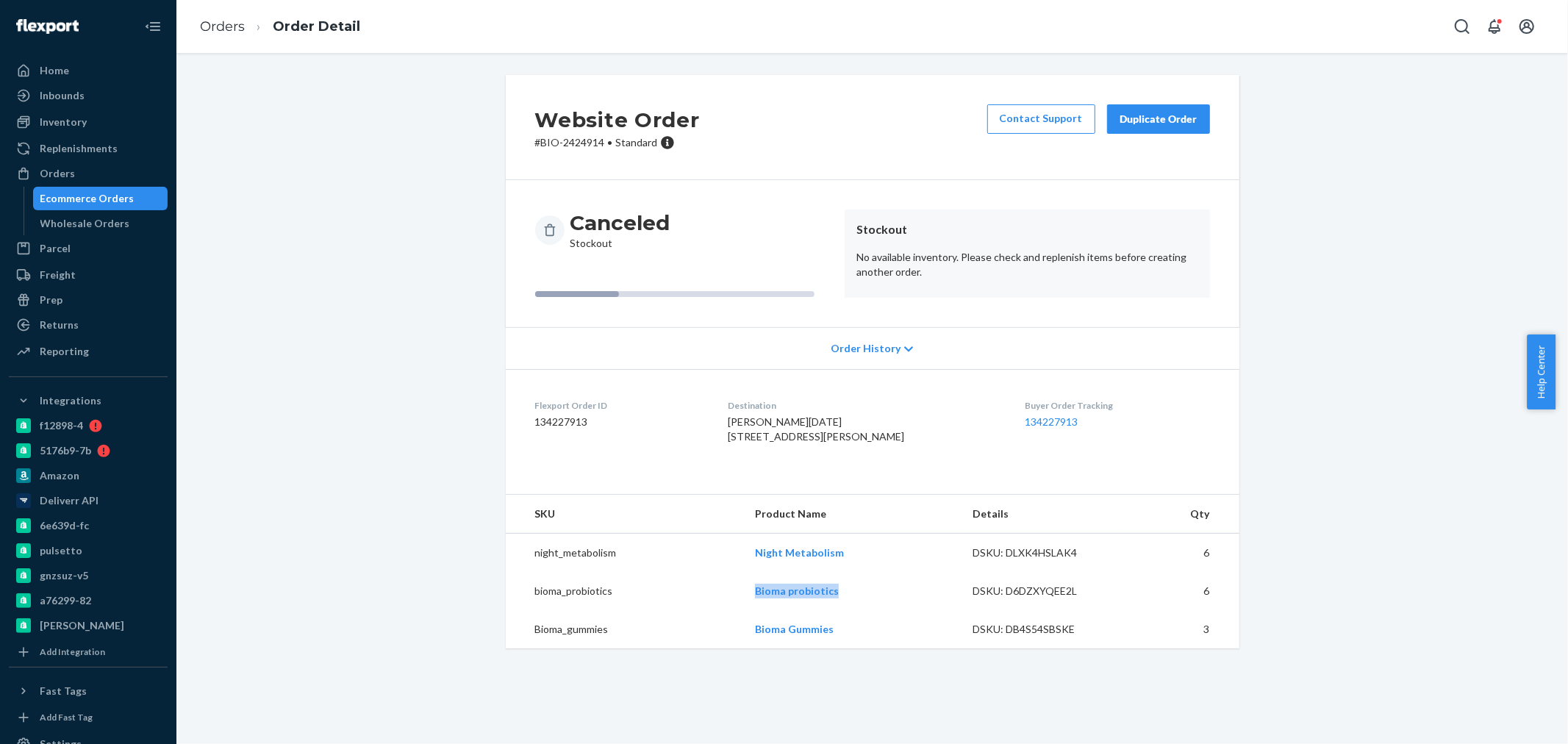
click at [738, 610] on tr "bioma_probiotics Bioma probiotics DSKU: D6DZXYQEE2L 6" at bounding box center [872, 590] width 733 height 39
copy tr "Bioma probiotics"
drag, startPoint x: 851, startPoint y: 657, endPoint x: 740, endPoint y: 661, distance: 111.1
click at [743, 648] on td "Bioma Gummies" at bounding box center [852, 629] width 218 height 39
copy link "Bioma Gummies"
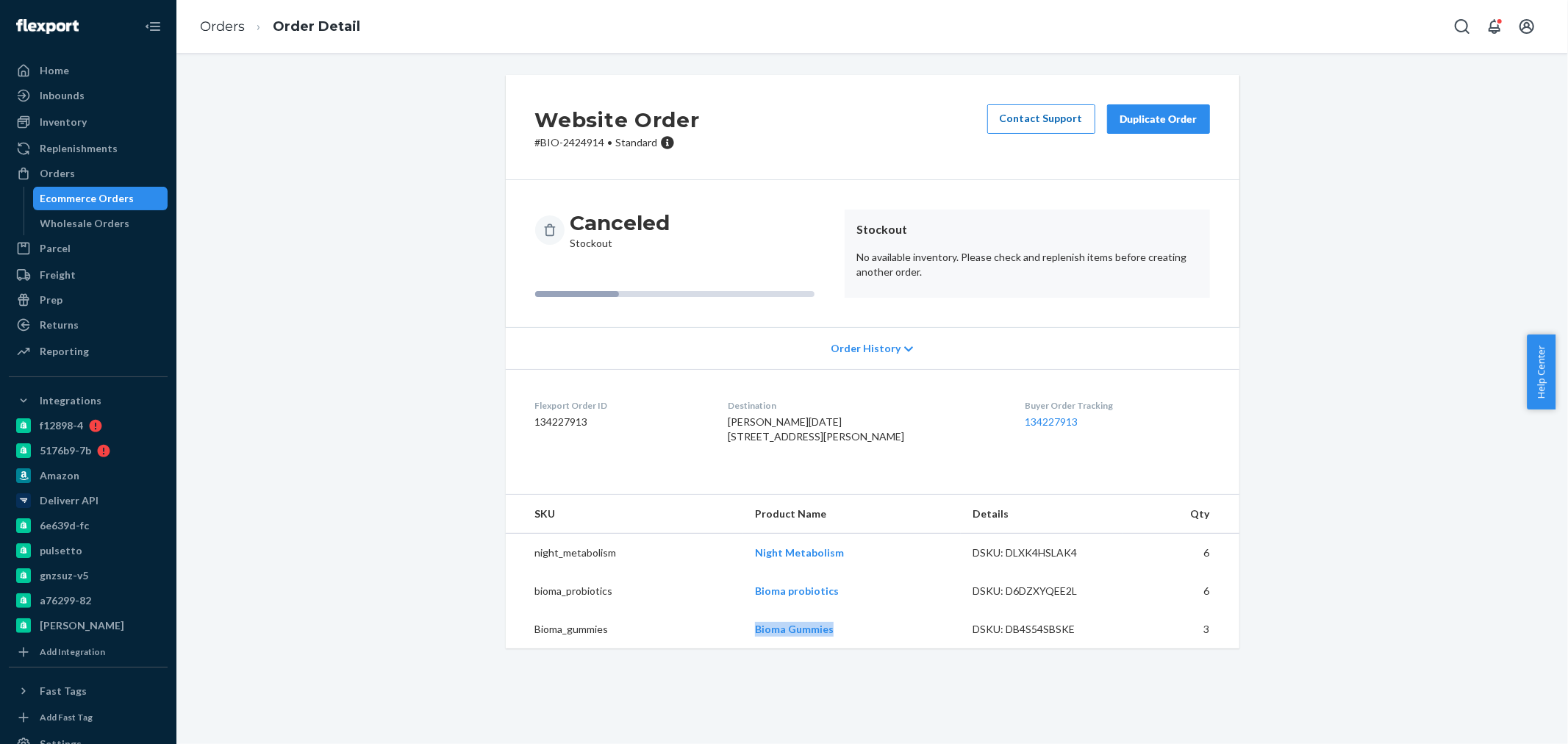
click at [1051, 122] on link "Contact Support" at bounding box center [1042, 119] width 108 height 30
click at [185, 462] on div "Website Order # BIO-2424914 • Standard Contact Support Duplicate Order Canceled…" at bounding box center [872, 397] width 1391 height 691
drag, startPoint x: 42, startPoint y: 171, endPoint x: 122, endPoint y: 154, distance: 81.8
click at [42, 171] on div "Orders" at bounding box center [57, 173] width 35 height 15
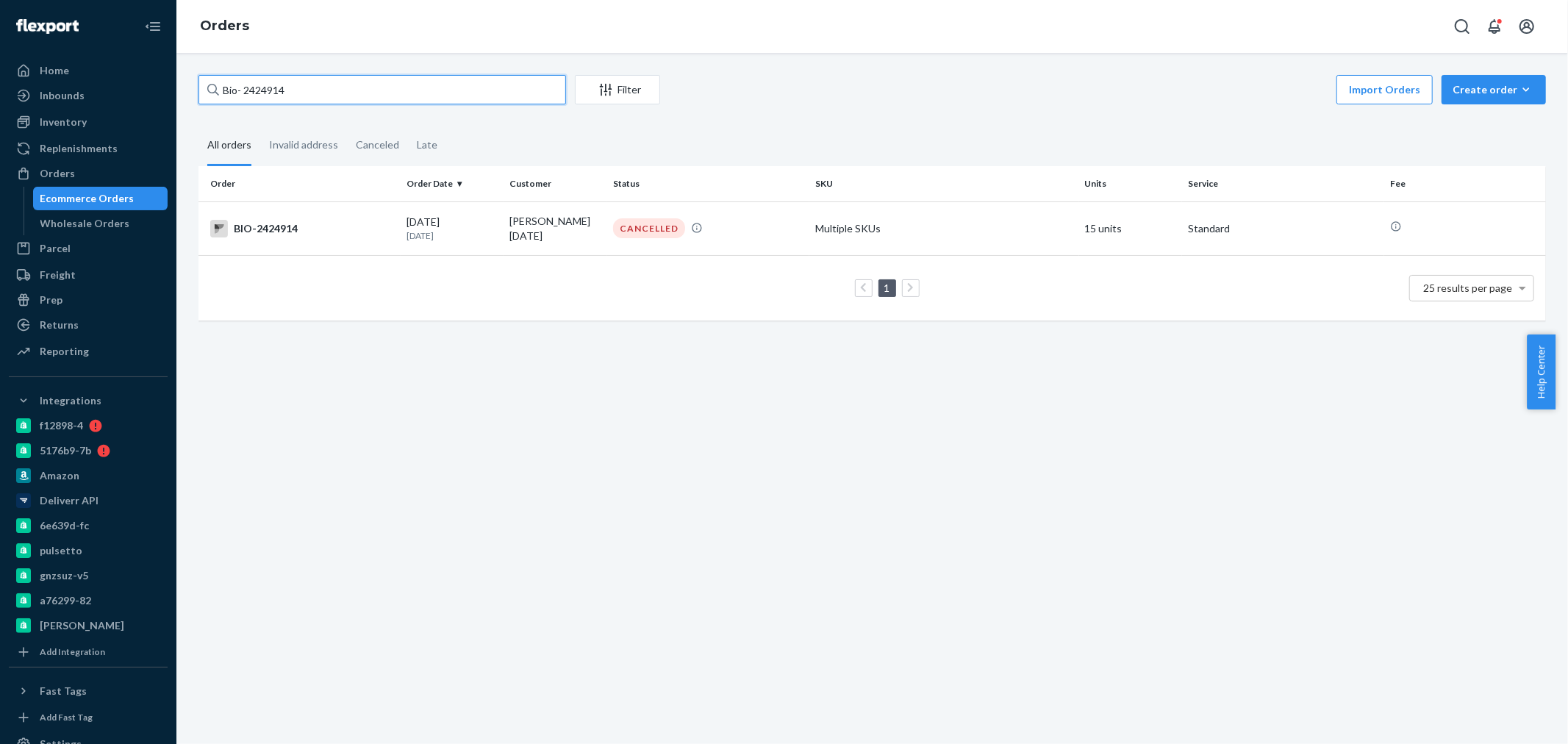
drag, startPoint x: 319, startPoint y: 89, endPoint x: 240, endPoint y: 88, distance: 79.0
click at [240, 88] on input "Bio- 2424914" at bounding box center [382, 90] width 367 height 30
paste input "2424910"
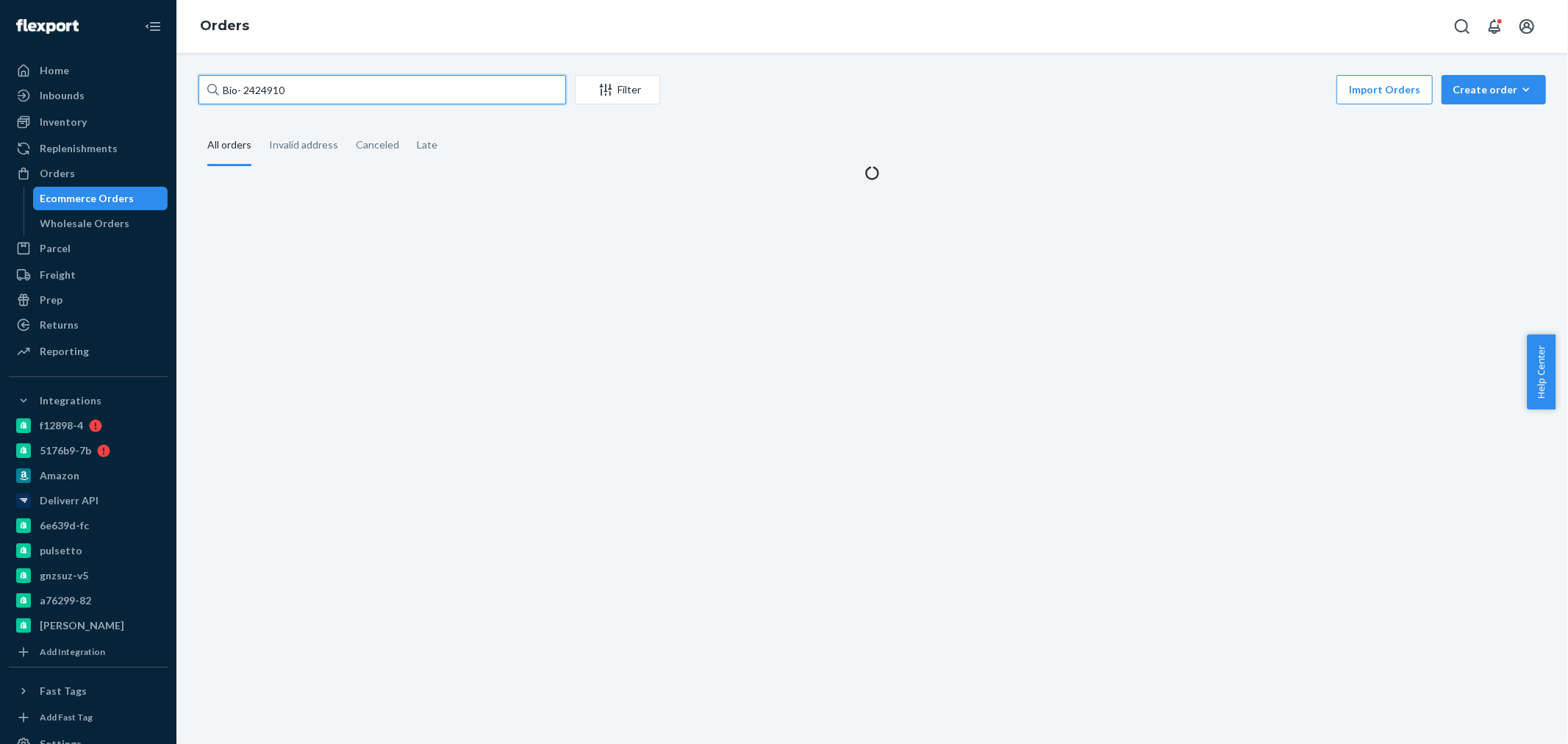
click at [241, 89] on input "Bio- 2424910" at bounding box center [382, 90] width 367 height 30
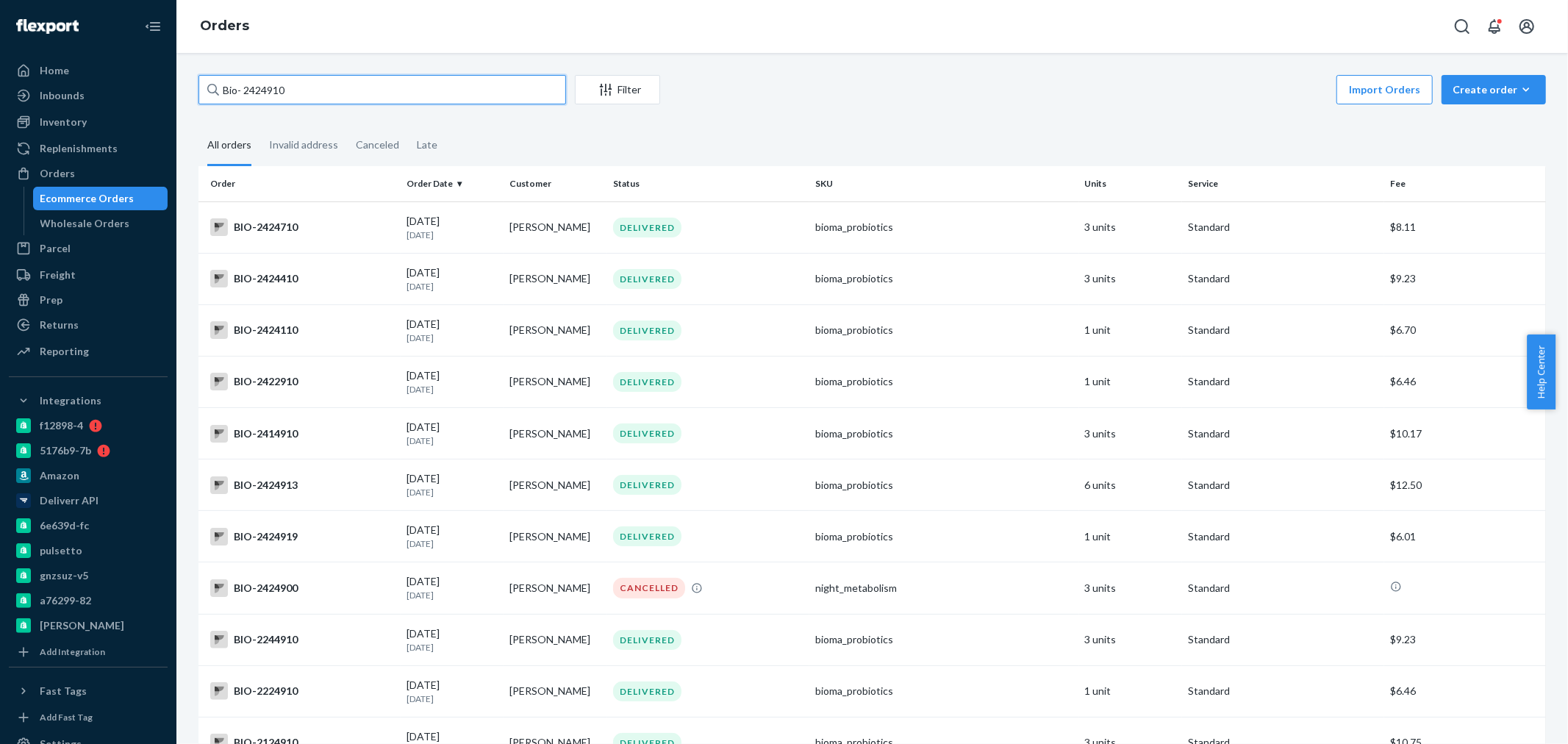
drag, startPoint x: 305, startPoint y: 87, endPoint x: 247, endPoint y: 90, distance: 58.1
click at [247, 90] on input "Bio- 2424910" at bounding box center [382, 90] width 367 height 30
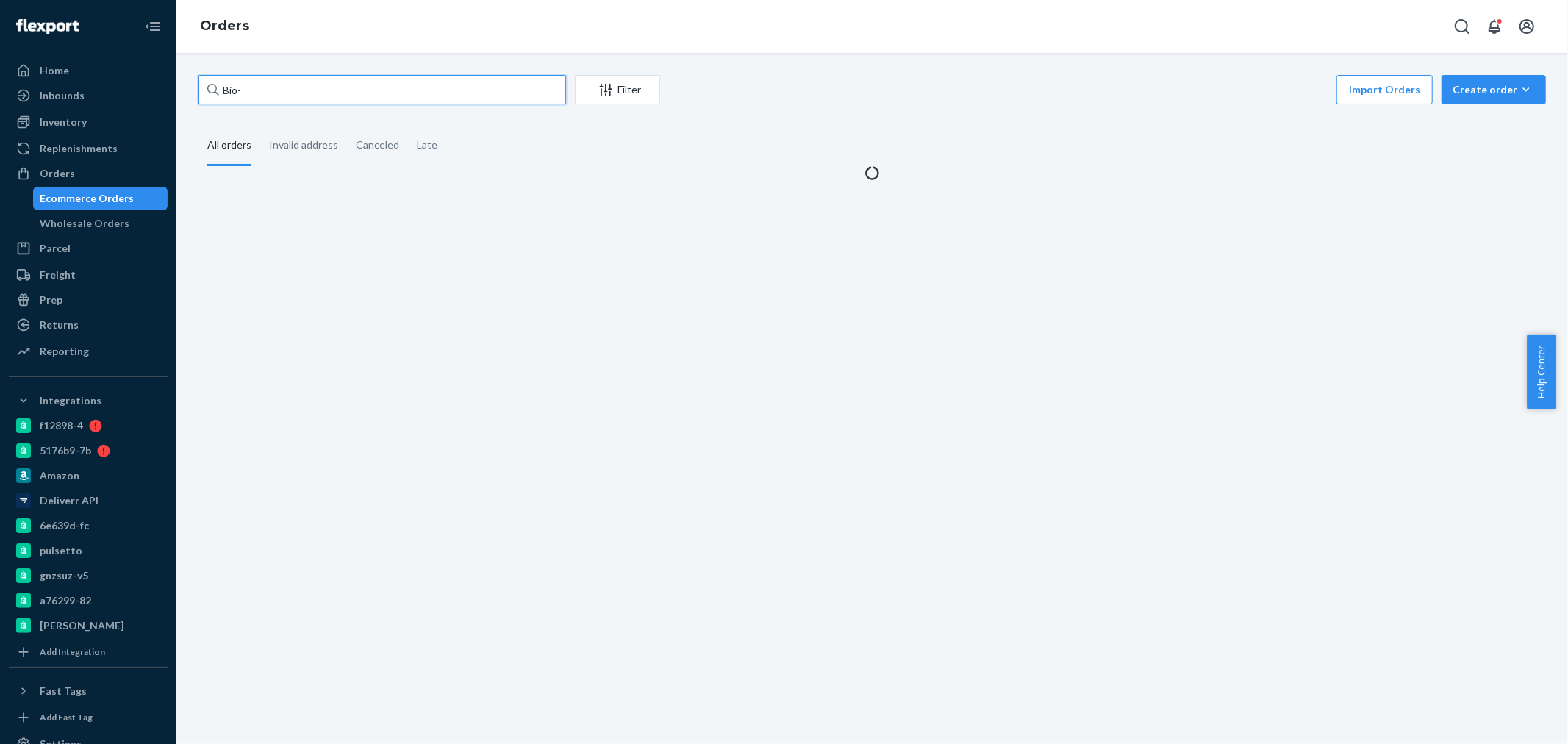
paste input "2424914"
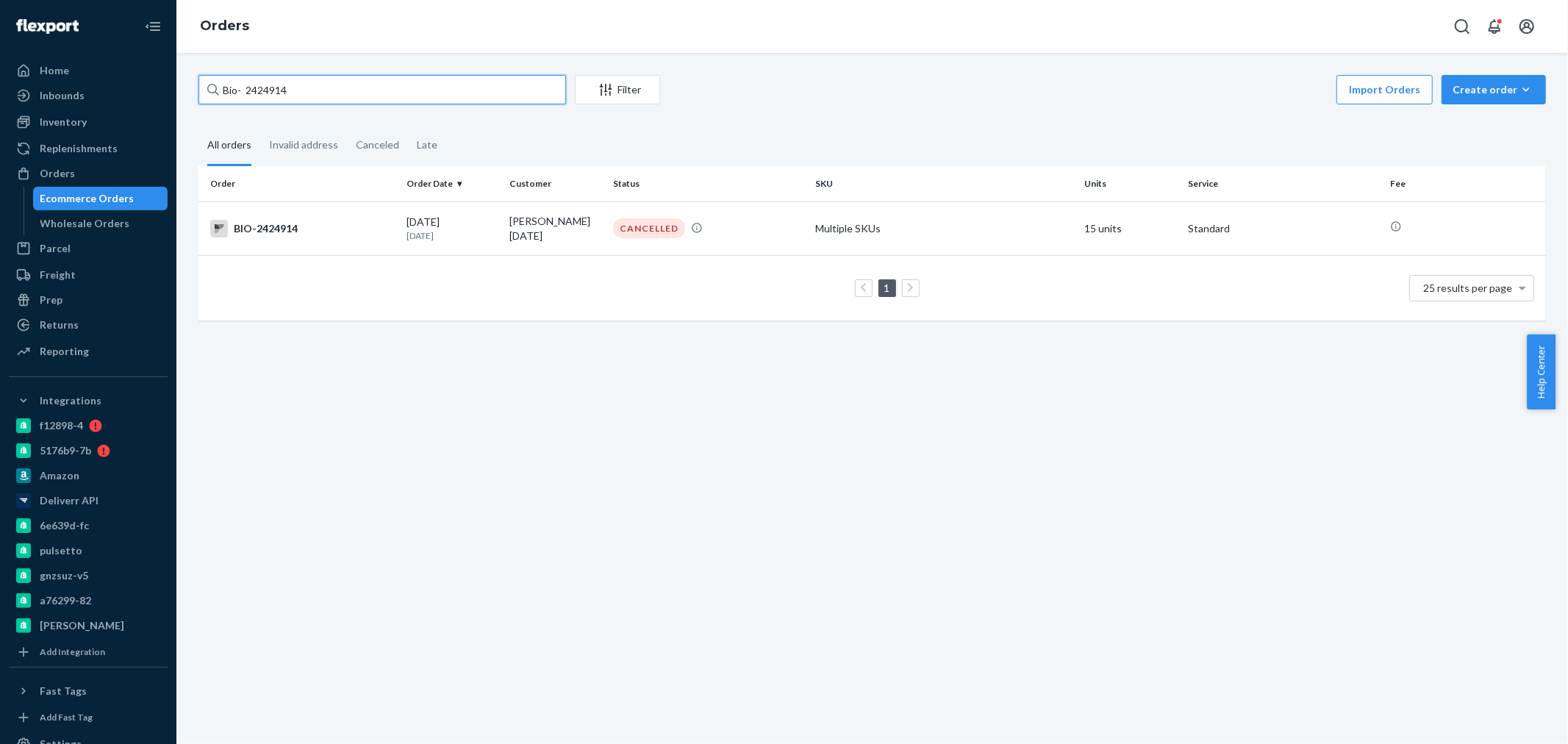
click at [247, 90] on input "Bio- 2424914" at bounding box center [382, 90] width 367 height 30
type input "Bio- 2424914"
click at [486, 239] on p "13 days ago" at bounding box center [453, 235] width 92 height 12
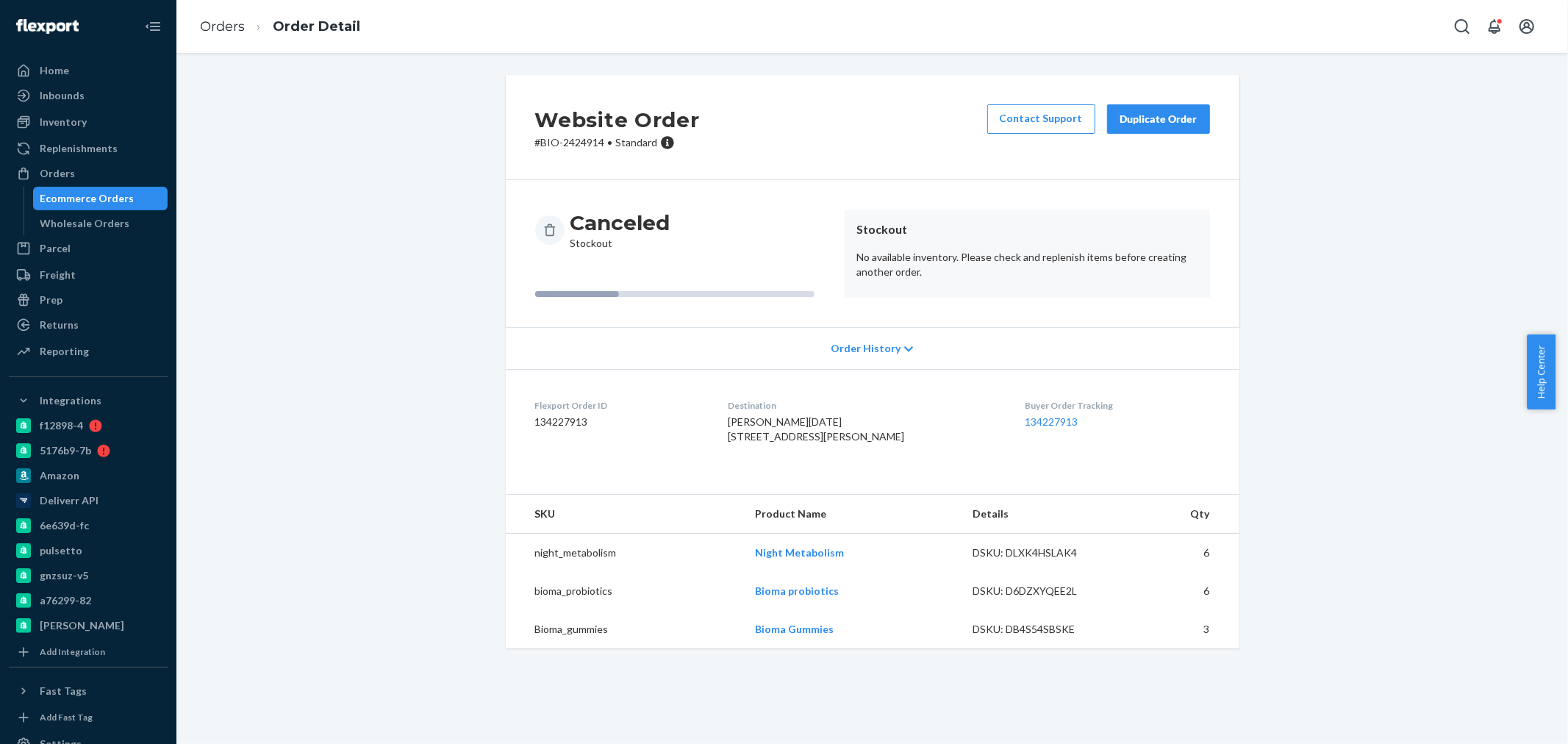
click at [1155, 126] on button "Duplicate Order" at bounding box center [1158, 119] width 103 height 30
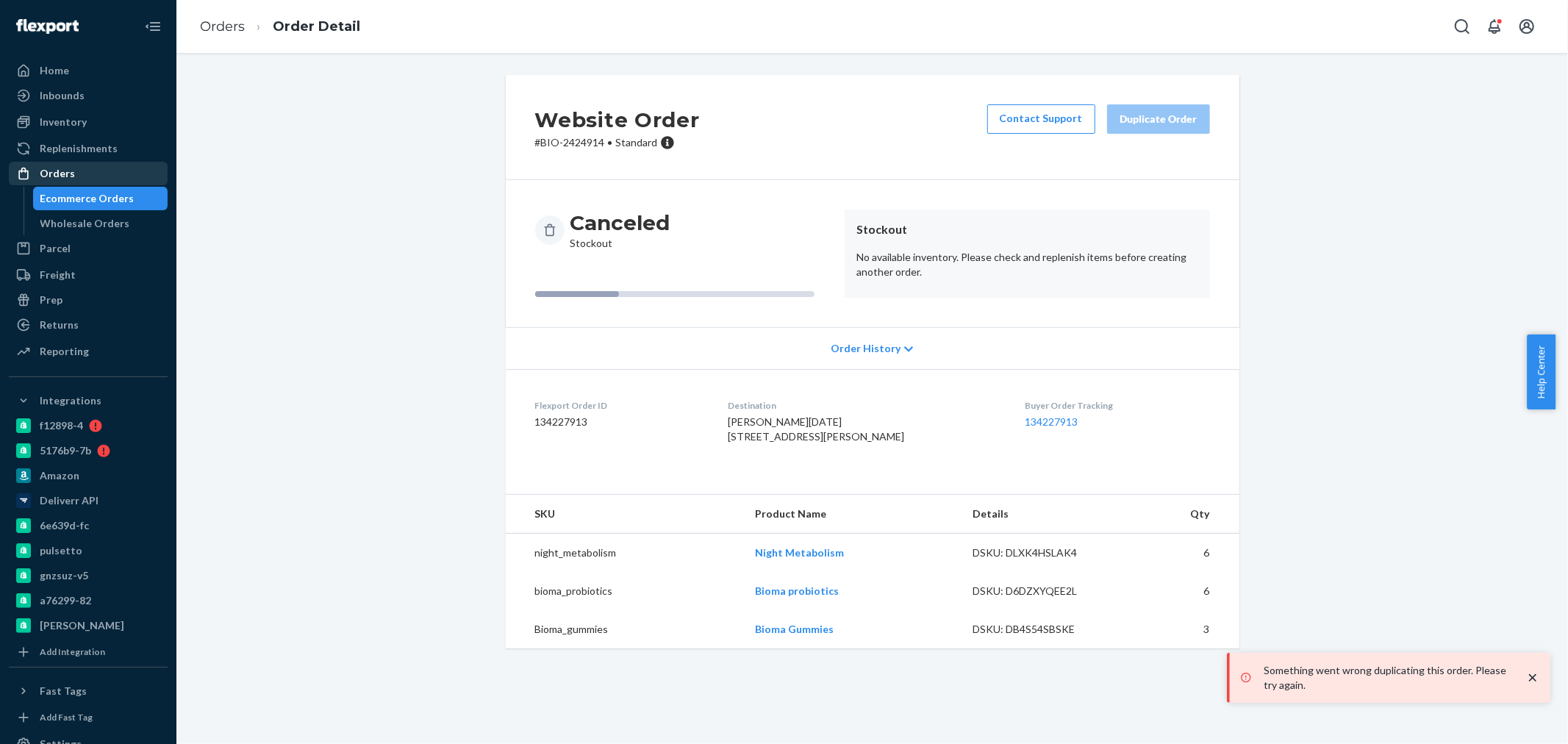
click at [54, 164] on div "Orders" at bounding box center [89, 173] width 156 height 21
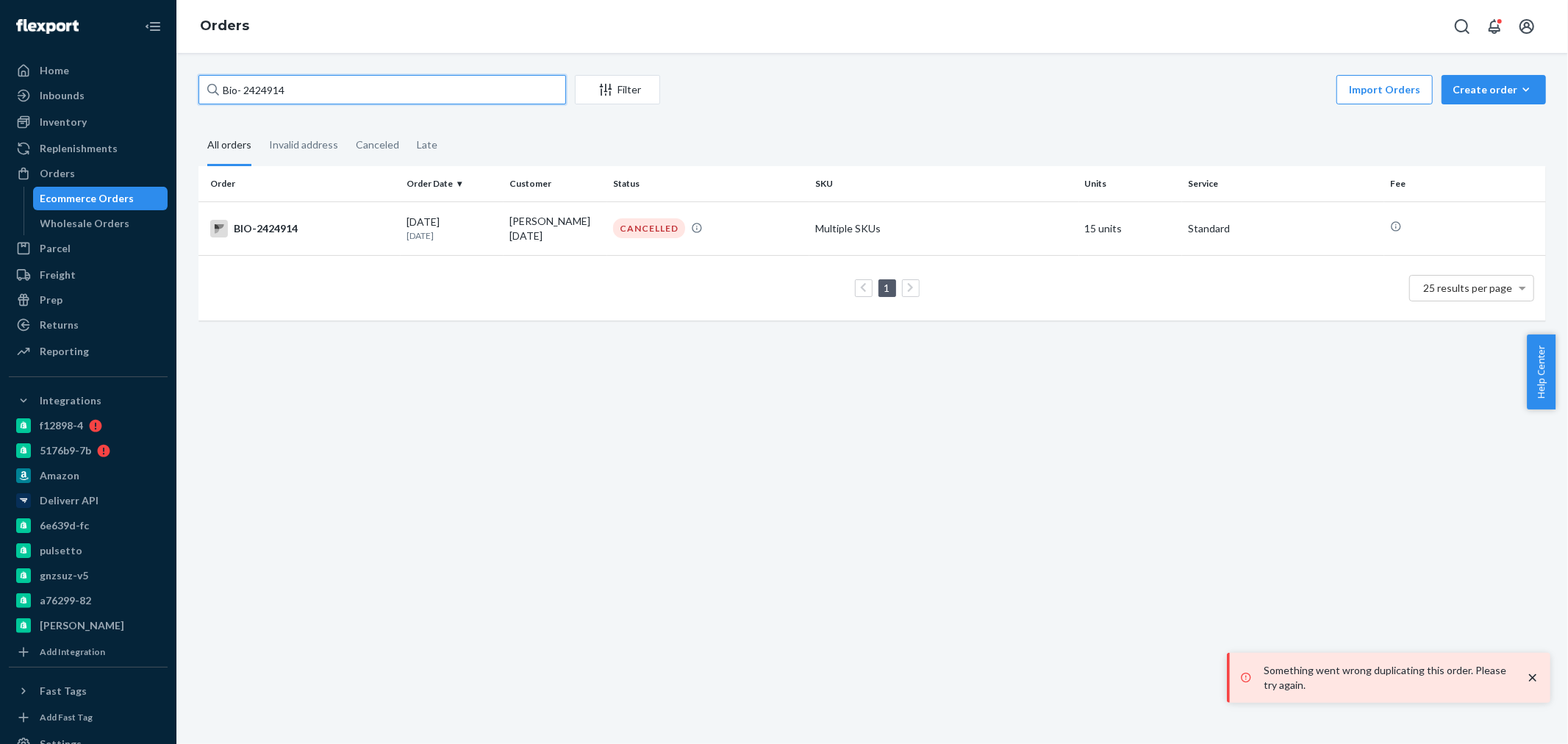
click at [305, 88] on input "Bio- 2424914" at bounding box center [382, 90] width 367 height 30
click at [480, 241] on td "08/12/2025 13 days ago" at bounding box center [453, 227] width 103 height 53
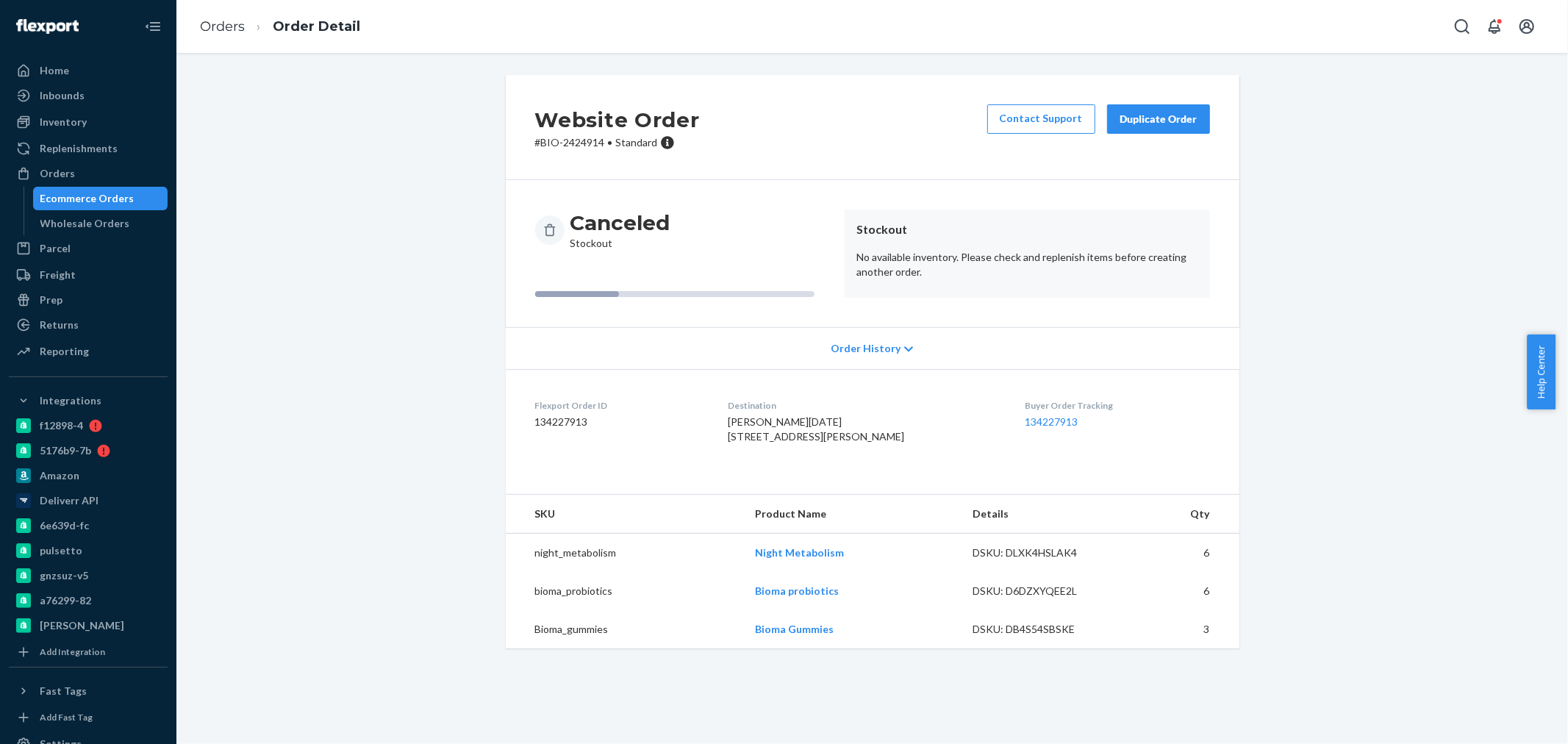
click at [1162, 119] on div "Duplicate Order" at bounding box center [1158, 119] width 78 height 15
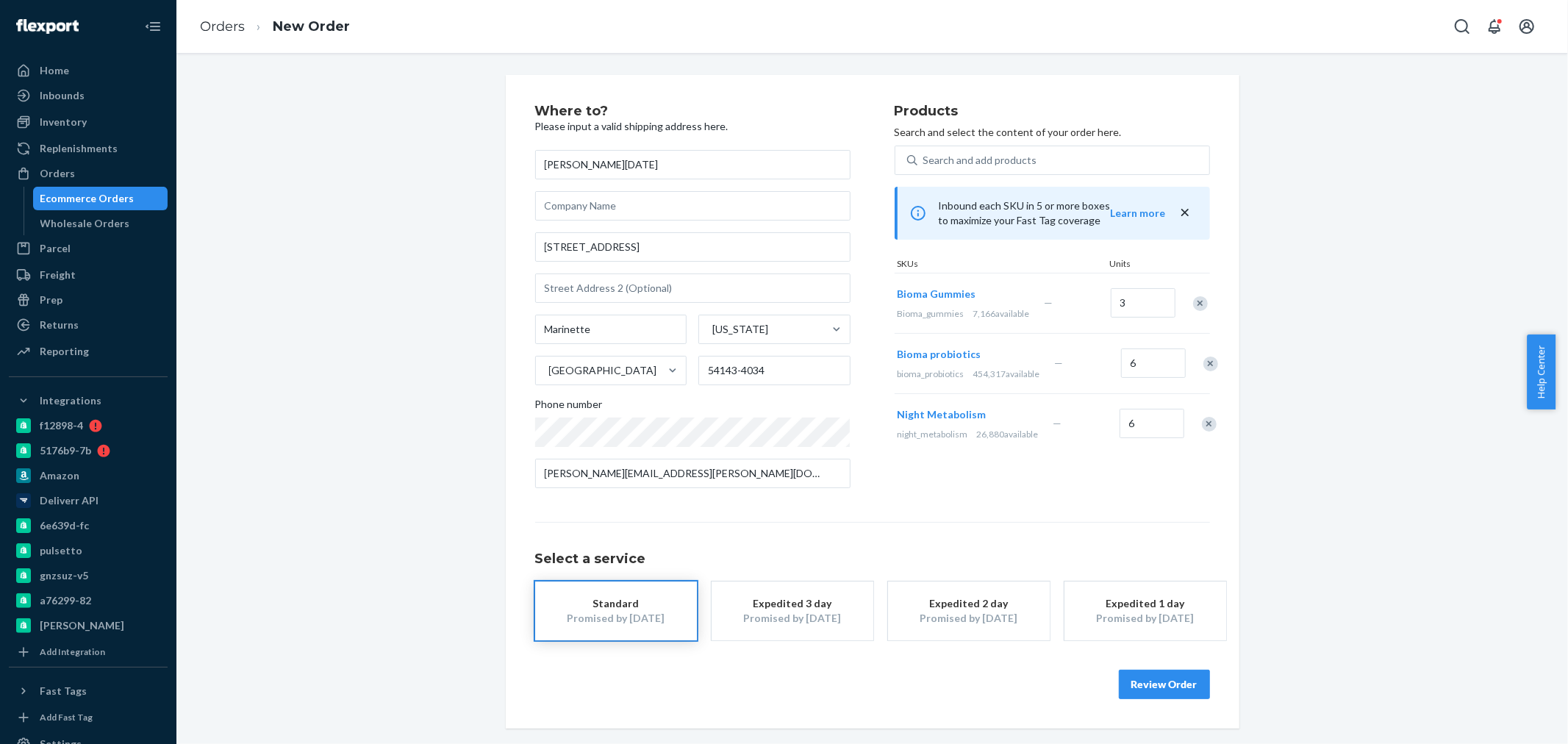
click at [780, 606] on div "Expedited 3 day" at bounding box center [792, 604] width 117 height 15
click at [949, 616] on div "Promised by Aug 27, 2025" at bounding box center [968, 618] width 117 height 15
click at [1115, 605] on div "Expedited 1 day" at bounding box center [1145, 604] width 117 height 15
click at [1156, 677] on button "Review Order" at bounding box center [1164, 684] width 91 height 30
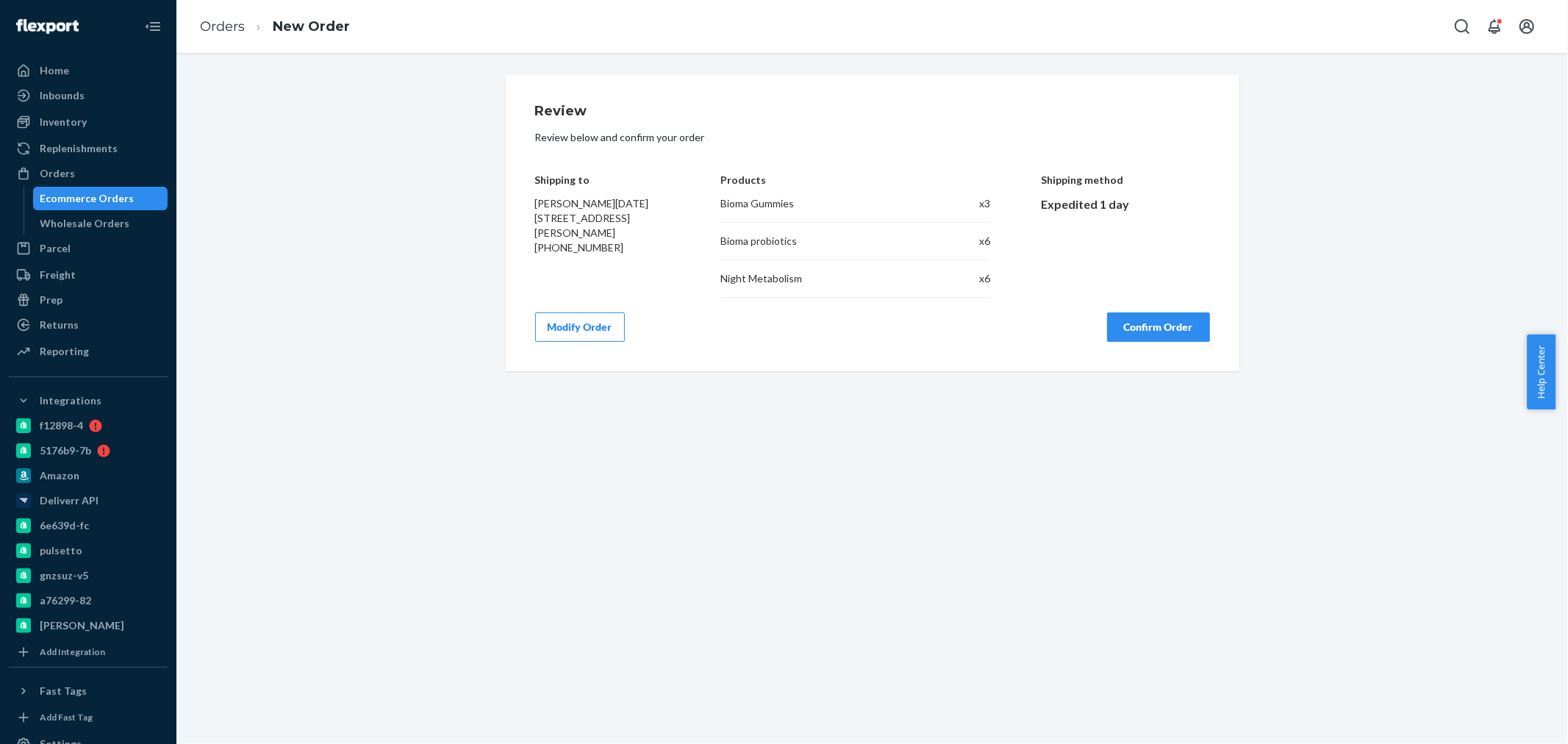
click at [1156, 325] on button "Confirm Order" at bounding box center [1158, 327] width 103 height 30
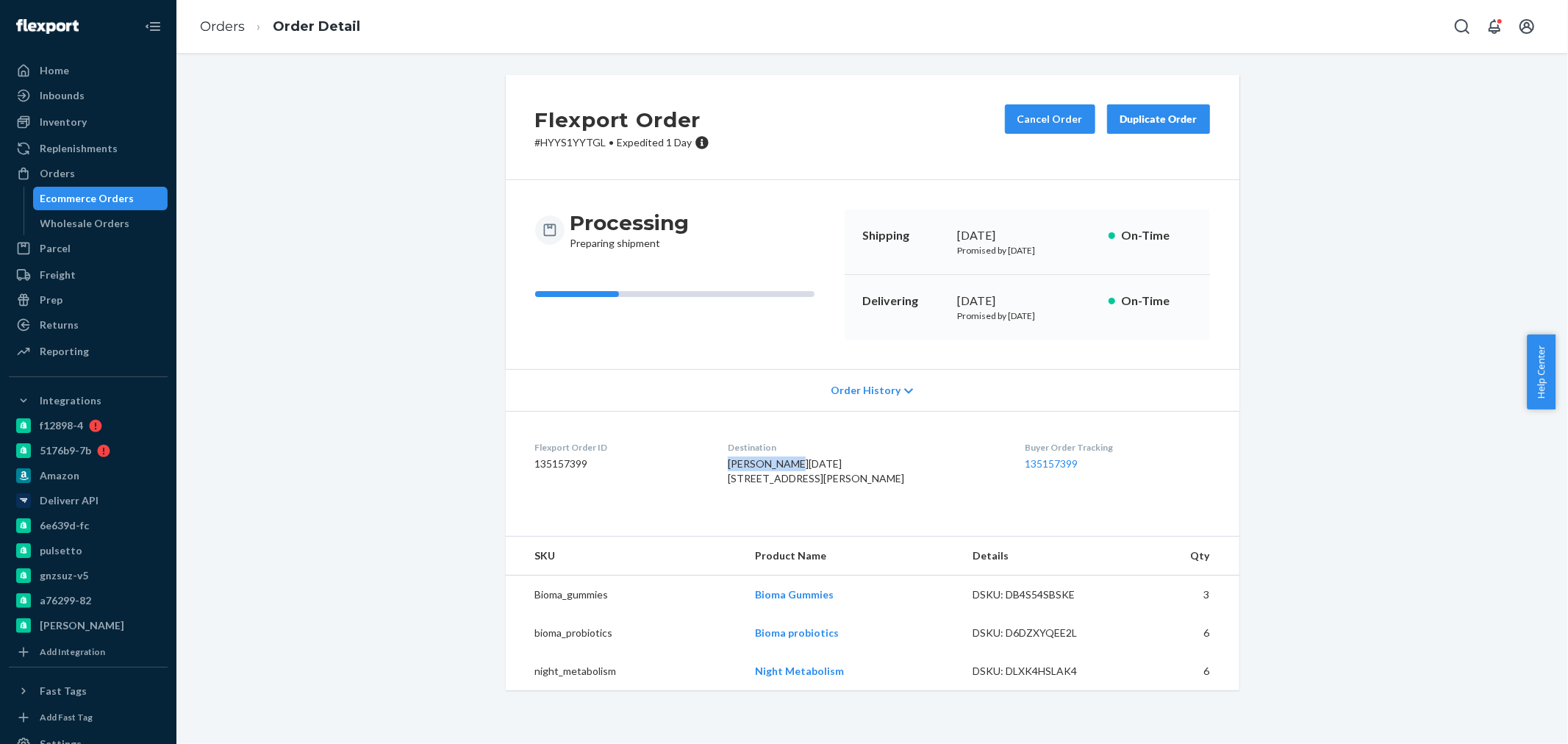
drag, startPoint x: 762, startPoint y: 459, endPoint x: 732, endPoint y: 464, distance: 30.4
click at [732, 464] on dl "Flexport Order ID 135157399 Destination Heather Noel 913 Shing Wa Uk Dr Marinet…" at bounding box center [872, 466] width 733 height 110
copy span "Heather Noel"
drag, startPoint x: 709, startPoint y: 466, endPoint x: 899, endPoint y: 468, distance: 190.0
click at [705, 466] on dd "135157399" at bounding box center [620, 464] width 170 height 15
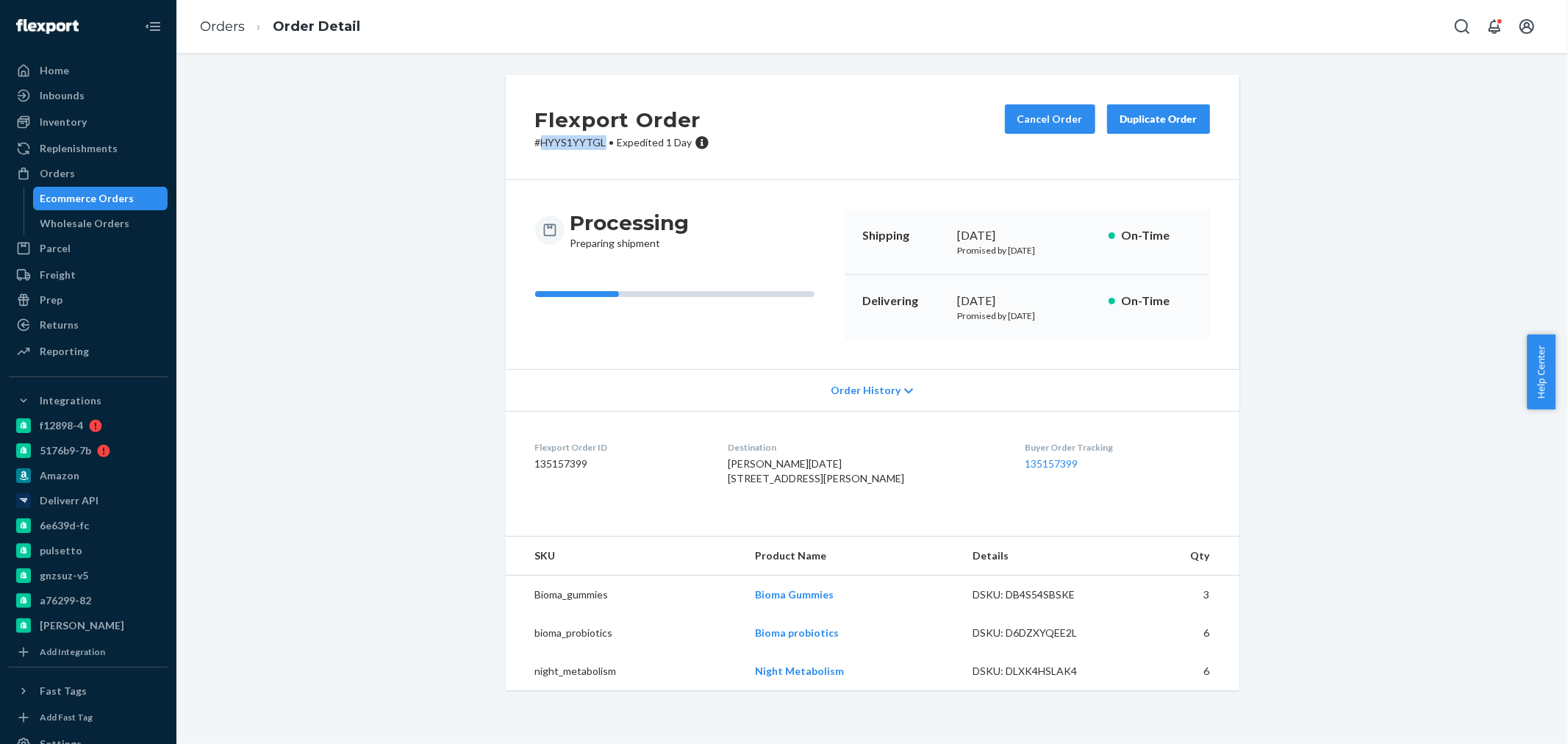
drag, startPoint x: 536, startPoint y: 144, endPoint x: 598, endPoint y: 136, distance: 62.5
click at [598, 136] on p "# HYYS1YYTGL • Expedited 1 Day" at bounding box center [623, 143] width 174 height 15
copy p "HYYS1YYTGL"
drag, startPoint x: 49, startPoint y: 173, endPoint x: 135, endPoint y: 157, distance: 87.5
click at [49, 173] on div "Orders" at bounding box center [57, 173] width 35 height 15
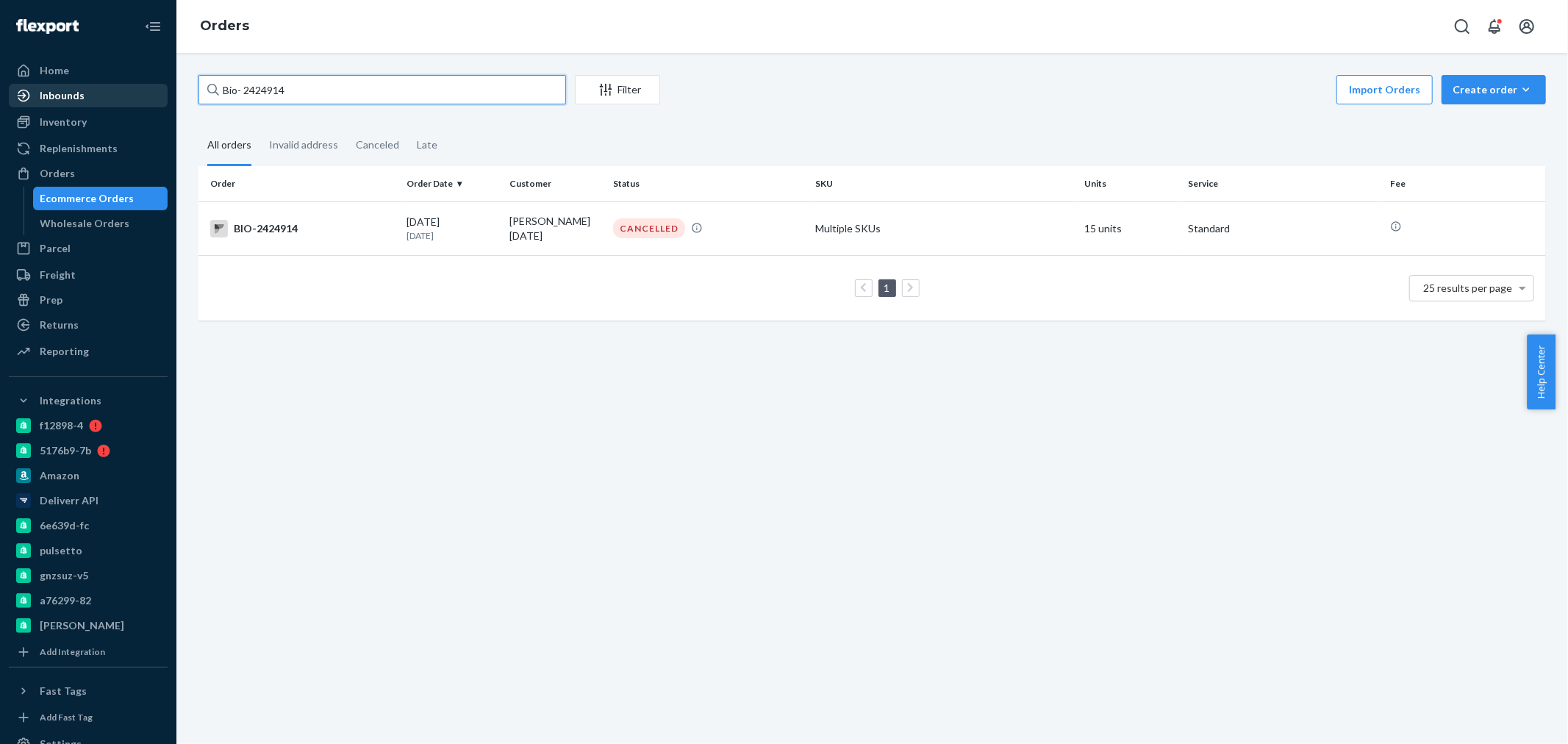
drag, startPoint x: 305, startPoint y: 82, endPoint x: 67, endPoint y: 91, distance: 238.2
click at [67, 91] on div "Home Inbounds Shipping Plans Problems Inventory Products Branded Packaging Repl…" at bounding box center [784, 372] width 1568 height 744
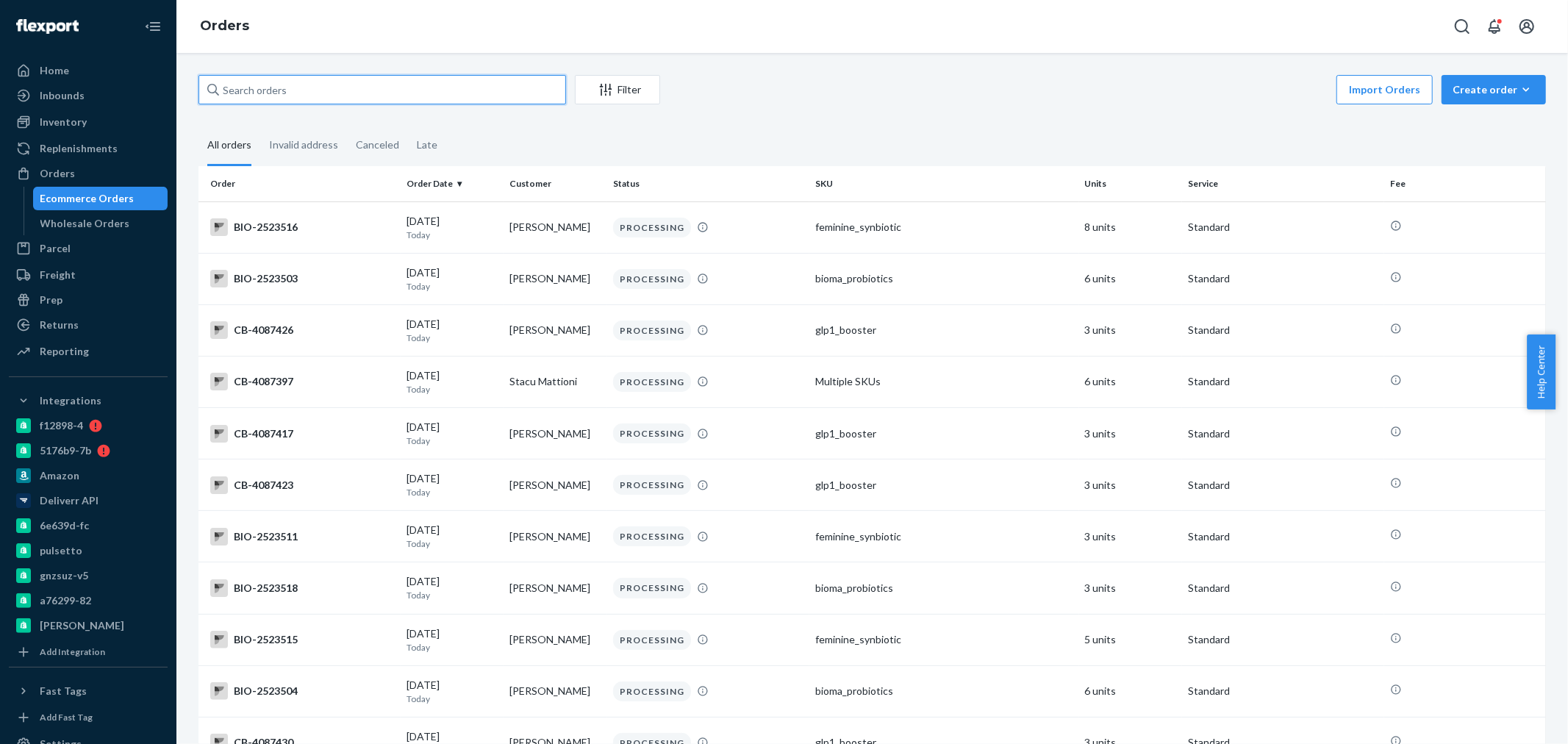
click at [262, 90] on input "text" at bounding box center [382, 90] width 367 height 30
paste input "Heather"
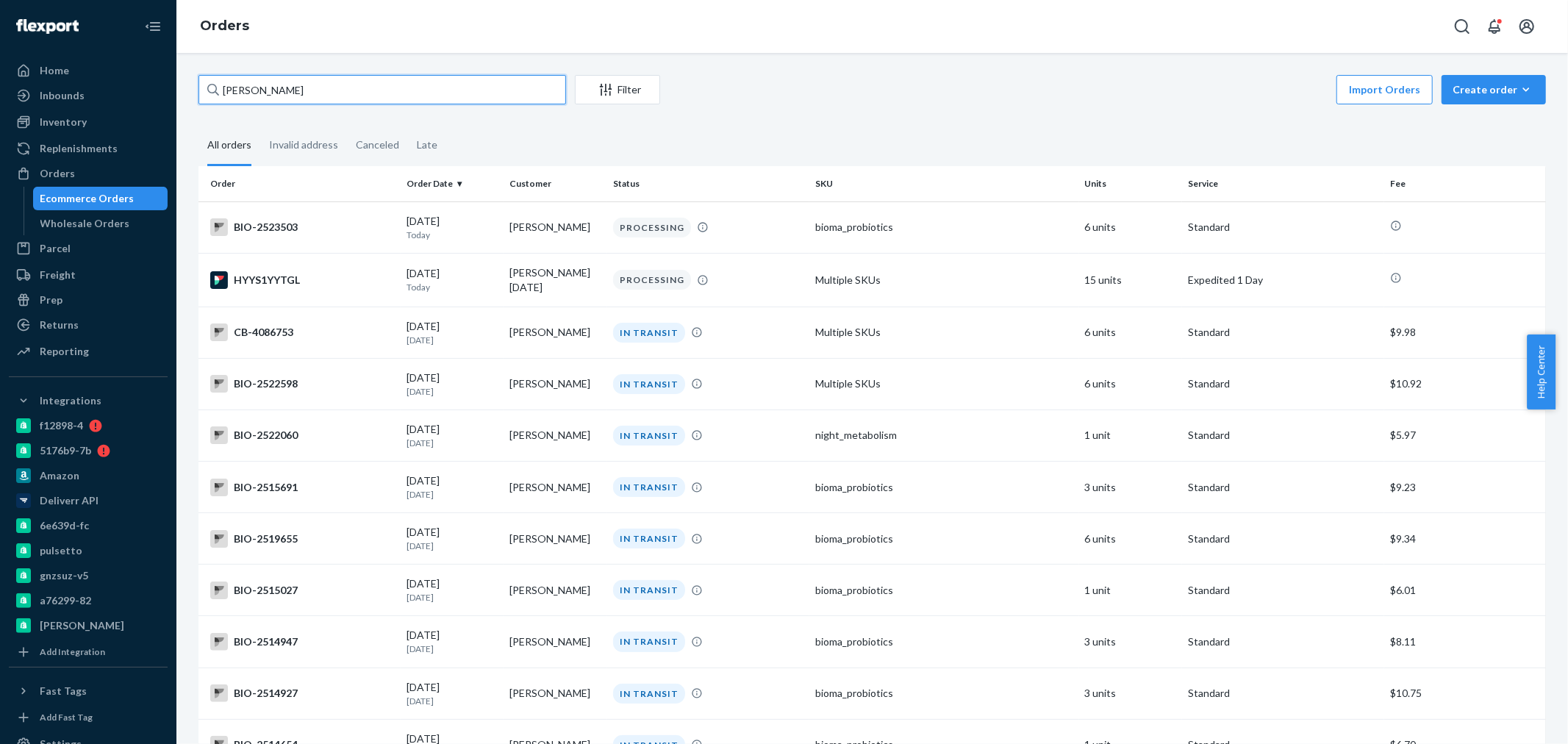
click at [290, 88] on input "Heather" at bounding box center [382, 90] width 367 height 30
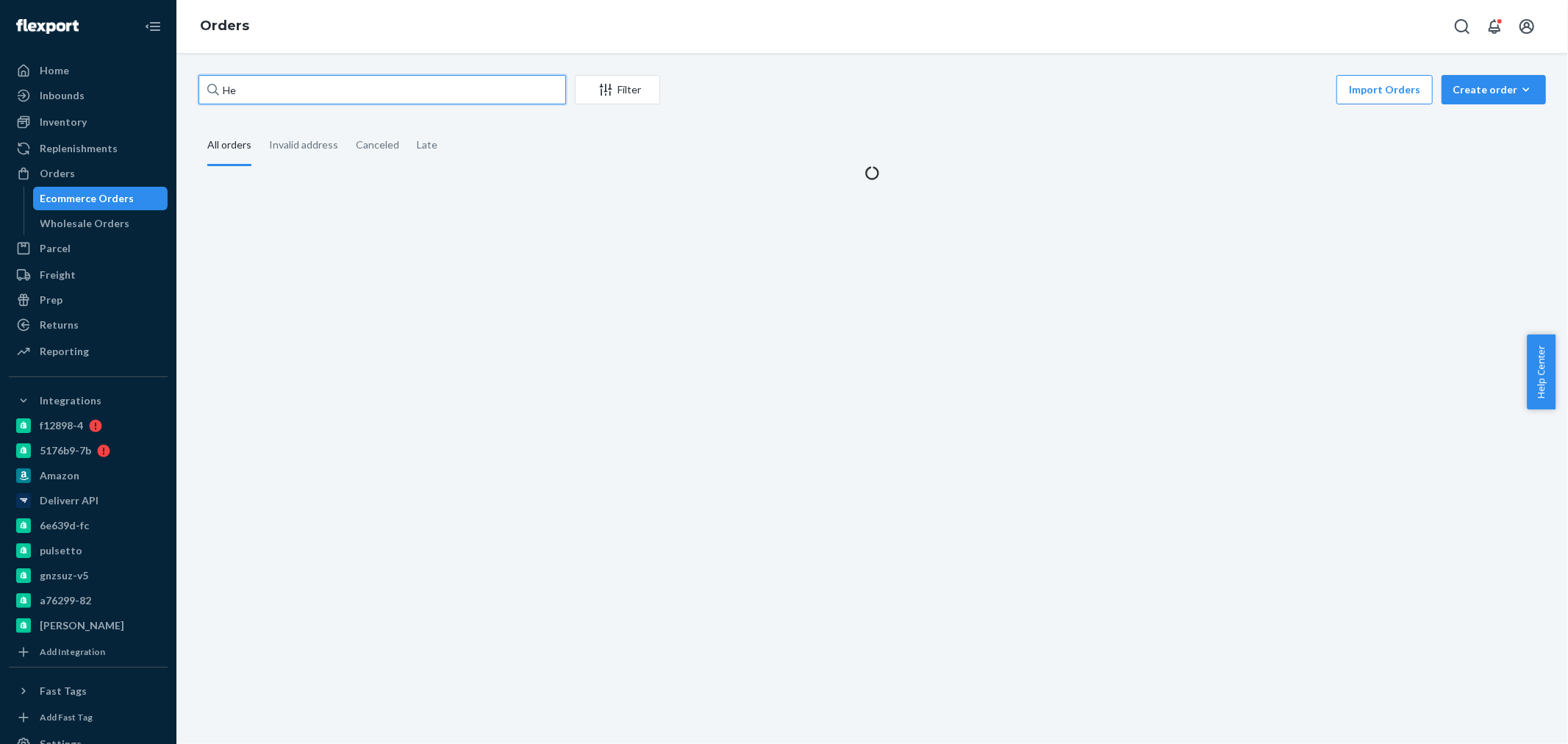
type input "H"
paste input "Heather Noel"
type input "Heather Noel"
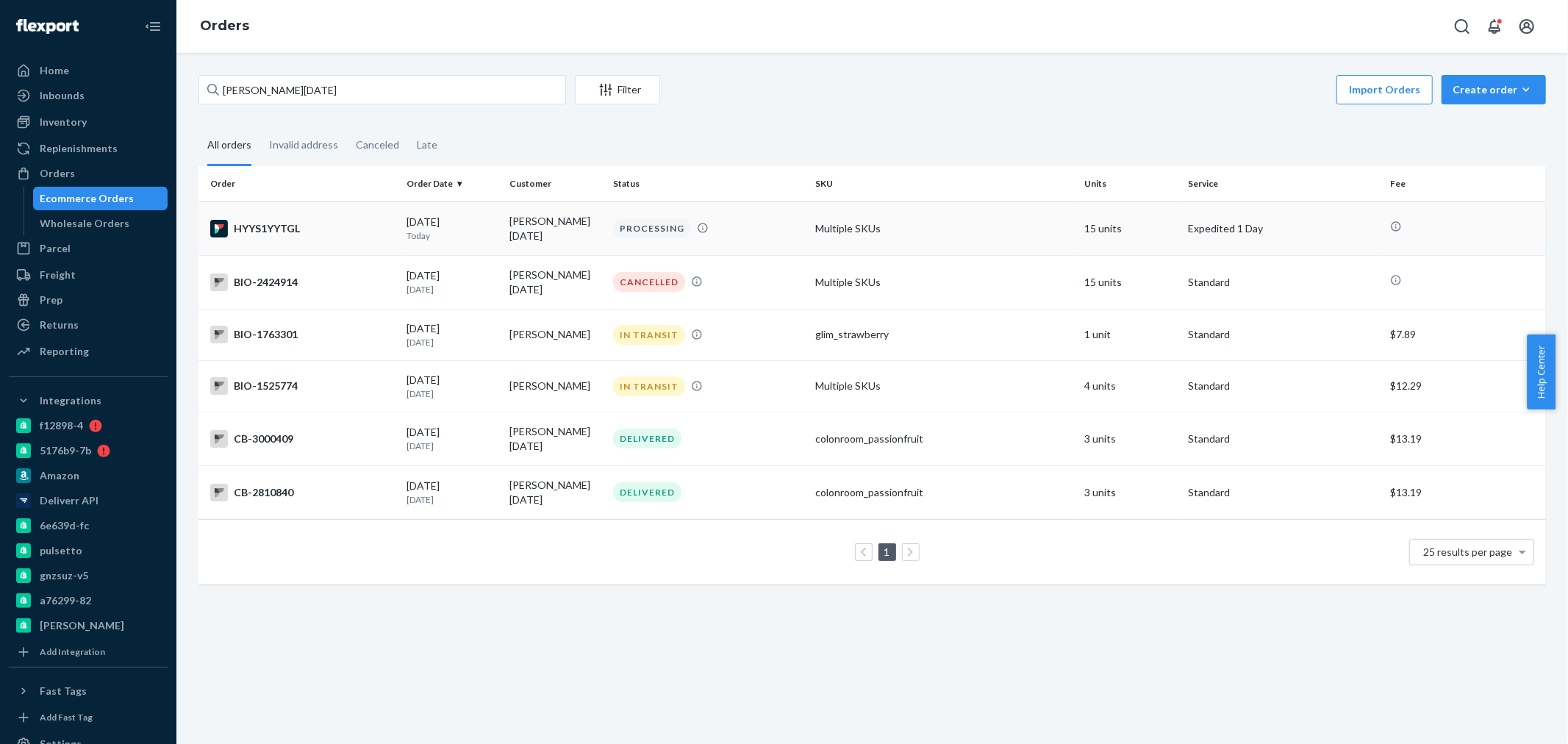
click at [483, 223] on div "08/25/2025 Today" at bounding box center [453, 227] width 92 height 27
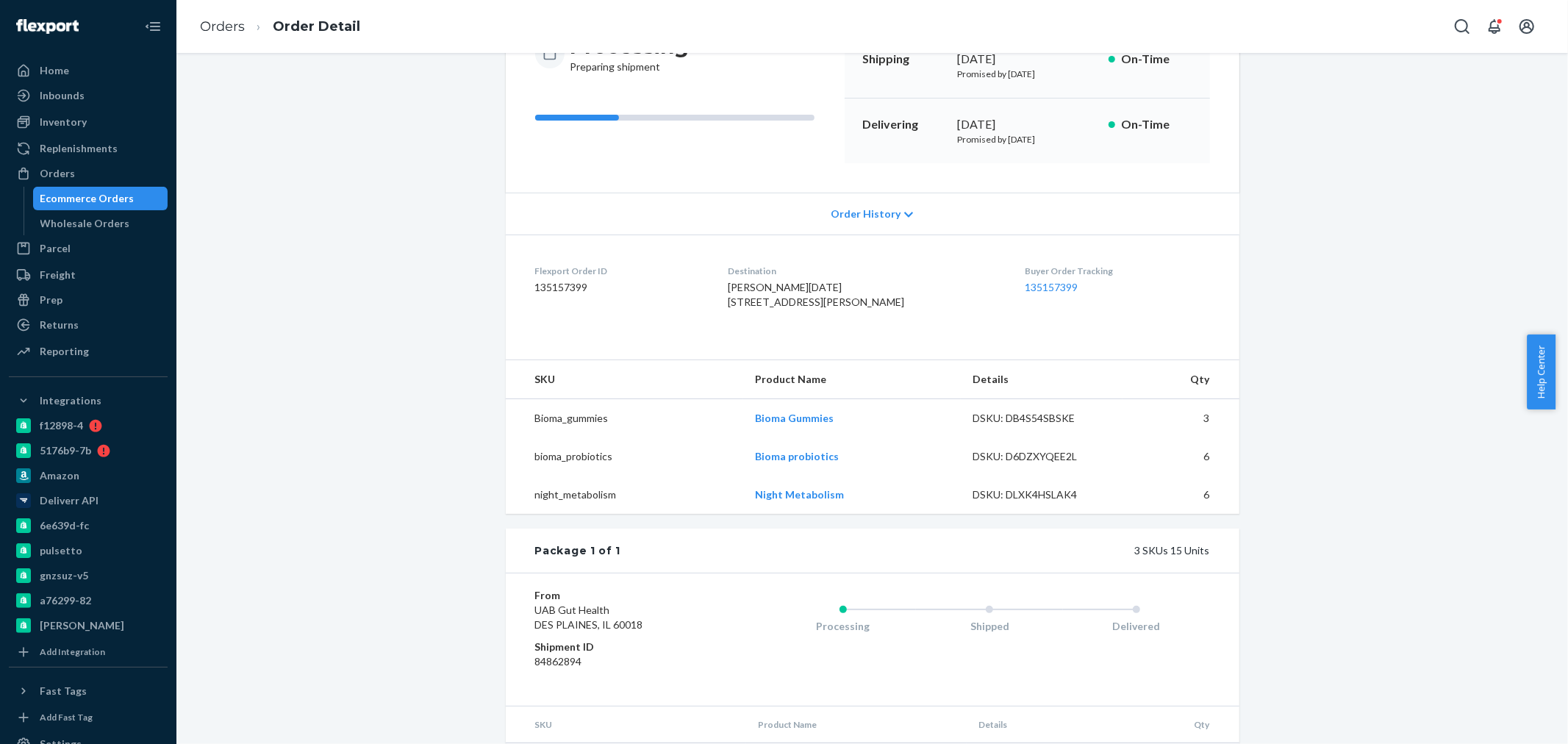
scroll to position [174, 0]
drag, startPoint x: 26, startPoint y: 166, endPoint x: 47, endPoint y: 170, distance: 21.4
click at [26, 166] on icon at bounding box center [24, 173] width 15 height 15
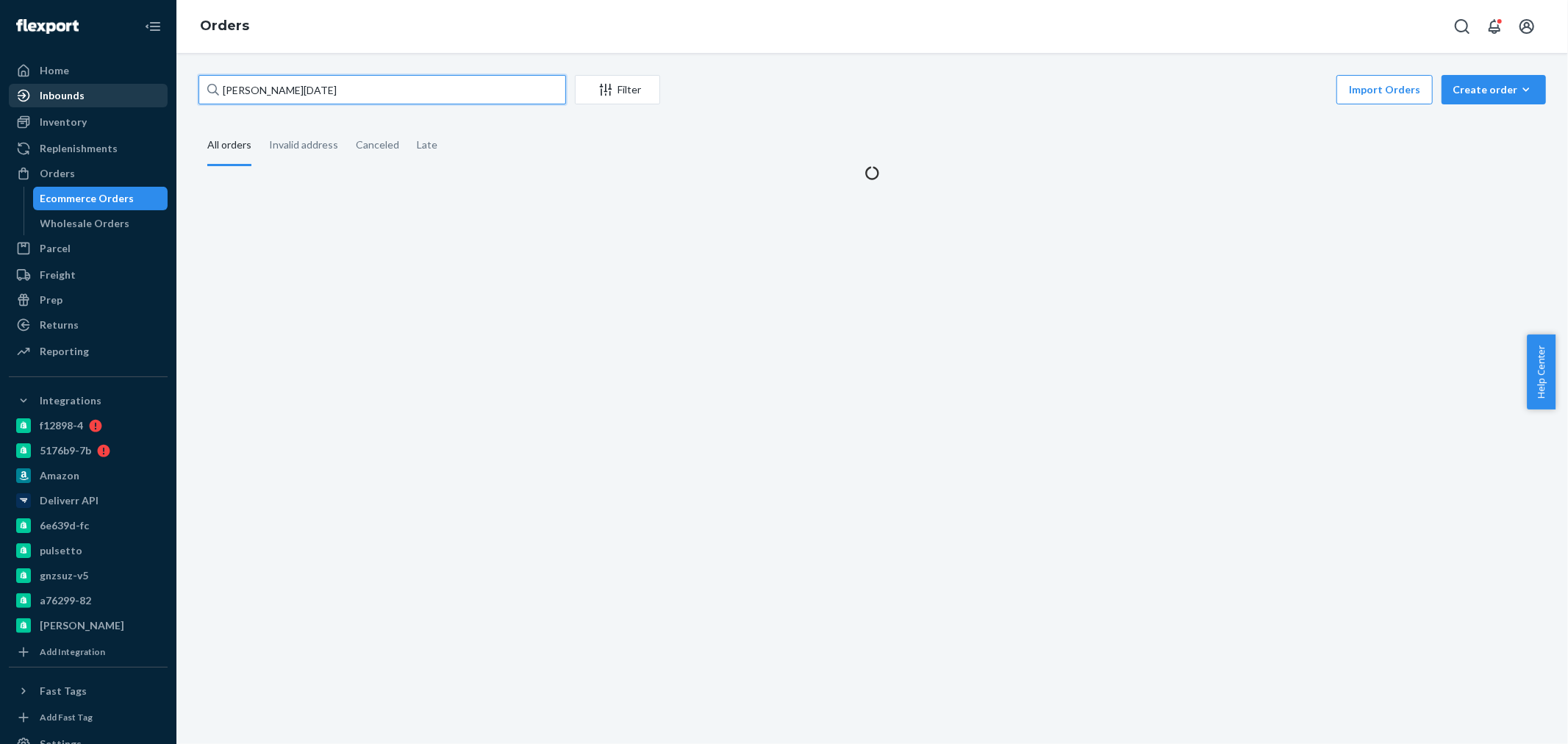
drag, startPoint x: 341, startPoint y: 90, endPoint x: 126, endPoint y: 90, distance: 215.0
click at [126, 90] on div "Home Inbounds Shipping Plans Problems Inventory Products Branded Packaging Repl…" at bounding box center [784, 372] width 1568 height 744
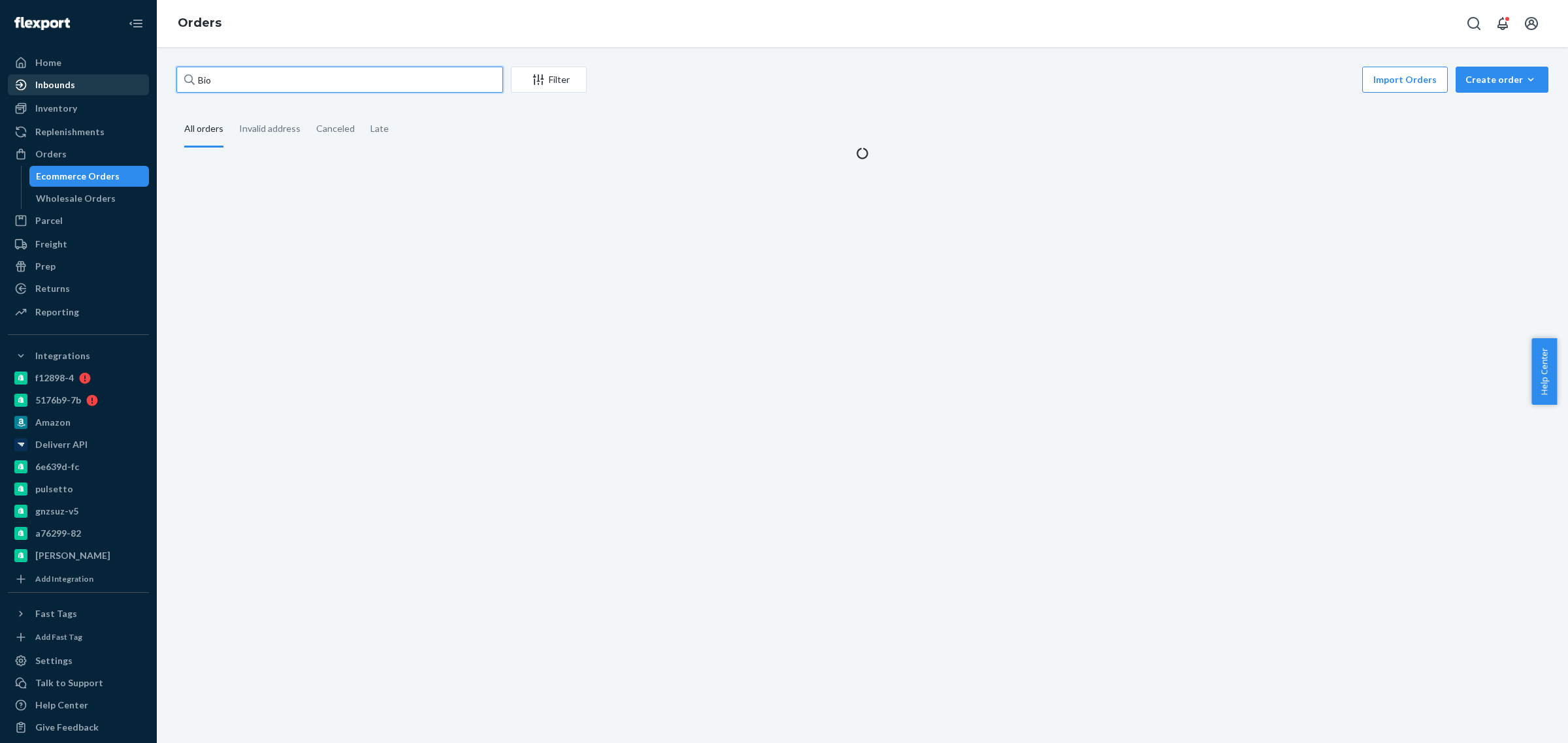
paste input "2106370"
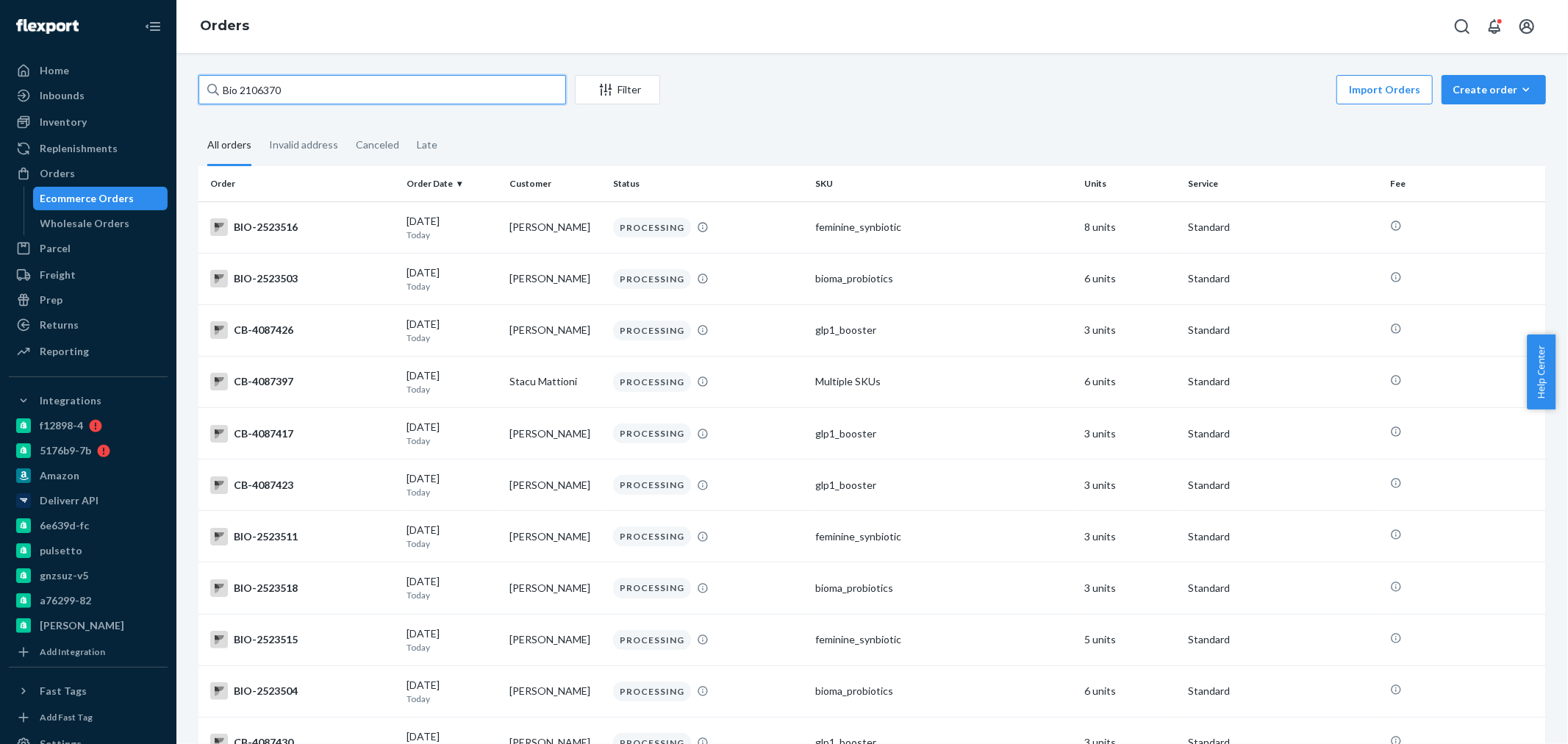
click at [226, 92] on input "Bio 2106370" at bounding box center [382, 90] width 367 height 30
click at [307, 90] on input "Bio 2106370" at bounding box center [382, 90] width 367 height 30
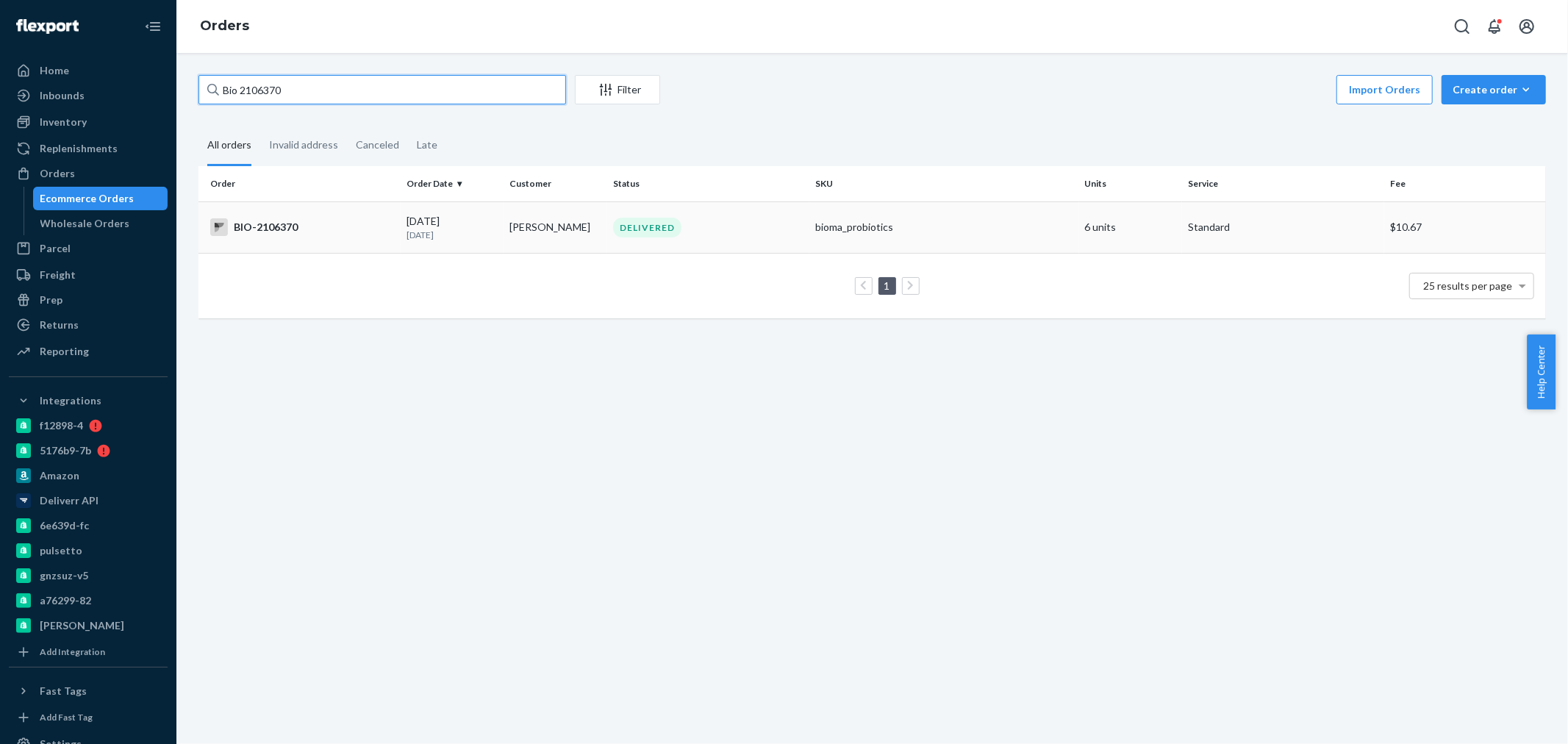
type input "Bio 2106370"
click at [339, 239] on td "BIO-2106370" at bounding box center [300, 227] width 202 height 52
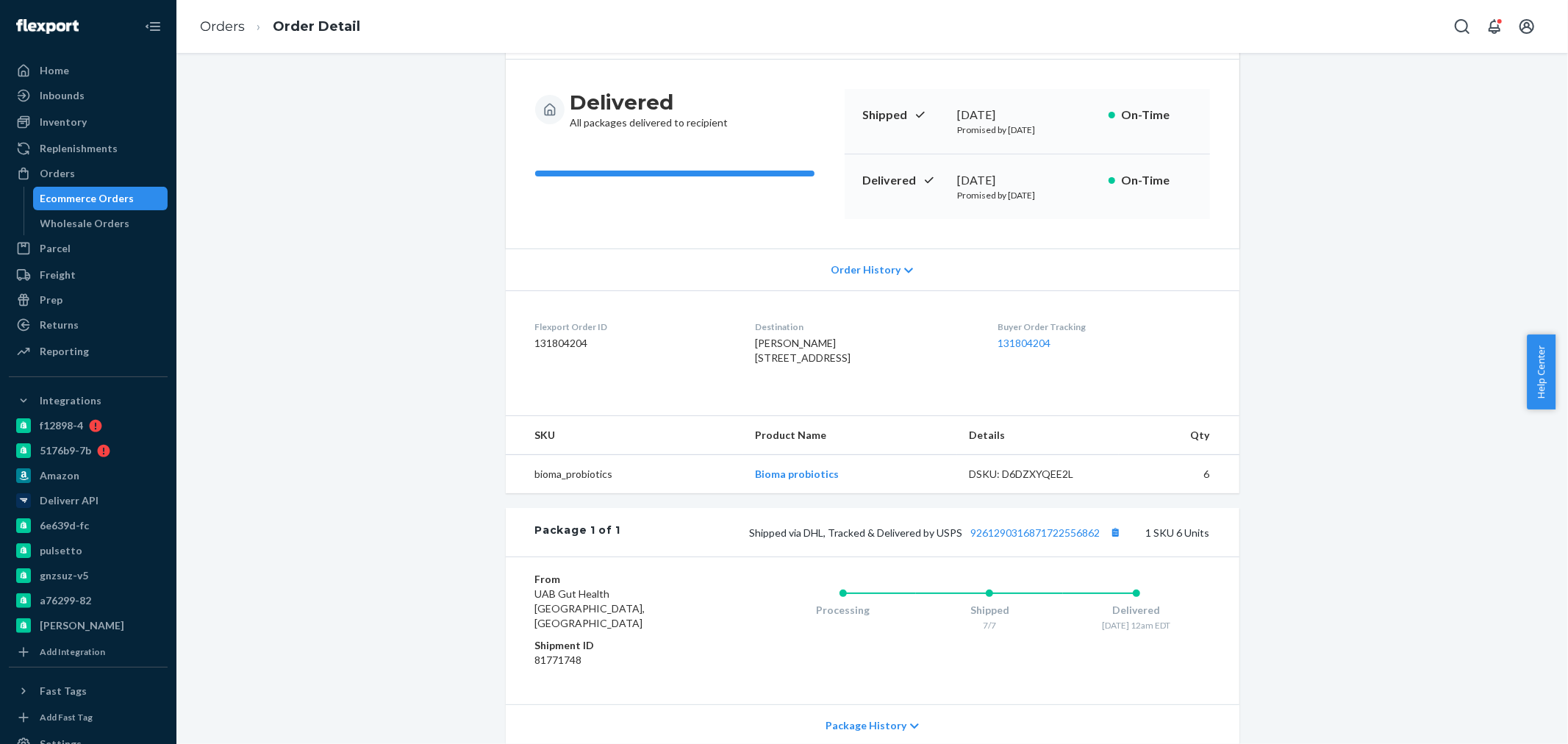
scroll to position [245, 0]
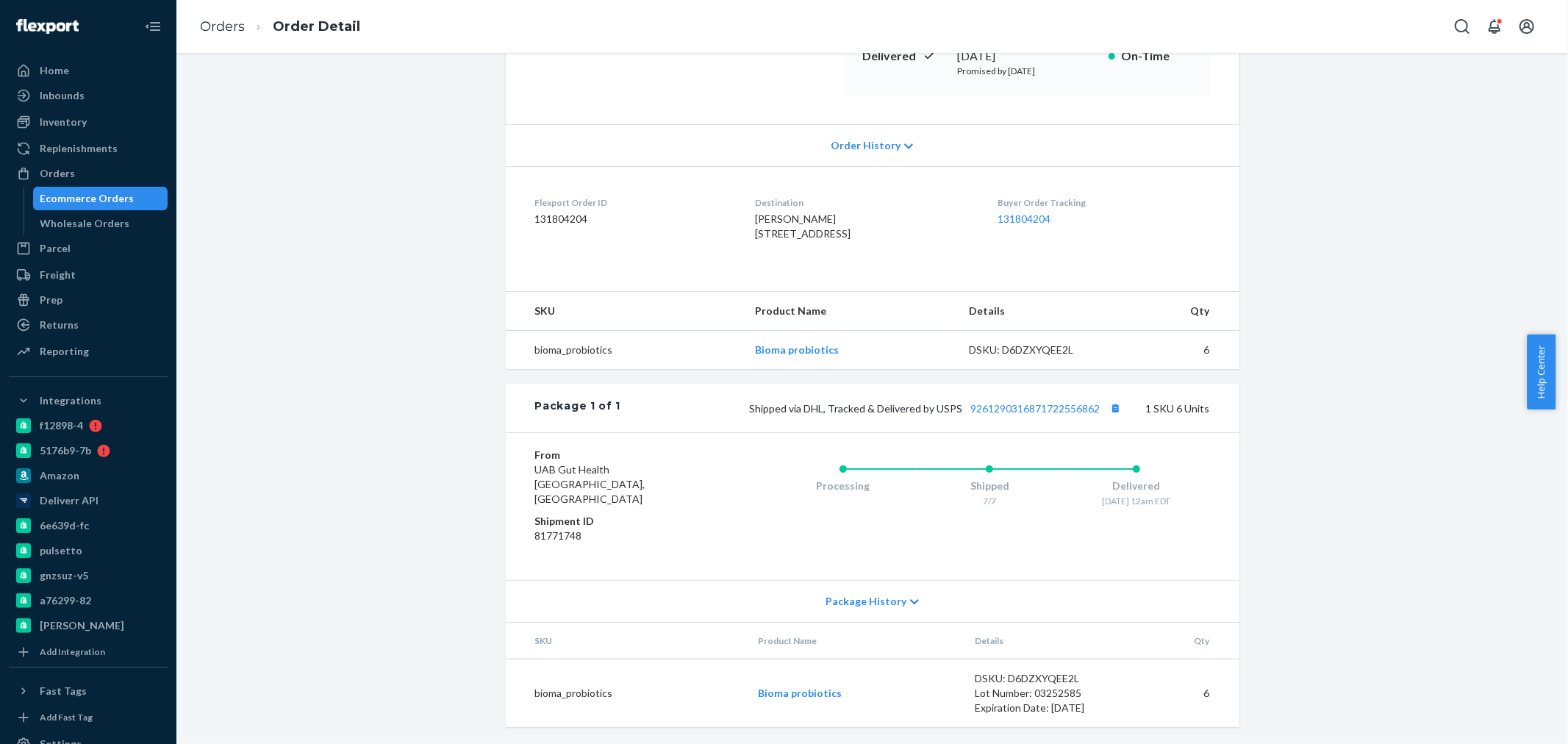
drag, startPoint x: 796, startPoint y: 268, endPoint x: 738, endPoint y: 215, distance: 78.6
click at [738, 215] on dl "Flexport Order ID 131804204 Destination Kathleen Groover 384 NW Primitive Gln L…" at bounding box center [872, 221] width 733 height 110
copy span "Kathleen Groover 384 NW Primitive Gln Lake City, FL 32055-8577 US"
click at [812, 276] on dl "Flexport Order ID 131804204 Destination Kathleen Groover 384 NW Primitive Gln L…" at bounding box center [872, 221] width 733 height 110
drag, startPoint x: 773, startPoint y: 276, endPoint x: 735, endPoint y: 254, distance: 43.9
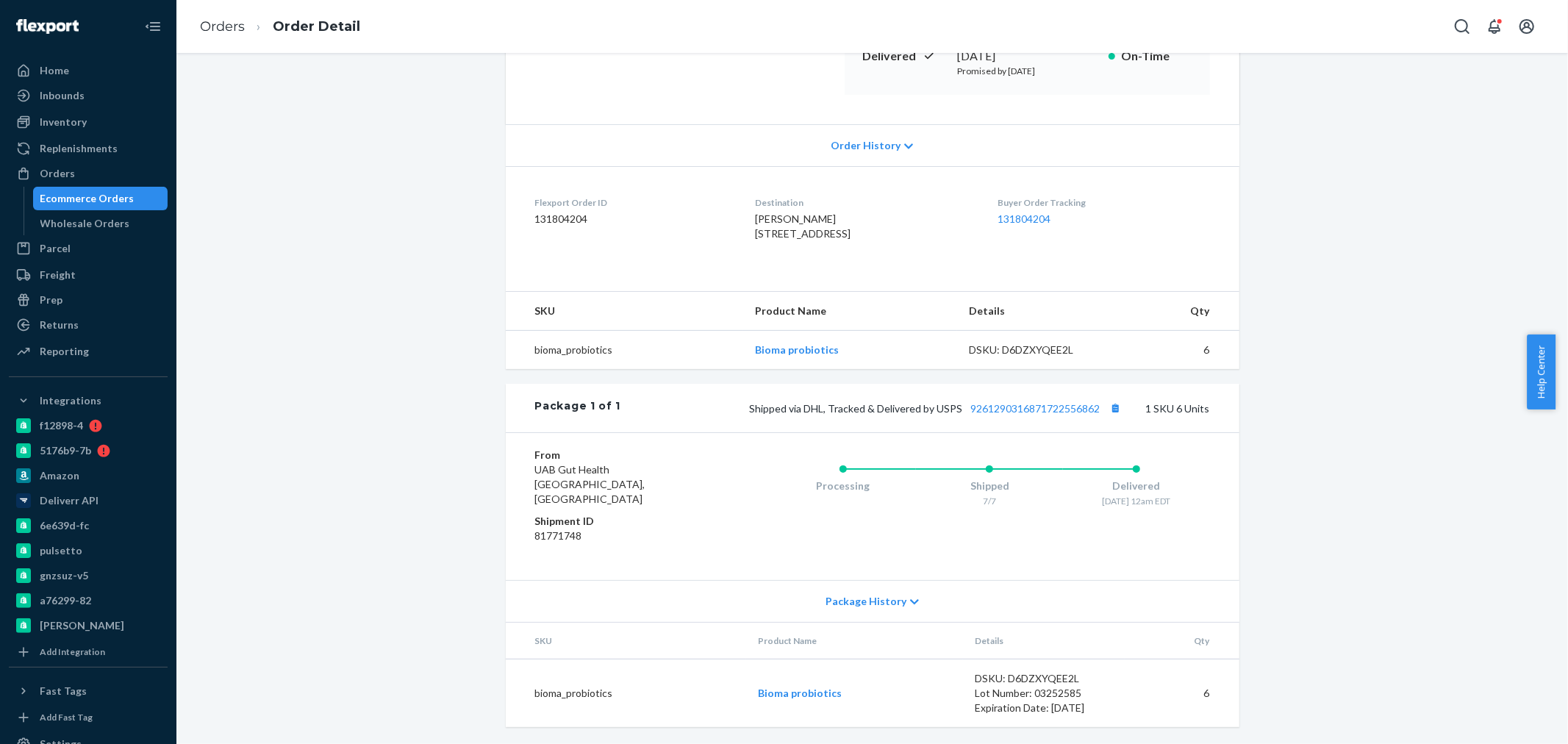
click at [735, 254] on dl "Flexport Order ID 131804204 Destination Kathleen Groover 384 NW Primitive Gln L…" at bounding box center [872, 221] width 733 height 110
click at [766, 241] on div "Kathleen Groover 384 NW Primitive Gln Lake City, FL 32055-8577 US" at bounding box center [864, 227] width 219 height 30
drag, startPoint x: 766, startPoint y: 269, endPoint x: 743, endPoint y: 239, distance: 37.8
click at [755, 239] on div "Kathleen Groover 384 NW Primitive Gln Lake City, FL 32055-8577 US" at bounding box center [864, 227] width 219 height 30
copy span "384 NW Primitive Gln Lake City, FL 32055-8577 US"
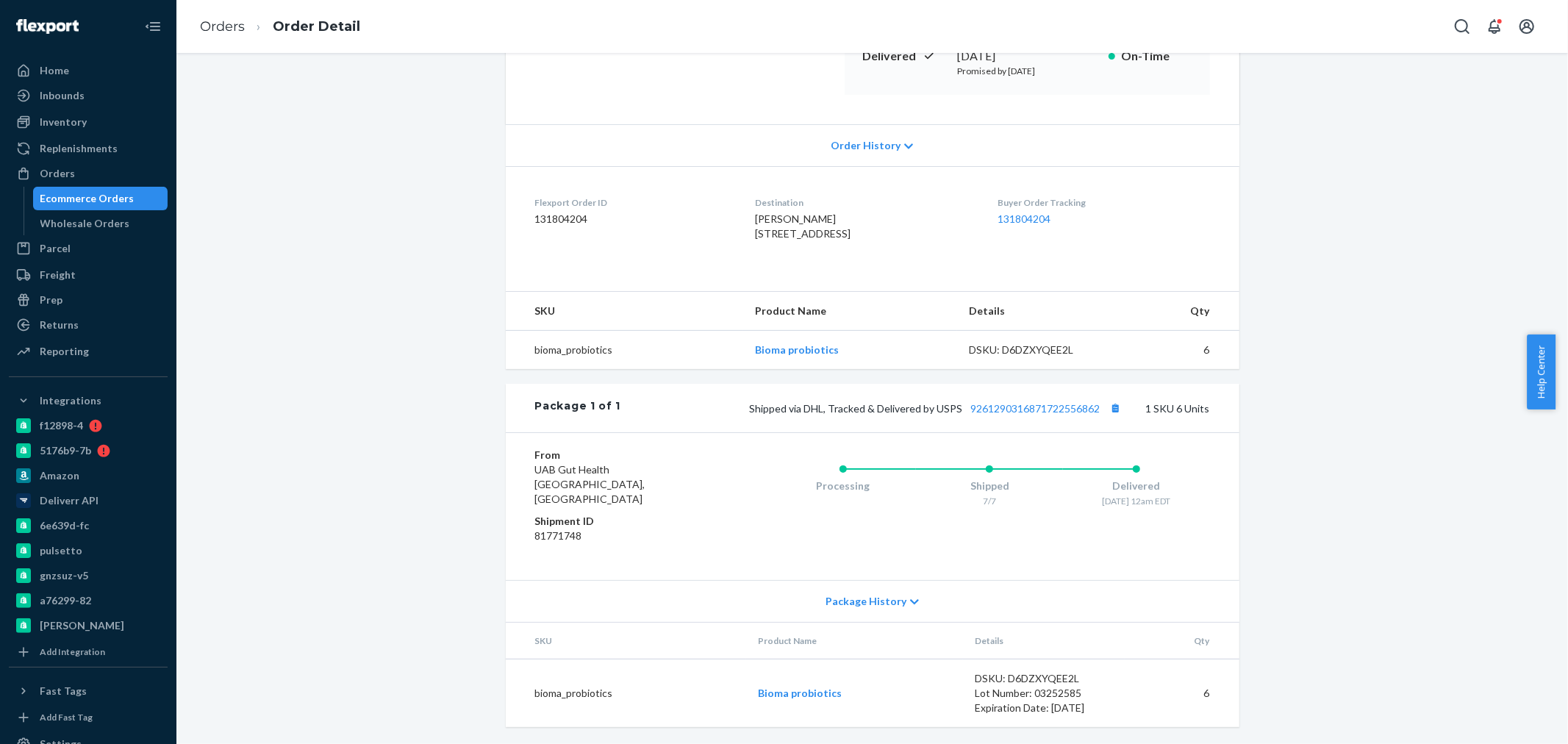
drag, startPoint x: 1044, startPoint y: 444, endPoint x: 982, endPoint y: 429, distance: 63.8
click at [1044, 417] on div "Shipped via DHL, Tracked & Delivered by USPS 9261290316871722556862 1 SKU 6 Uni…" at bounding box center [914, 407] width 589 height 19
click at [1016, 415] on link "9261290316871722556862" at bounding box center [1036, 408] width 130 height 12
click at [1112, 417] on button "Copy tracking number" at bounding box center [1115, 407] width 19 height 19
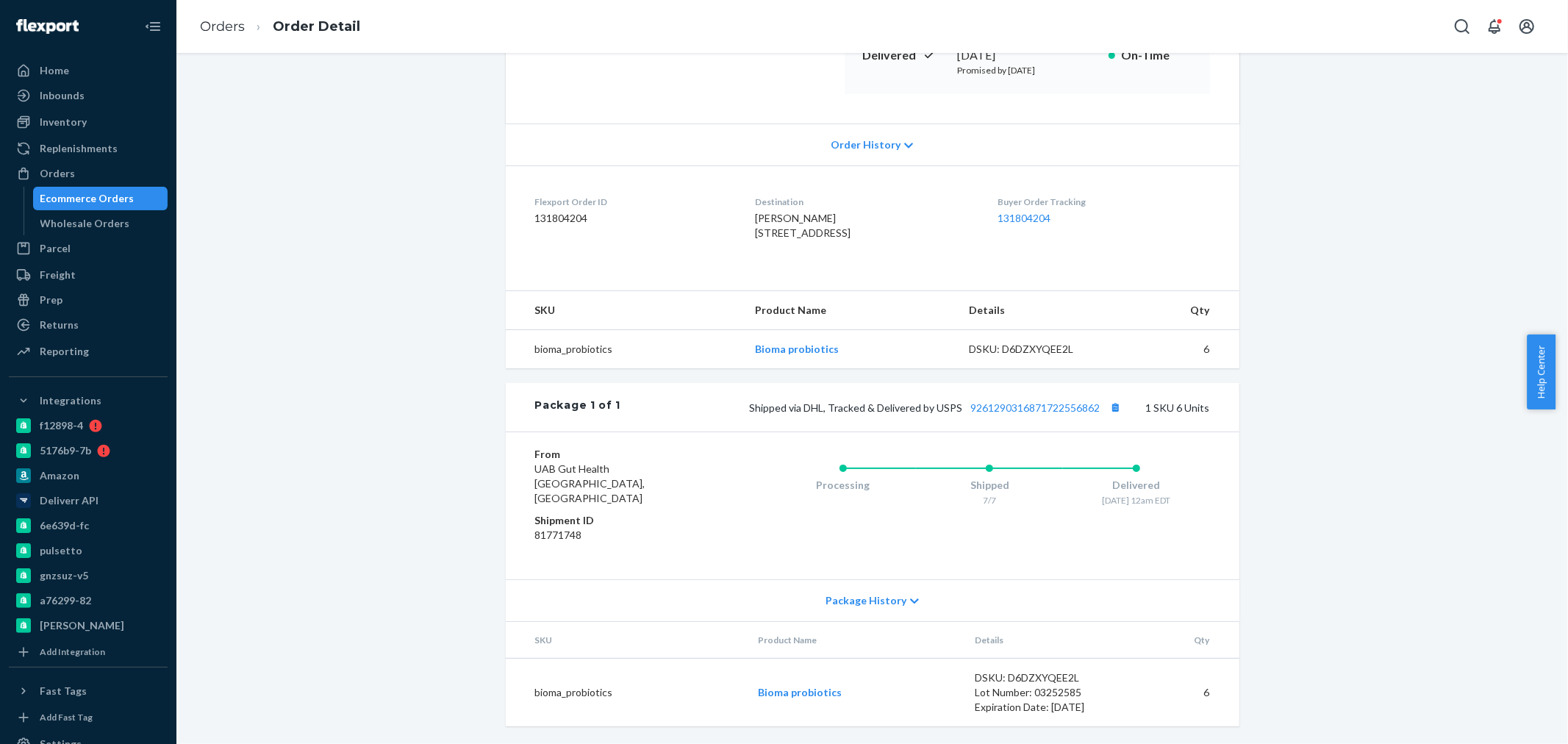
drag, startPoint x: 766, startPoint y: 253, endPoint x: 739, endPoint y: 222, distance: 41.1
click at [739, 222] on dl "Flexport Order ID 131804204 Destination Kathleen Groover 384 NW Primitive Gln L…" at bounding box center [872, 220] width 733 height 110
copy span "384 NW Primitive Gln Lake City, FL 32055-8577 US"
click at [848, 276] on dl "Flexport Order ID 131804204 Destination Kathleen Groover 384 NW Primitive Gln L…" at bounding box center [872, 220] width 733 height 110
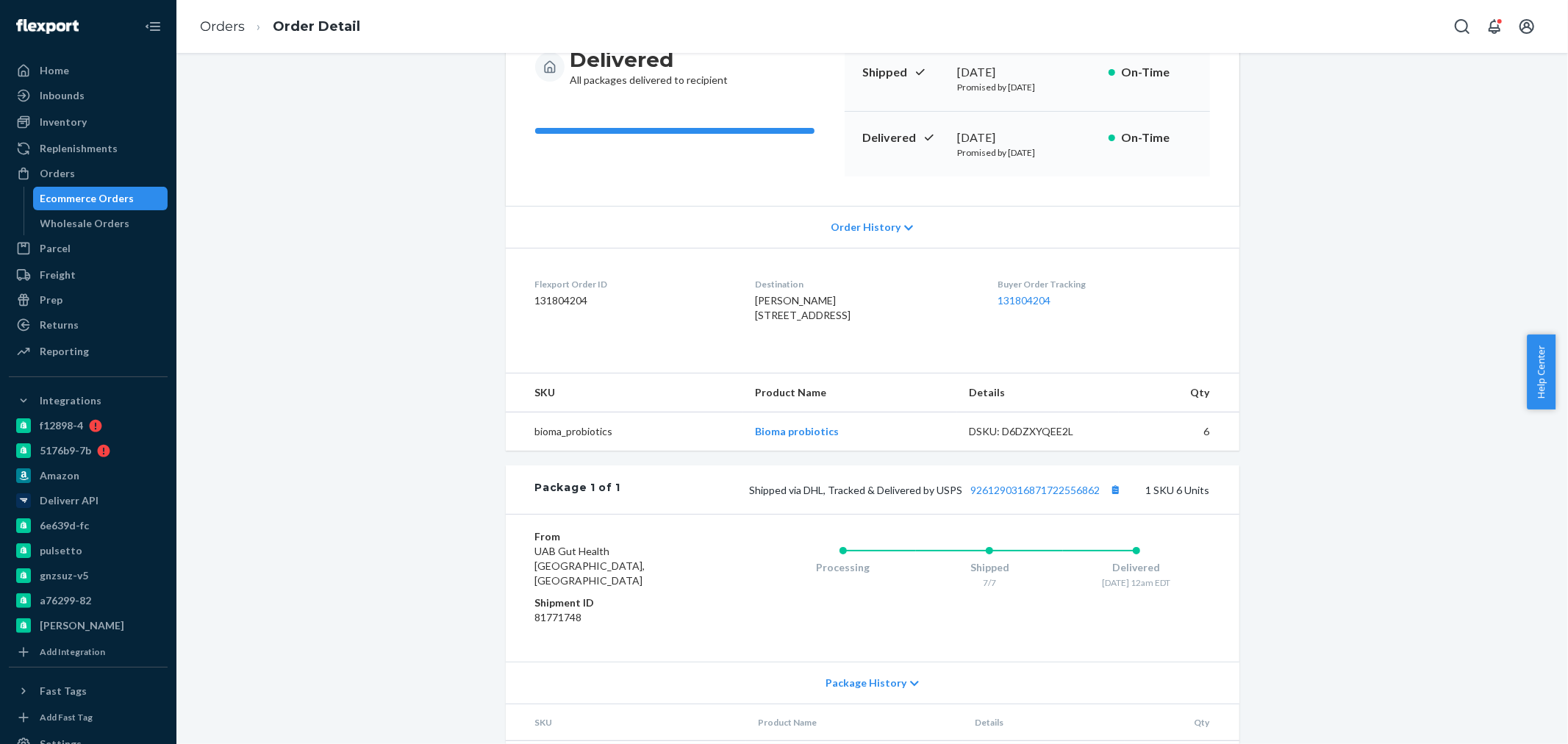
scroll to position [0, 0]
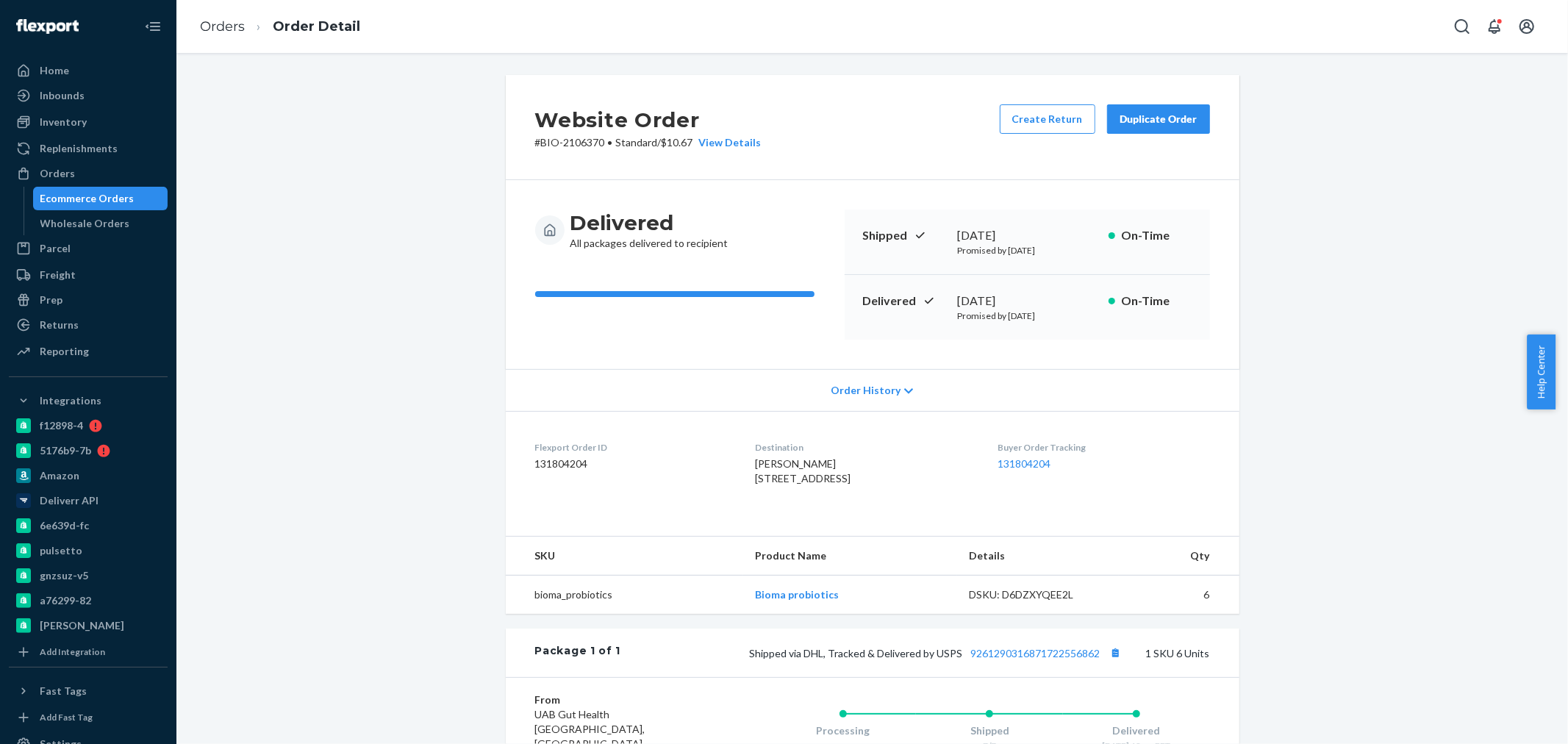
drag, startPoint x: 59, startPoint y: 171, endPoint x: 622, endPoint y: 71, distance: 571.8
click at [59, 171] on div "Orders" at bounding box center [57, 173] width 35 height 15
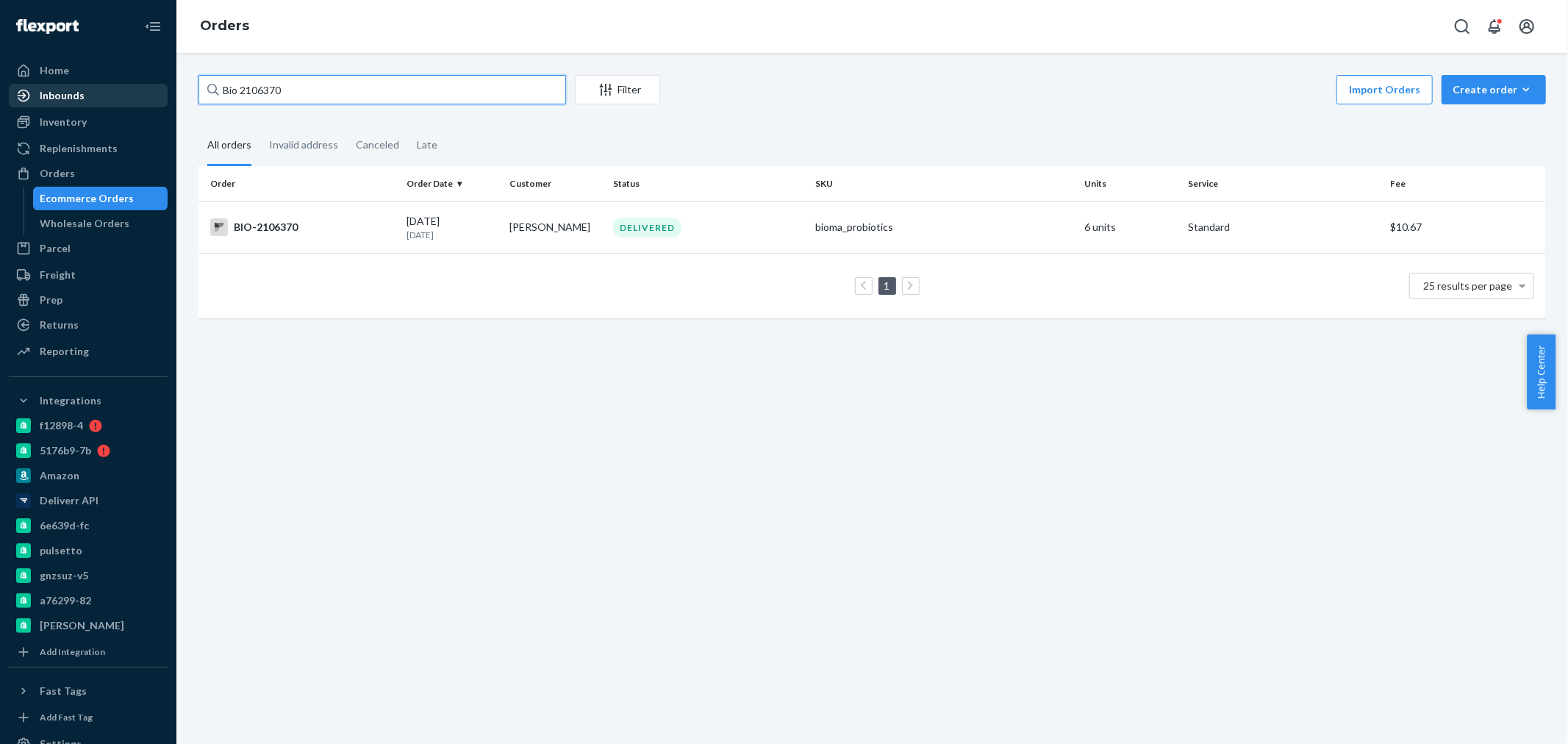
drag, startPoint x: 337, startPoint y: 90, endPoint x: 105, endPoint y: 90, distance: 232.0
click at [105, 90] on div "Home Inbounds Shipping Plans Problems Inventory Products Branded Packaging Repl…" at bounding box center [784, 372] width 1568 height 744
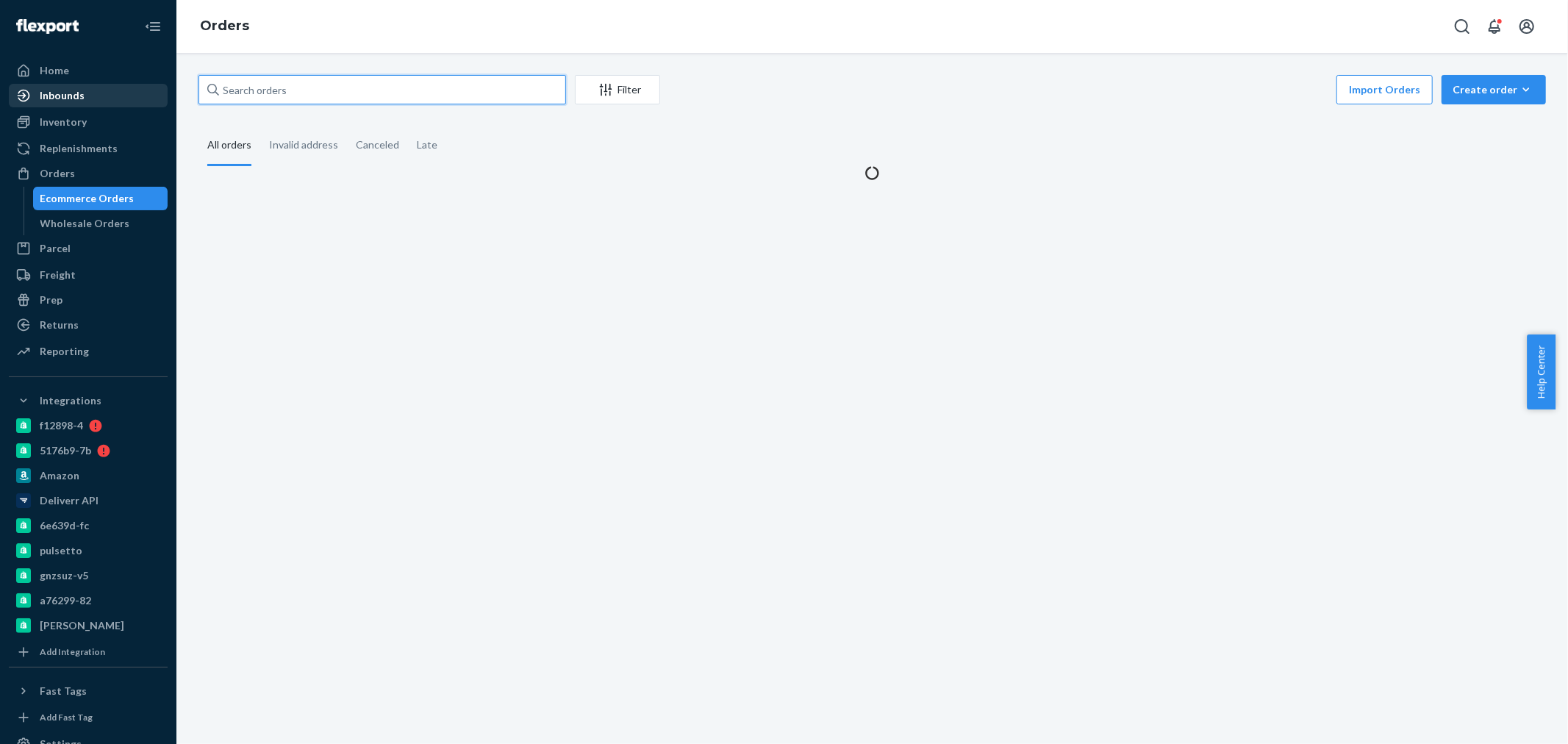
paste input "HYYS1YYTGL"
type input "HYYS1YYTGL"
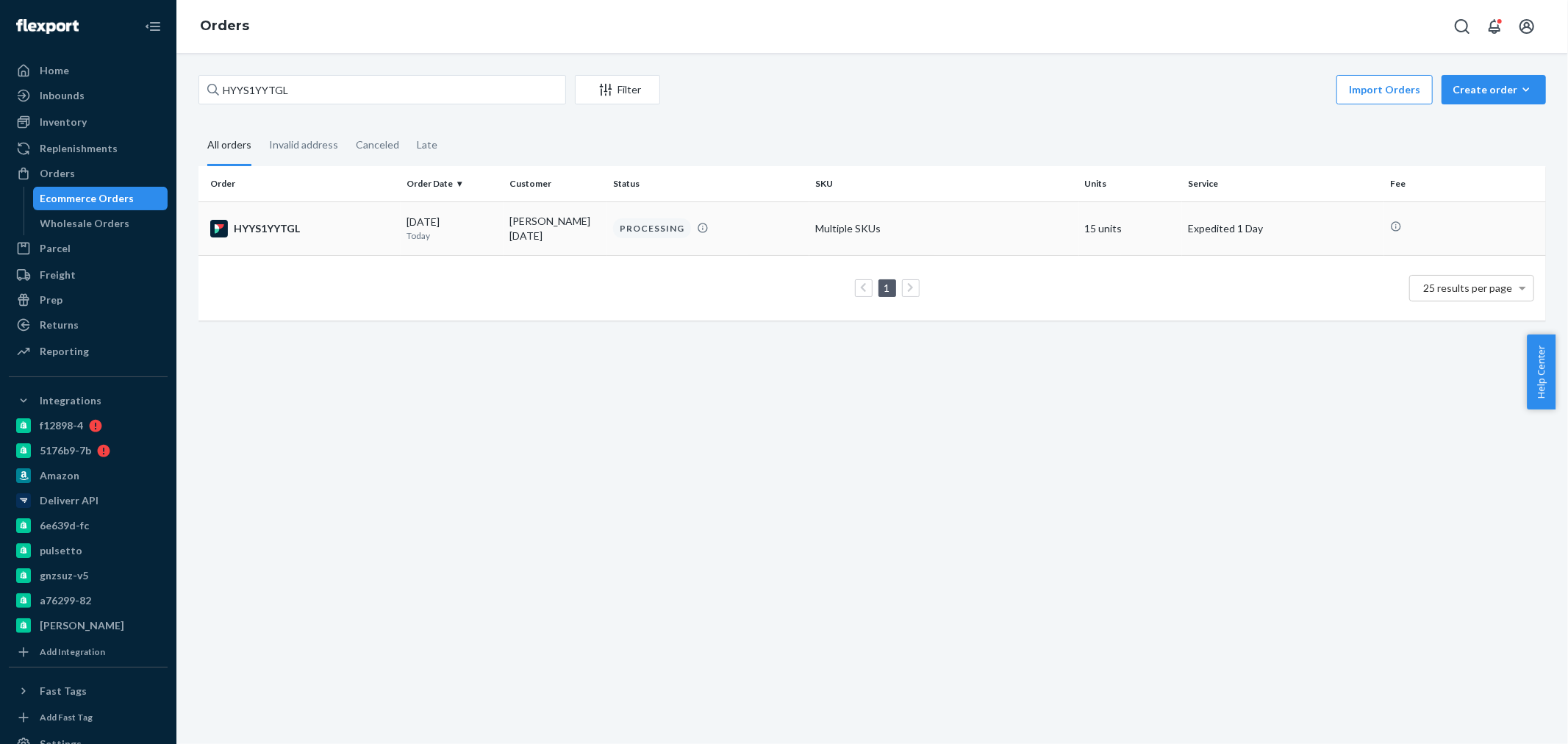
click at [316, 230] on div "HYYS1YYTGL" at bounding box center [302, 228] width 185 height 17
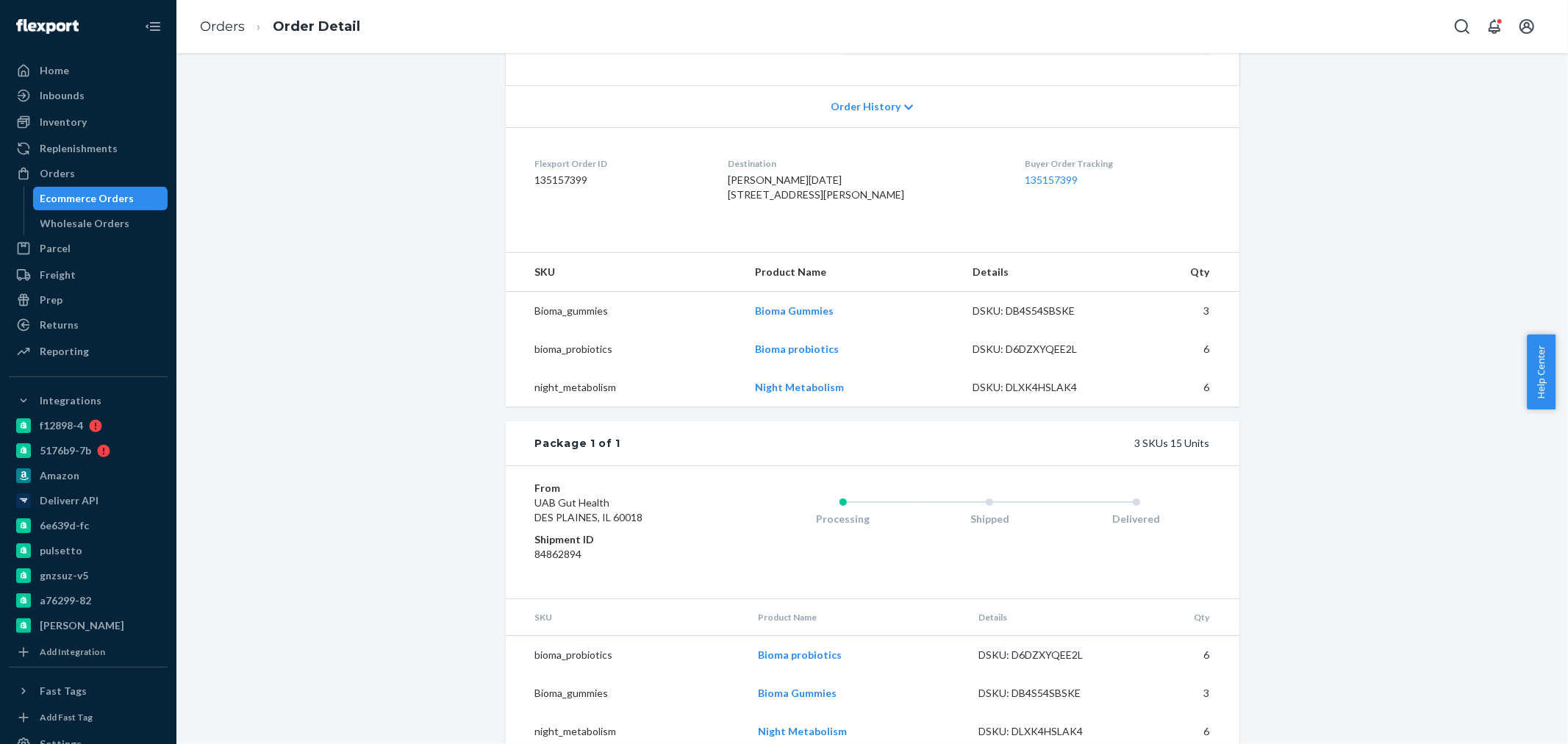
scroll to position [338, 0]
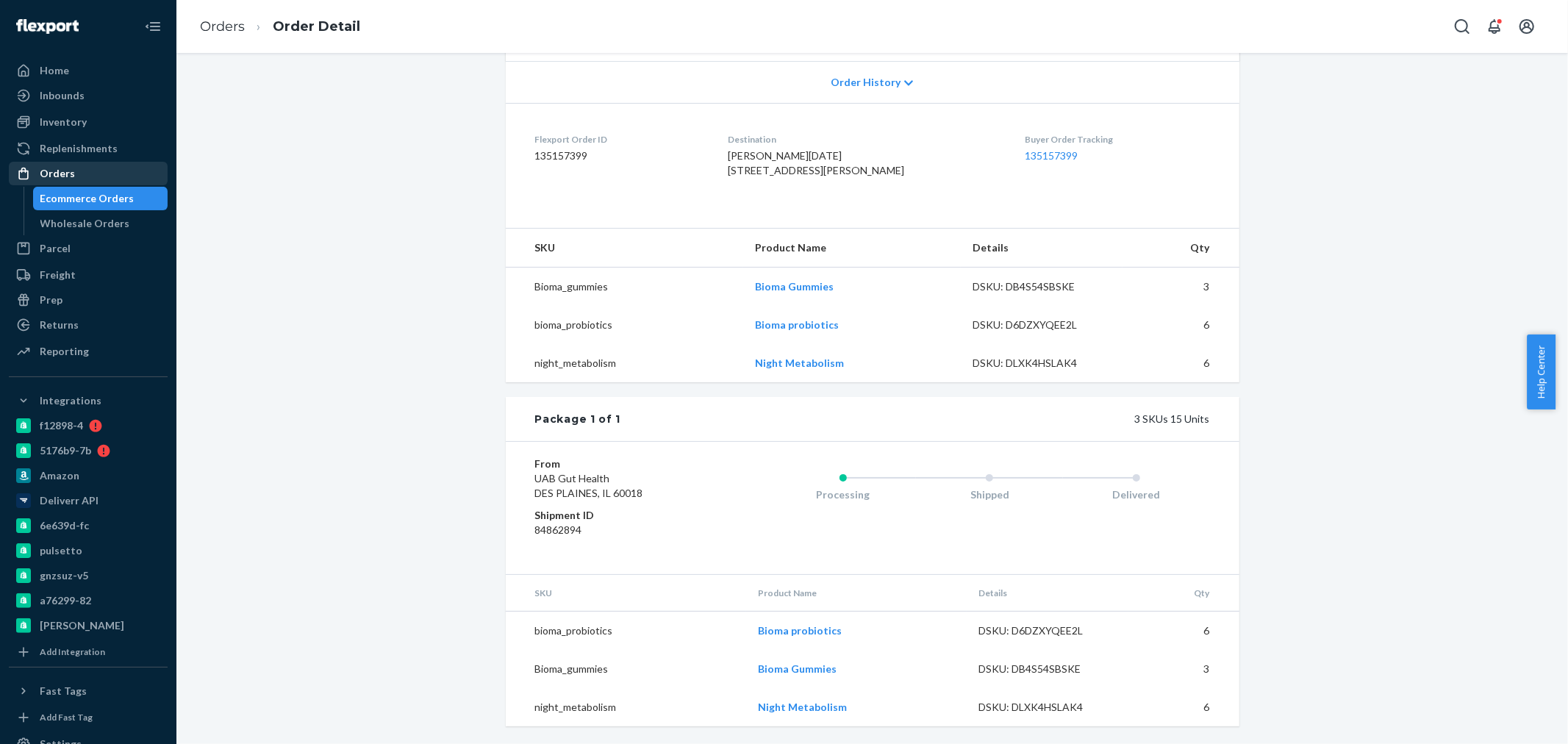
click at [31, 172] on div at bounding box center [28, 173] width 24 height 15
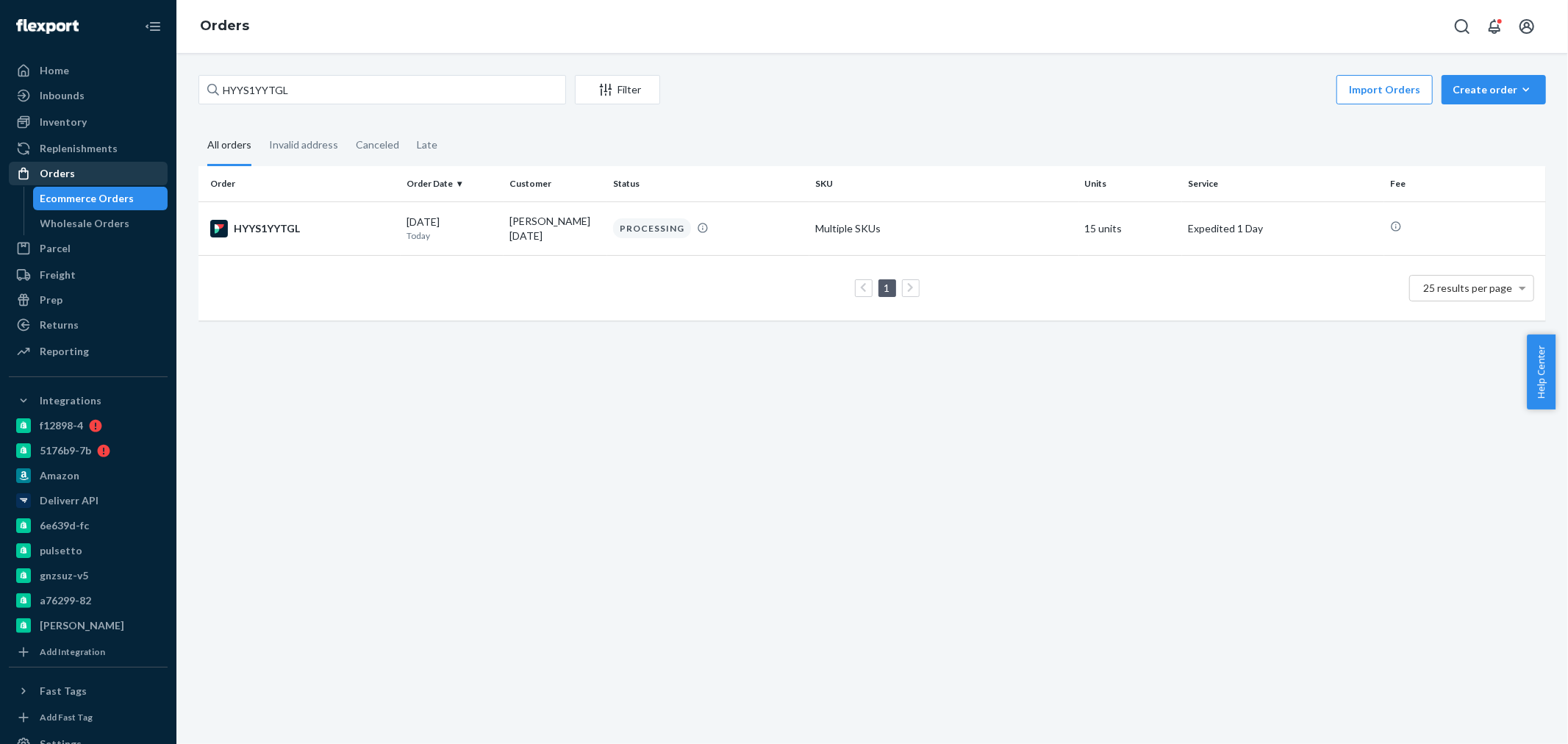
click at [60, 175] on div "Orders" at bounding box center [57, 173] width 35 height 15
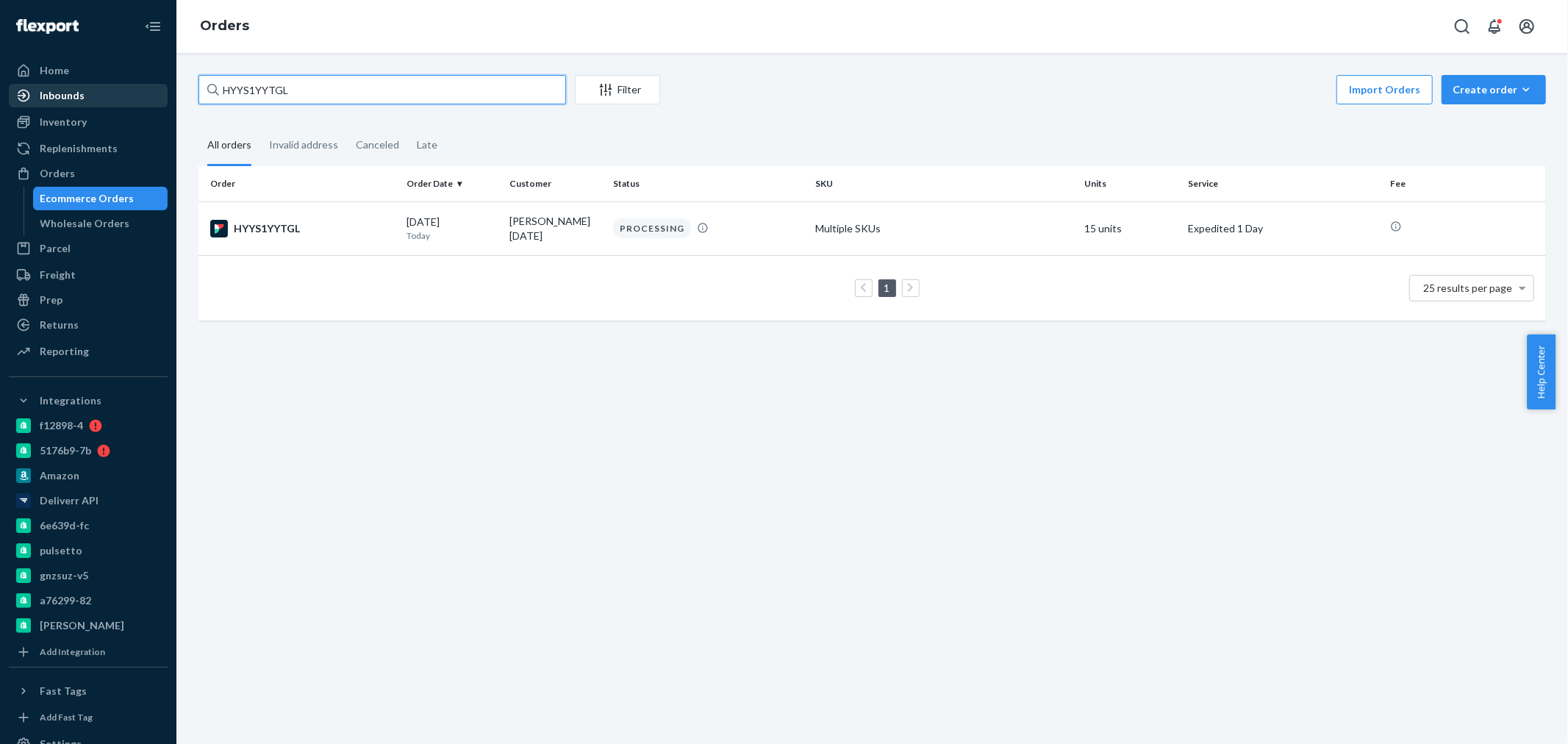
drag, startPoint x: 317, startPoint y: 100, endPoint x: 129, endPoint y: 95, distance: 188.1
click at [129, 95] on div "Home Inbounds Shipping Plans Problems Inventory Products Branded Packaging Repl…" at bounding box center [784, 372] width 1568 height 744
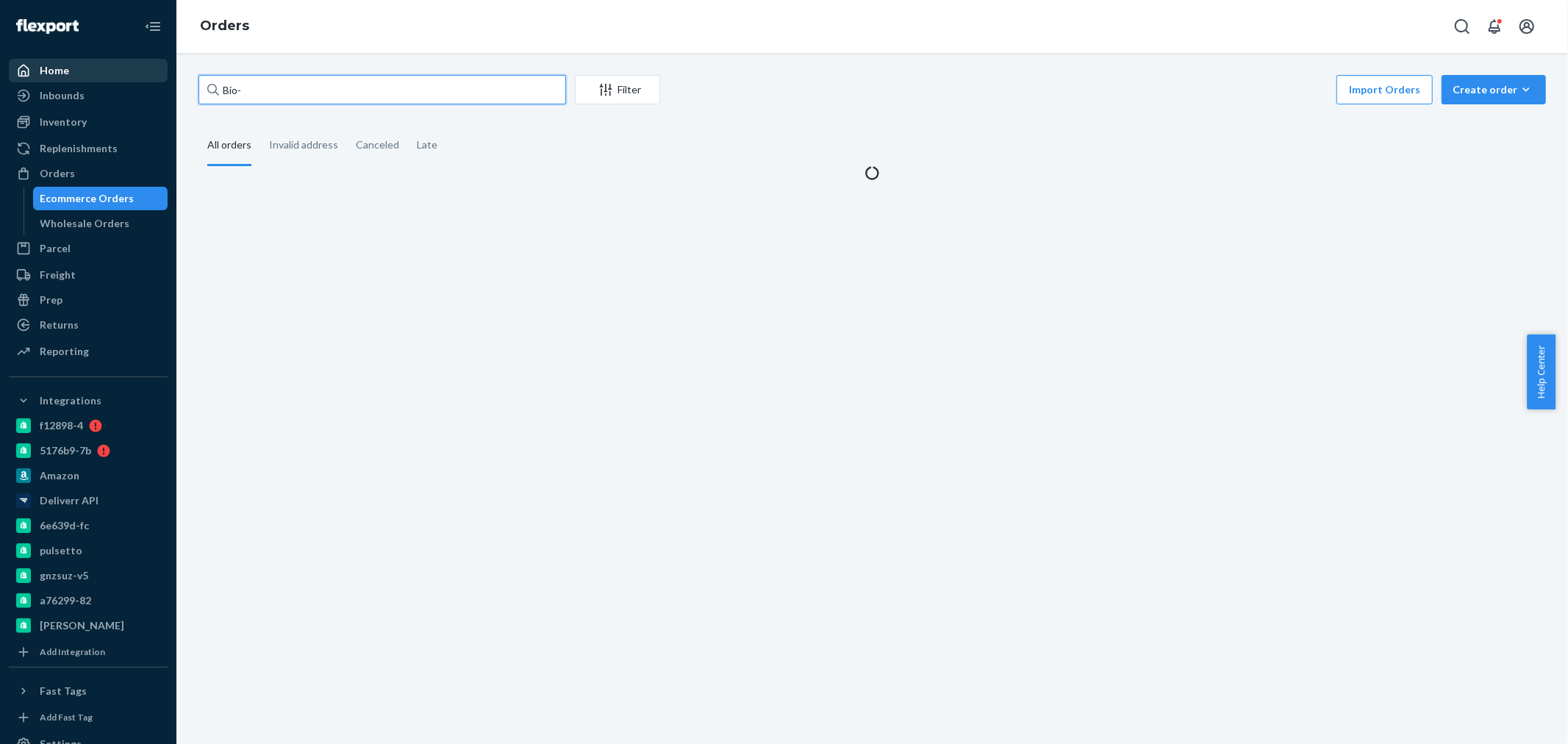
paste input "2523947"
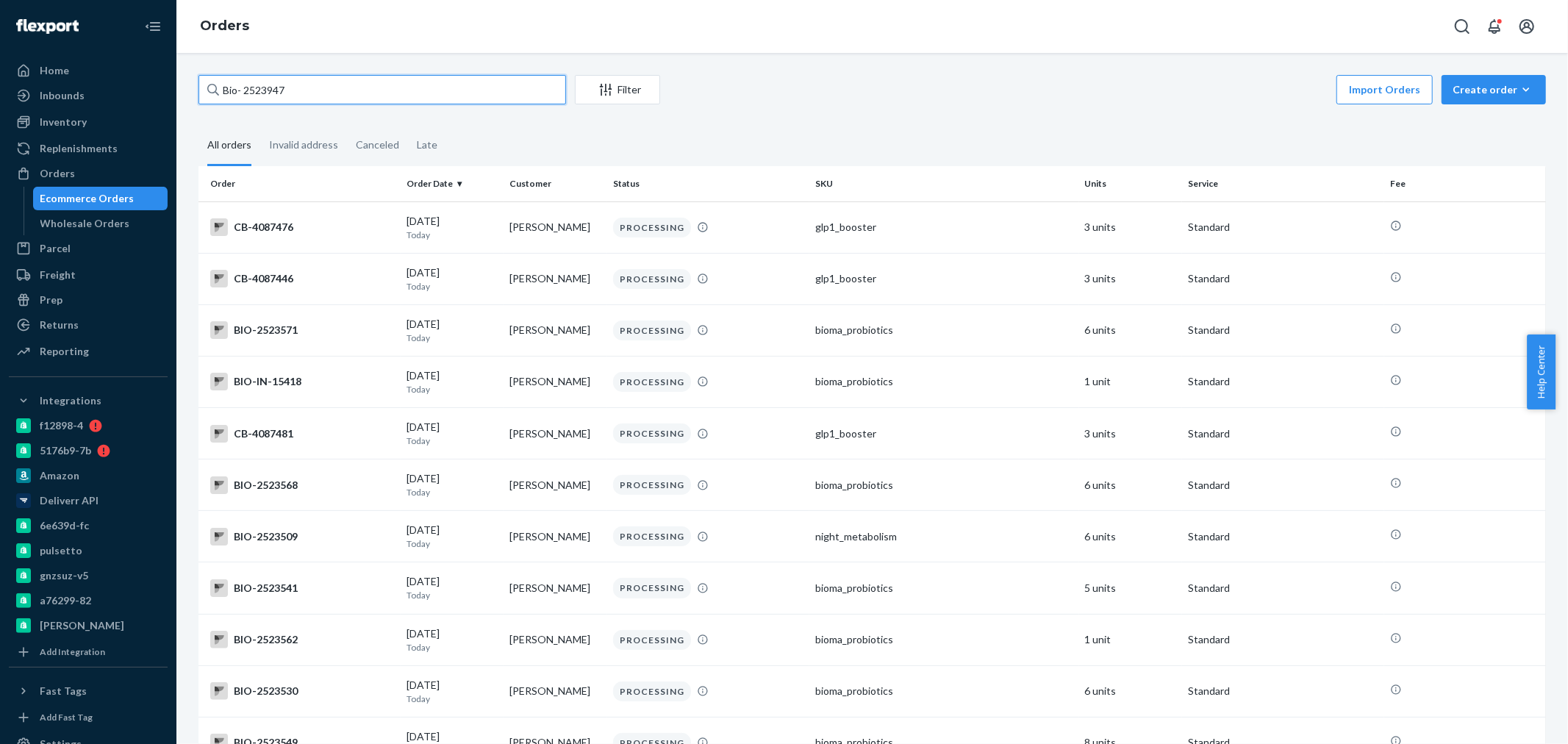
click at [247, 89] on input "Bio- 2523947" at bounding box center [382, 90] width 367 height 30
click at [244, 87] on input "Bio- 2523947" at bounding box center [382, 90] width 367 height 30
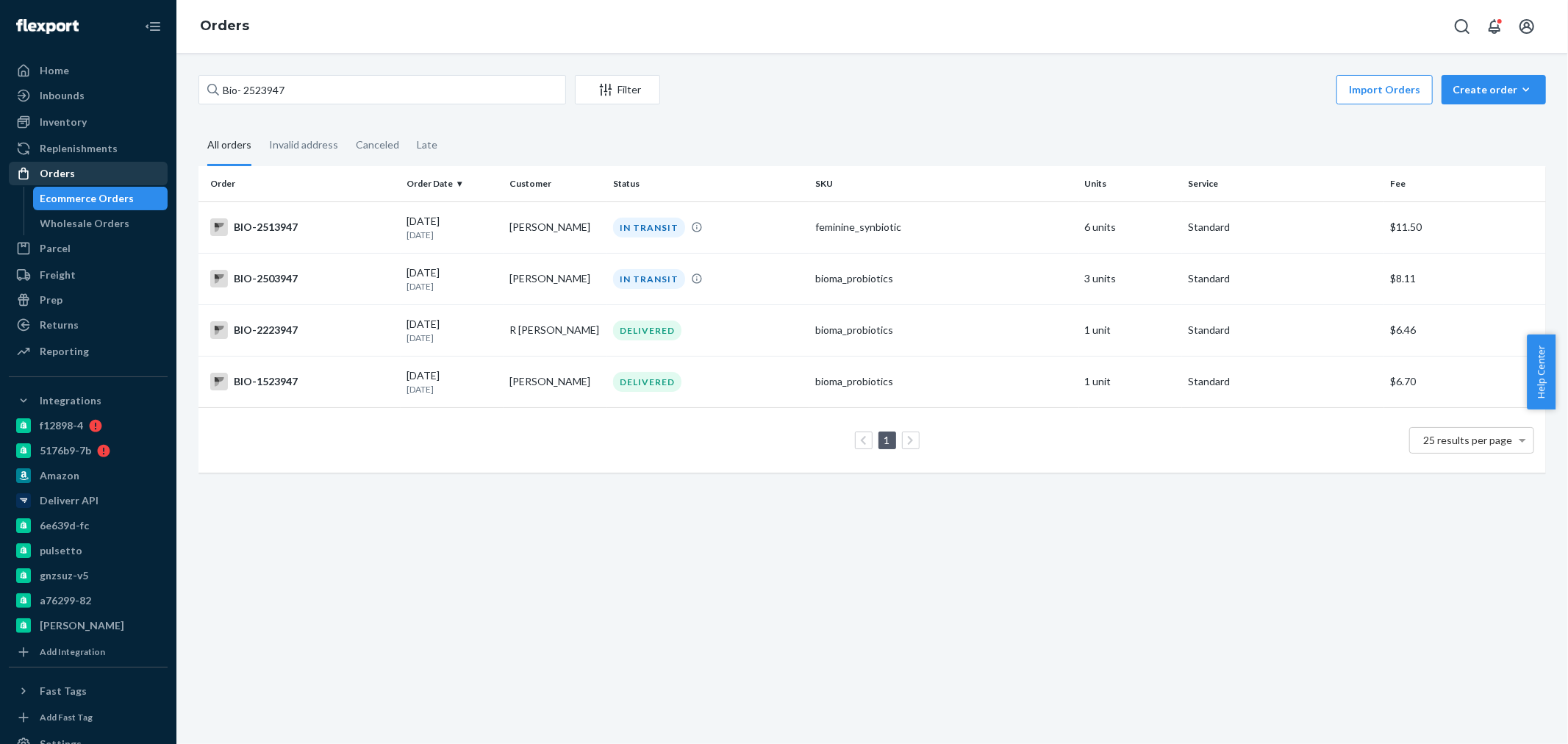
click at [67, 169] on div "Orders" at bounding box center [57, 173] width 35 height 15
drag, startPoint x: 270, startPoint y: 91, endPoint x: 241, endPoint y: 90, distance: 29.0
click at [241, 90] on input "Bio- 2523947" at bounding box center [382, 90] width 367 height 30
paste input "2437915"
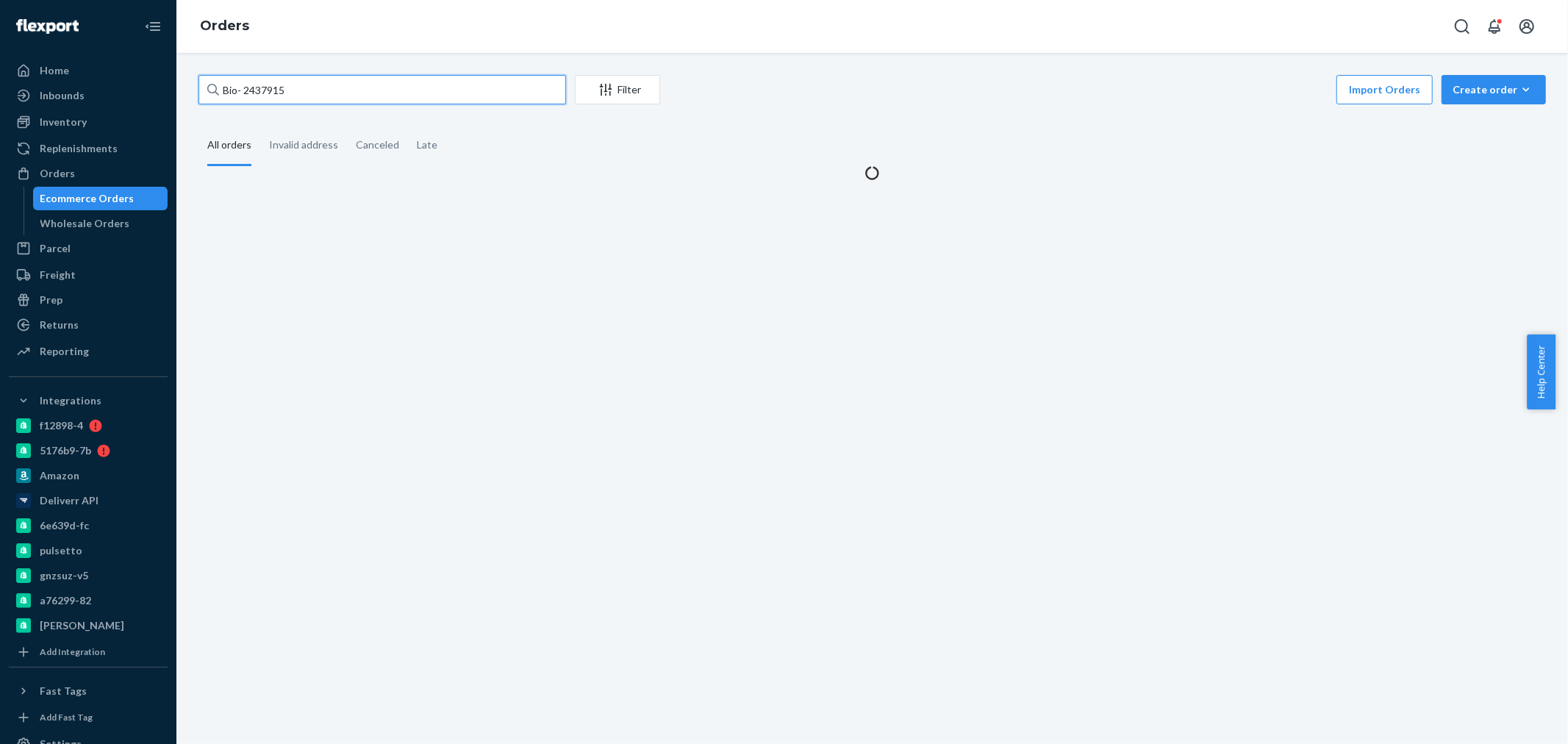
click at [241, 90] on input "Bio- 2437915" at bounding box center [382, 90] width 367 height 30
click at [244, 91] on input "Bio- 2437915" at bounding box center [382, 90] width 367 height 30
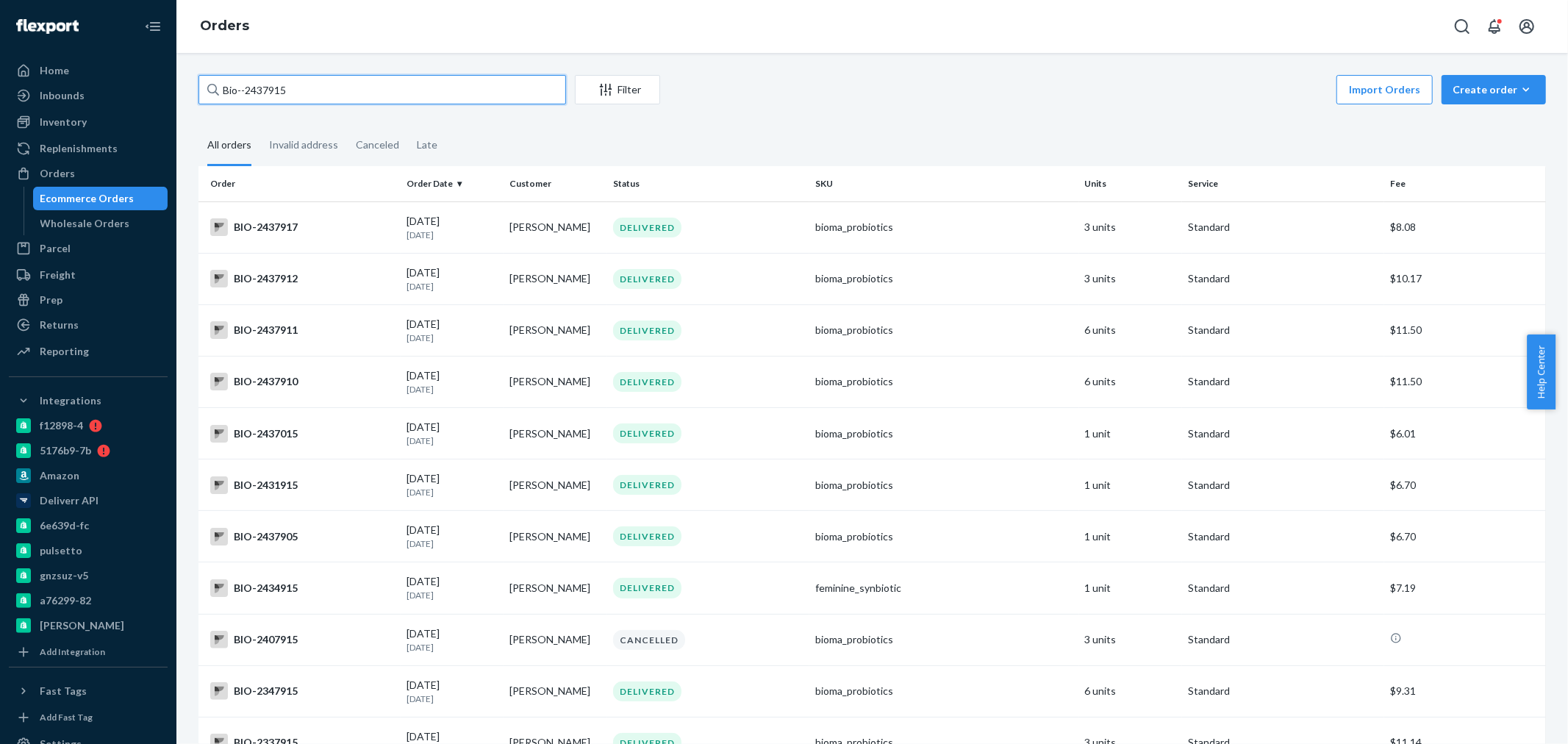
type input "Bio--2437915"
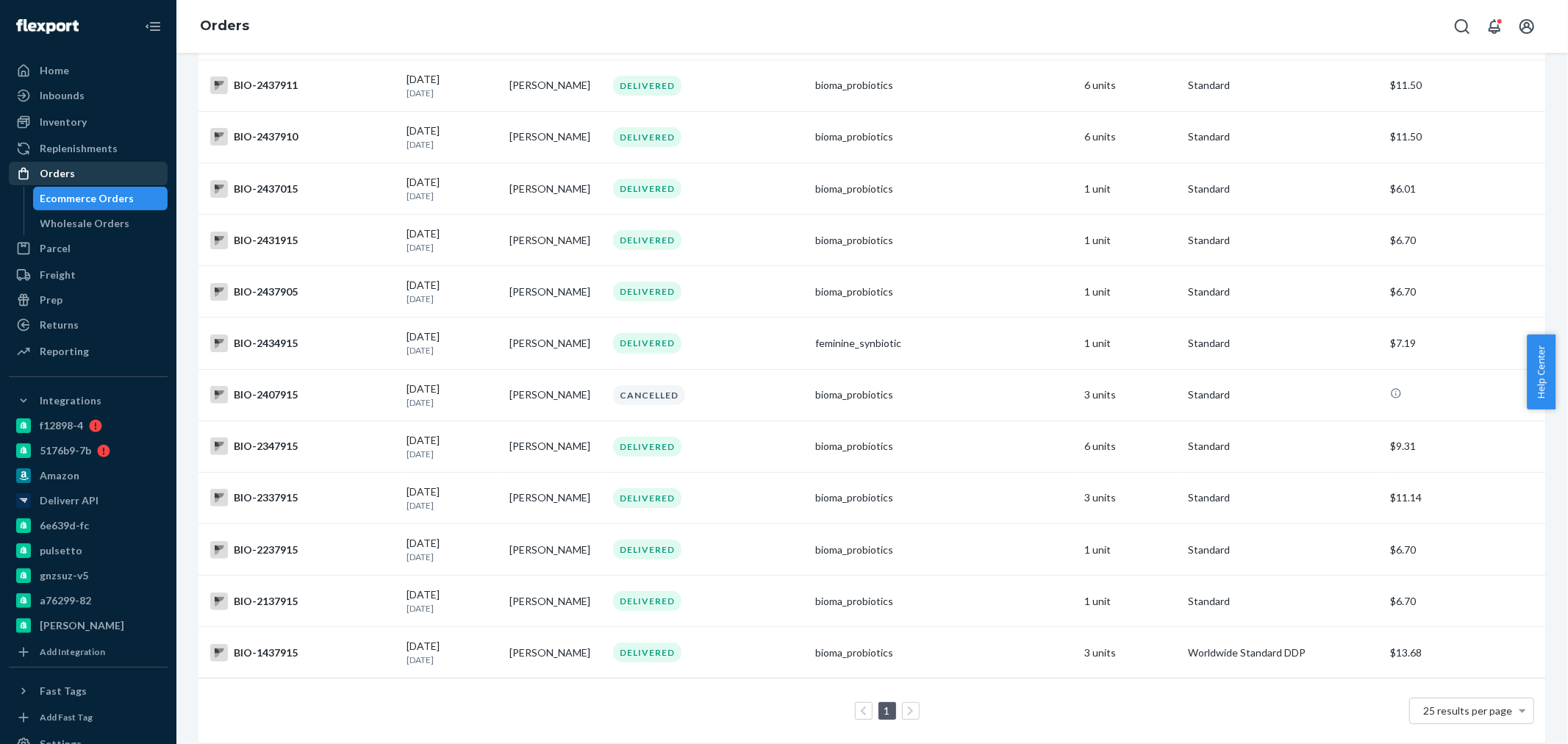
click at [80, 164] on div "Orders" at bounding box center [89, 173] width 156 height 21
click at [65, 168] on div "Orders" at bounding box center [57, 173] width 35 height 15
click at [67, 158] on div "Replenishments" at bounding box center [89, 148] width 156 height 21
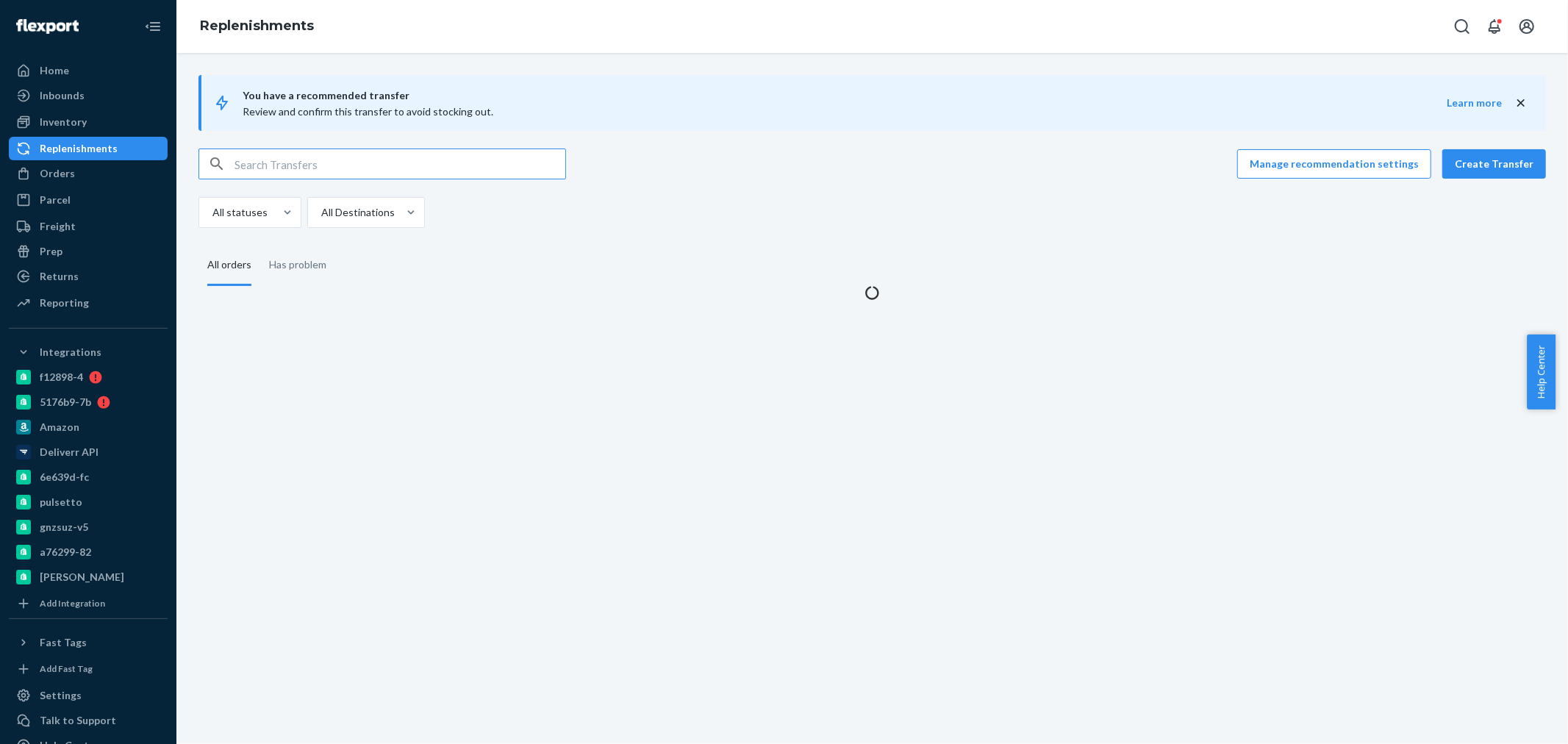
click at [320, 165] on input "text" at bounding box center [399, 164] width 331 height 30
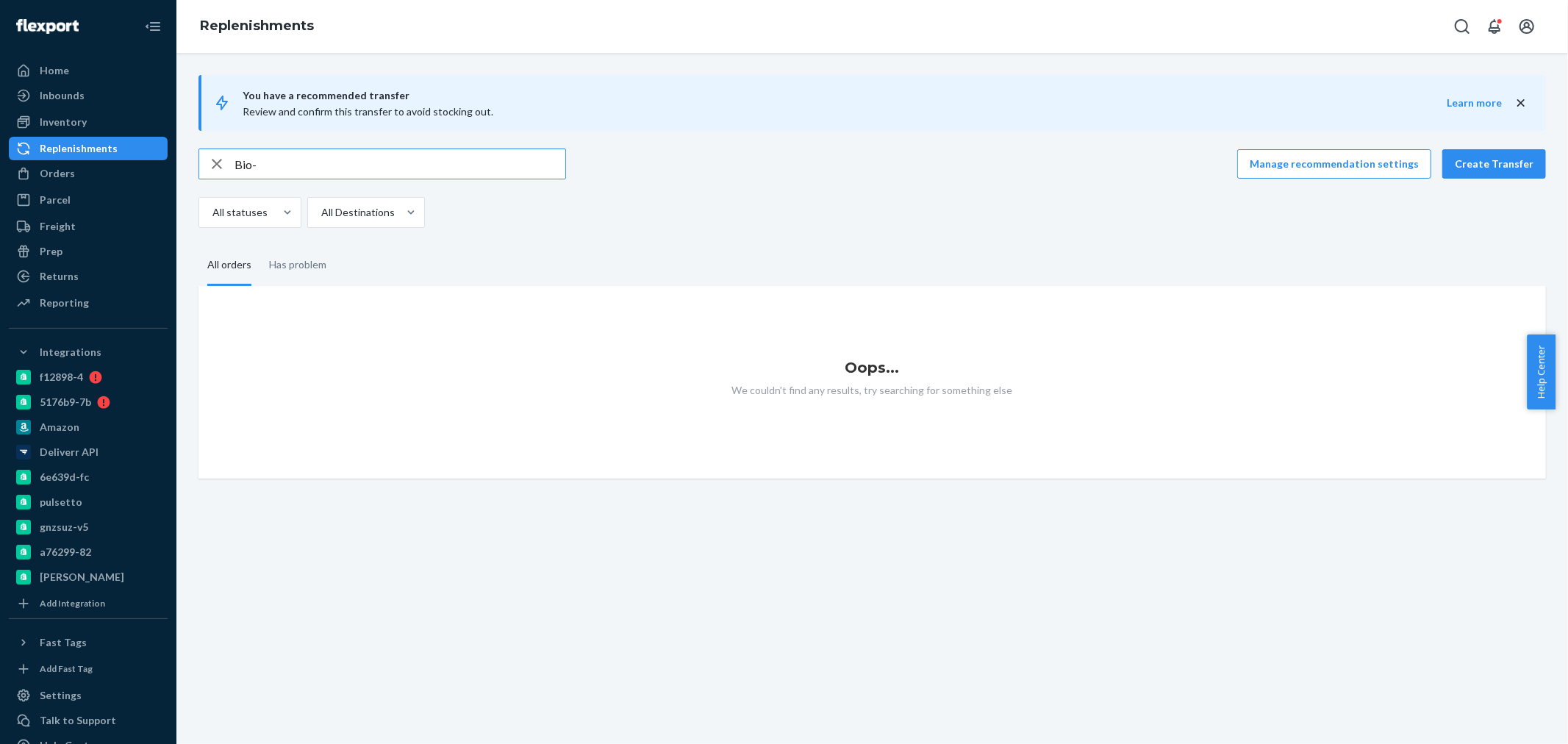
click at [364, 143] on div "You have a recommended transfer Review and confirm this transfer to avoid stock…" at bounding box center [871, 276] width 1369 height 403
click at [355, 153] on input "Bio-" at bounding box center [399, 164] width 331 height 30
paste input "2523841"
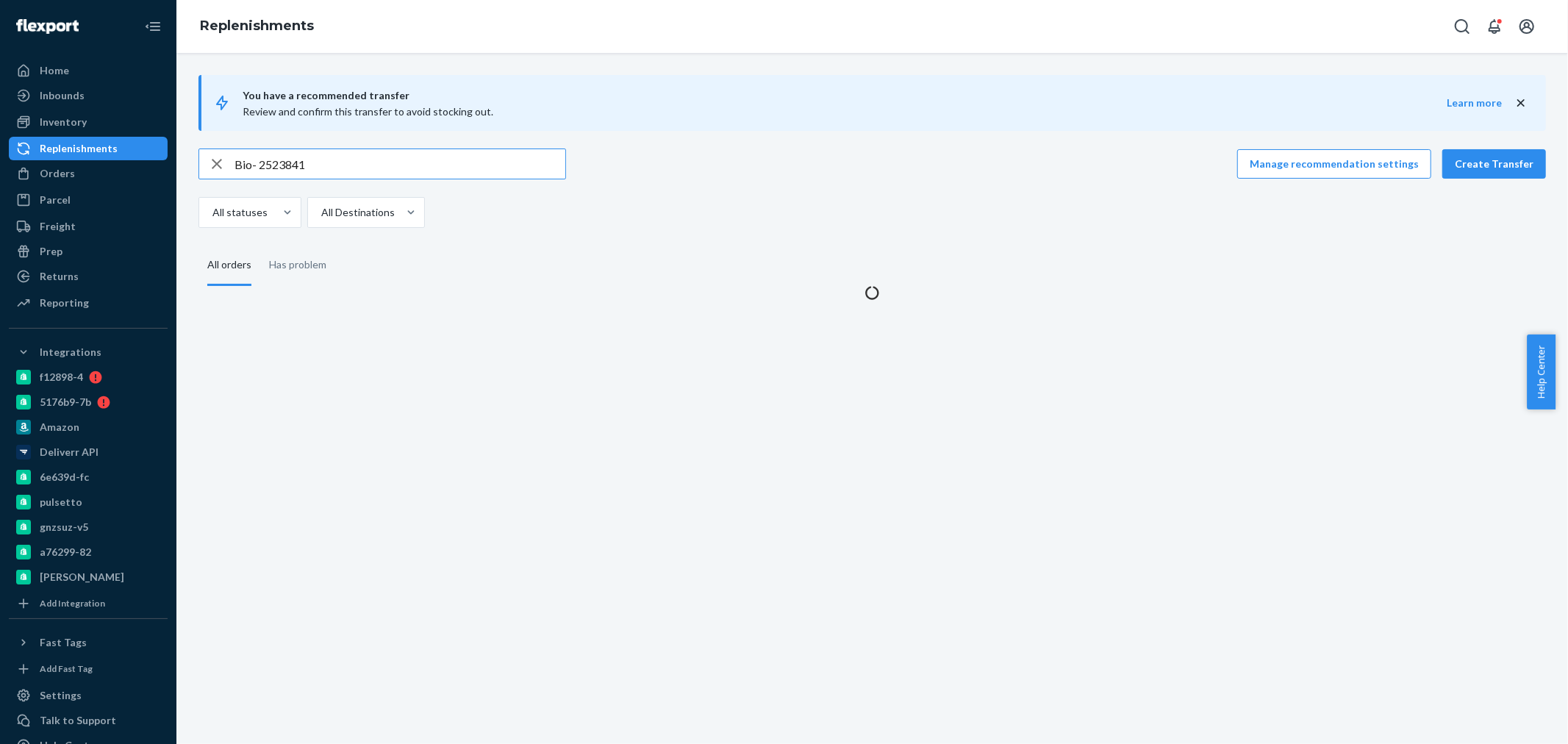
type input "Bio- 2523841"
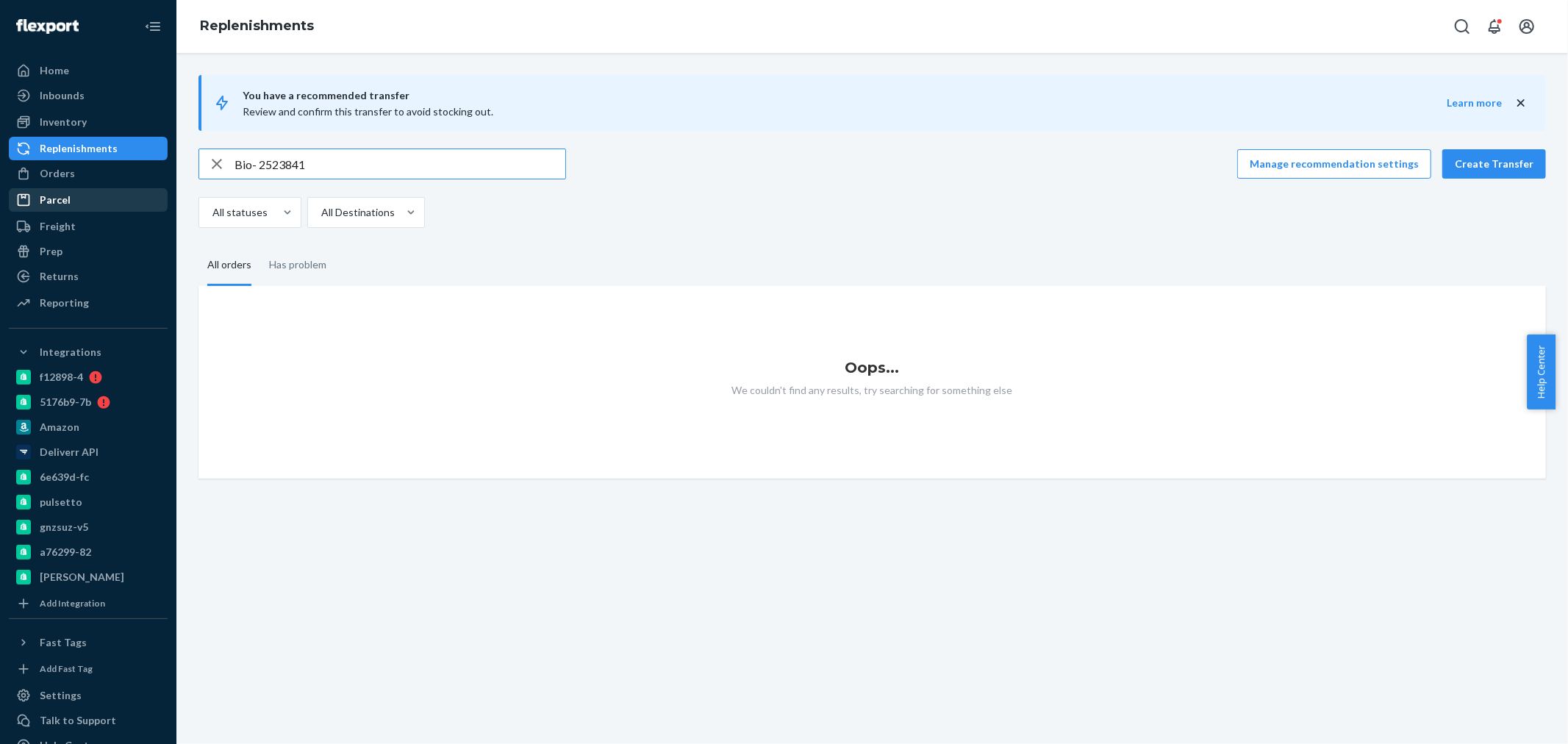
drag, startPoint x: 54, startPoint y: 164, endPoint x: 136, endPoint y: 192, distance: 86.6
click at [54, 164] on div "Orders" at bounding box center [89, 173] width 156 height 21
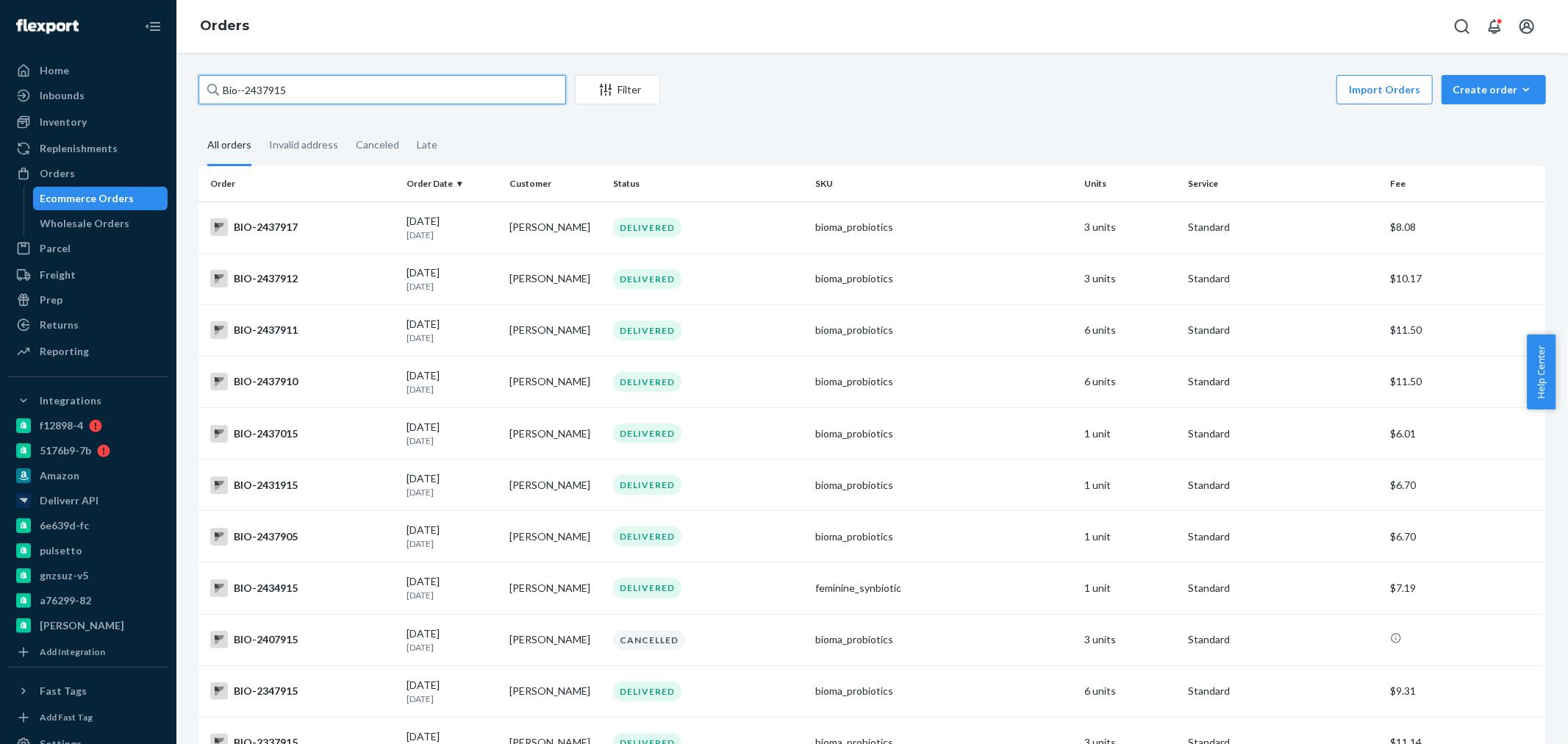
drag, startPoint x: 319, startPoint y: 92, endPoint x: 245, endPoint y: 92, distance: 74.0
click at [245, 92] on input "Bio--2437915" at bounding box center [382, 90] width 367 height 30
paste input "2523856"
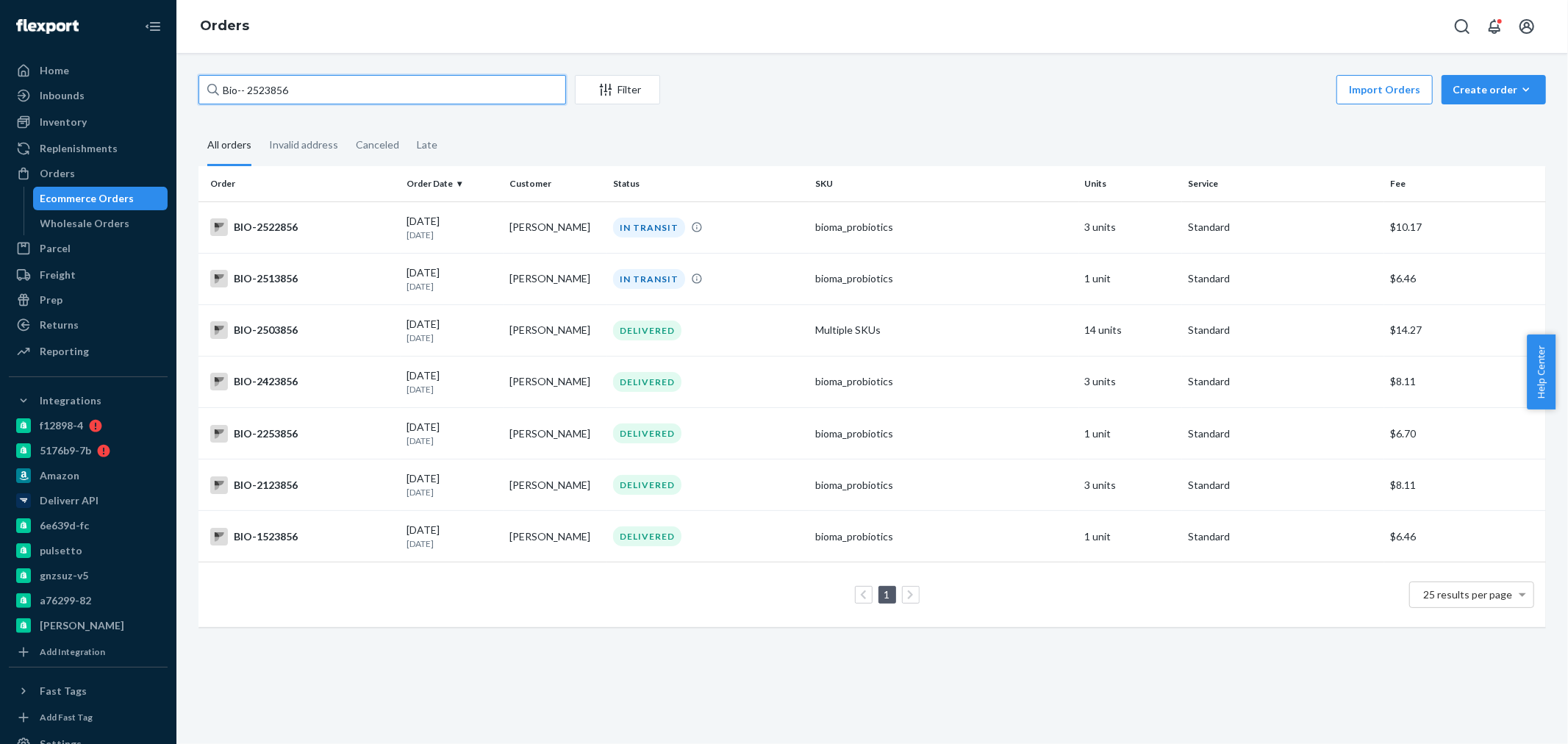
click at [248, 91] on input "Bio-- 2523856" at bounding box center [382, 90] width 367 height 30
drag, startPoint x: 310, startPoint y: 81, endPoint x: 243, endPoint y: 85, distance: 67.1
click at [243, 85] on input "Bio--2523856" at bounding box center [382, 90] width 367 height 30
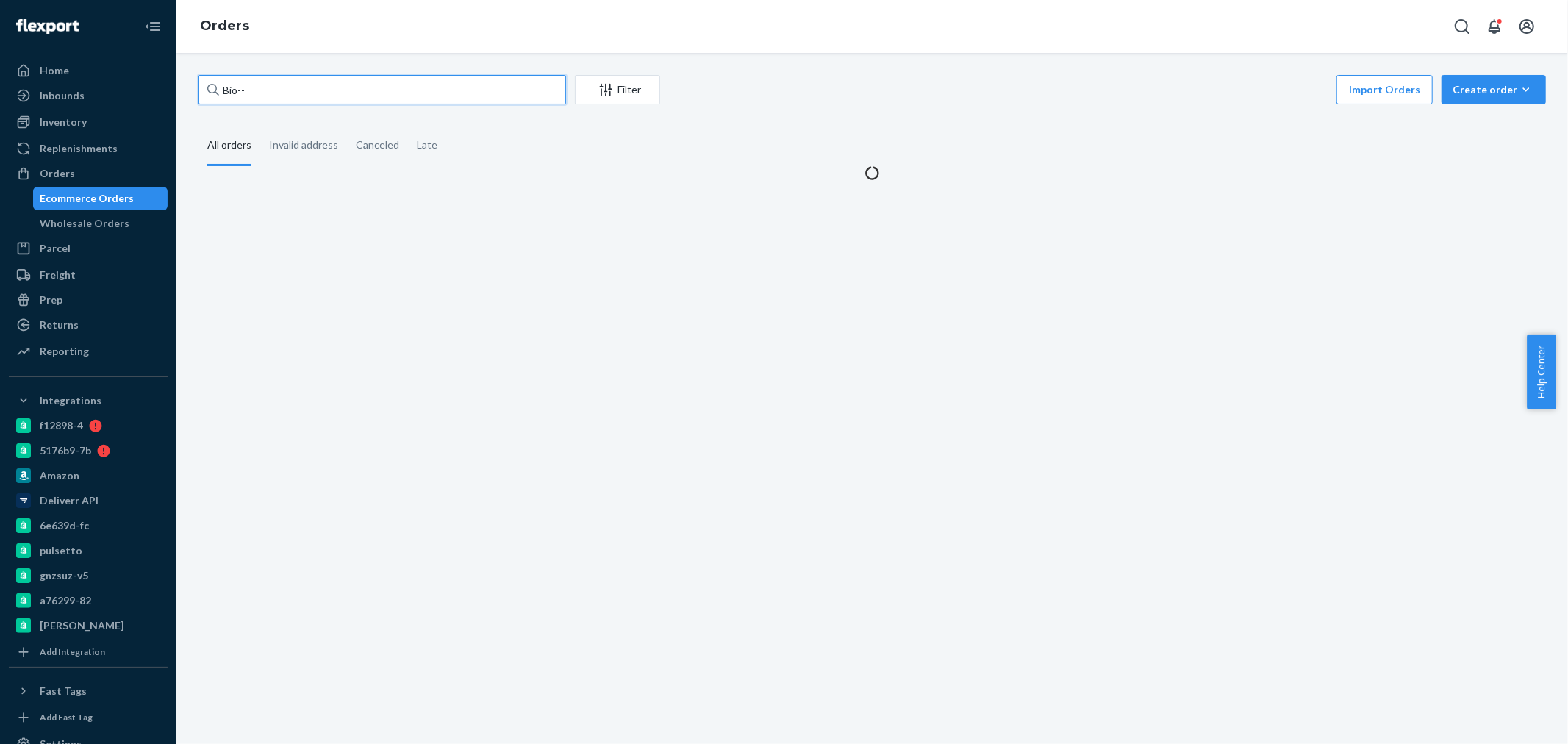
paste input "2395559"
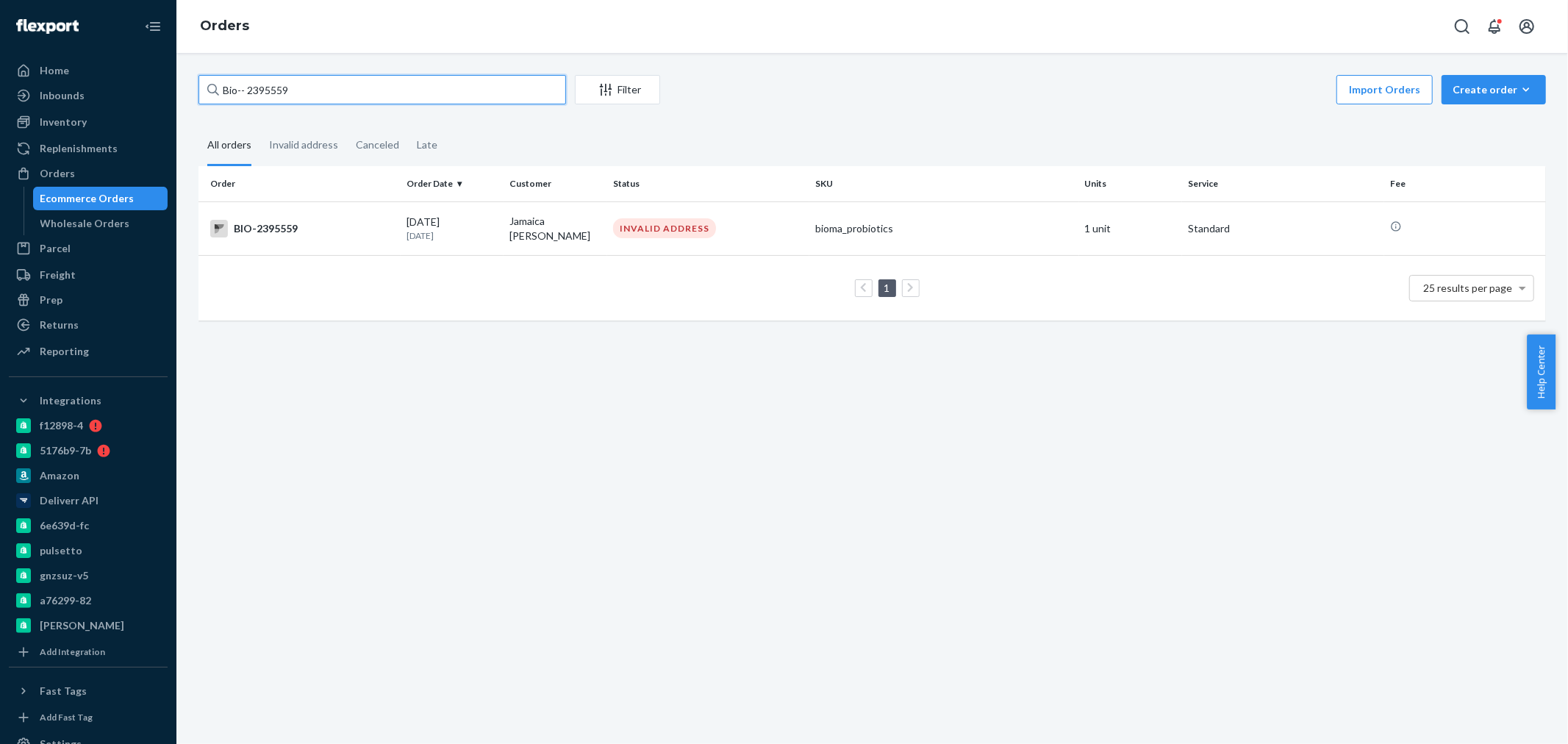
click at [248, 90] on input "Bio-- 2395559" at bounding box center [382, 90] width 367 height 30
type input "Bio--2395559"
click at [375, 220] on div "BIO-2395559" at bounding box center [302, 228] width 185 height 17
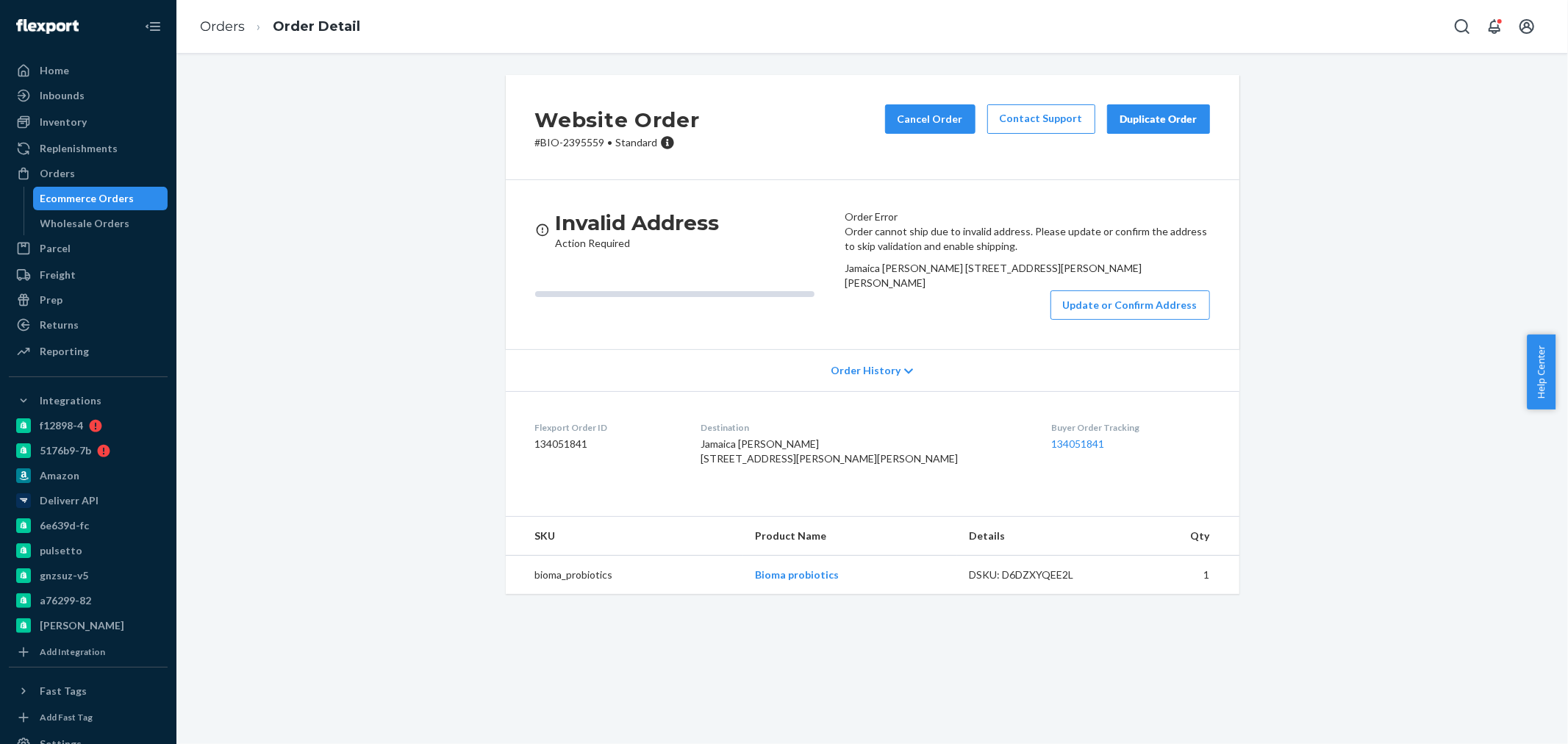
drag, startPoint x: 868, startPoint y: 361, endPoint x: 850, endPoint y: 328, distance: 37.6
click at [850, 319] on div "Order cannot ship due to invalid address. Please update or confirm the address …" at bounding box center [1027, 272] width 366 height 95
copy span "1279 State Road S-13-114, 1279 Byrd Road Patrick, SC 29584 US"
click at [908, 296] on div "Order cannot ship due to invalid address. Please update or confirm the address …" at bounding box center [1027, 272] width 366 height 95
drag, startPoint x: 1060, startPoint y: 283, endPoint x: 850, endPoint y: 268, distance: 210.5
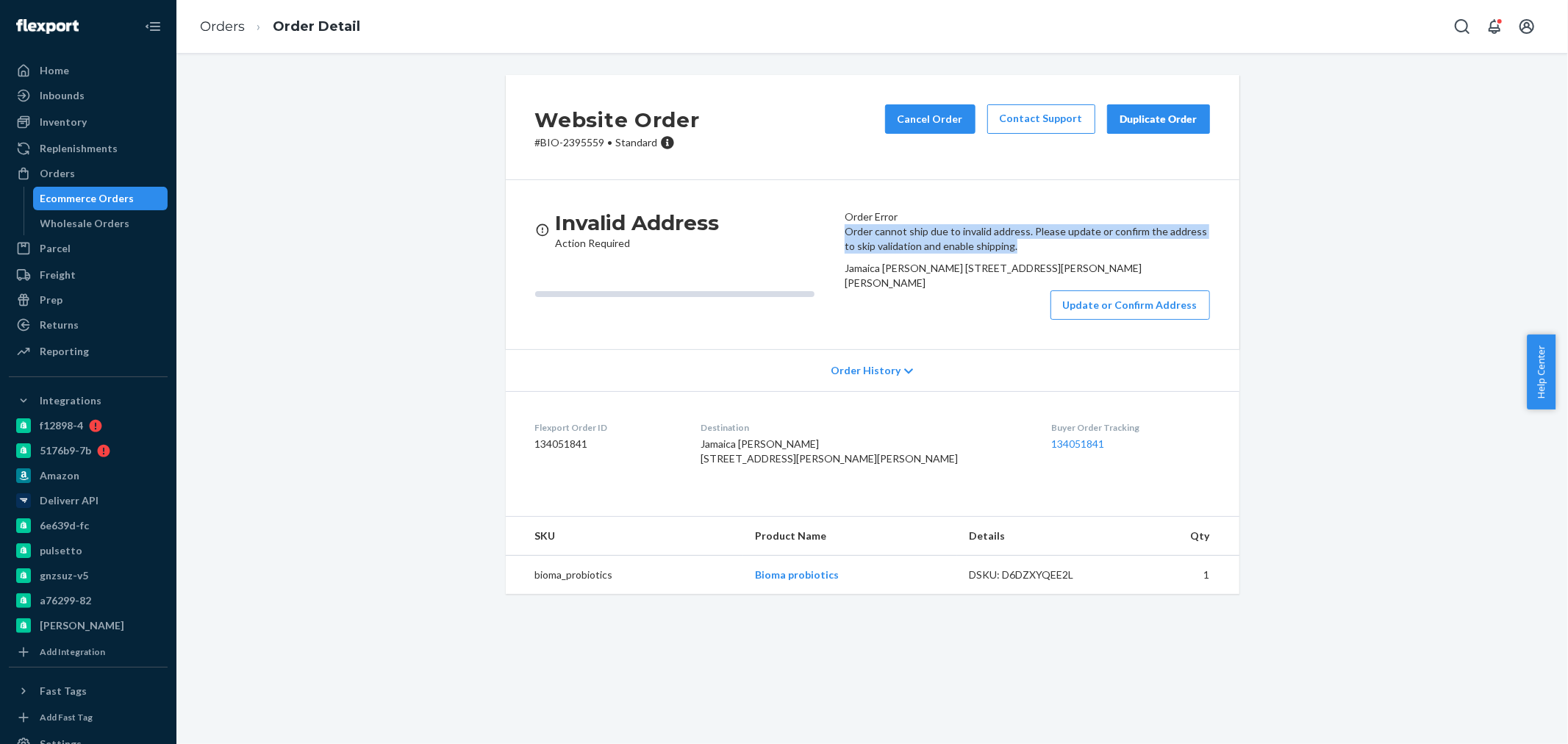
click at [850, 268] on div "Order cannot ship due to invalid address. Please update or confirm the address …" at bounding box center [1027, 272] width 366 height 95
copy p "Order cannot ship due to invalid address. Please update or confirm the address …"
click at [53, 170] on div "Orders" at bounding box center [57, 173] width 35 height 15
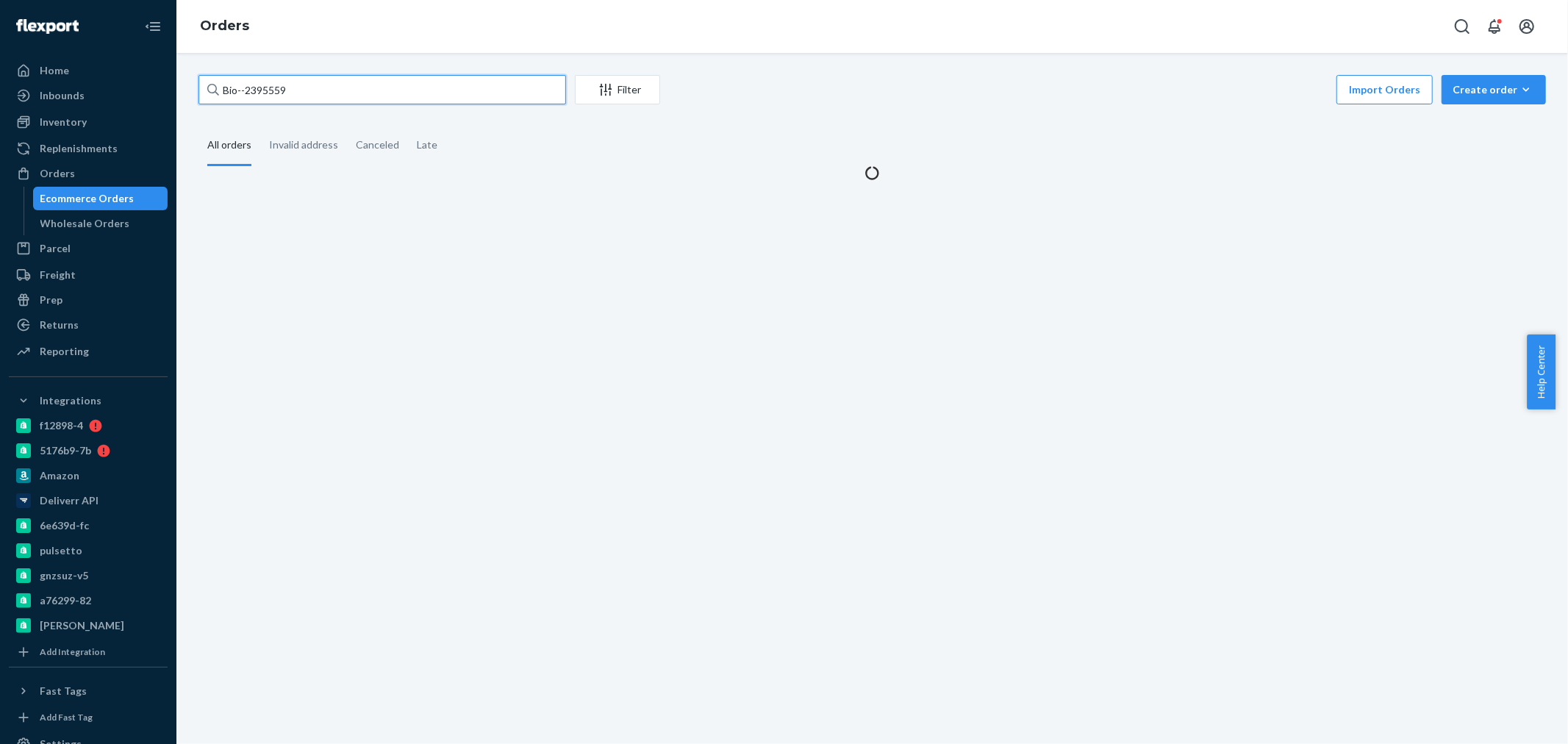
drag, startPoint x: 316, startPoint y: 89, endPoint x: 240, endPoint y: 87, distance: 76.0
click at [240, 87] on input "Bio--2395559" at bounding box center [382, 90] width 367 height 30
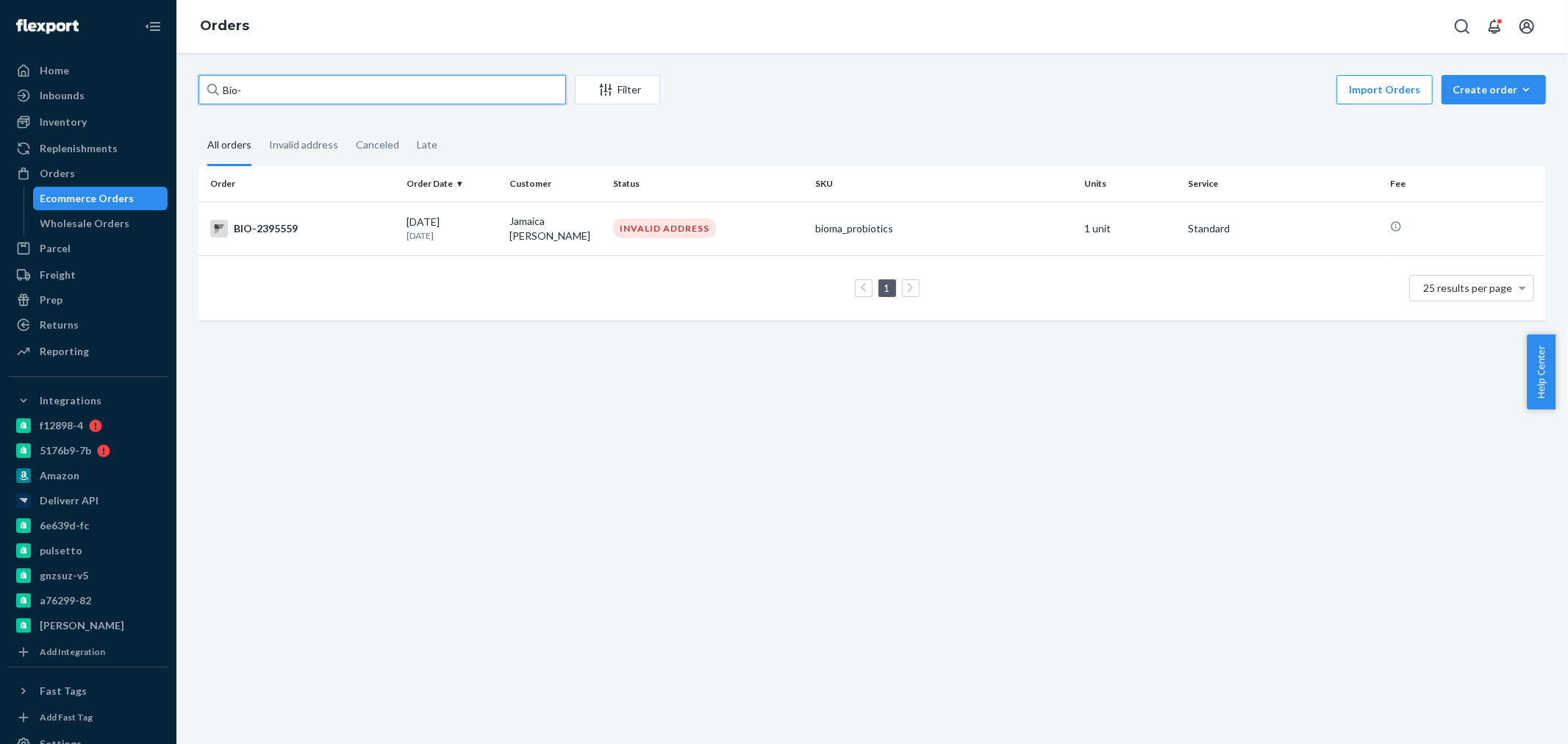
paste input "2426326"
click at [242, 87] on input "Bio- 2426326" at bounding box center [382, 90] width 367 height 30
type input "Bio--2426326"
click at [364, 235] on div "BIO-2426326" at bounding box center [302, 227] width 185 height 17
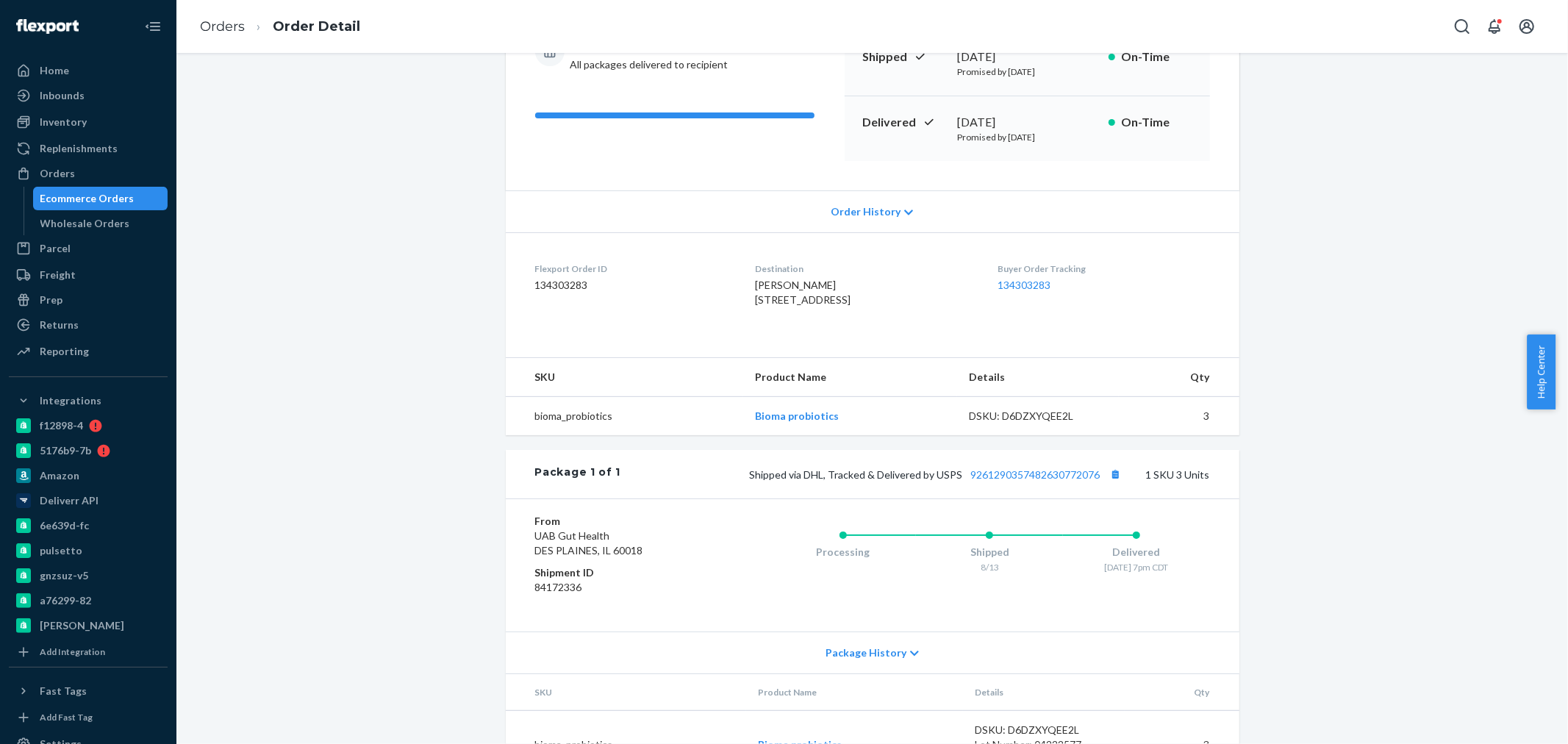
scroll to position [16, 0]
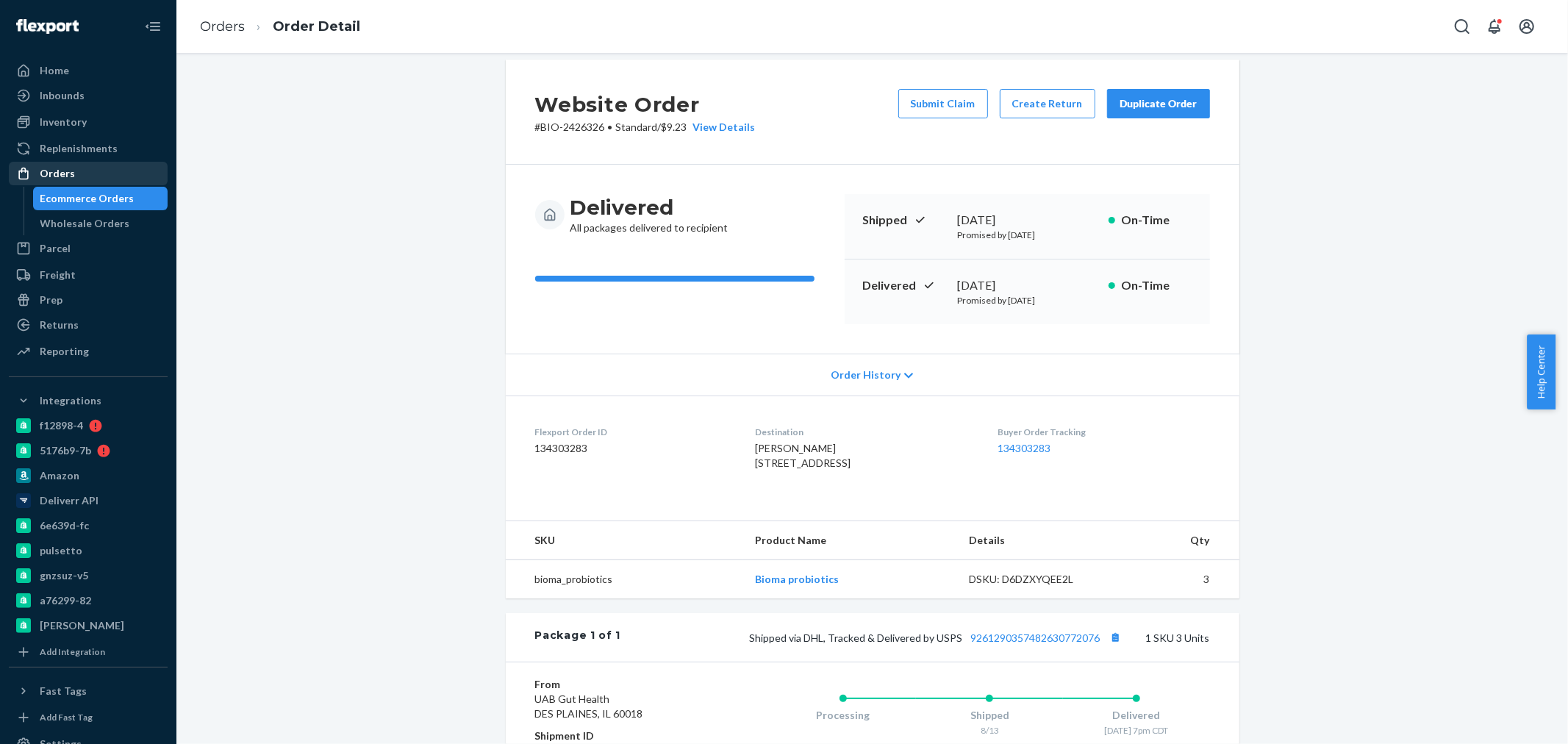
drag, startPoint x: 45, startPoint y: 175, endPoint x: 123, endPoint y: 166, distance: 78.5
click at [45, 175] on div "Orders" at bounding box center [57, 173] width 35 height 15
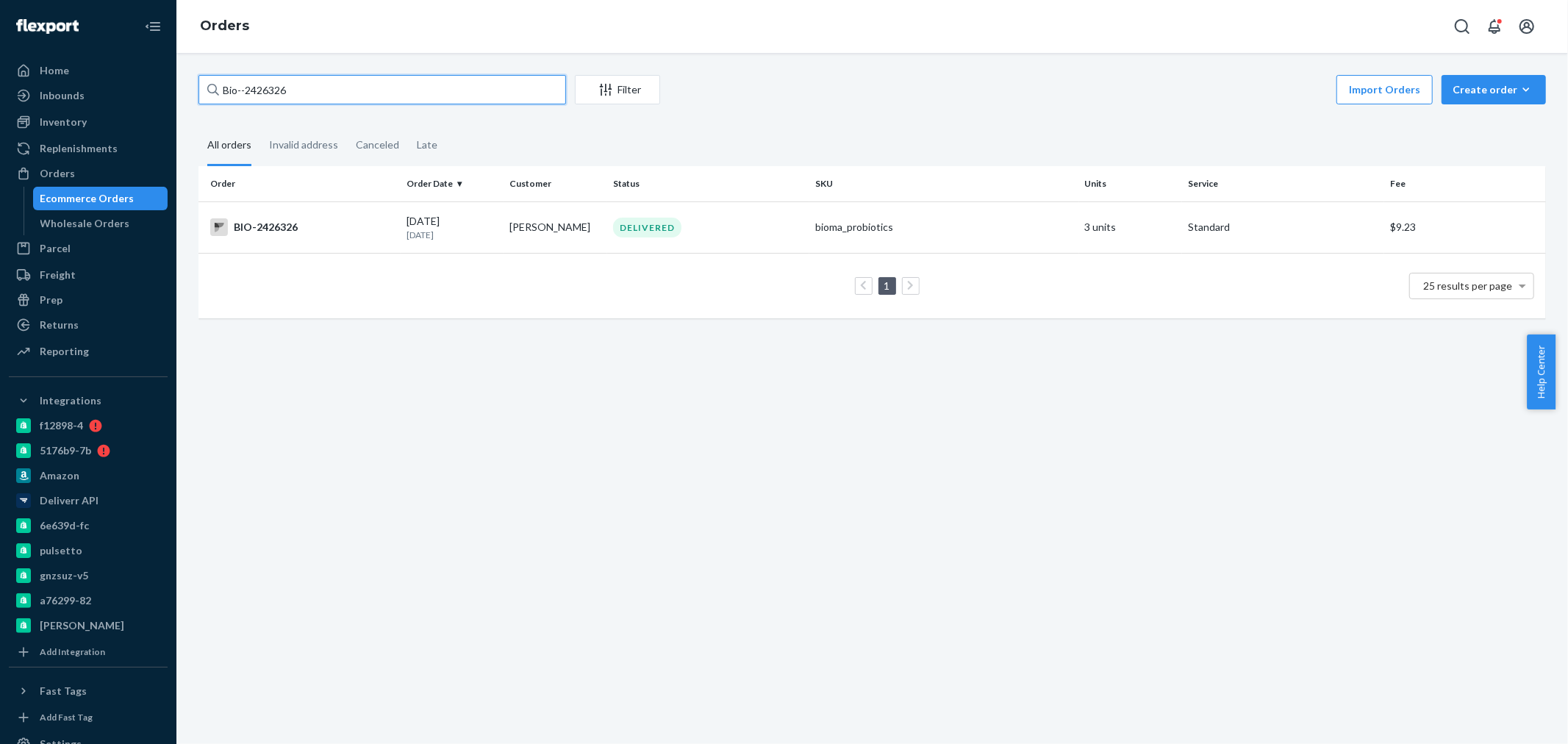
drag, startPoint x: 309, startPoint y: 86, endPoint x: 247, endPoint y: 90, distance: 62.1
click at [247, 90] on input "Bio--2426326" at bounding box center [382, 90] width 367 height 30
paste input "2514676"
click at [247, 90] on input "Bio-- 2514676" at bounding box center [382, 90] width 367 height 30
type input "Bio--2514676"
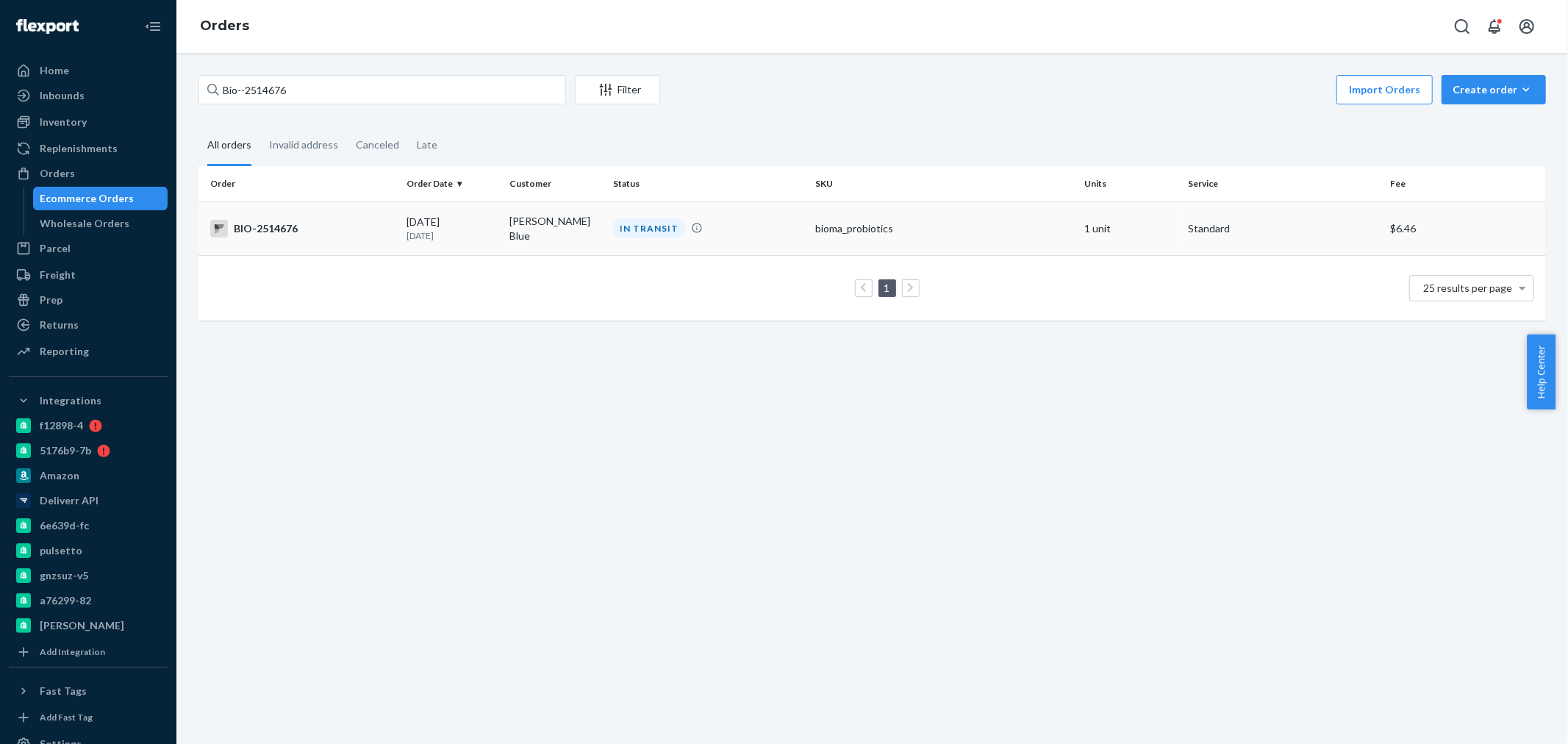
click at [358, 235] on div "BIO-2514676" at bounding box center [302, 228] width 185 height 17
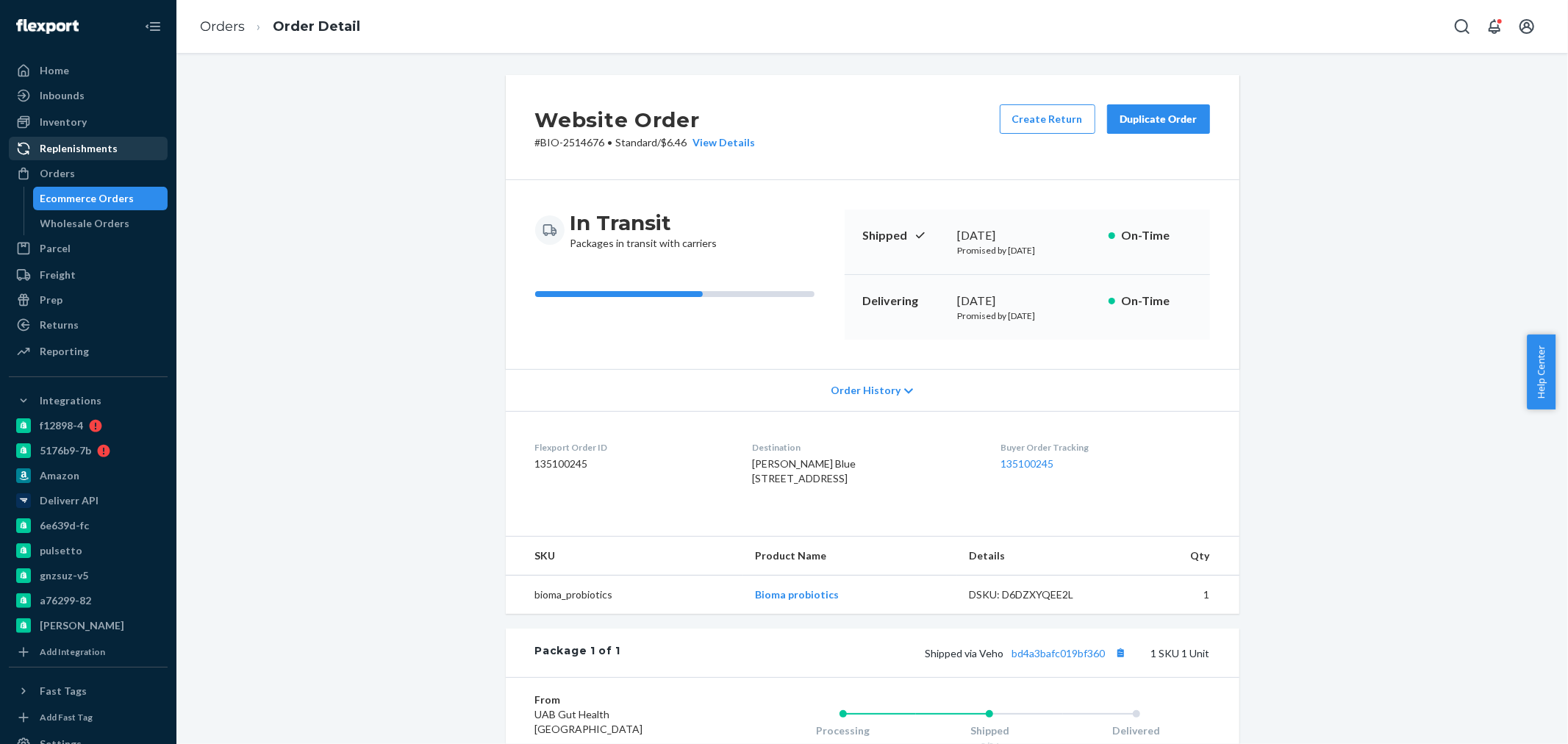
click at [62, 172] on div "Orders" at bounding box center [57, 173] width 35 height 15
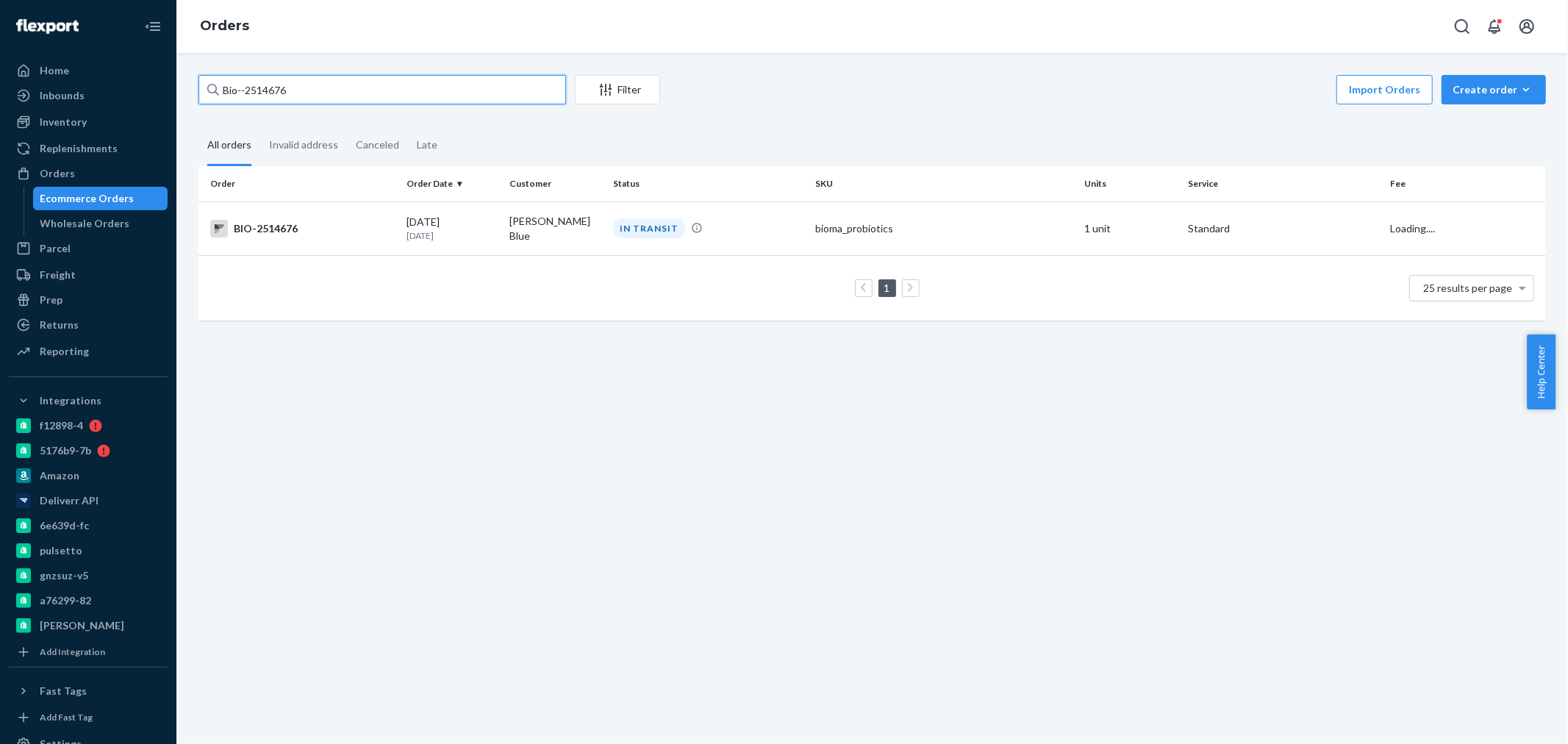
drag, startPoint x: 305, startPoint y: 89, endPoint x: 244, endPoint y: 84, distance: 61.2
click at [244, 84] on input "Bio--2514676" at bounding box center [382, 90] width 367 height 30
paste input "2514676"
click at [245, 86] on input "Bio-- 2514676" at bounding box center [382, 90] width 367 height 30
click at [248, 88] on input "Bio-- 2514676" at bounding box center [382, 90] width 367 height 30
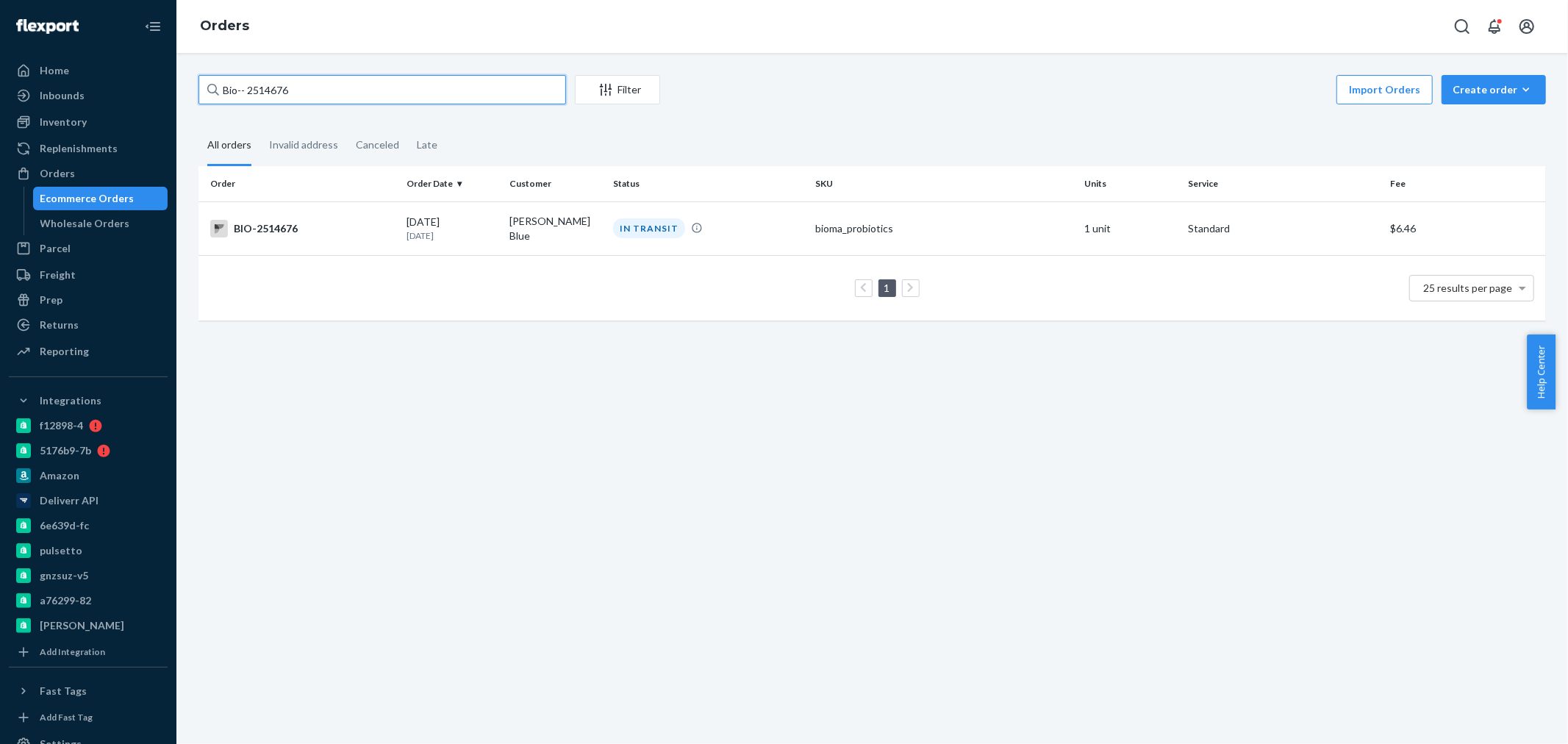
type input "Bio--2514676"
click at [366, 214] on td "BIO-2514676" at bounding box center [300, 227] width 202 height 53
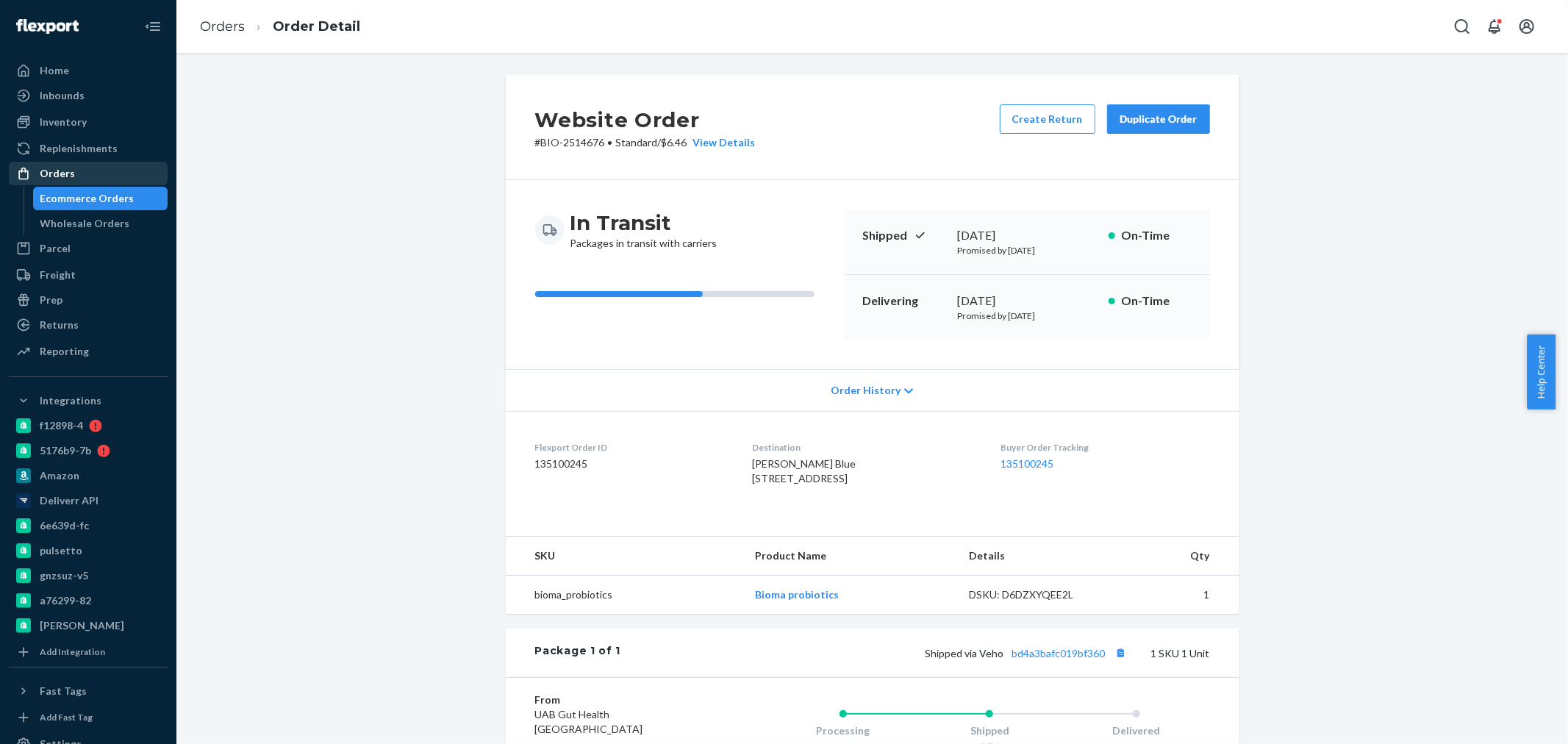
click at [57, 177] on div "Orders" at bounding box center [57, 173] width 35 height 15
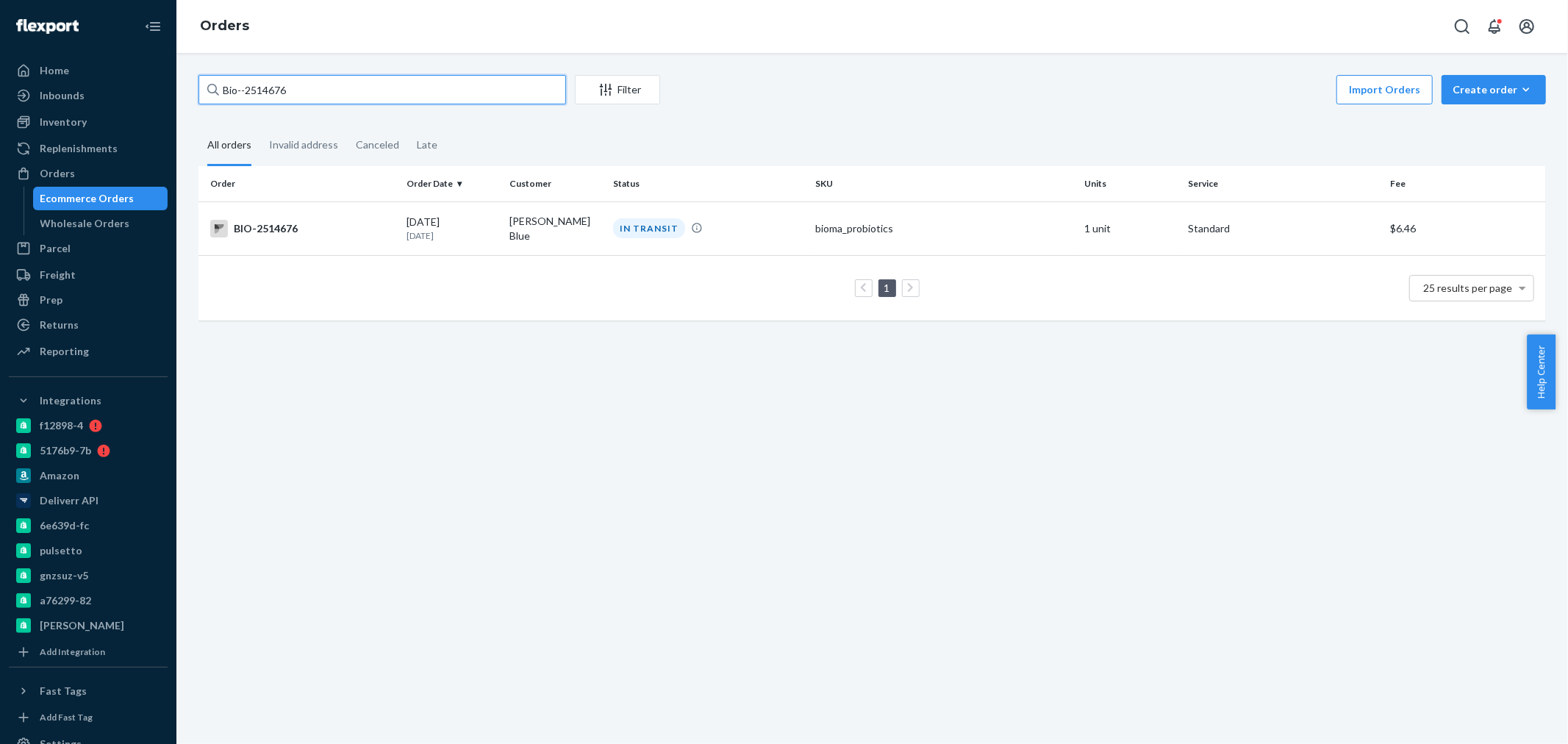
drag, startPoint x: 303, startPoint y: 91, endPoint x: 246, endPoint y: 89, distance: 57.0
click at [246, 89] on input "Bio--2514676" at bounding box center [382, 90] width 367 height 30
paste input "2455700"
click at [250, 85] on input "Bio-- 2455700" at bounding box center [382, 90] width 367 height 30
type input "Bio--2455700"
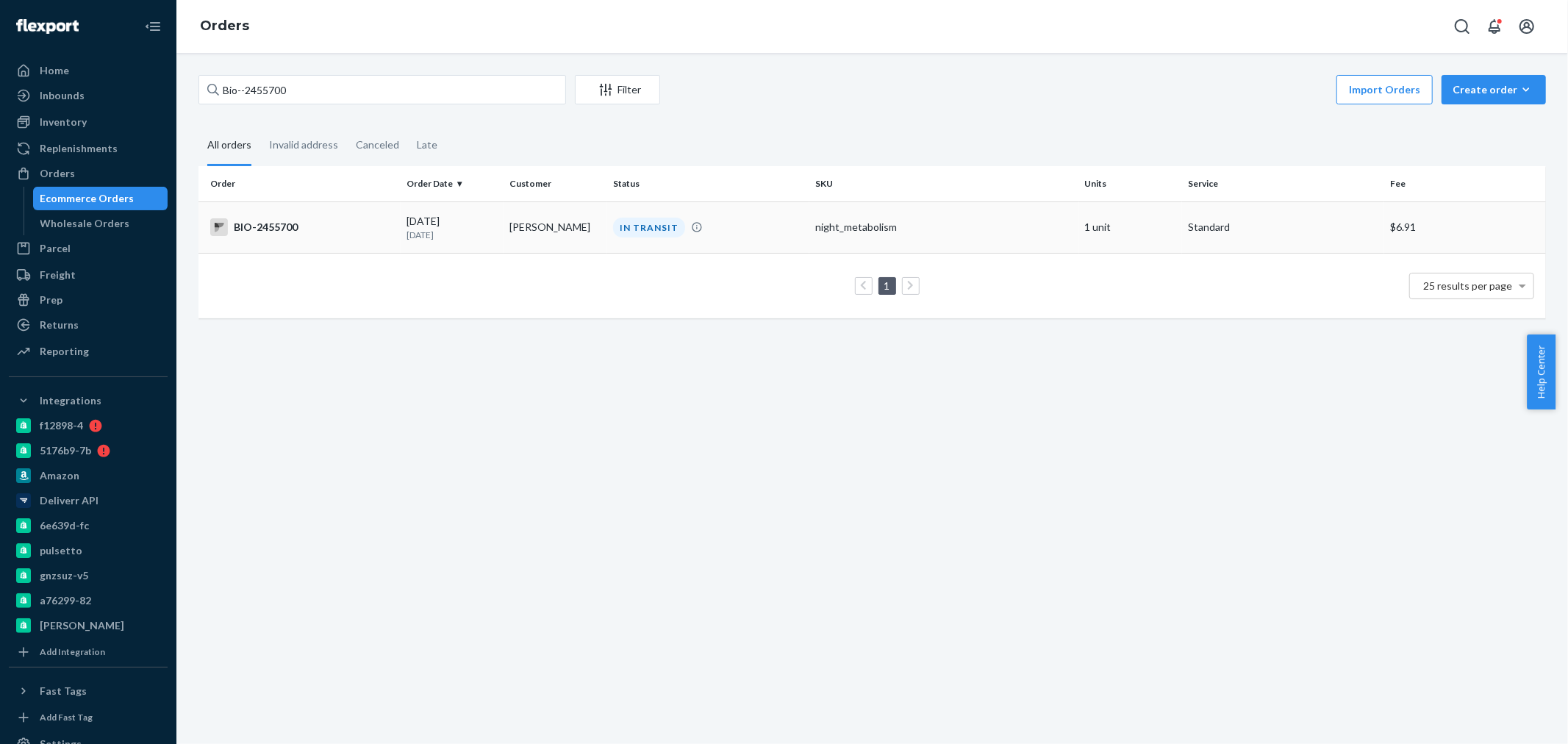
click at [340, 224] on div "BIO-2455700" at bounding box center [302, 227] width 185 height 17
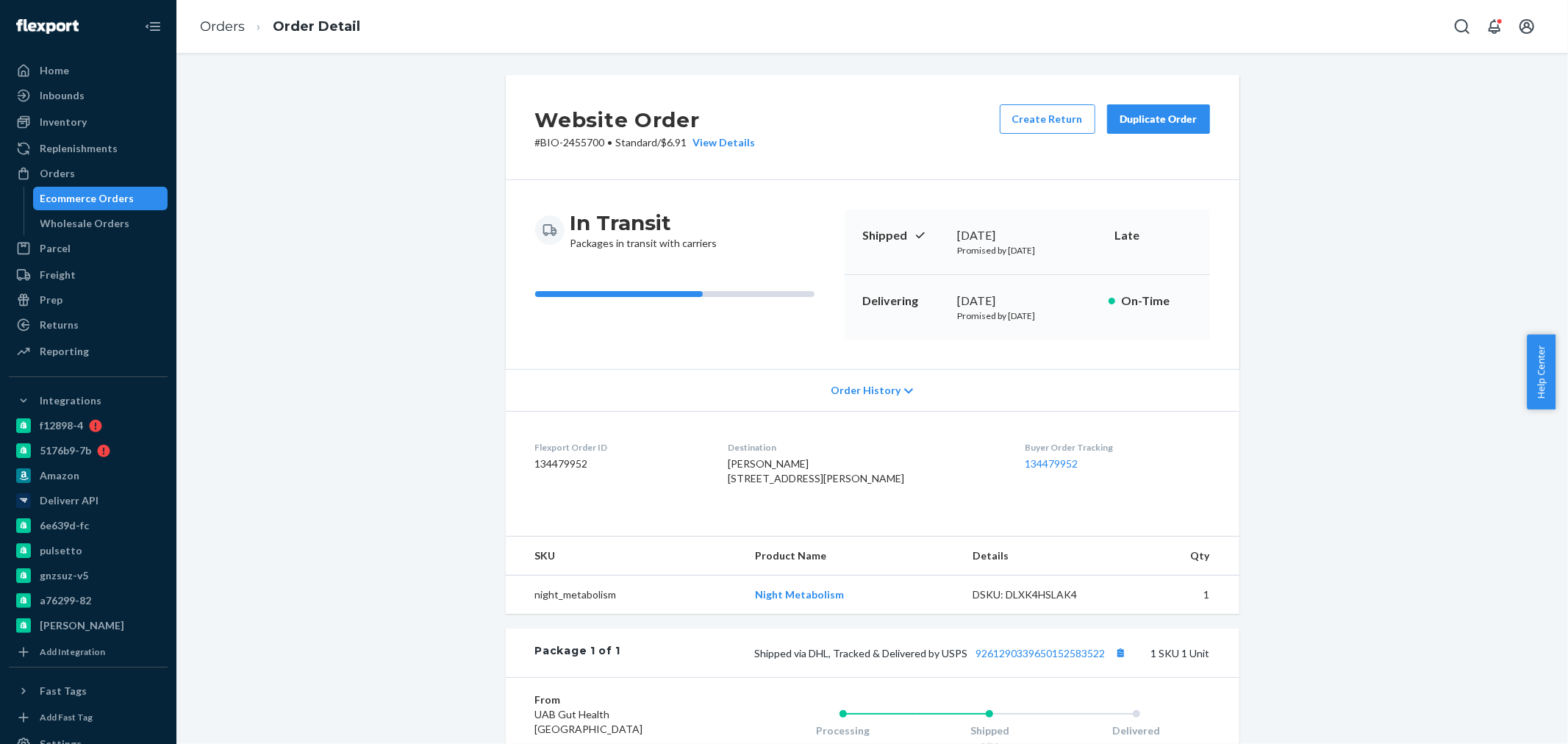
scroll to position [81, 0]
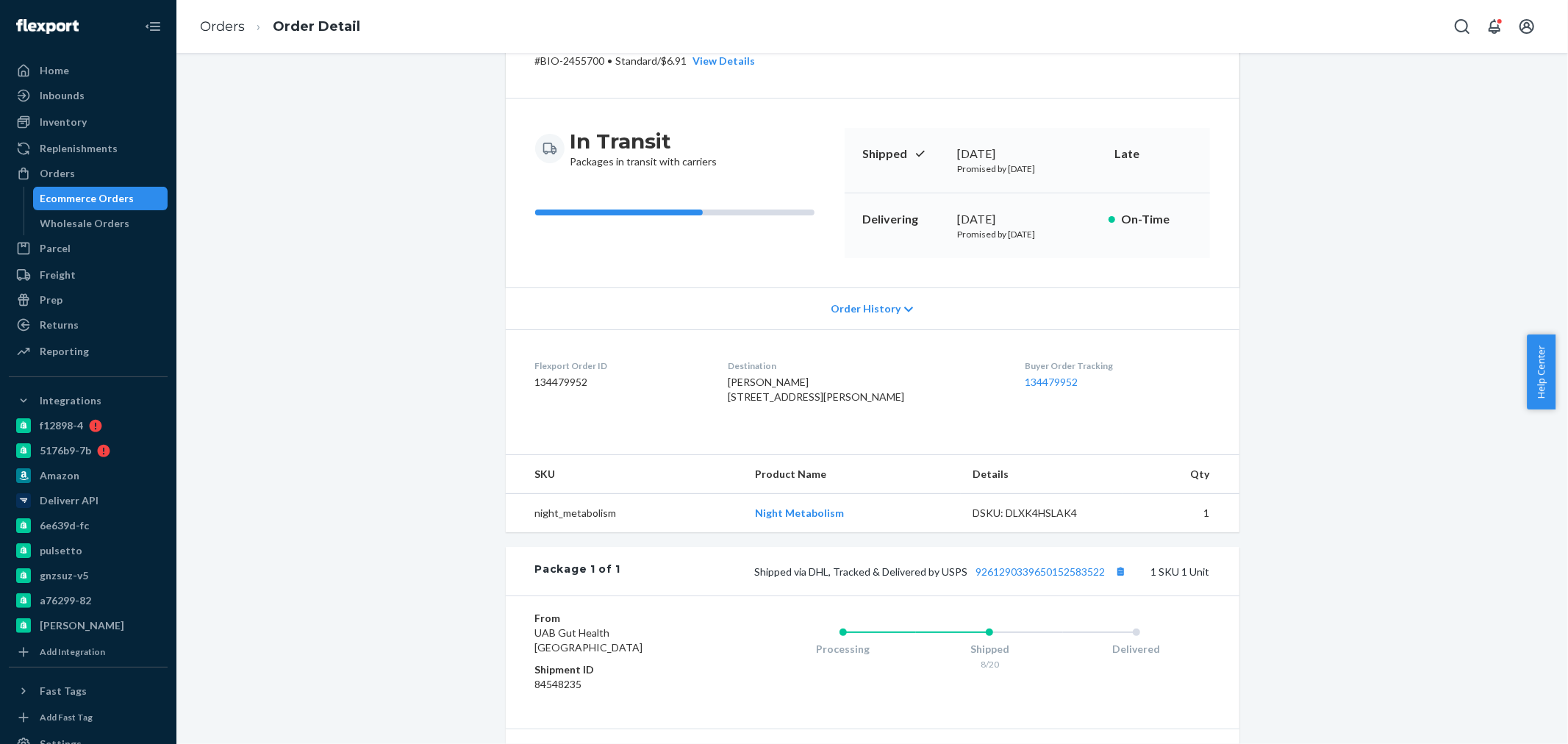
click at [1034, 586] on div "Package 1 of 1 Shipped via DHL, Tracked & Delivered by USPS 9261290339650152583…" at bounding box center [872, 571] width 733 height 48
click at [1034, 577] on link "9261290339650152583522" at bounding box center [1041, 571] width 130 height 12
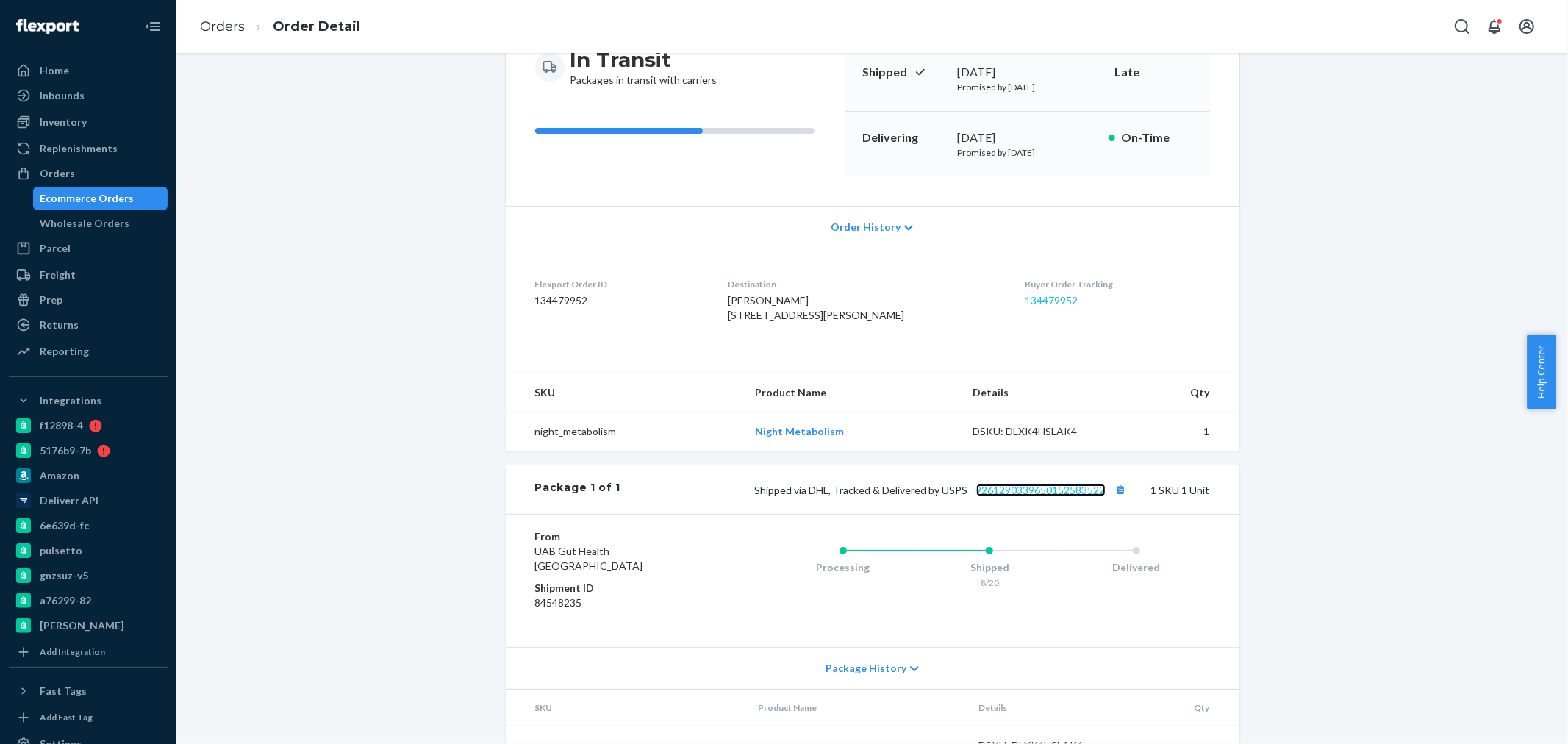
scroll to position [0, 0]
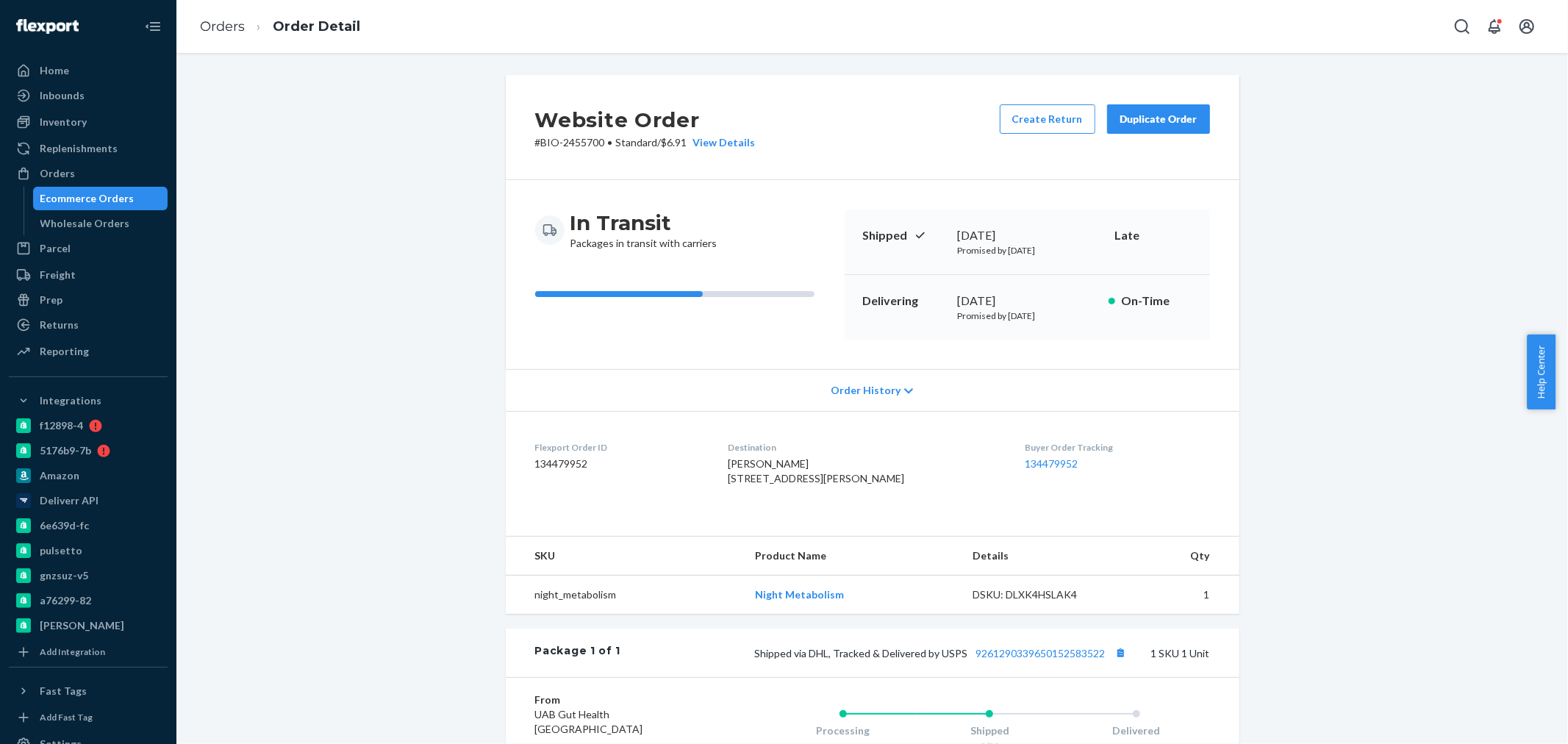
click at [871, 393] on span "Order History" at bounding box center [865, 390] width 70 height 15
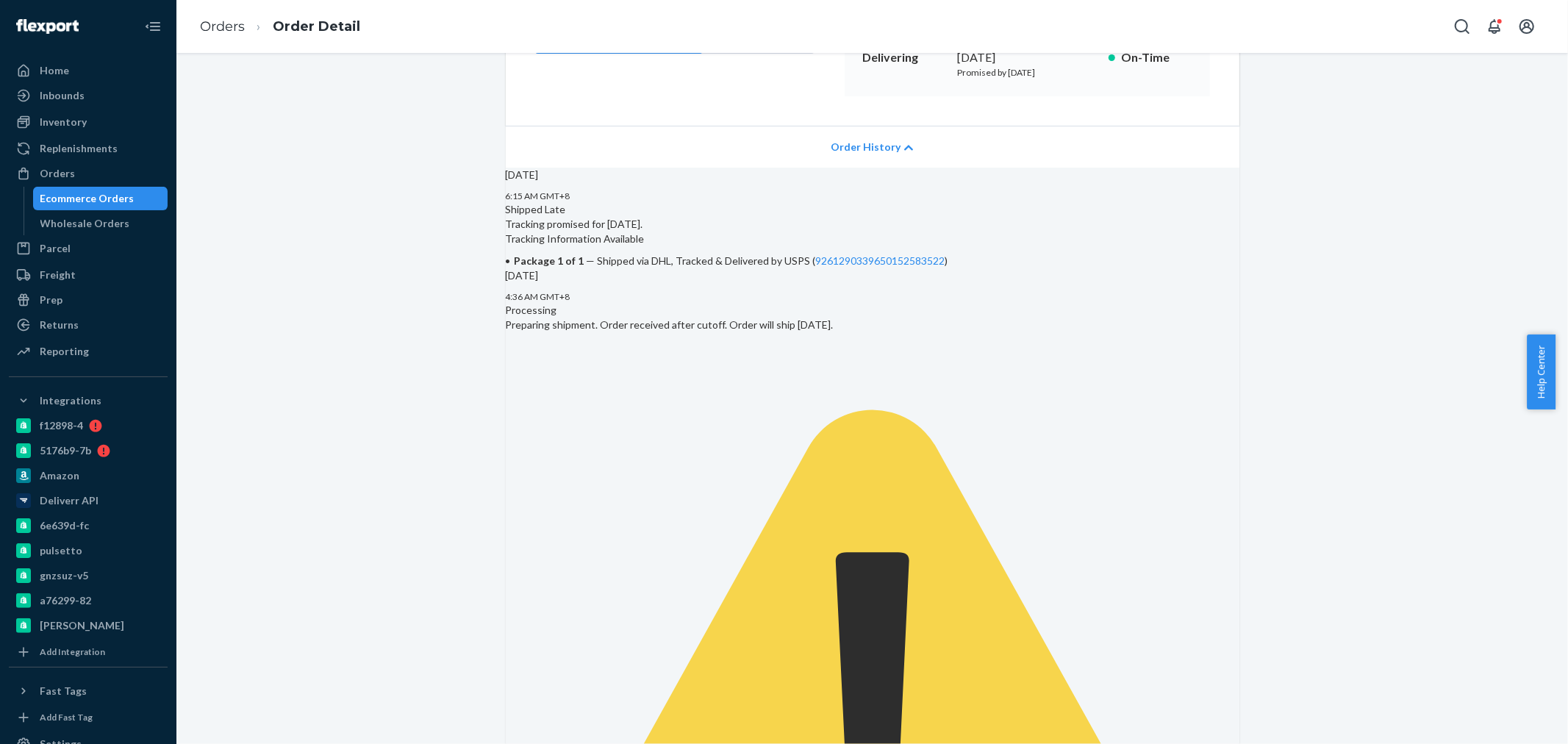
scroll to position [163, 0]
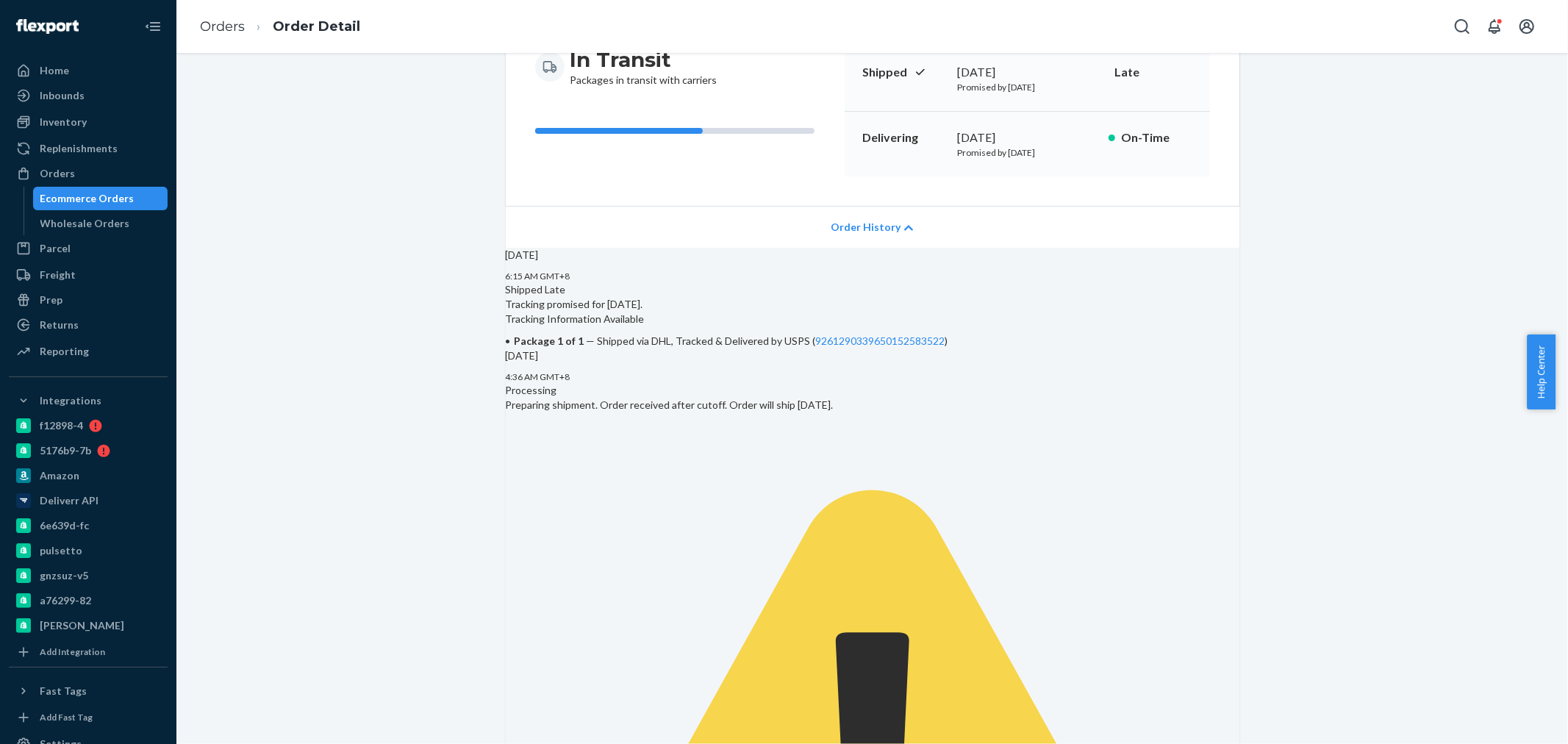
click at [1151, 348] on div "6:15 AM GMT+8 Shipped Late Tracking promised for August 18, 2025. Tracking Info…" at bounding box center [872, 309] width 733 height 79
drag, startPoint x: 1174, startPoint y: 160, endPoint x: 931, endPoint y: 138, distance: 244.0
click at [931, 138] on div "Delivering August 27, 2025 Promised by August 27, 2025 On-Time" at bounding box center [1027, 144] width 366 height 65
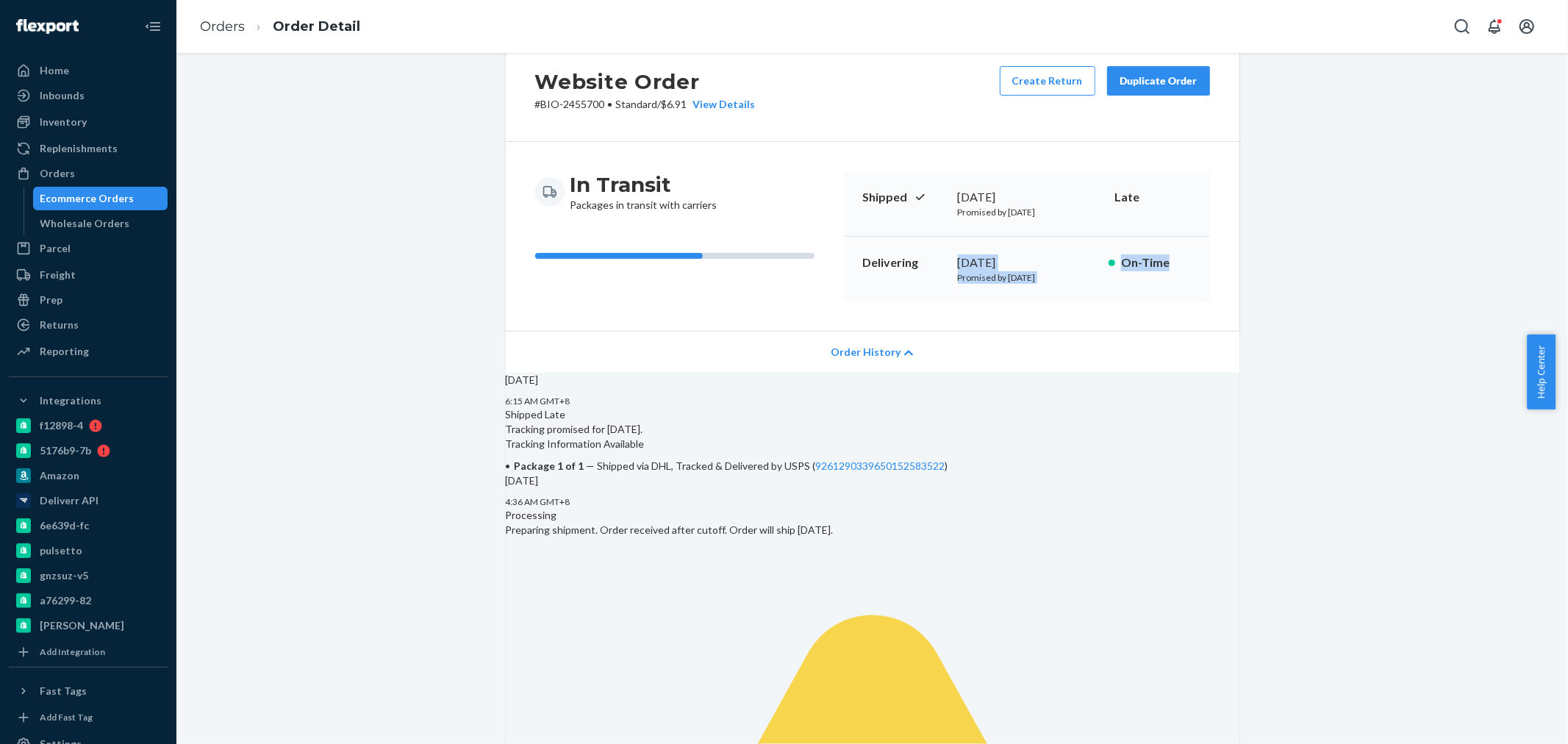
scroll to position [0, 0]
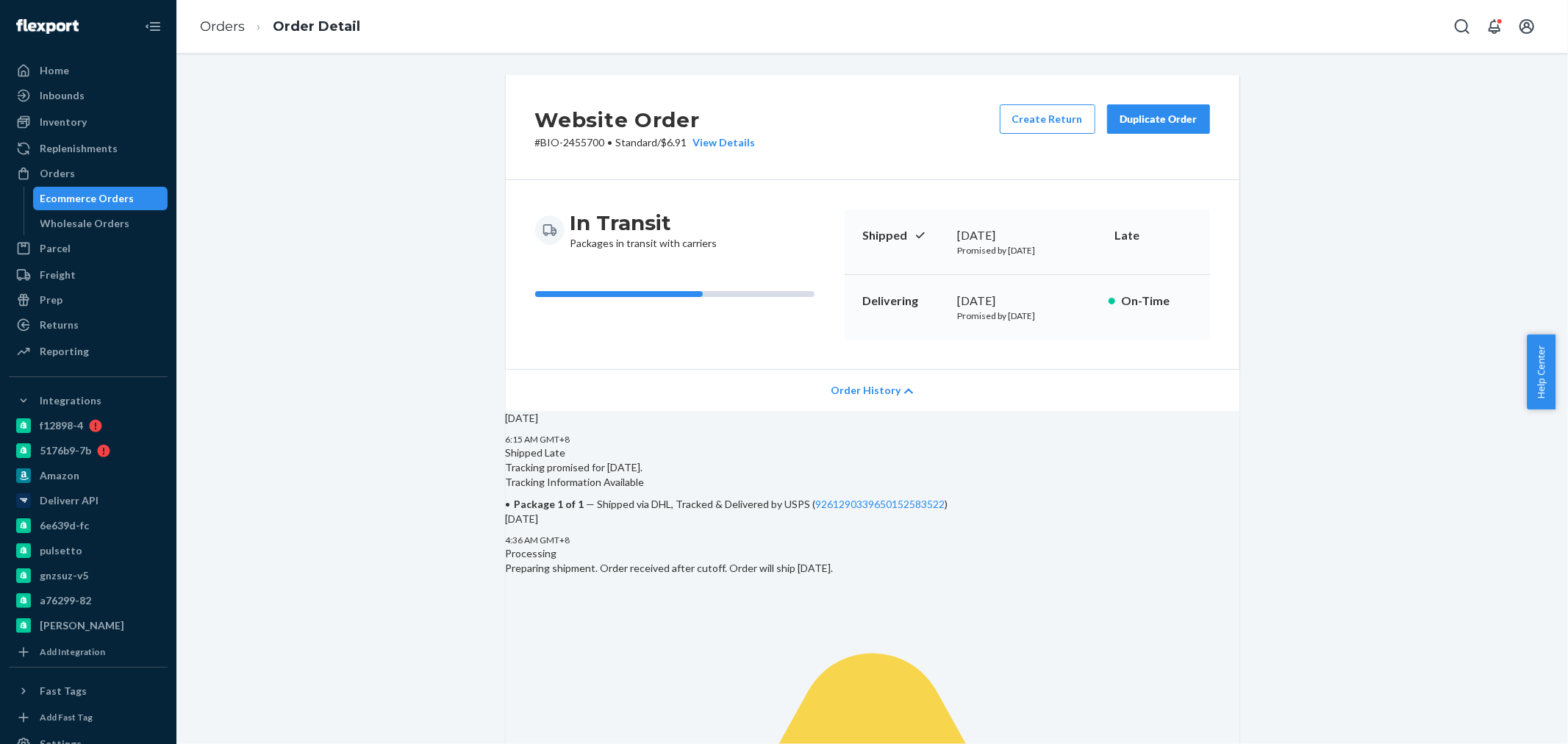
click at [904, 393] on icon at bounding box center [908, 391] width 9 height 11
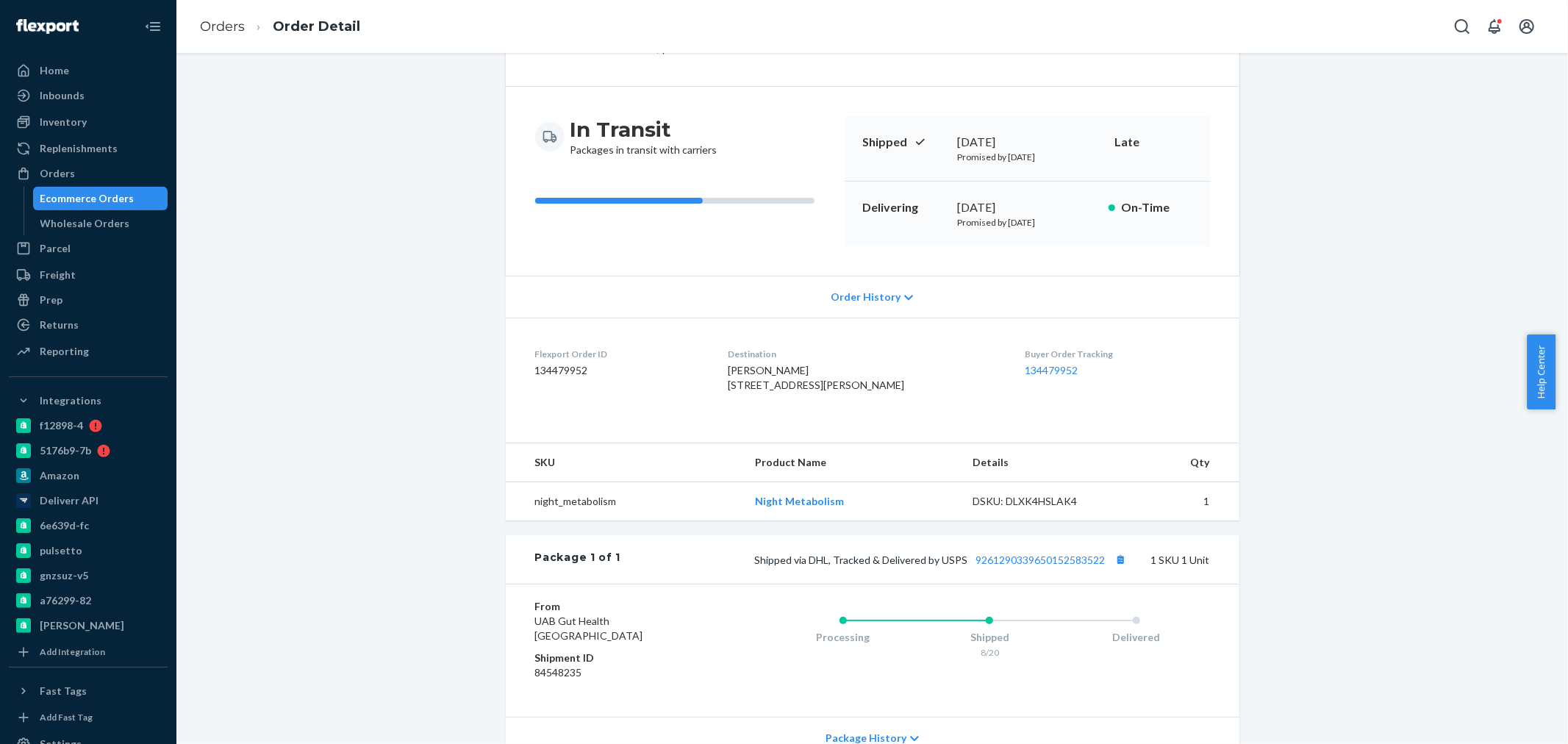
scroll to position [163, 0]
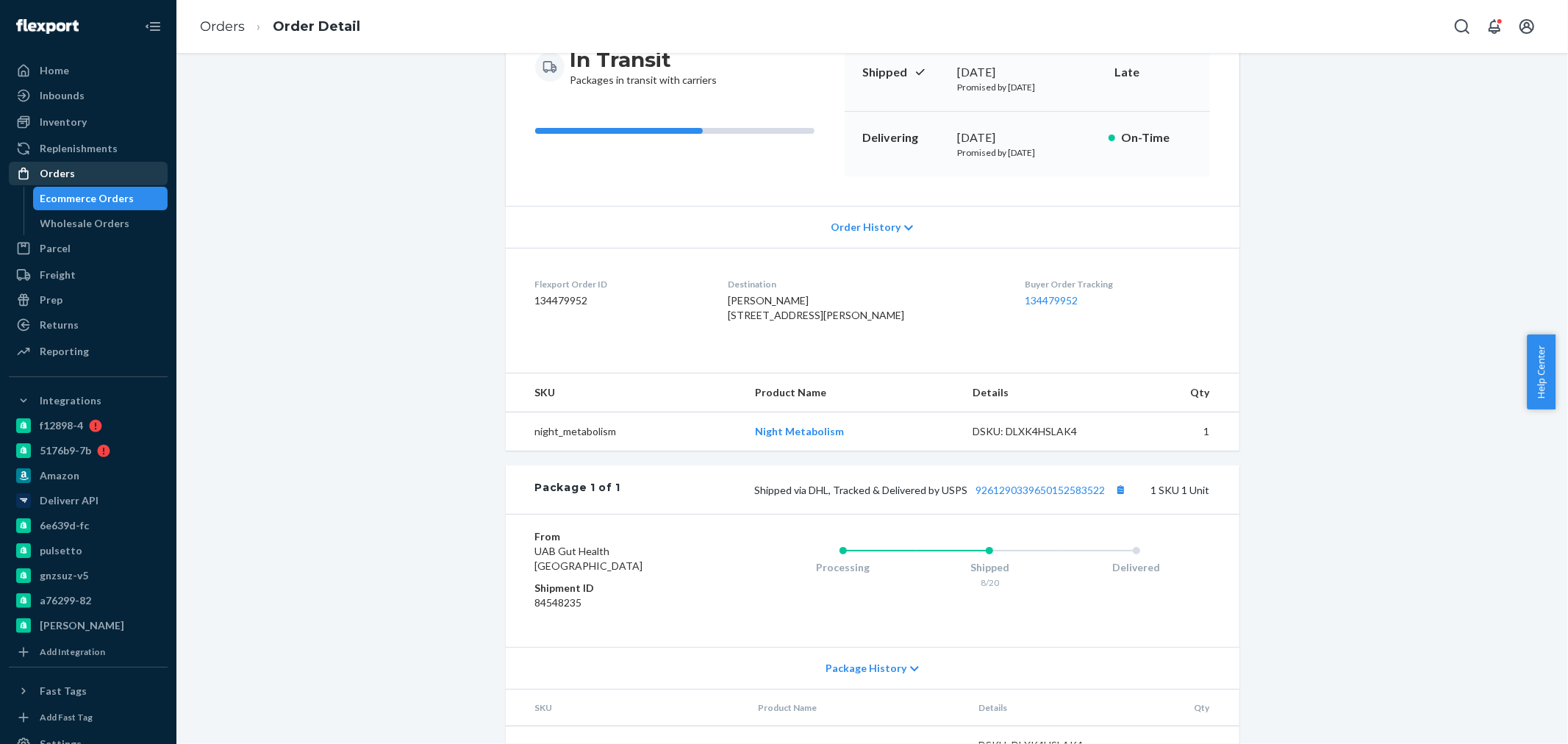
click at [46, 172] on div "Orders" at bounding box center [57, 173] width 35 height 15
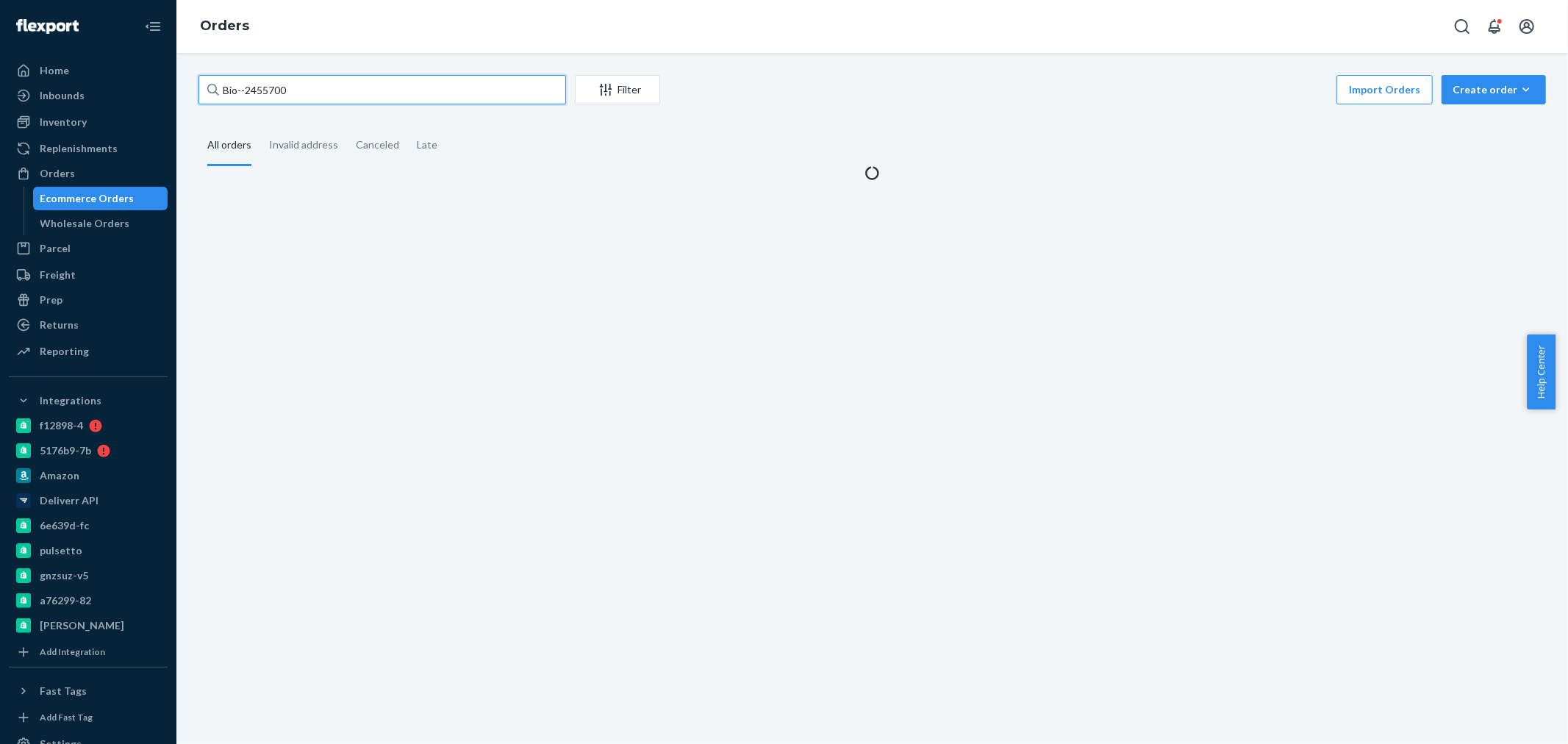
drag, startPoint x: 325, startPoint y: 91, endPoint x: 247, endPoint y: 90, distance: 78.0
click at [247, 90] on input "Bio--2455700" at bounding box center [382, 90] width 367 height 30
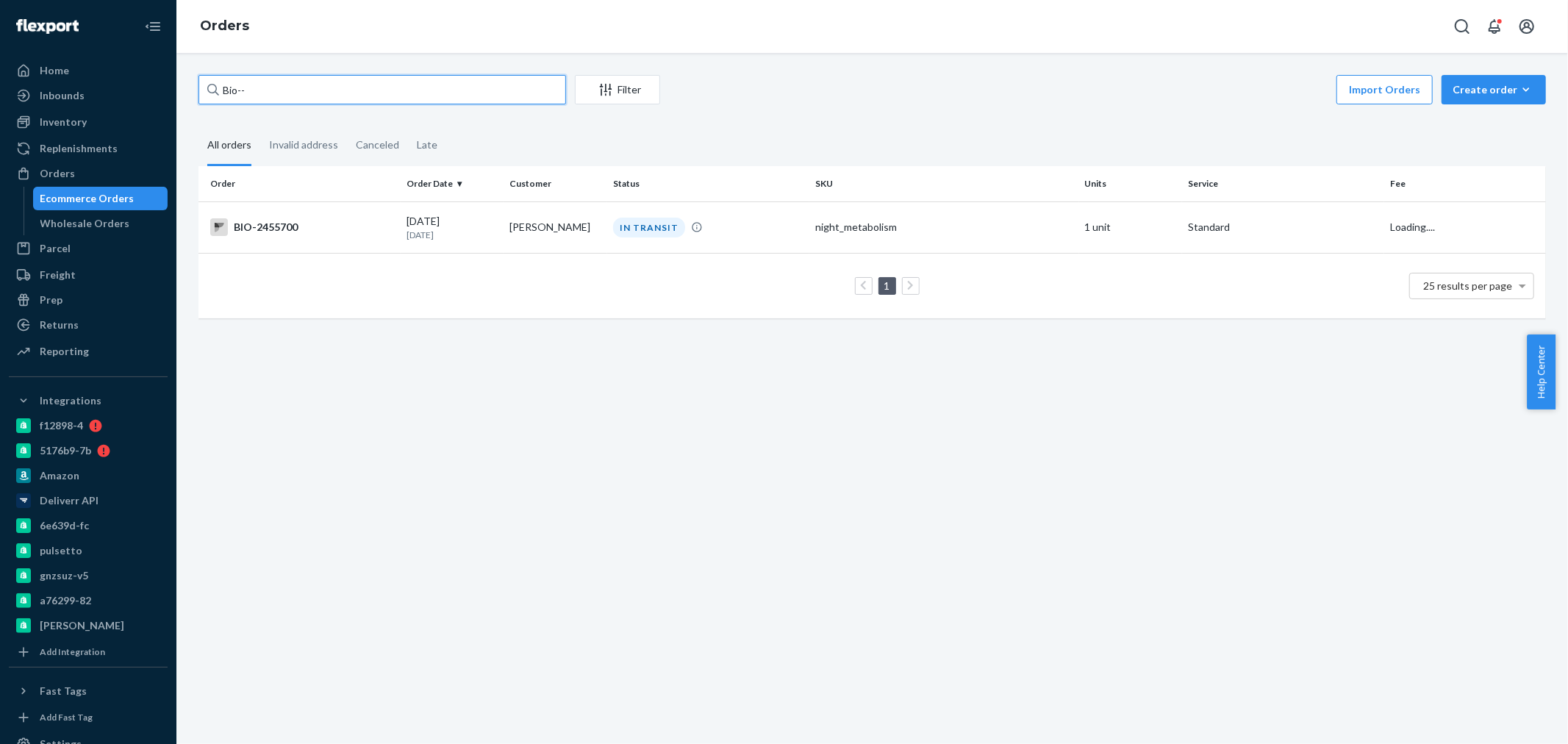
paste input "1562413"
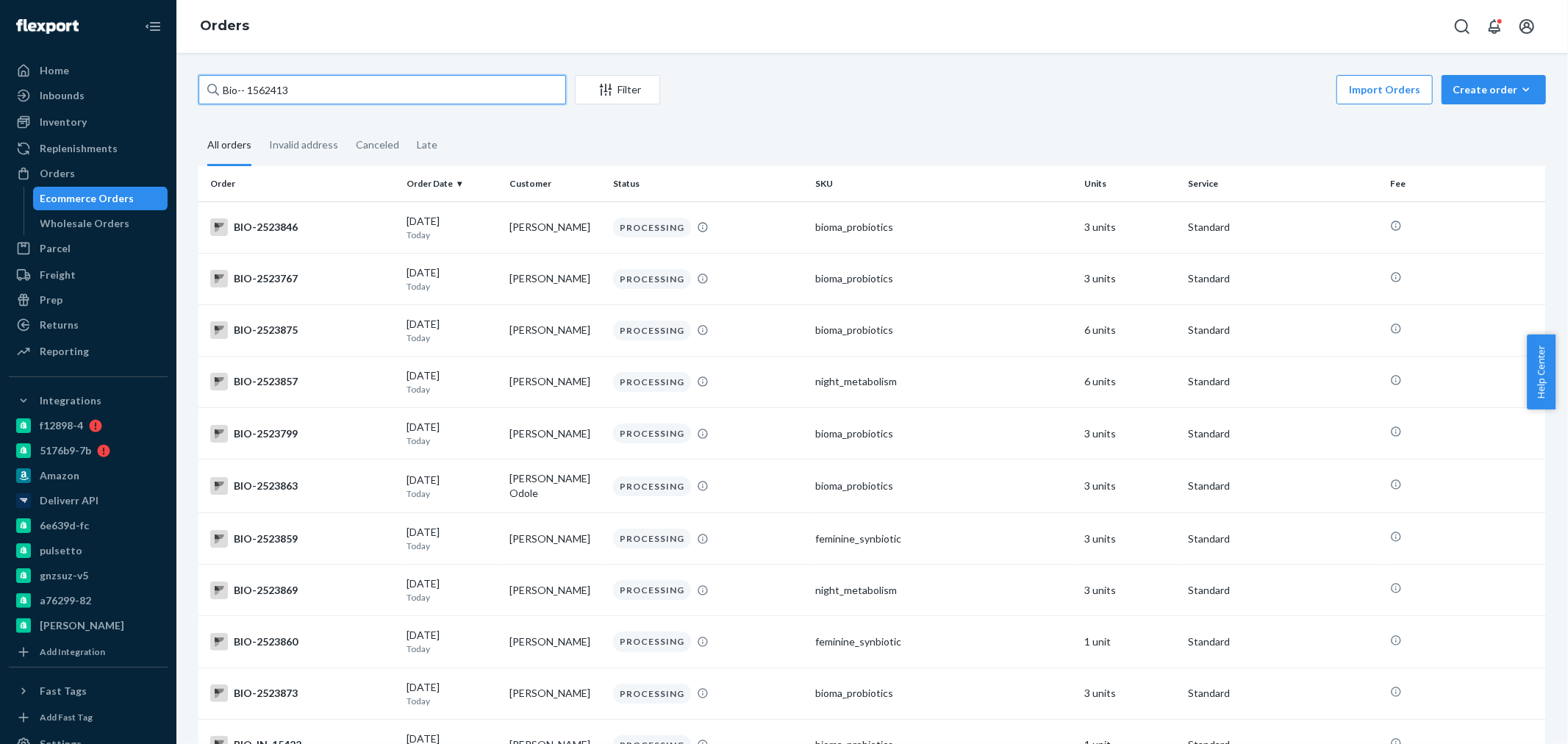
click at [251, 91] on input "Bio-- 1562413" at bounding box center [382, 90] width 367 height 30
click at [248, 91] on input "Bio-- 1562413" at bounding box center [382, 90] width 367 height 30
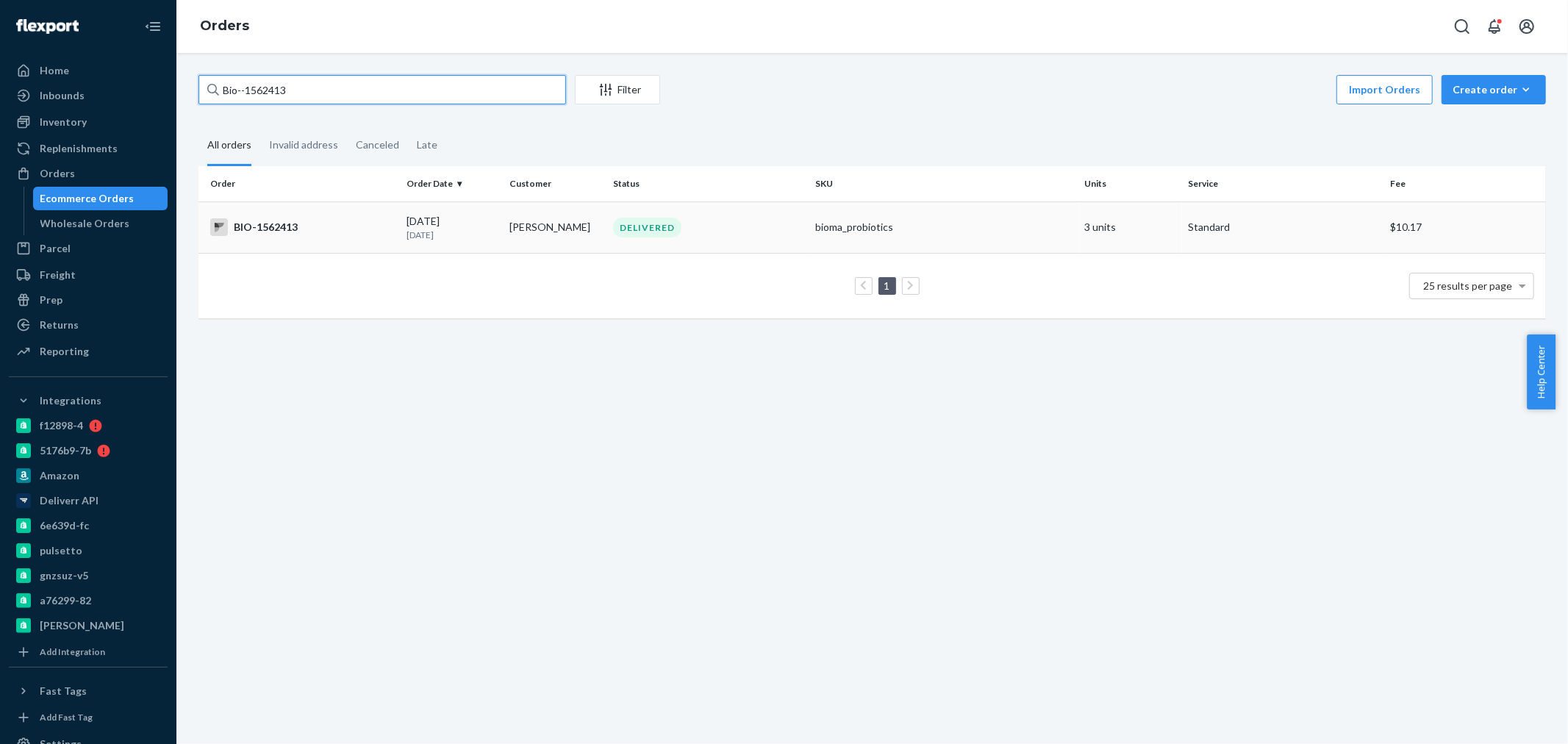
type input "Bio--1562413"
click at [743, 235] on div "DELIVERED" at bounding box center [708, 227] width 196 height 20
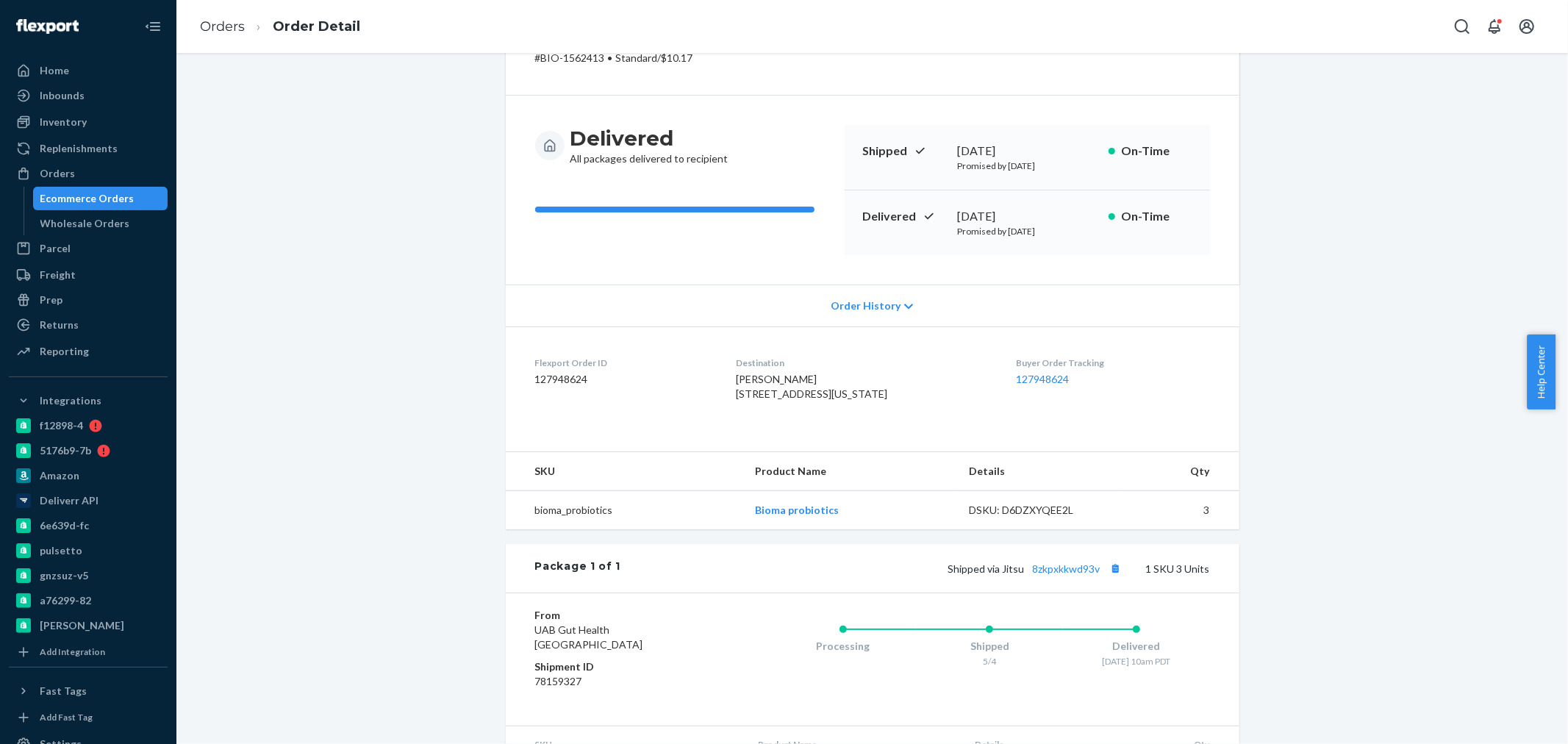
scroll to position [163, 0]
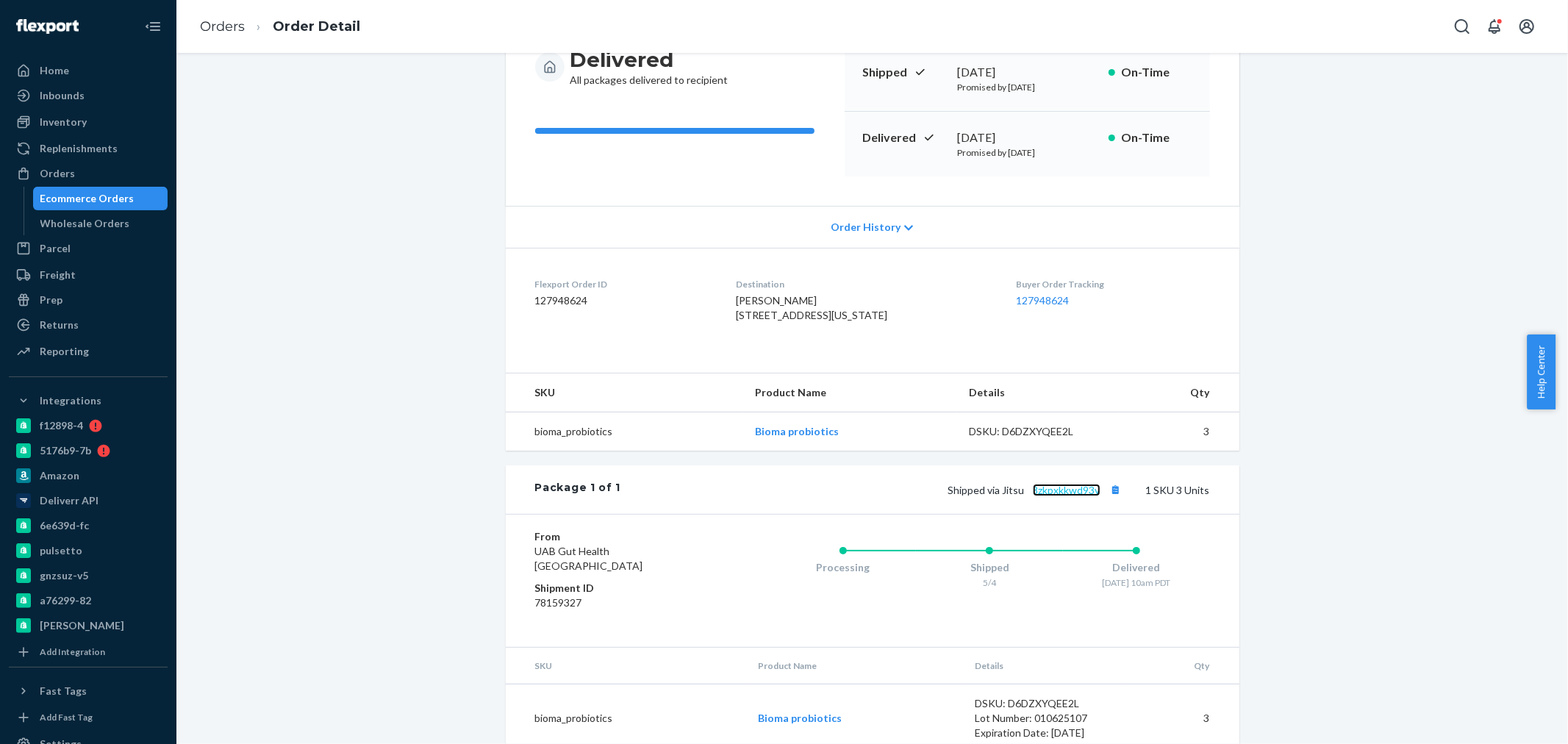
click at [1060, 496] on link "8zkpxkkwd93v" at bounding box center [1066, 489] width 67 height 12
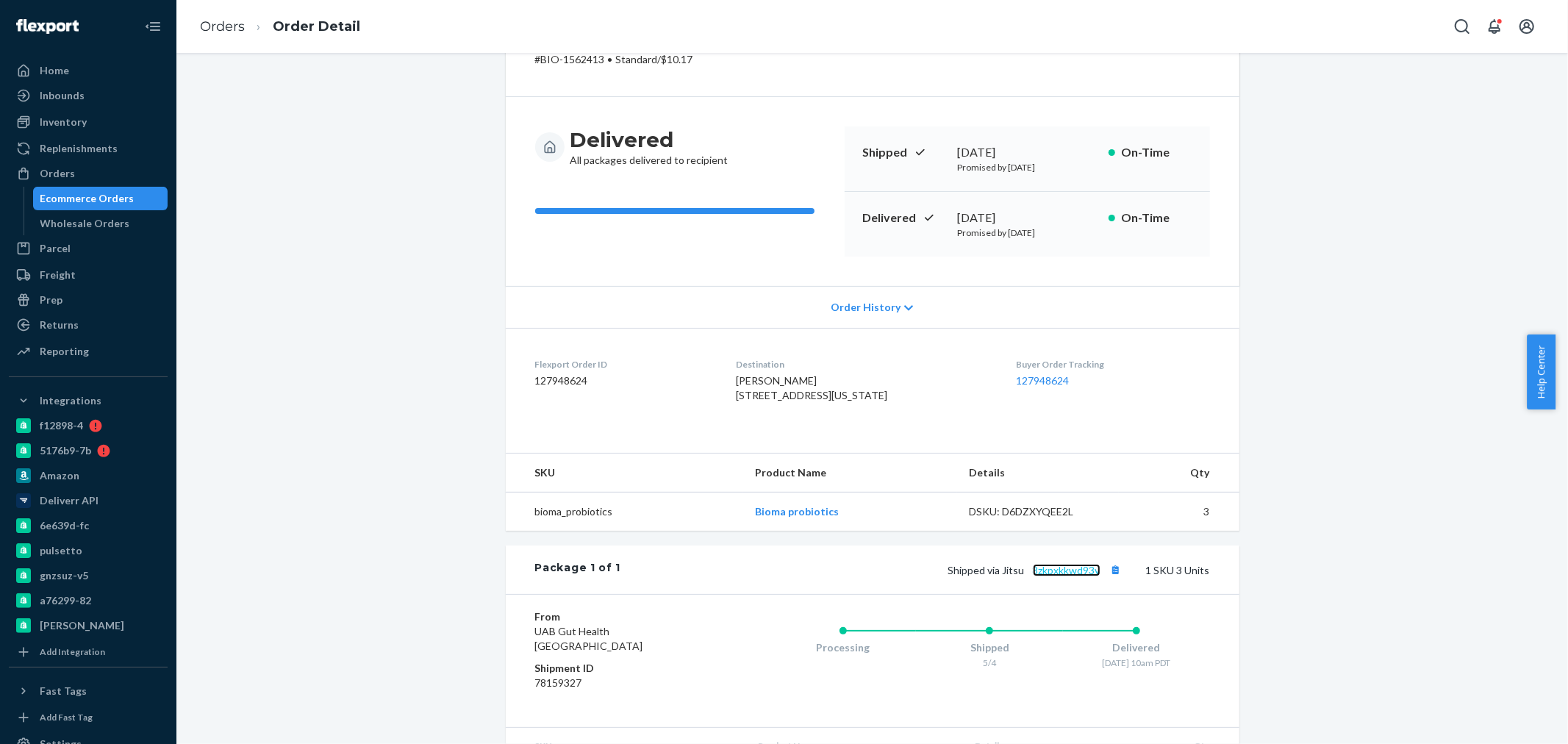
scroll to position [218, 0]
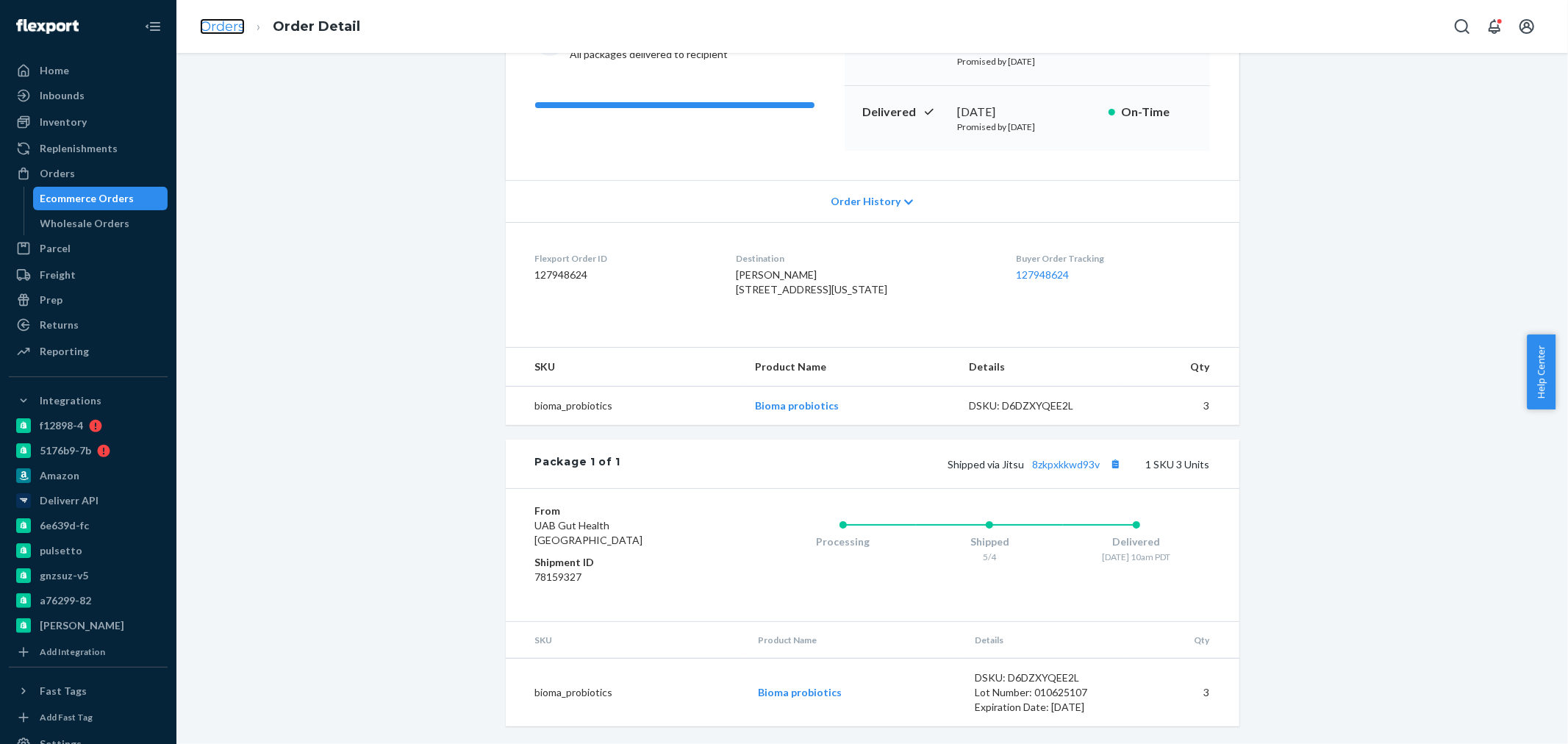
click at [209, 27] on link "Orders" at bounding box center [222, 26] width 45 height 16
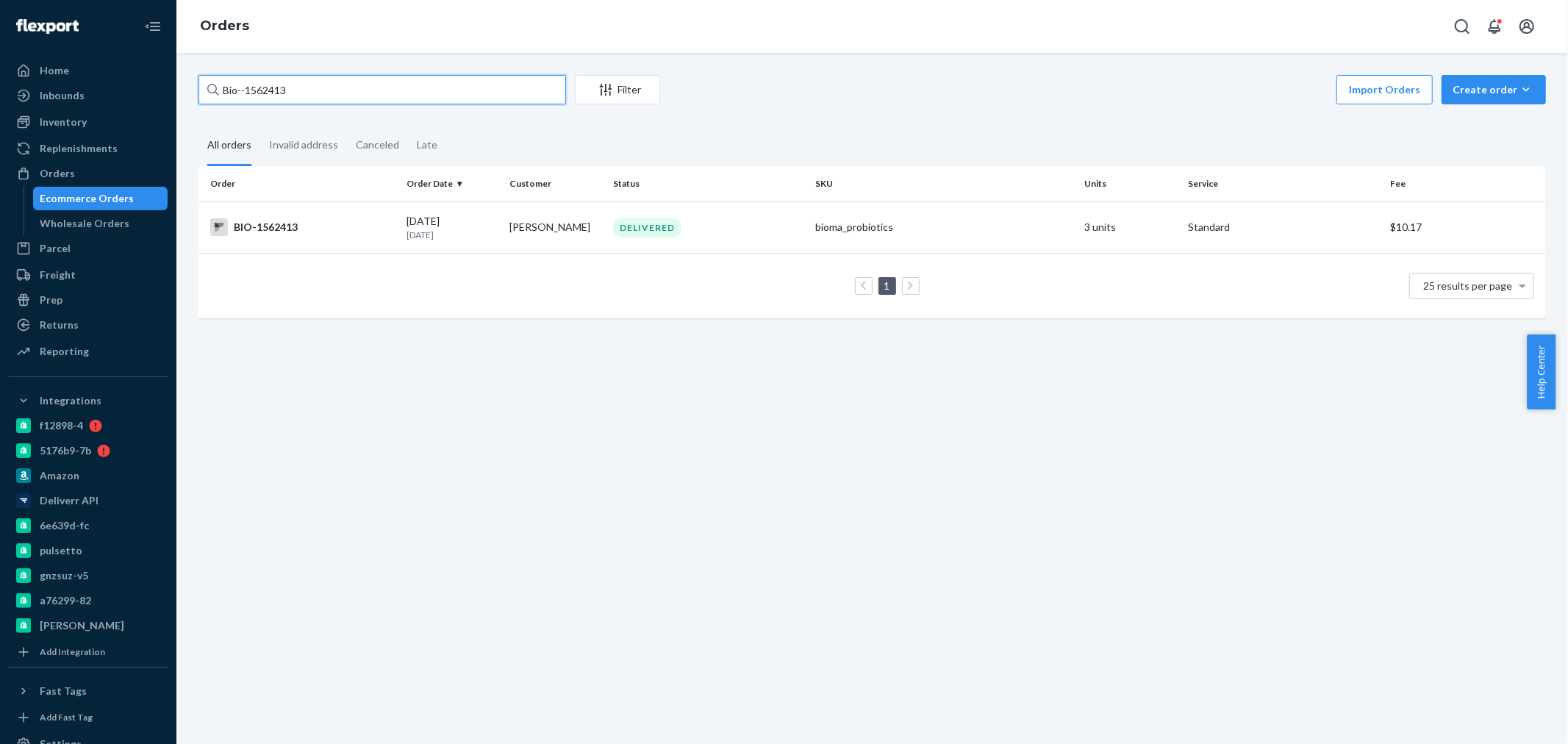
drag, startPoint x: 328, startPoint y: 90, endPoint x: 247, endPoint y: 89, distance: 81.0
click at [247, 89] on input "Bio--1562413" at bounding box center [382, 90] width 367 height 30
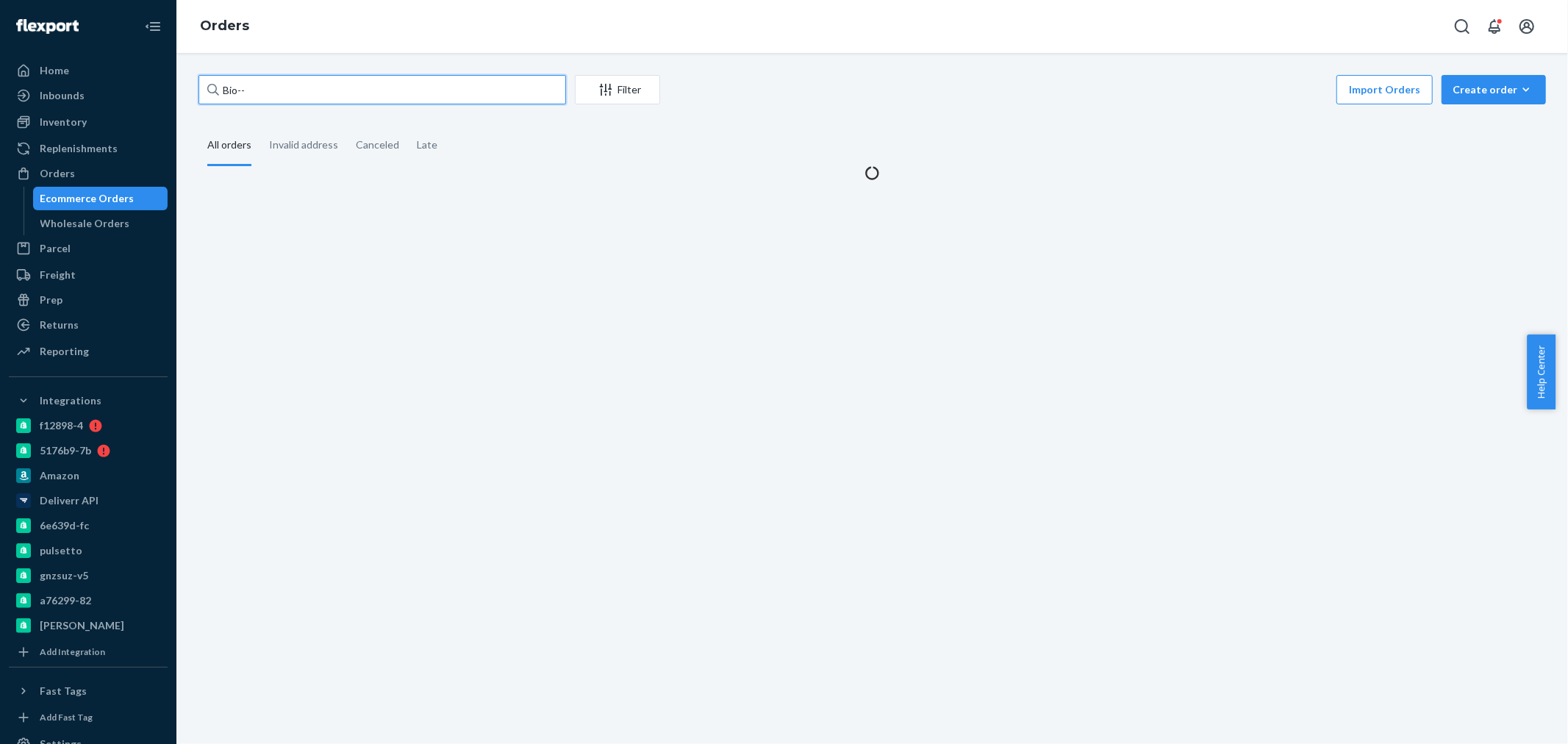
paste input "2357592"
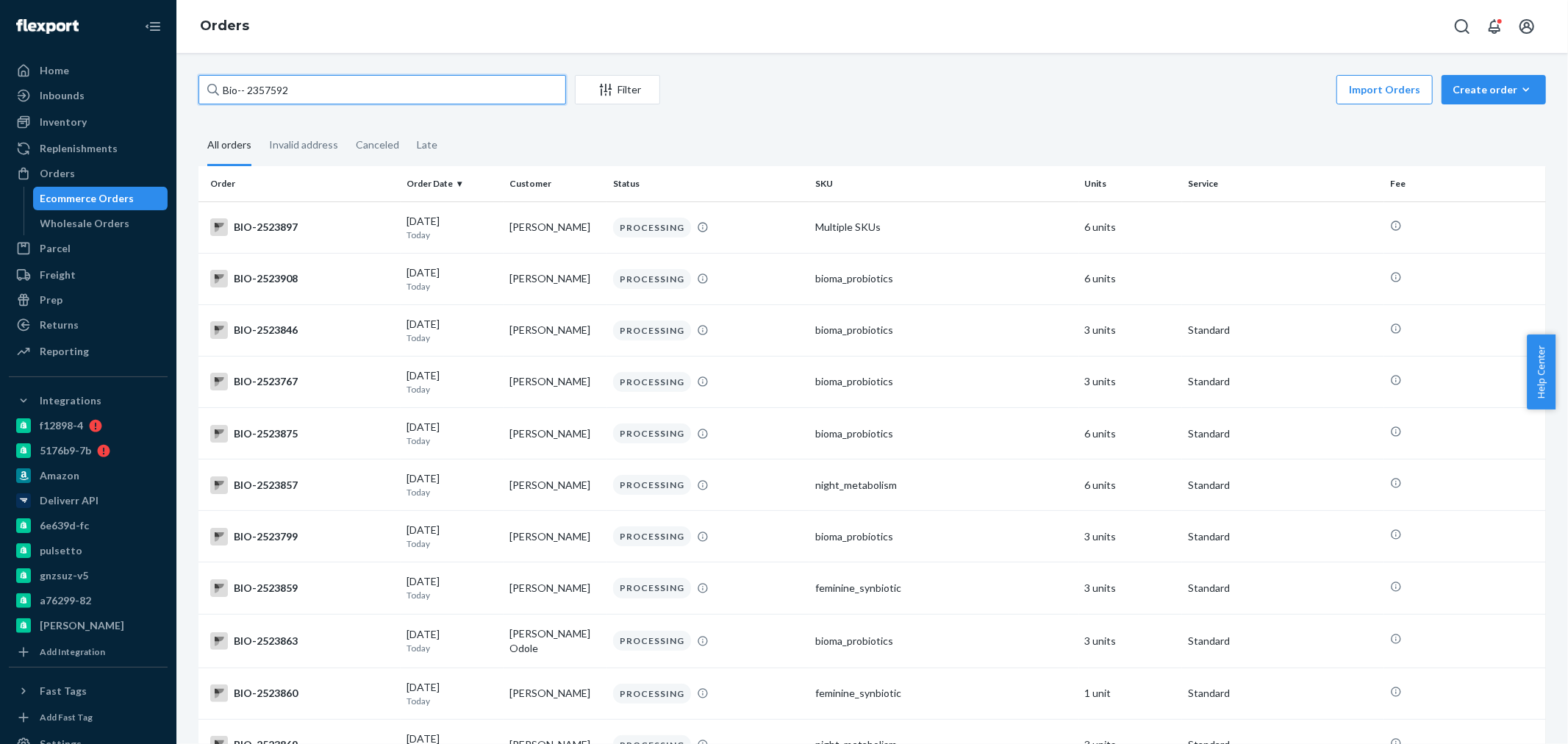
click at [248, 92] on input "Bio-- 2357592" at bounding box center [382, 90] width 367 height 30
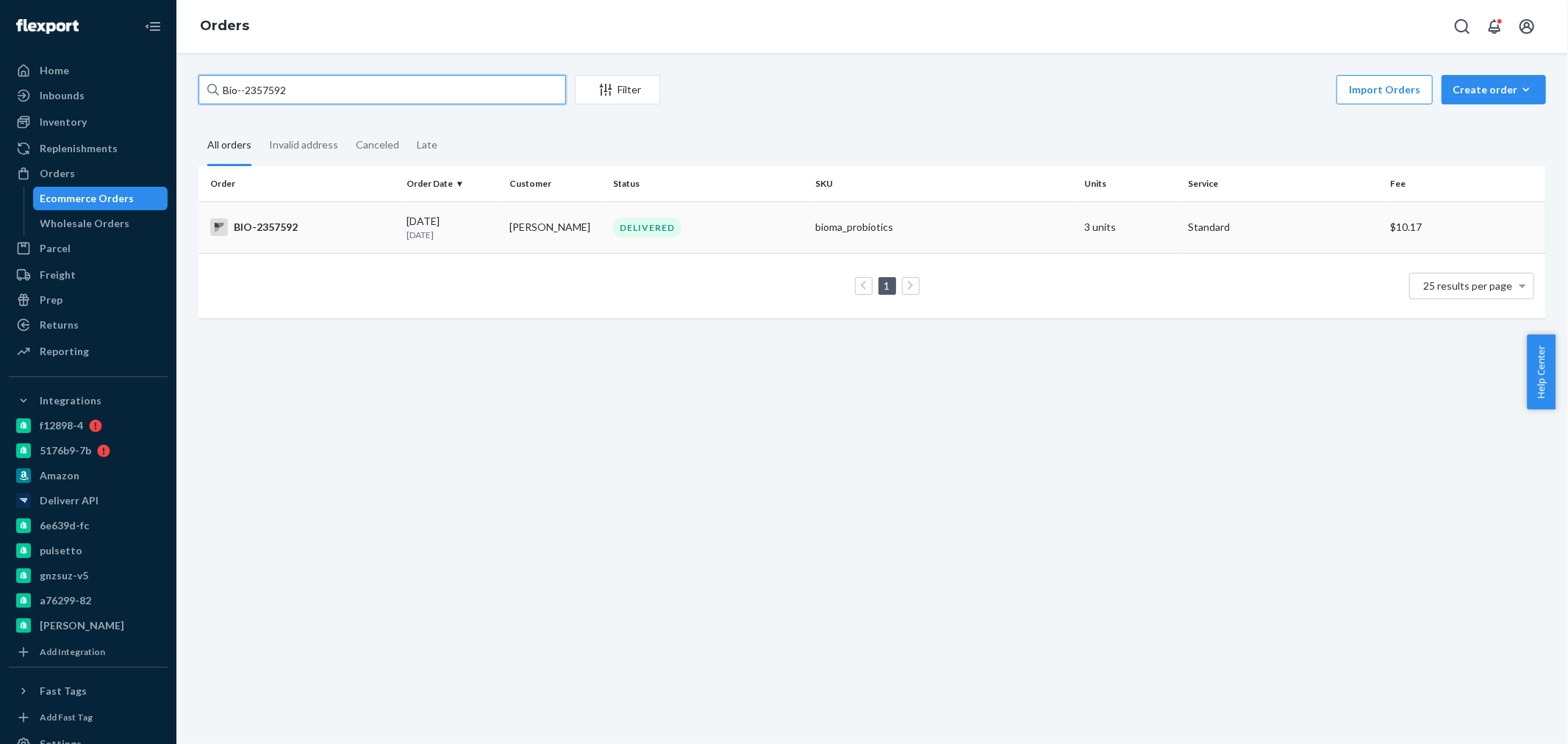
type input "Bio--2357592"
click at [733, 237] on td "DELIVERED" at bounding box center [708, 227] width 202 height 52
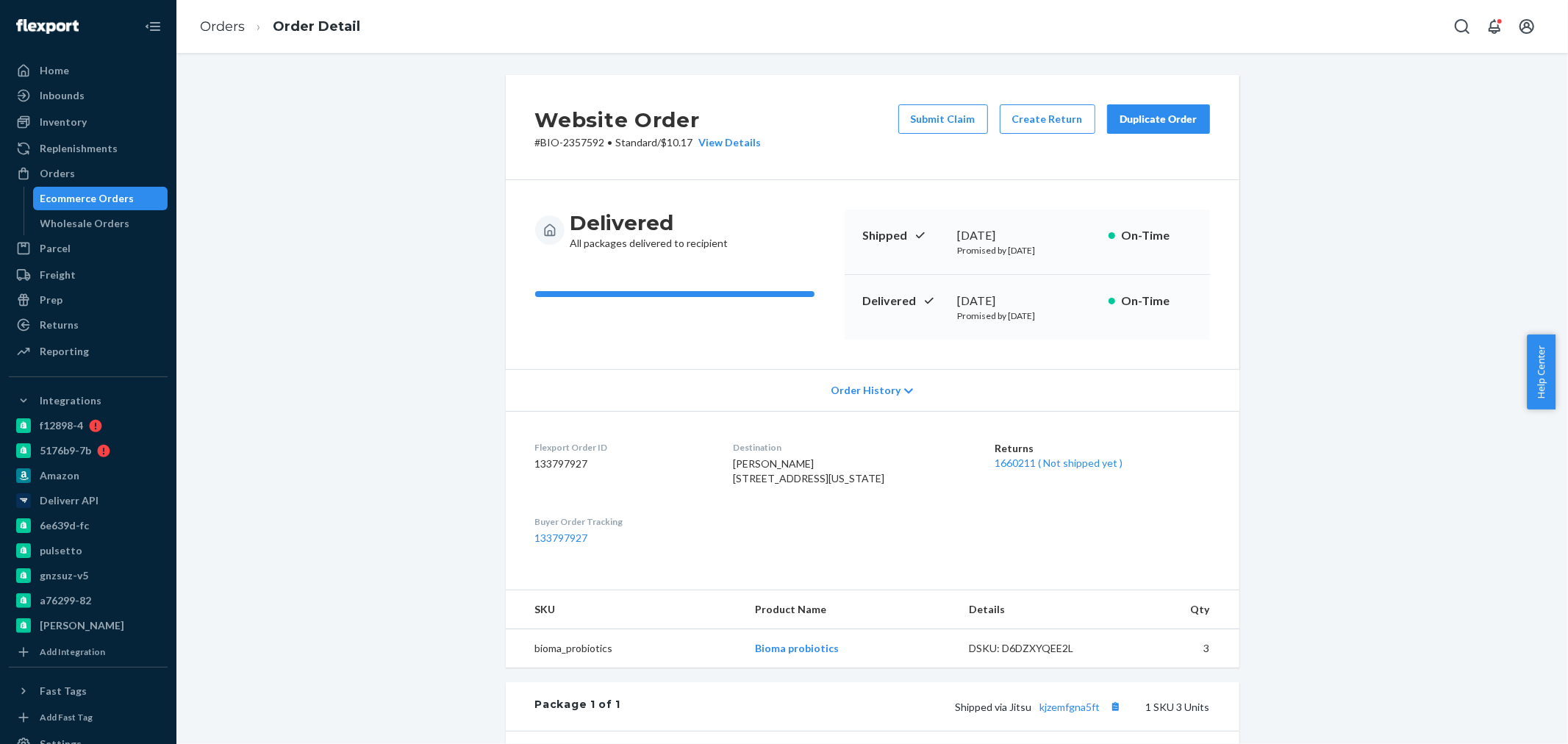
scroll to position [81, 0]
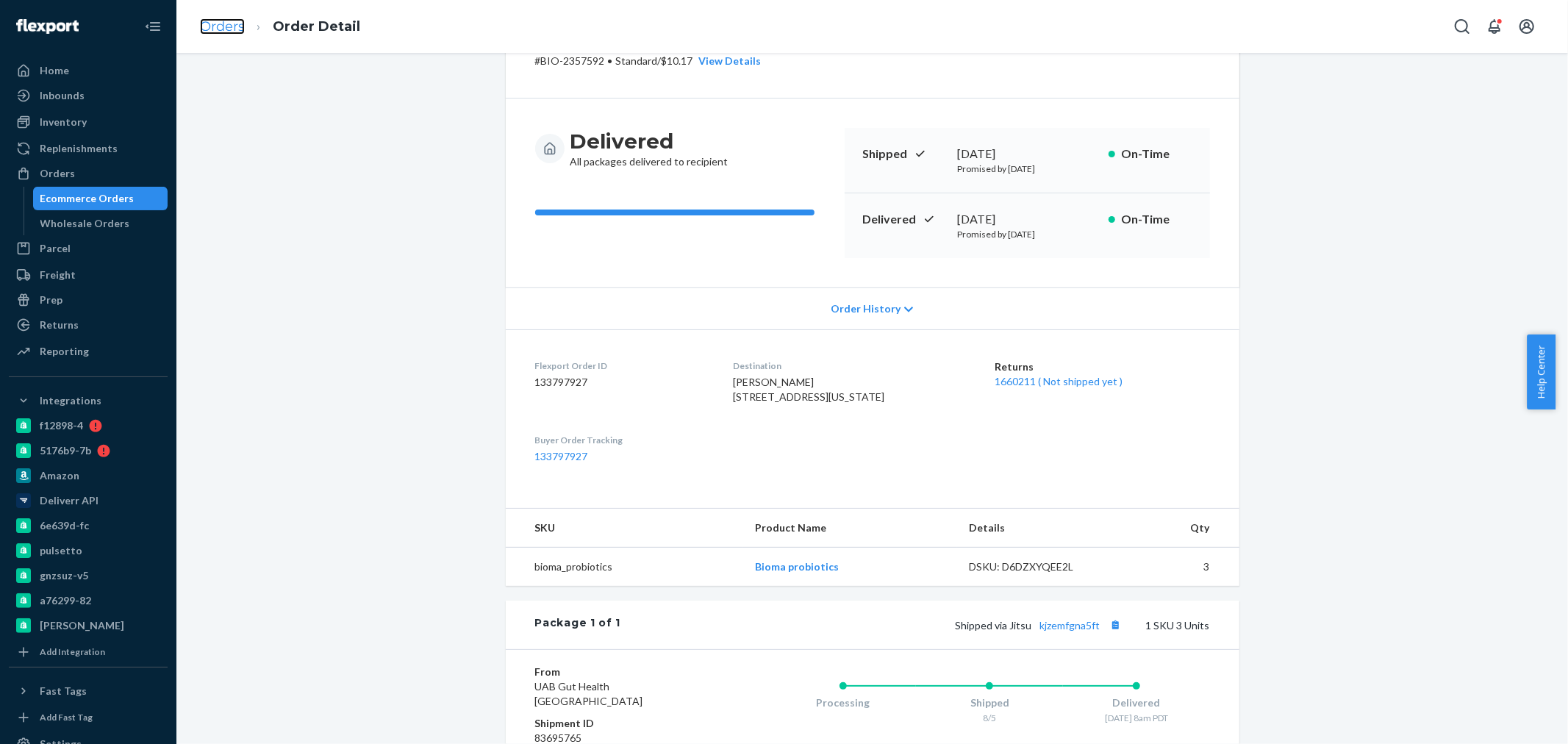
click at [209, 23] on link "Orders" at bounding box center [222, 26] width 45 height 16
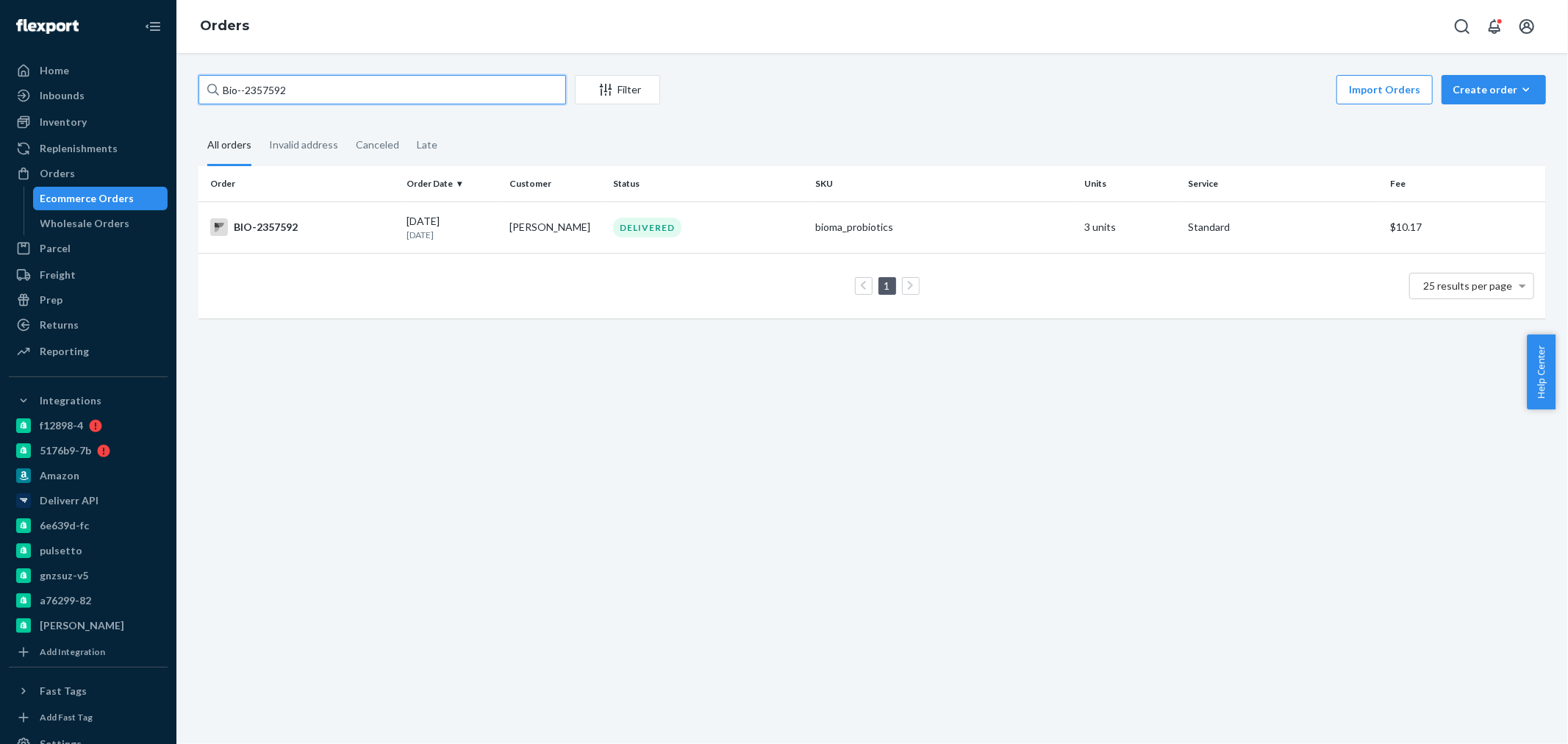
drag, startPoint x: 282, startPoint y: 86, endPoint x: 246, endPoint y: 86, distance: 36.0
click at [246, 86] on input "Bio--2357592" at bounding box center [382, 90] width 367 height 30
paste input "2357592"
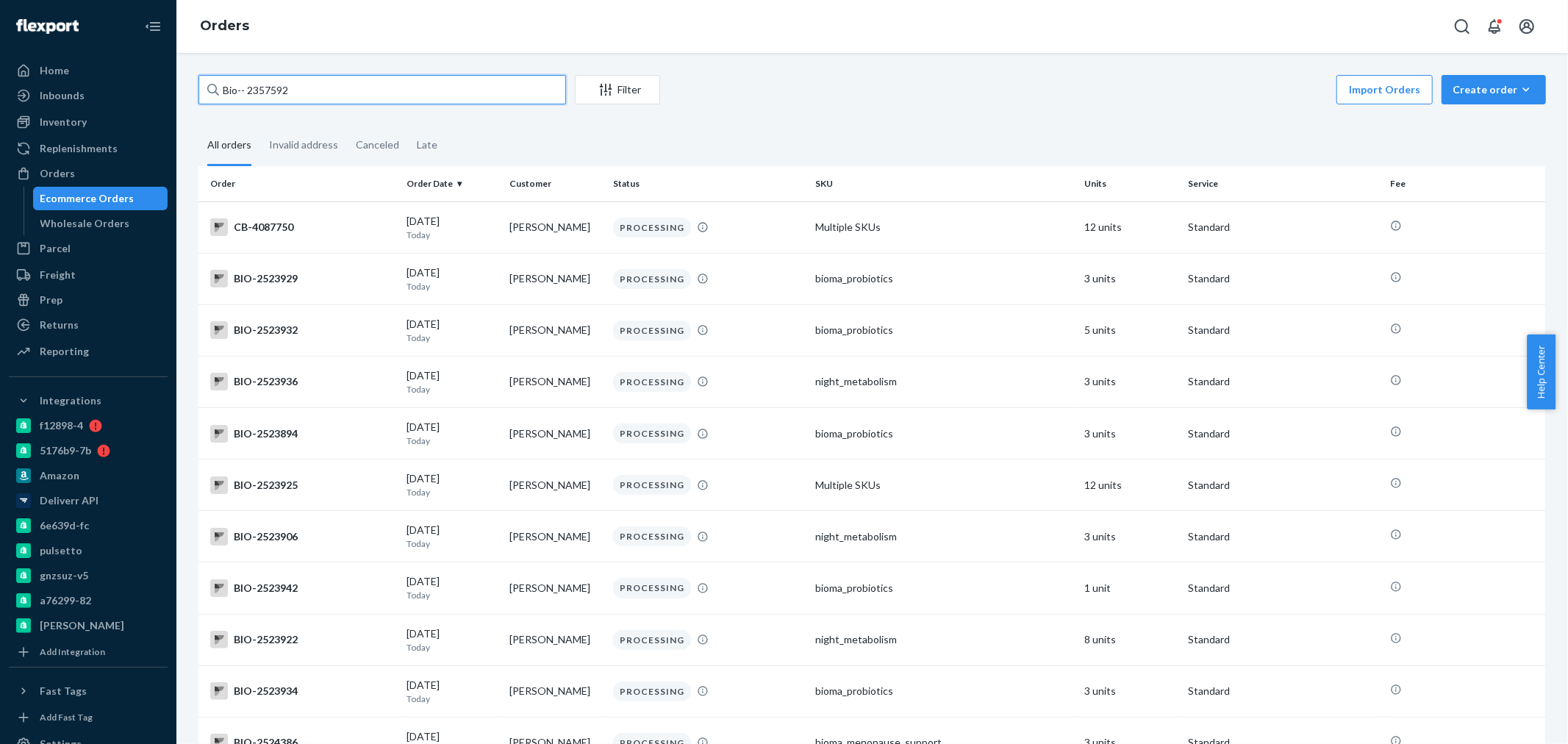
click at [246, 90] on input "Bio-- 2357592" at bounding box center [382, 90] width 367 height 30
type input "Bio--2357592"
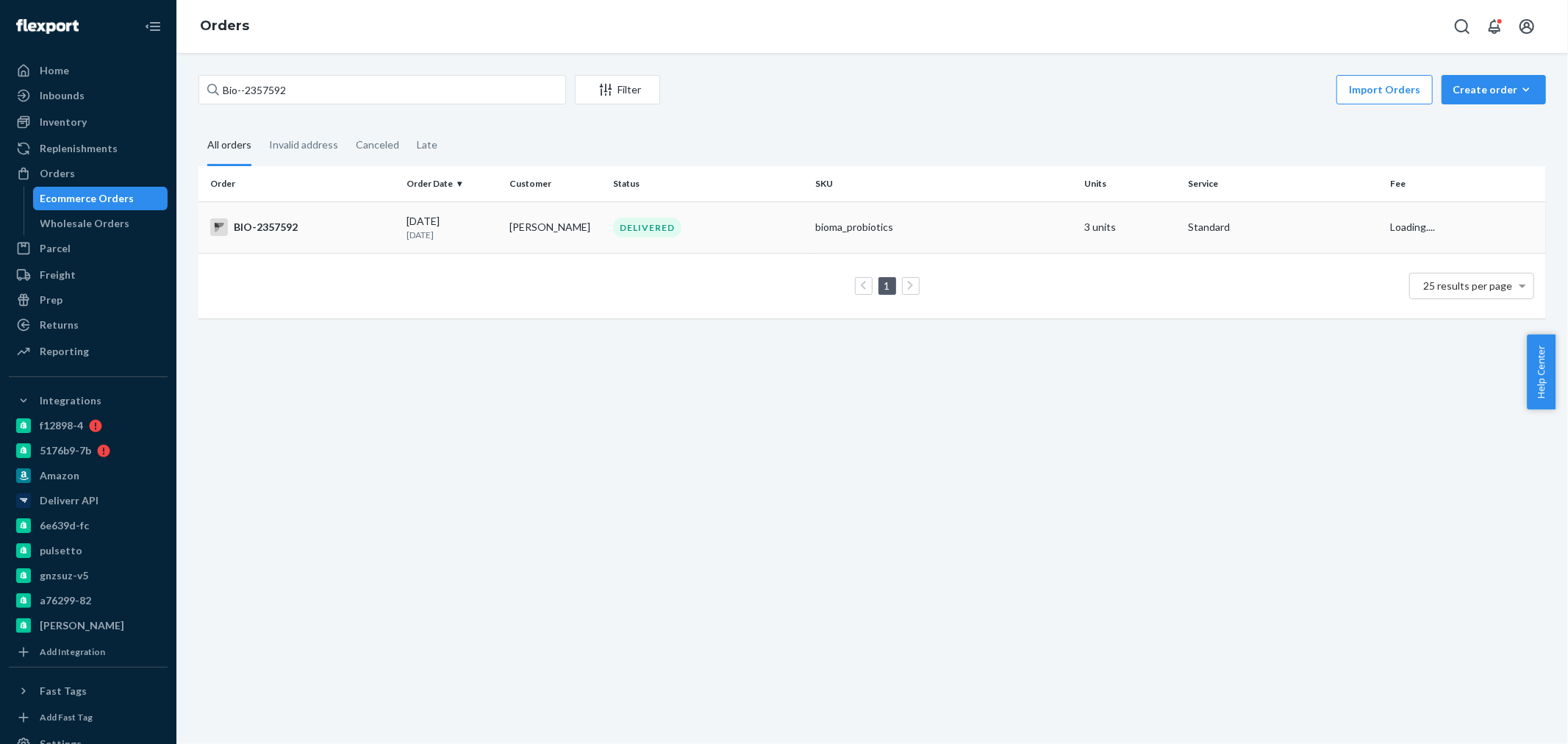
click at [306, 227] on div "BIO-2357592" at bounding box center [302, 227] width 185 height 17
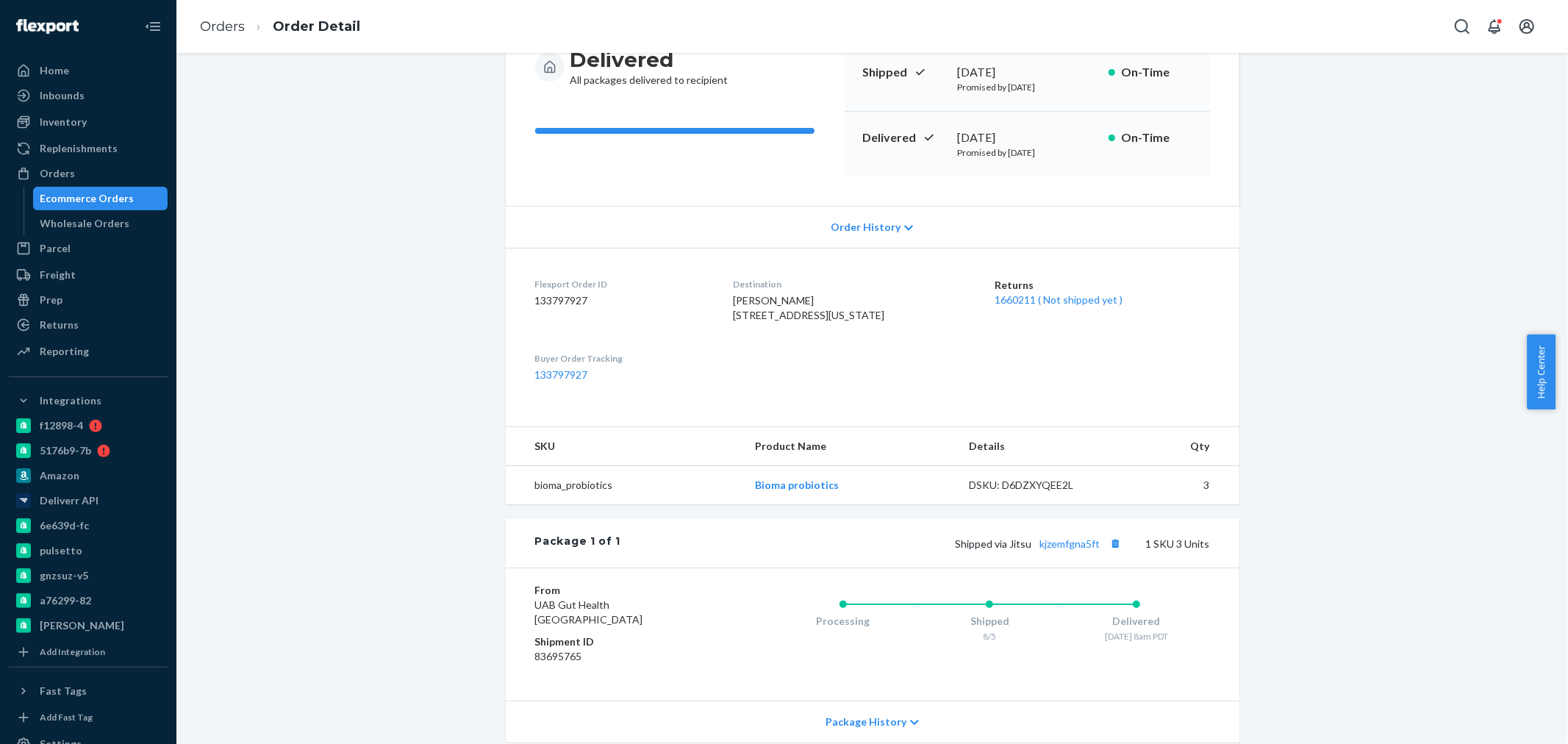
scroll to position [245, 0]
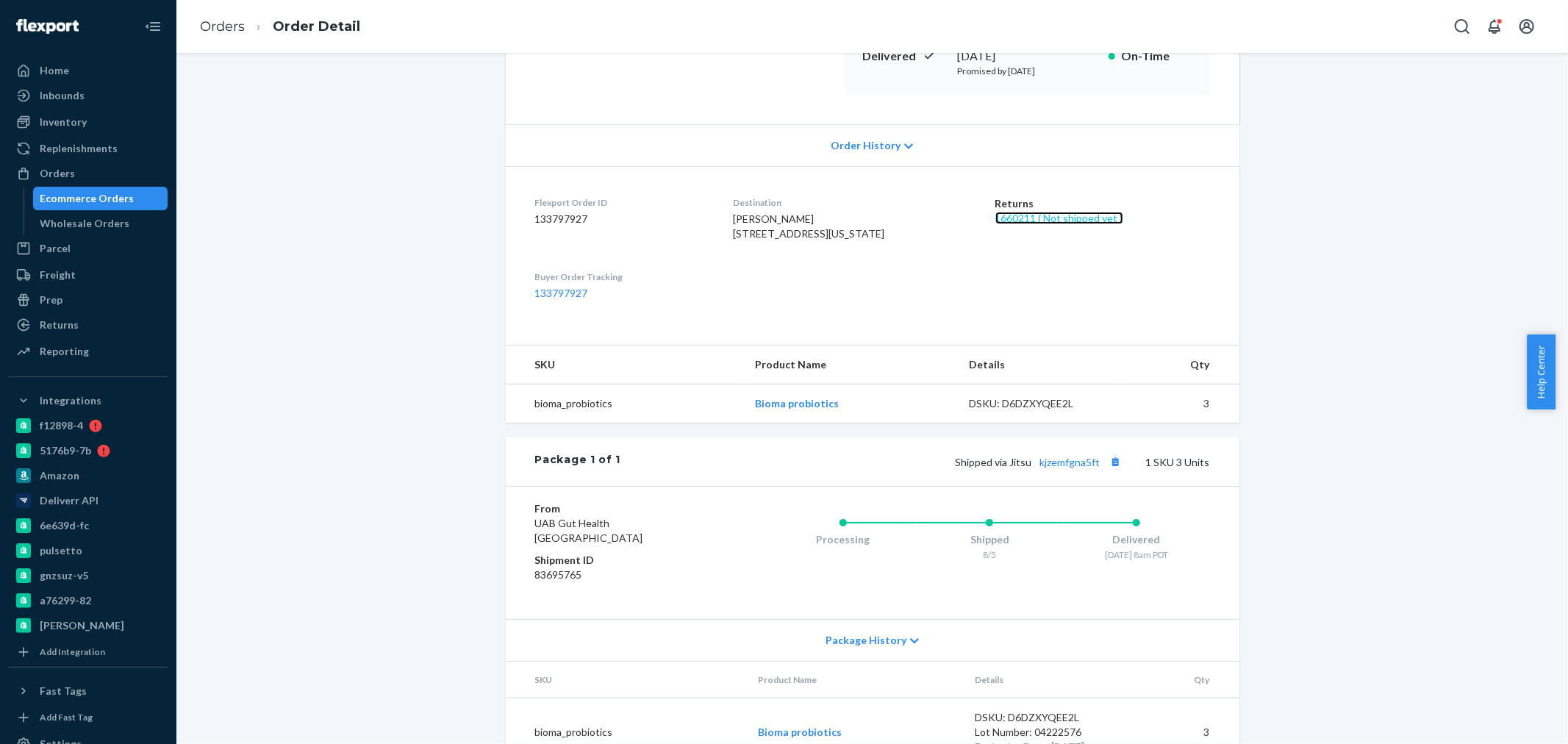
click at [1000, 218] on link "1660211 ( Not shipped yet )" at bounding box center [1060, 218] width 128 height 12
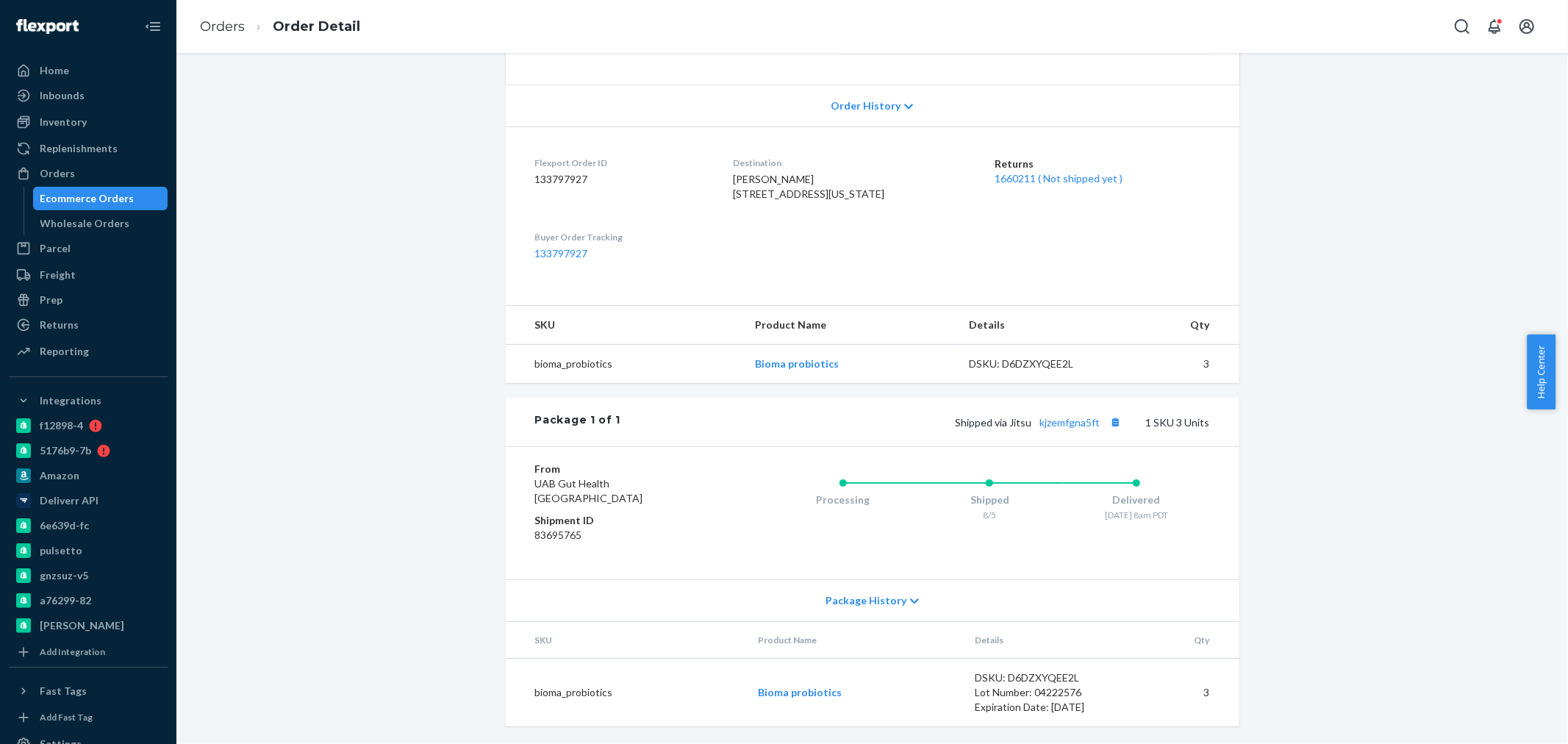
scroll to position [314, 0]
click at [1061, 429] on div "Shipped via Jitsu kjzemfgna5ft 1 SKU 3 Units" at bounding box center [914, 421] width 589 height 19
click at [1076, 409] on div "Package 1 of 1 Shipped via Jitsu kjzemfgna5ft 1 SKU 3 Units" at bounding box center [872, 421] width 733 height 48
click at [1075, 420] on link "kjzemfgna5ft" at bounding box center [1069, 422] width 60 height 12
click at [54, 172] on div "Orders" at bounding box center [57, 173] width 35 height 15
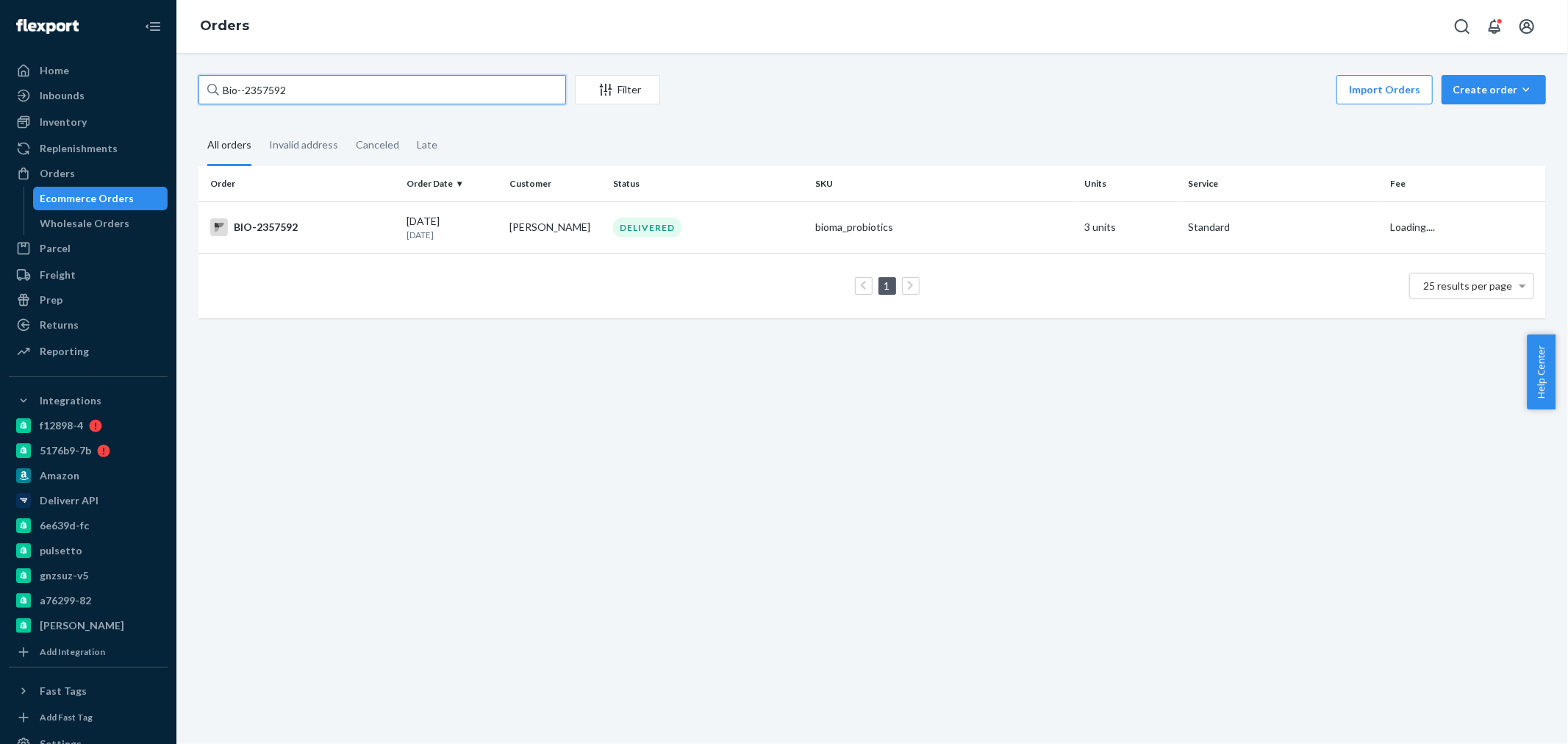
drag, startPoint x: 359, startPoint y: 92, endPoint x: 248, endPoint y: 83, distance: 111.4
click at [248, 83] on input "Bio--2357592" at bounding box center [382, 90] width 367 height 30
paste input "2346941"
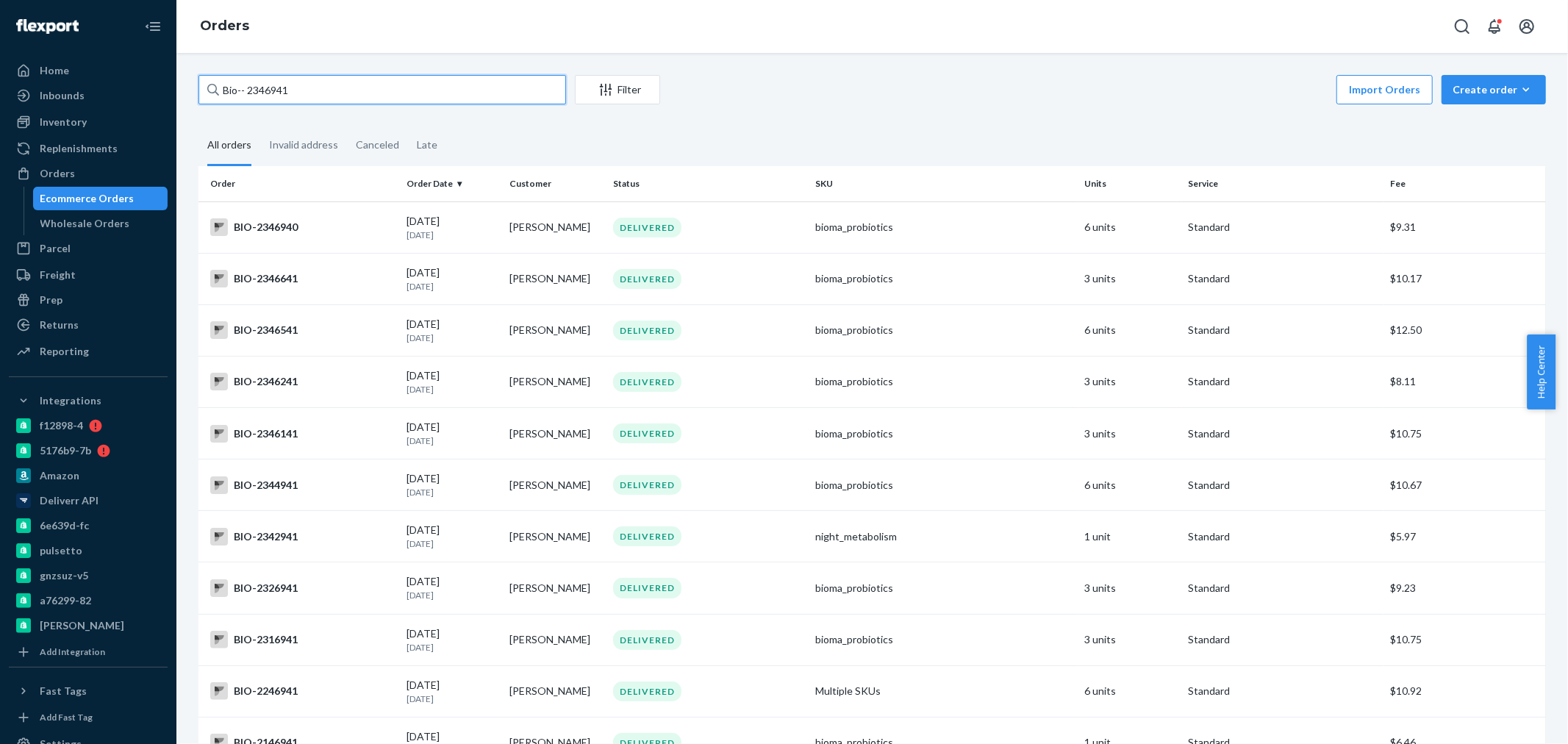
click at [247, 85] on input "Bio-- 2346941" at bounding box center [382, 90] width 367 height 30
drag, startPoint x: 48, startPoint y: 177, endPoint x: 70, endPoint y: 169, distance: 23.4
click at [48, 177] on div "Orders" at bounding box center [57, 173] width 35 height 15
drag, startPoint x: 255, startPoint y: 85, endPoint x: 243, endPoint y: 88, distance: 12.4
click at [243, 88] on input "Bio--2346941" at bounding box center [382, 90] width 367 height 30
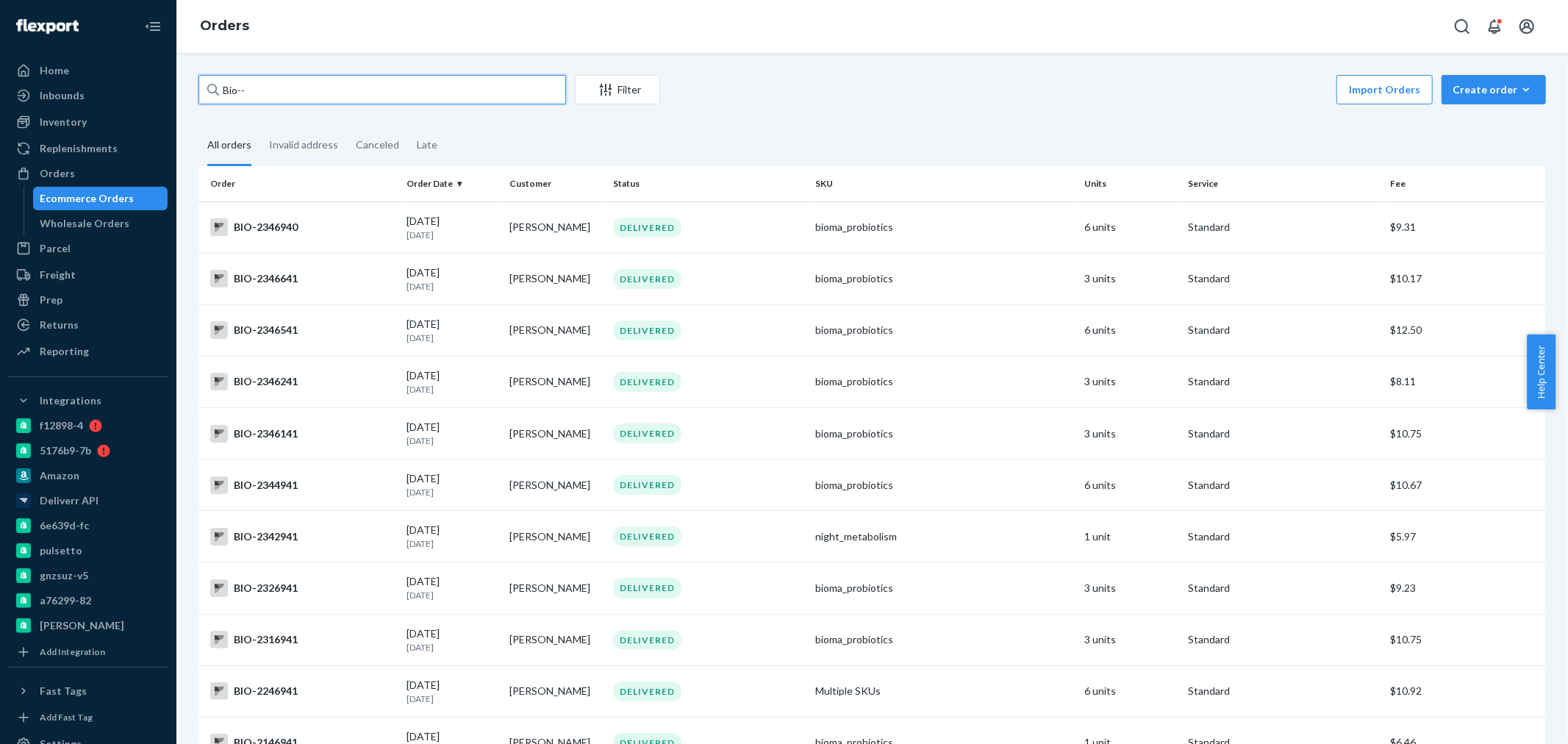
paste input "2346943"
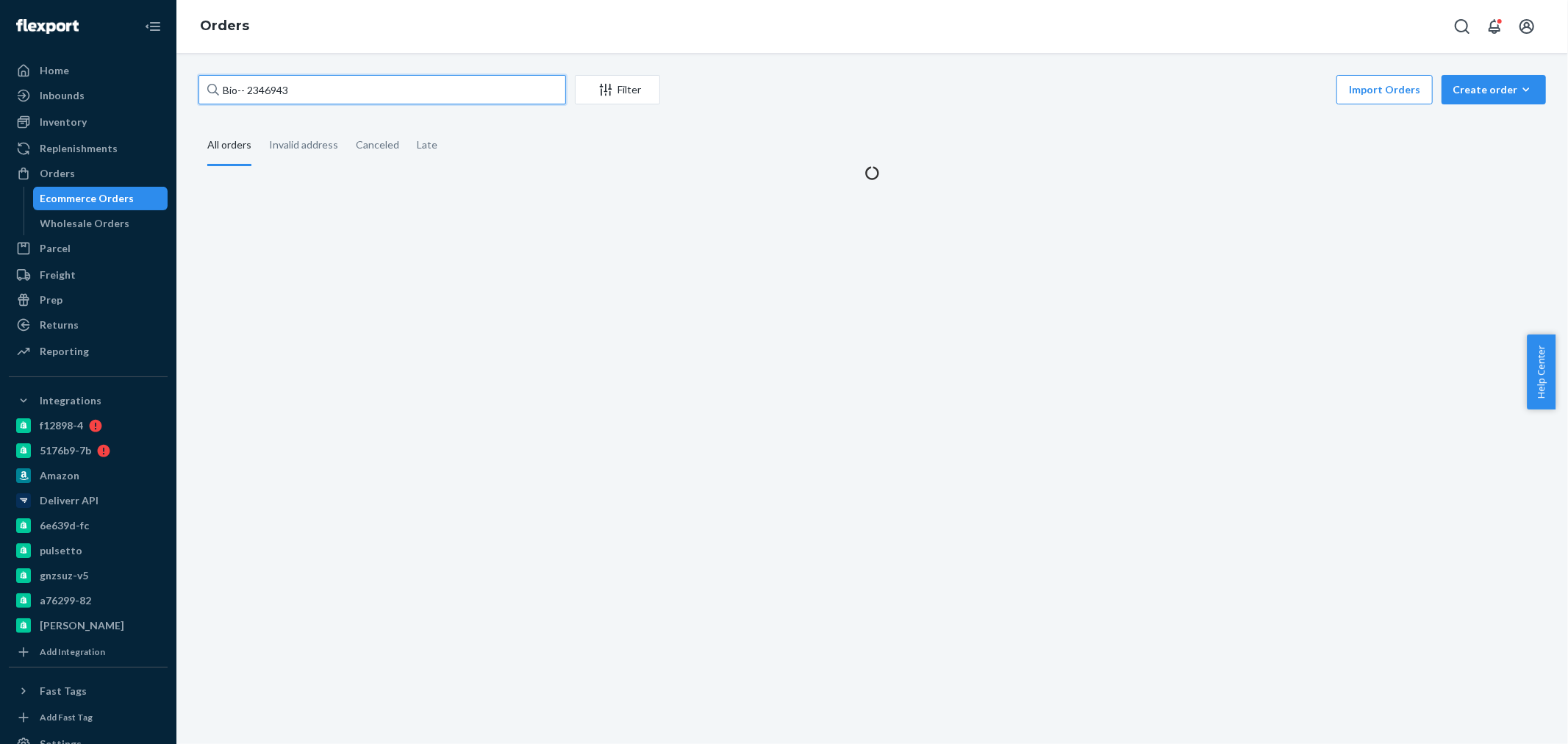
click at [248, 88] on input "Bio-- 2346943" at bounding box center [382, 90] width 367 height 30
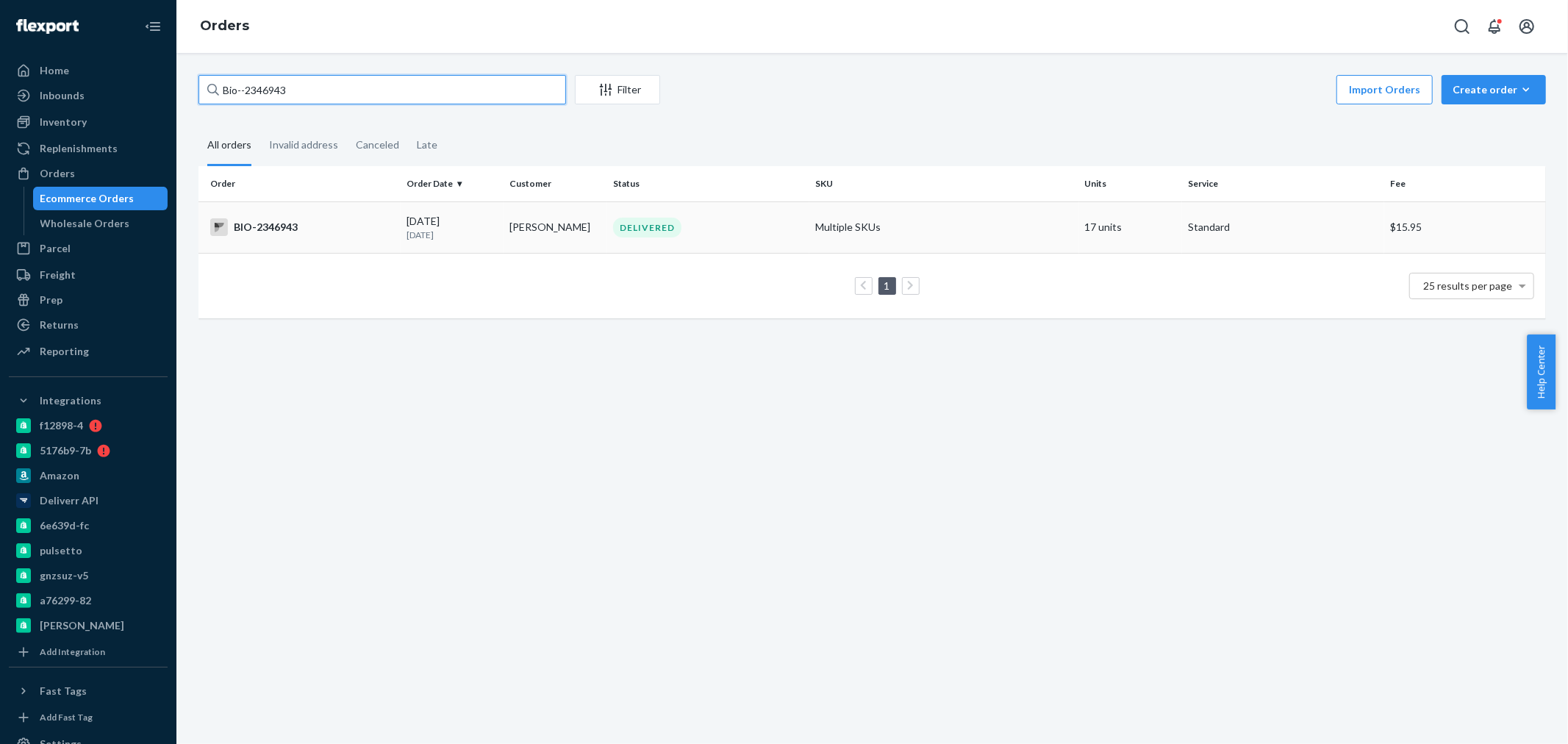
type input "Bio--2346943"
click at [380, 216] on td "BIO-2346943" at bounding box center [300, 227] width 202 height 52
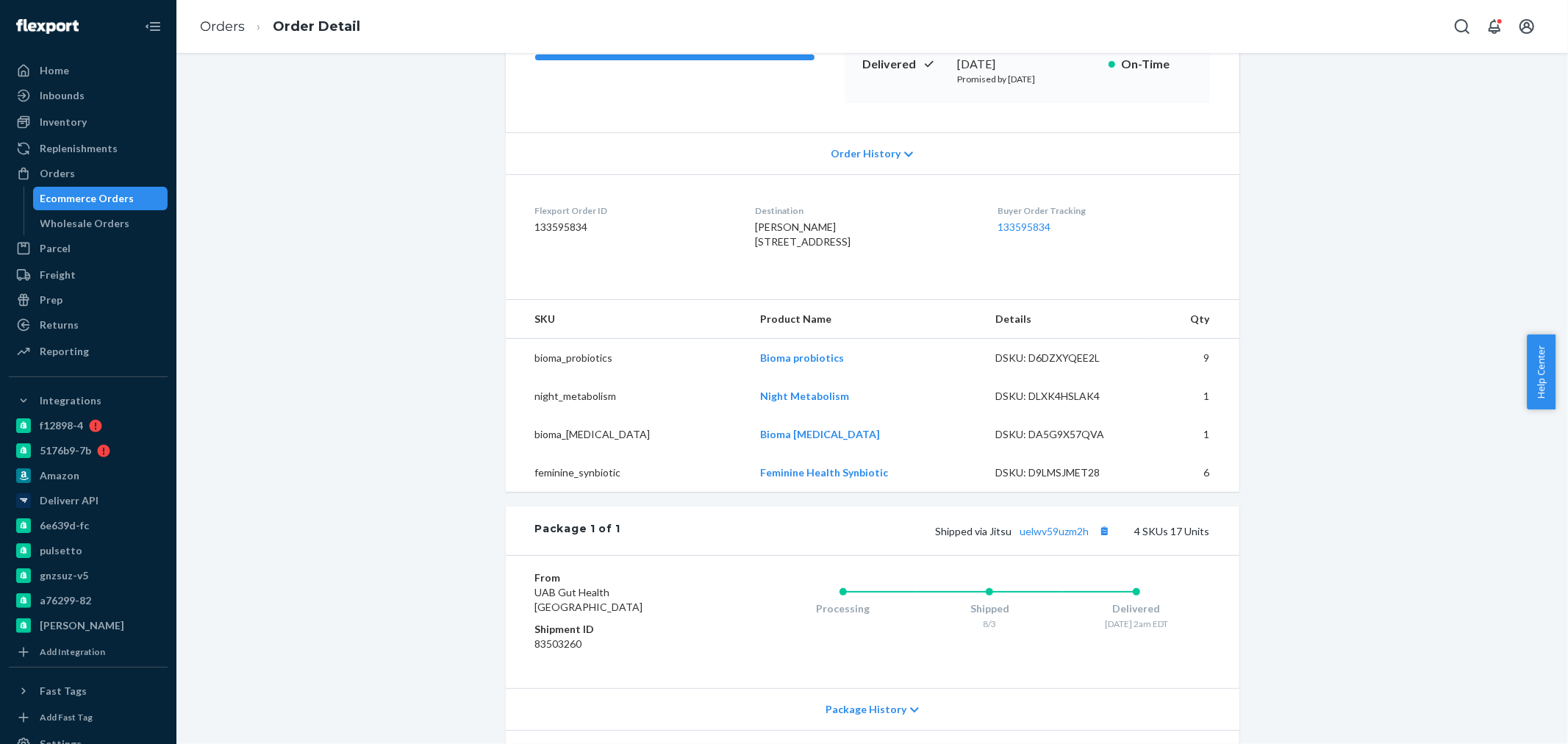
scroll to position [326, 0]
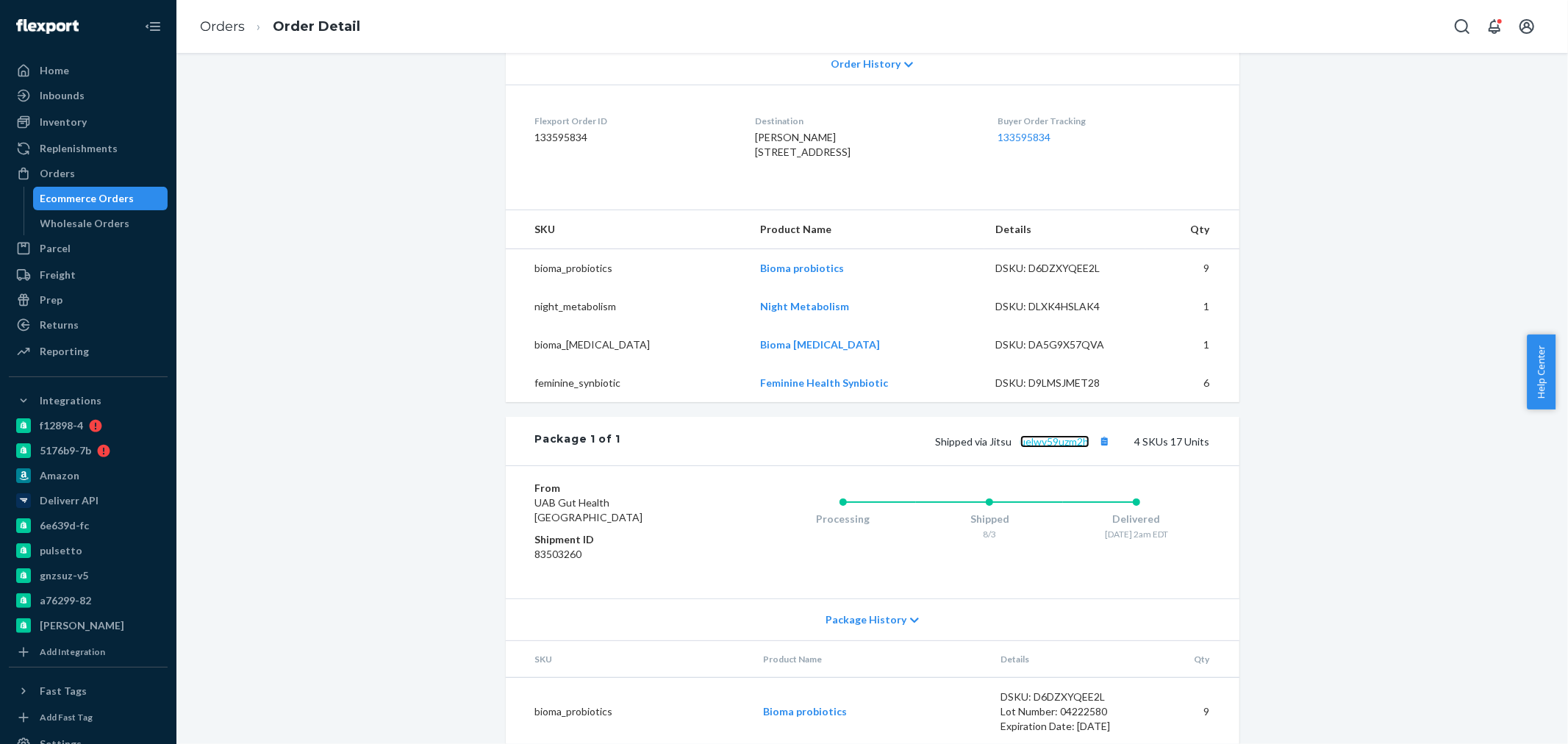
click at [1053, 448] on link "uelwv59uzm2h" at bounding box center [1055, 441] width 69 height 12
click at [1057, 448] on link "uelwv59uzm2h" at bounding box center [1055, 441] width 69 height 12
click at [1097, 451] on button "Copy tracking number" at bounding box center [1104, 440] width 19 height 19
drag, startPoint x: 67, startPoint y: 172, endPoint x: 85, endPoint y: 153, distance: 26.2
click at [67, 172] on div "Orders" at bounding box center [57, 173] width 35 height 15
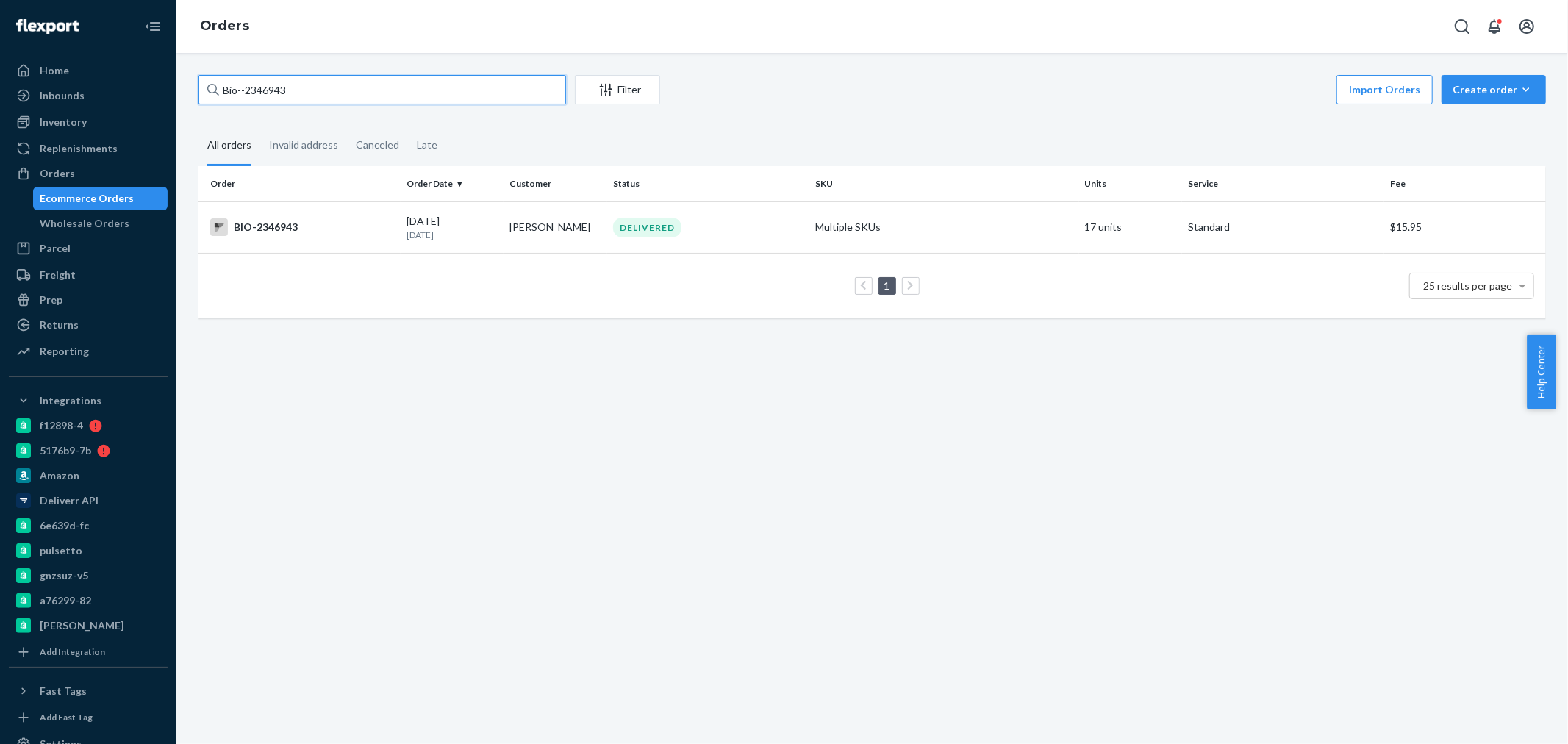
drag, startPoint x: 297, startPoint y: 89, endPoint x: 242, endPoint y: 89, distance: 55.0
click at [242, 89] on input "Bio--2346943" at bounding box center [382, 90] width 367 height 30
paste input "2145911"
type input "Bio- 2145911"
click at [306, 218] on div "BIO-2145911" at bounding box center [302, 227] width 185 height 17
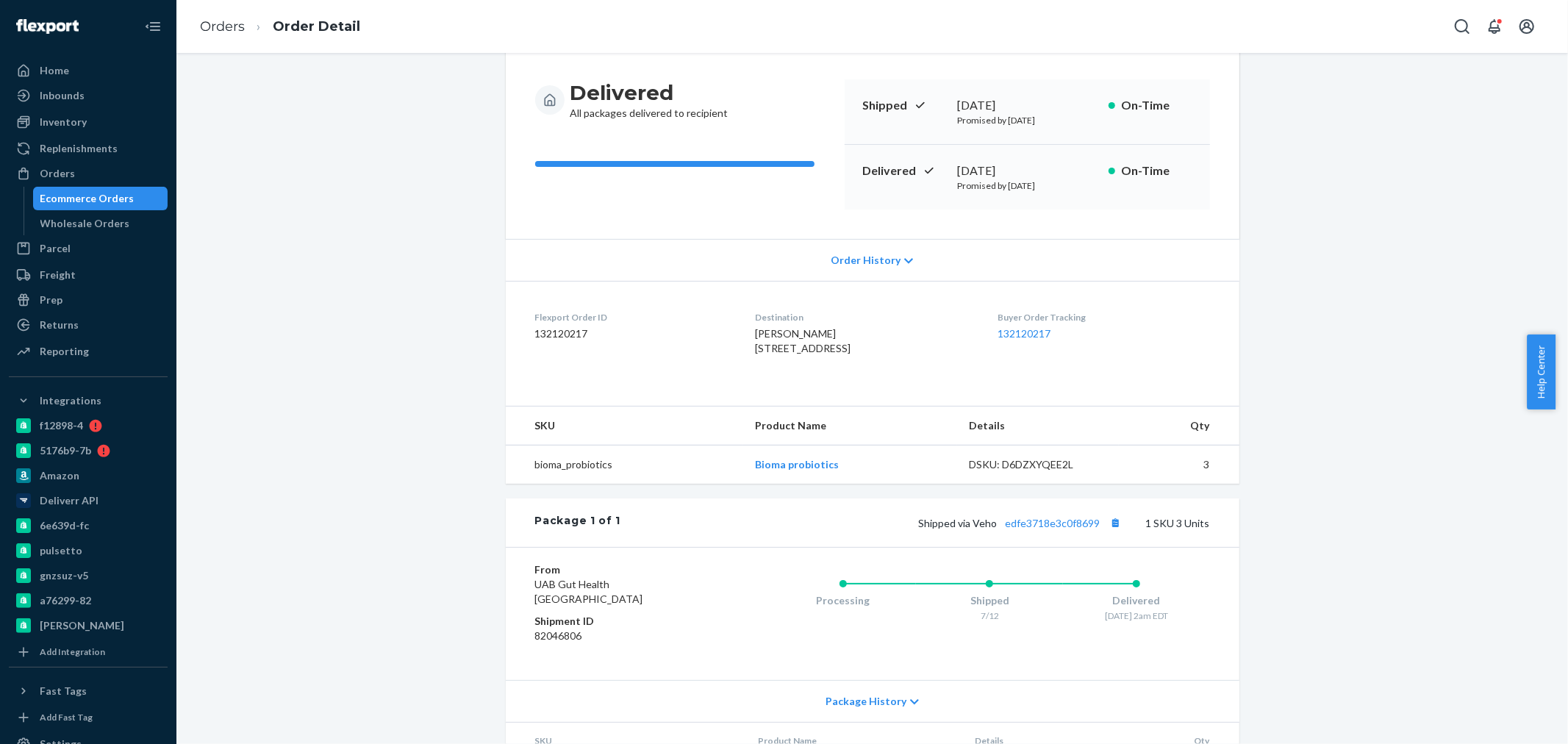
scroll to position [260, 0]
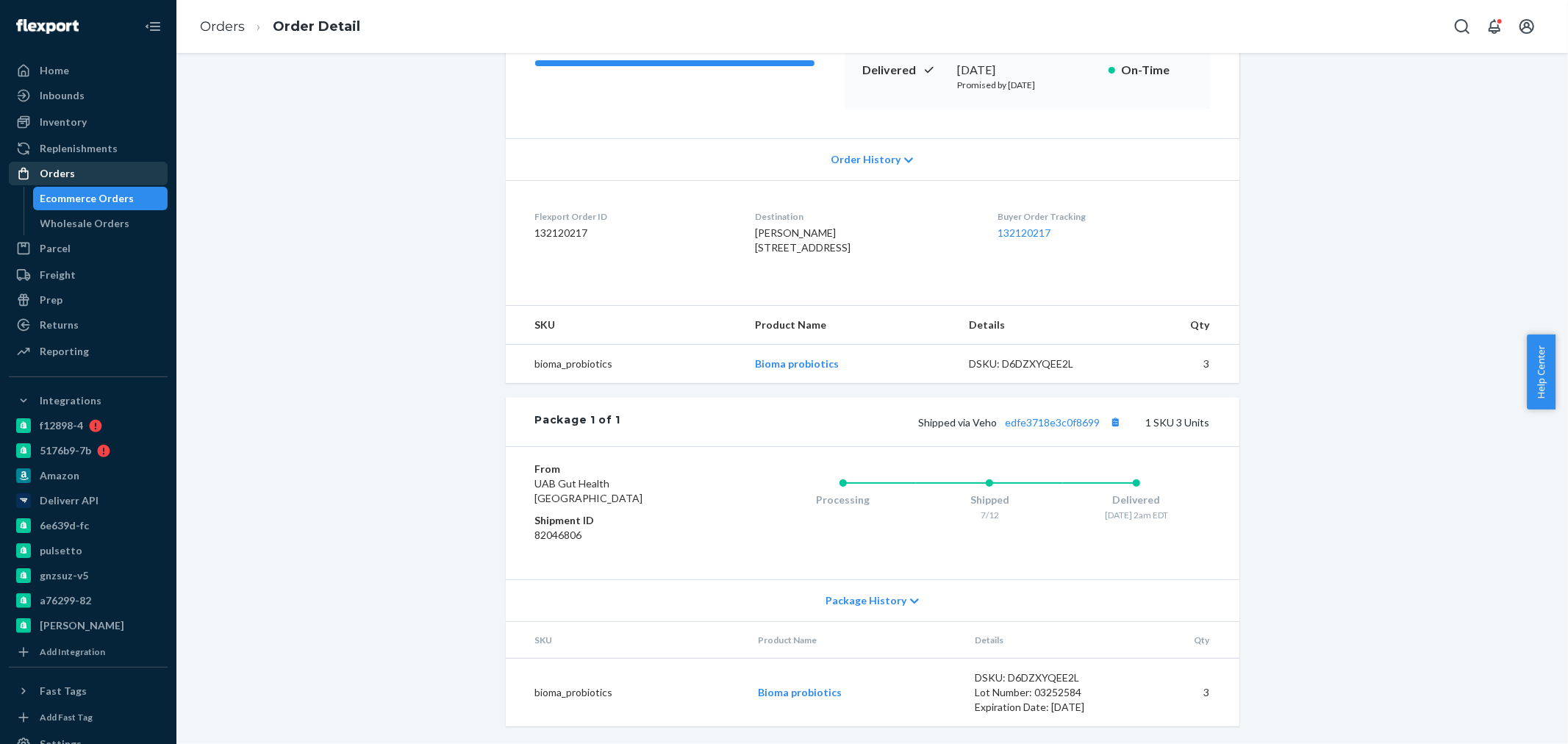
click at [70, 173] on div "Orders" at bounding box center [57, 173] width 35 height 15
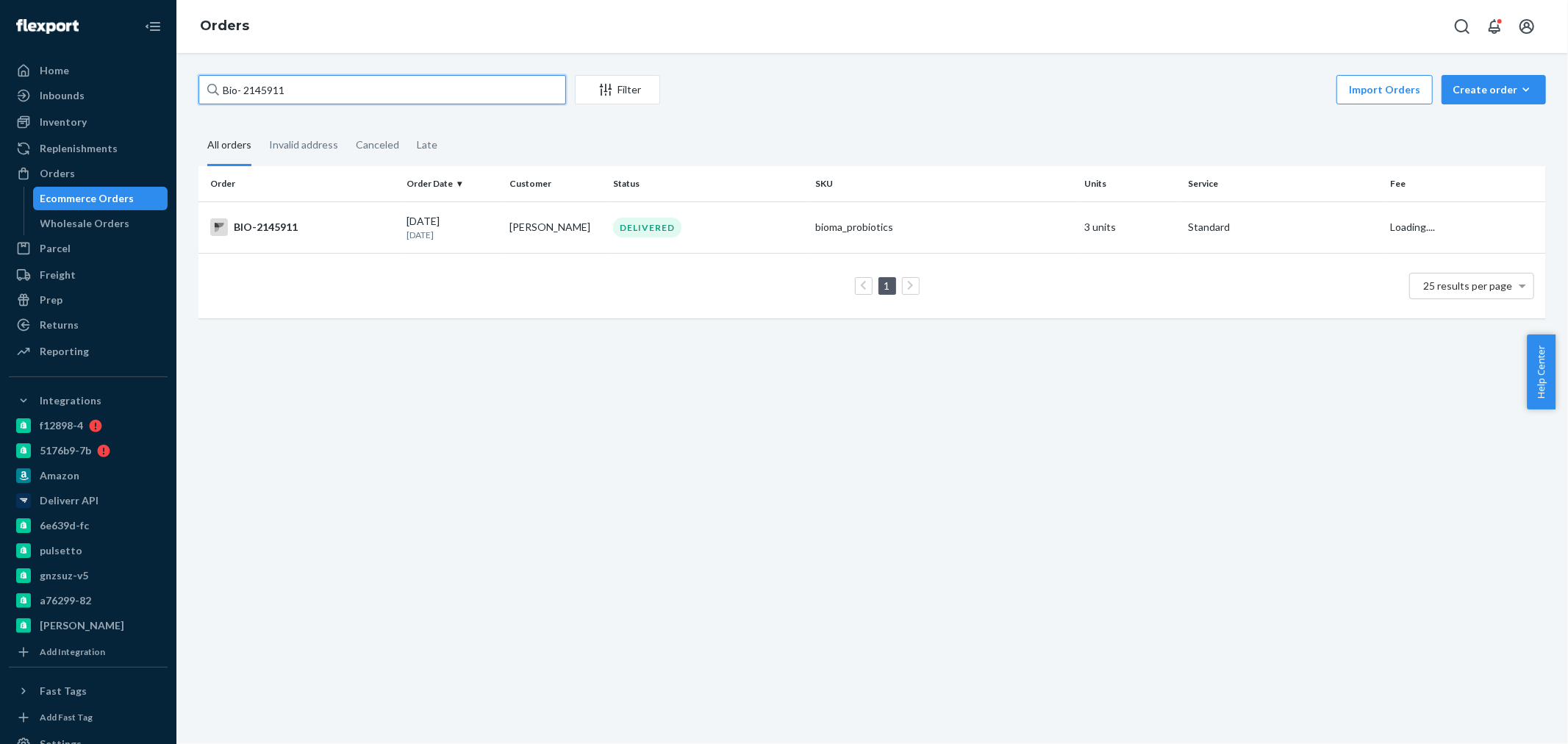
drag, startPoint x: 321, startPoint y: 87, endPoint x: 248, endPoint y: 90, distance: 73.1
click at [248, 90] on input "Bio- 2145911" at bounding box center [382, 90] width 367 height 30
paste input "2403495"
click at [248, 90] on input "Bio- 2403495" at bounding box center [382, 90] width 367 height 30
type input "Bio- 2403495"
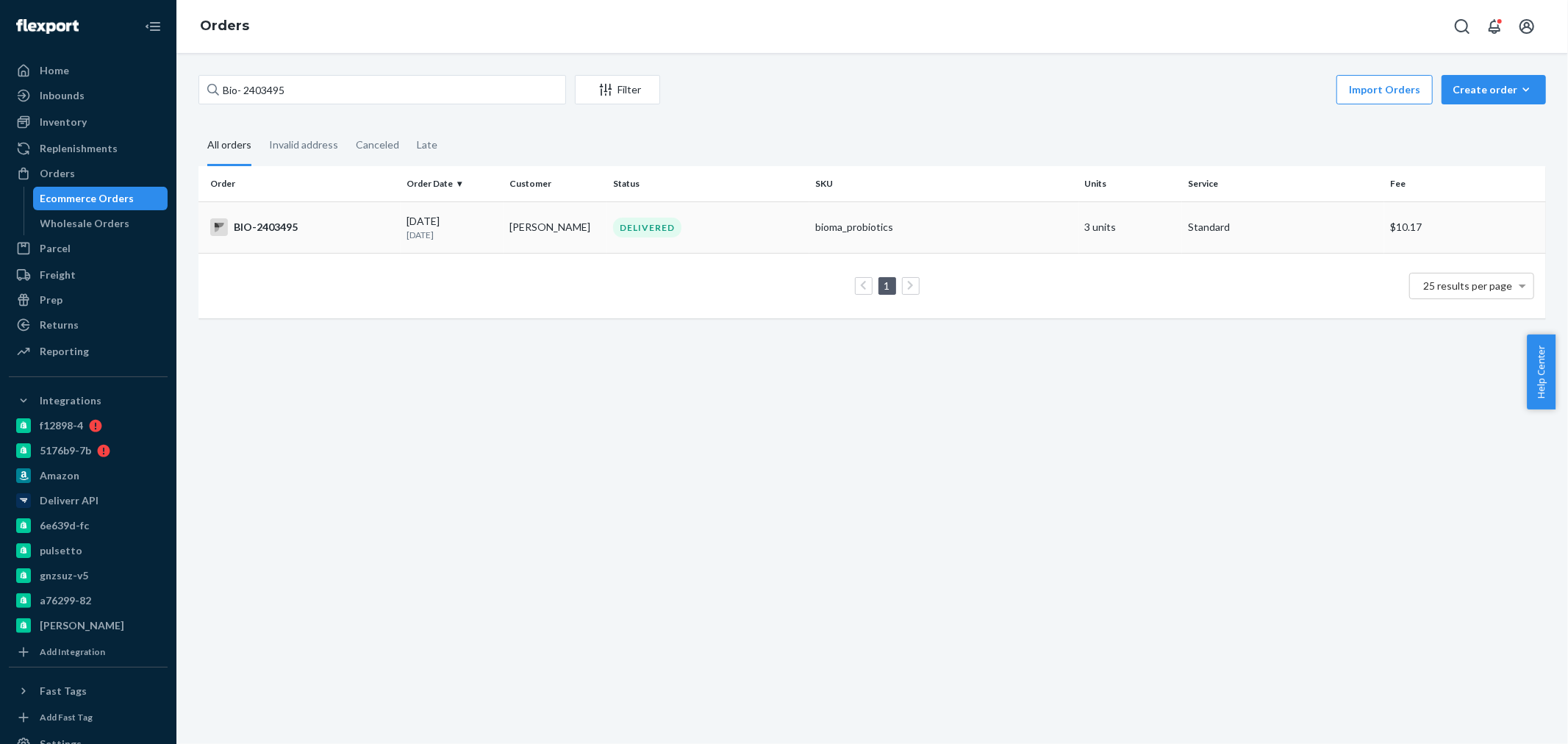
click at [354, 214] on td "BIO-2403495" at bounding box center [300, 227] width 202 height 52
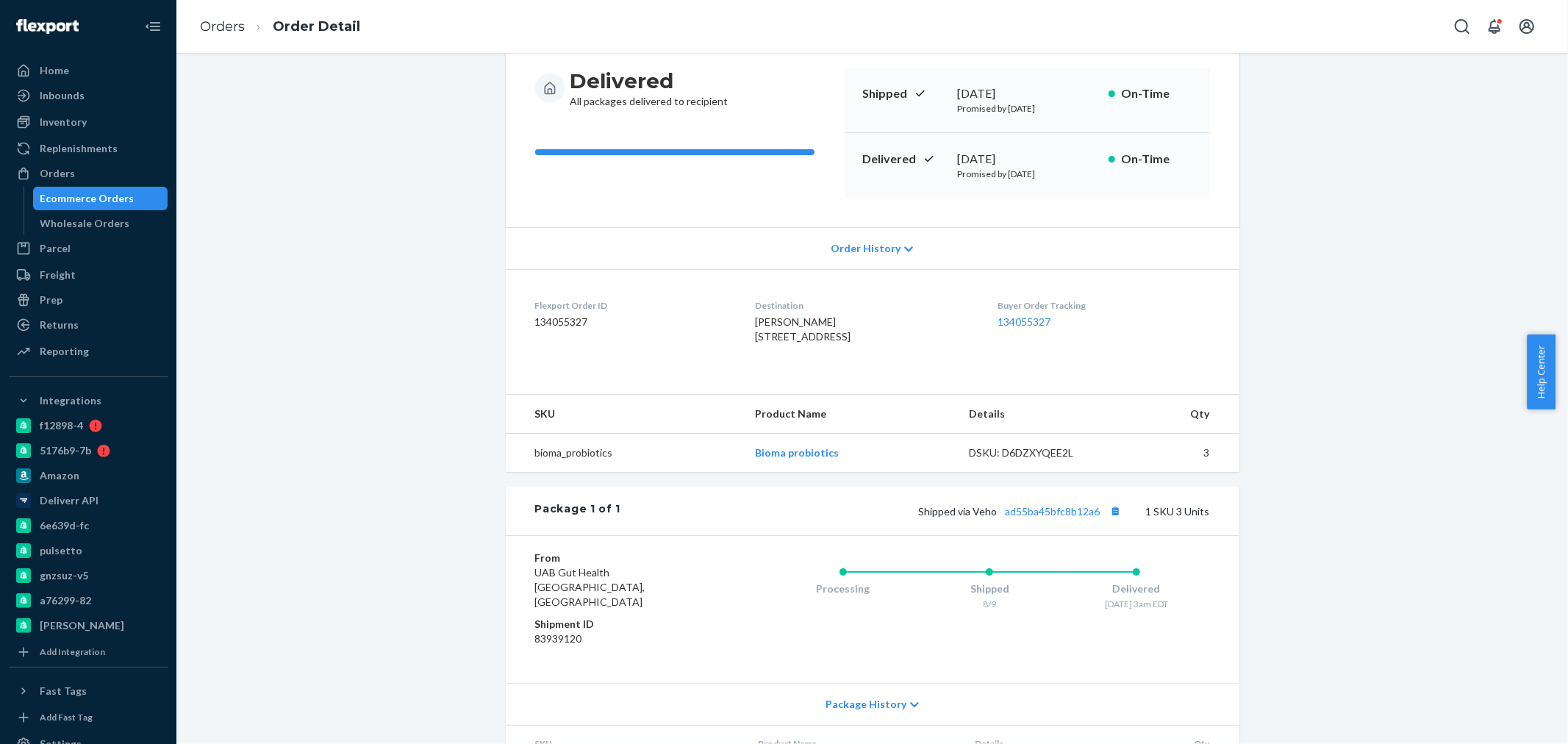
scroll to position [81, 0]
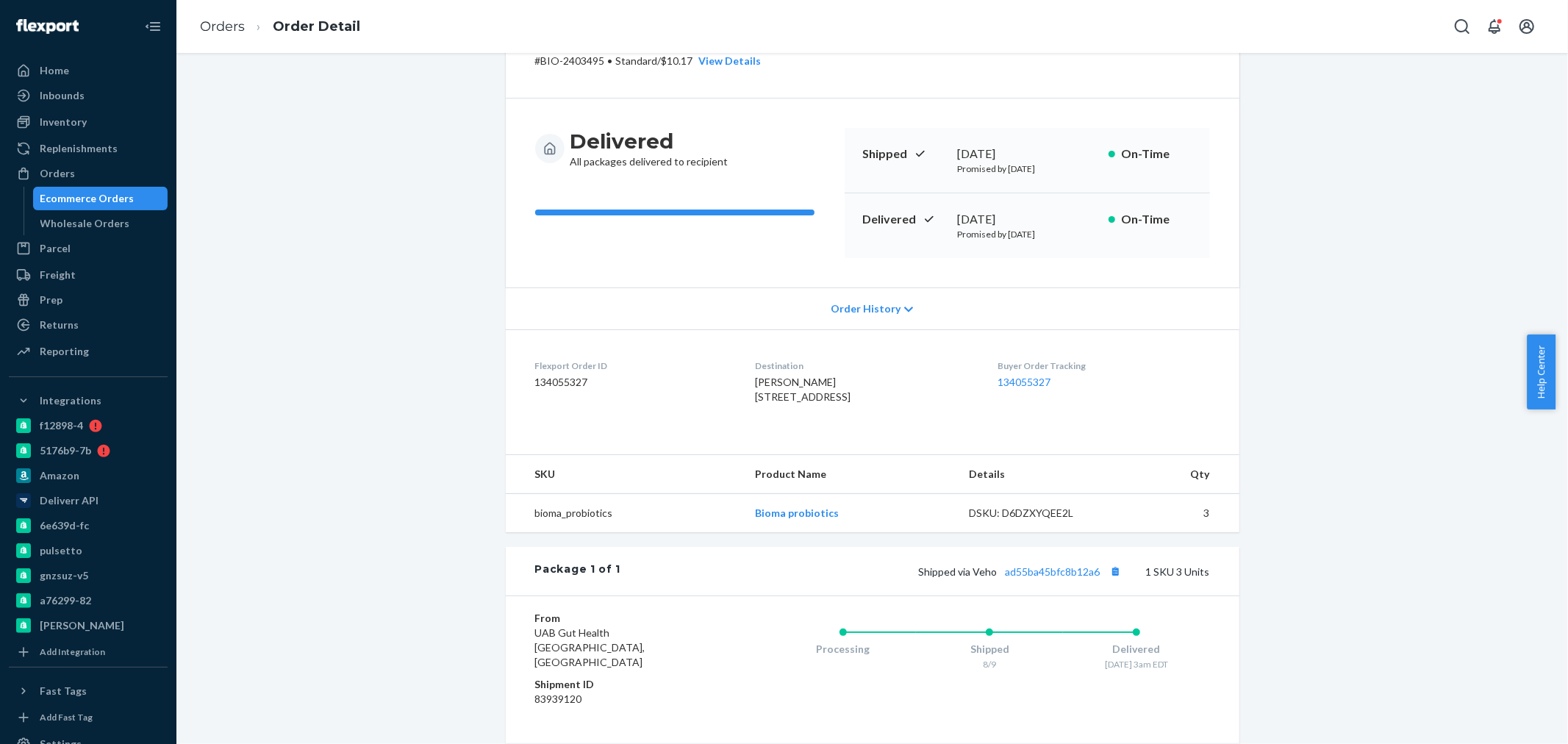
click at [457, 413] on div "Website Order # BIO-2403495 • Standard / $10.17 View Details Submit Claim Creat…" at bounding box center [871, 450] width 1369 height 914
click at [56, 169] on div "Orders" at bounding box center [57, 173] width 35 height 15
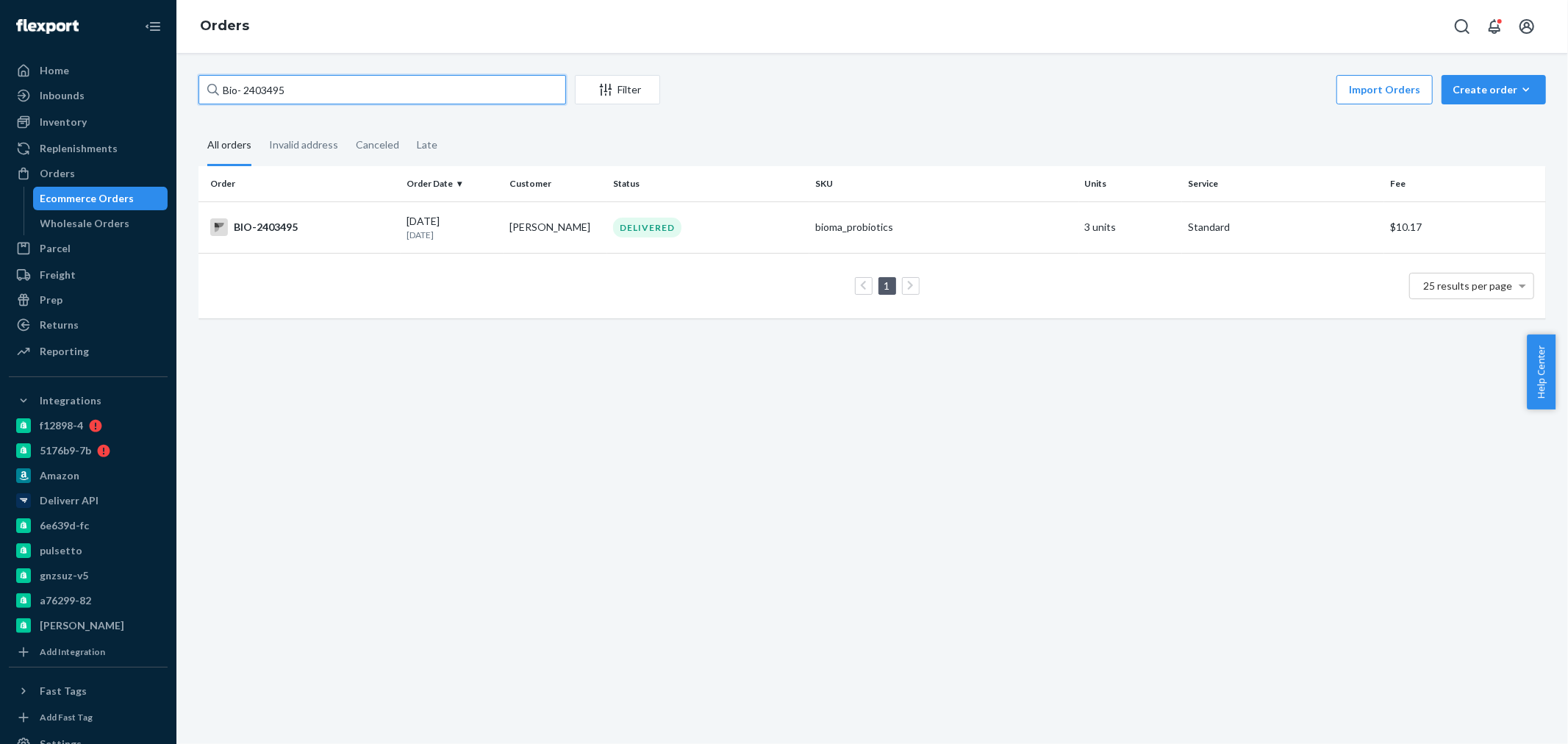
drag, startPoint x: 306, startPoint y: 83, endPoint x: 247, endPoint y: 89, distance: 59.3
click at [247, 89] on input "Bio- 2403495" at bounding box center [382, 90] width 367 height 30
paste input "2384870"
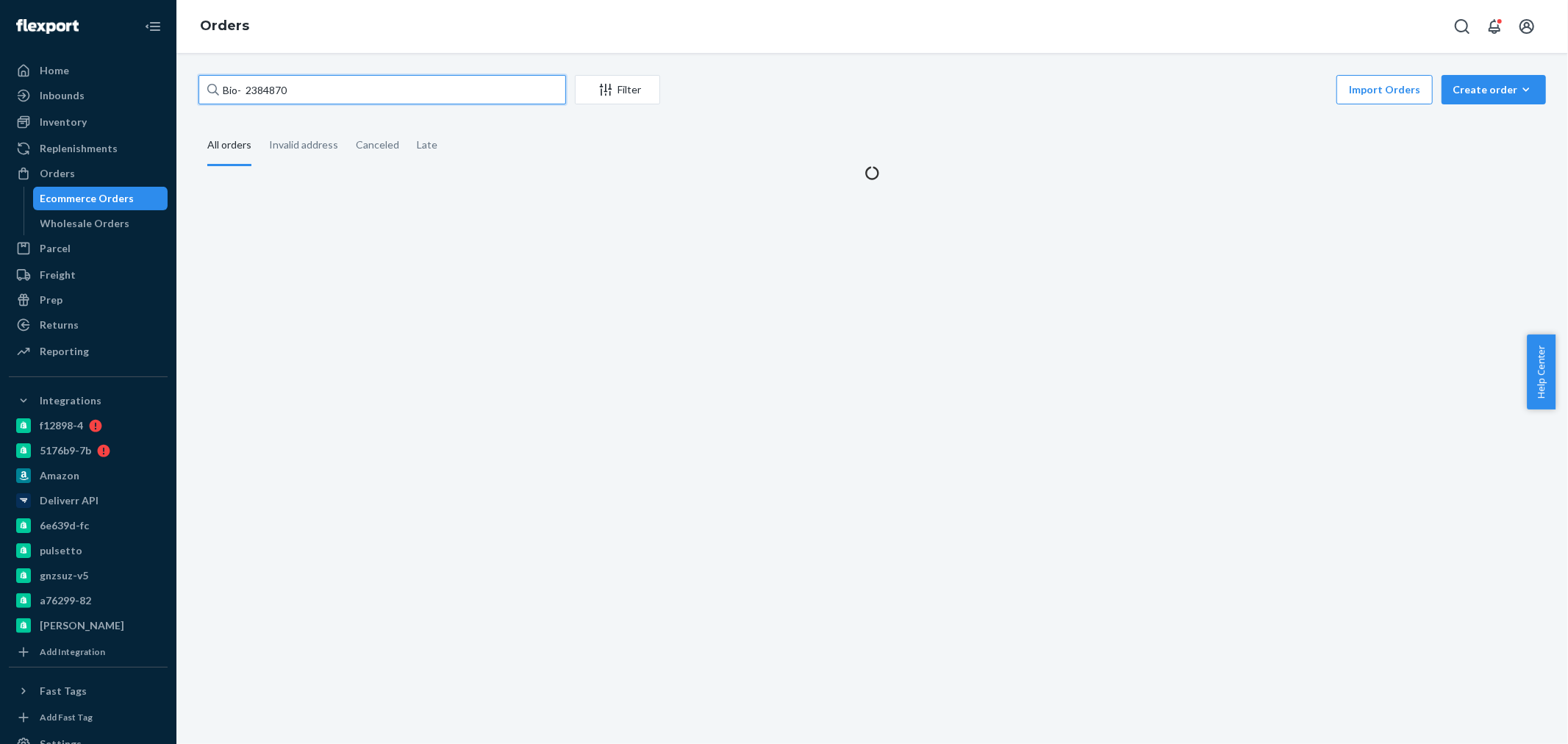
click at [247, 89] on input "Bio- 2384870" at bounding box center [382, 90] width 367 height 30
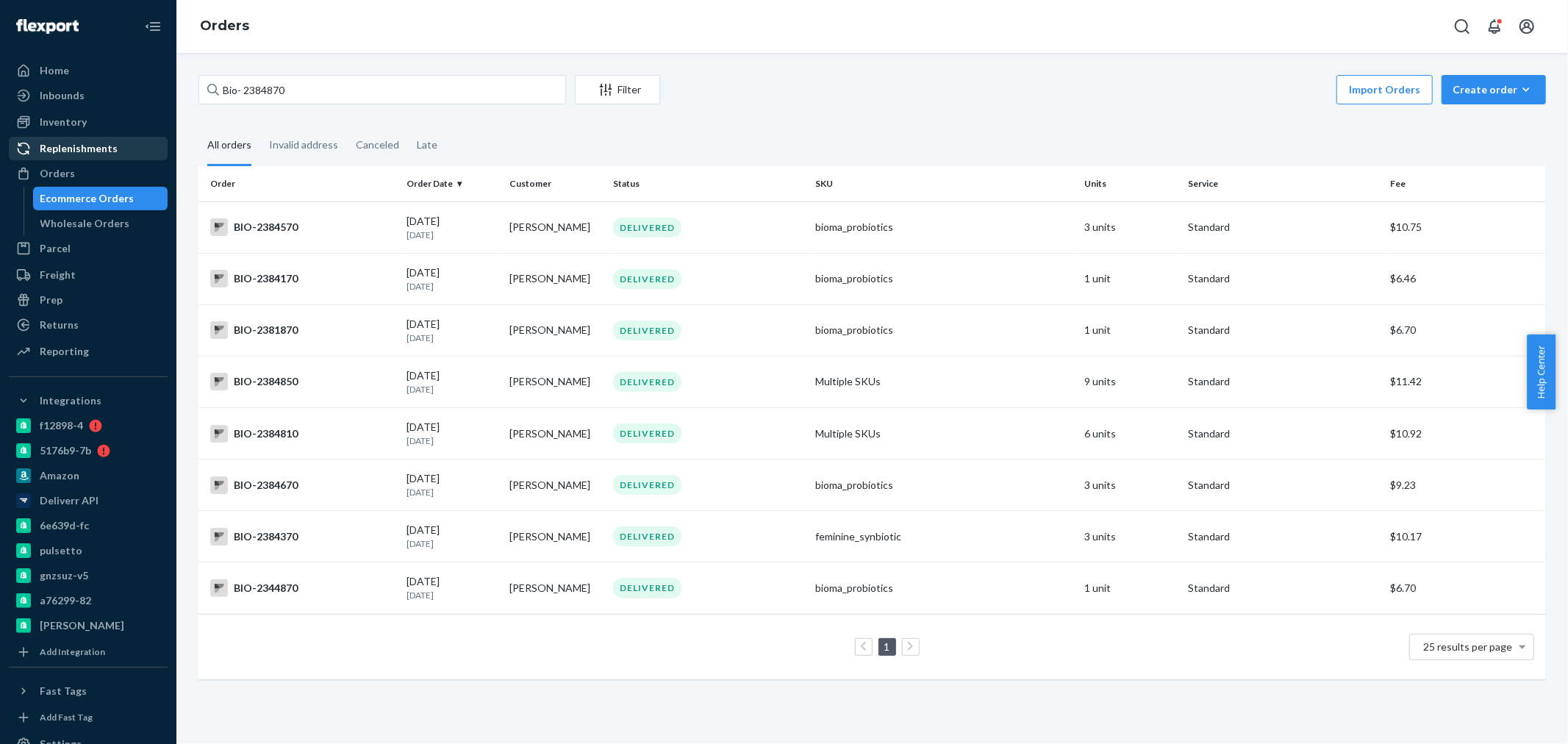
drag, startPoint x: 59, startPoint y: 172, endPoint x: 154, endPoint y: 140, distance: 100.2
click at [59, 172] on div "Orders" at bounding box center [57, 173] width 35 height 15
drag, startPoint x: 255, startPoint y: 92, endPoint x: 243, endPoint y: 90, distance: 12.2
click at [243, 90] on input "Bio- 2384870" at bounding box center [382, 90] width 367 height 30
paste input "2384870"
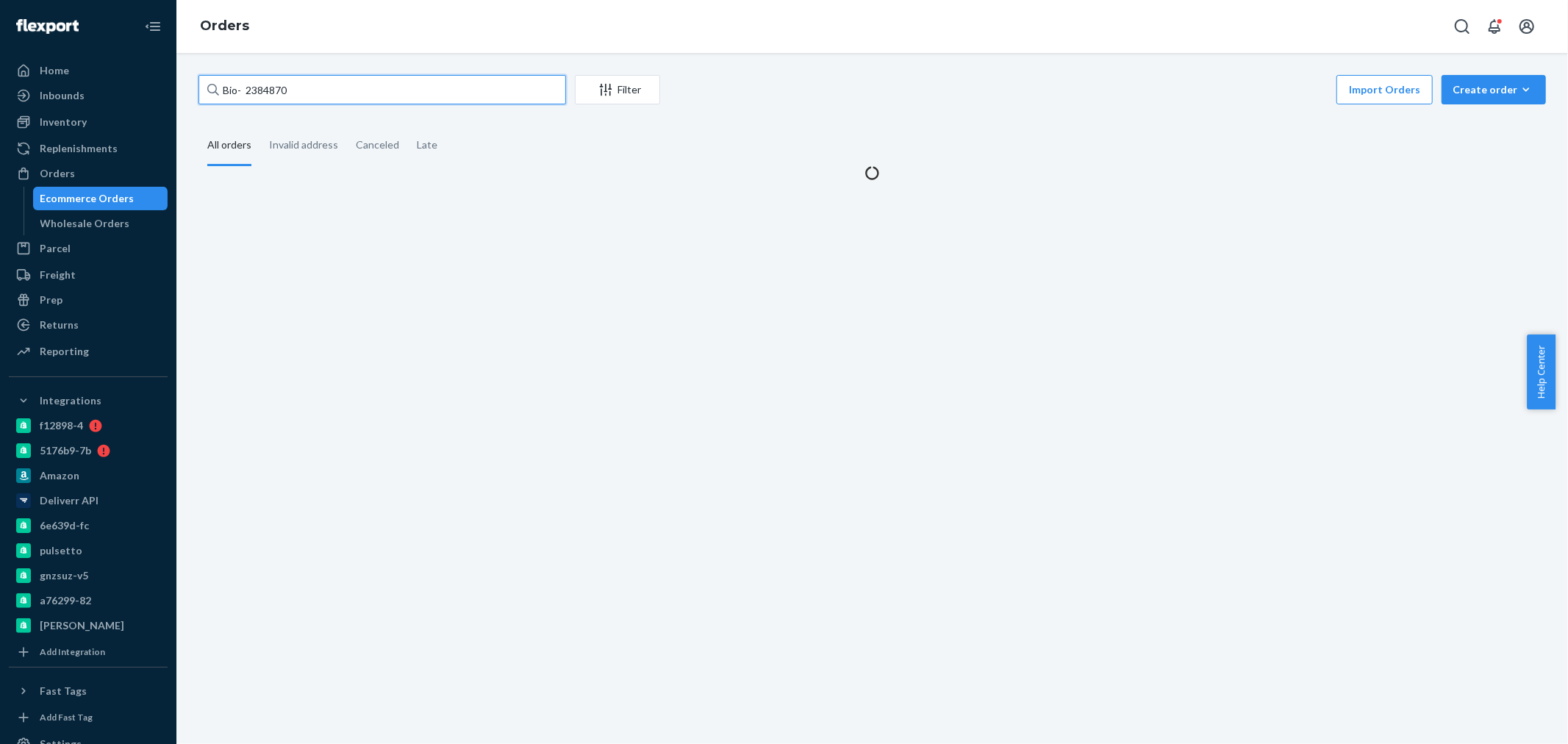
click at [243, 89] on input "Bio- 2384870" at bounding box center [382, 90] width 367 height 30
type input "Bio- 2384870"
